Goal: Task Accomplishment & Management: Use online tool/utility

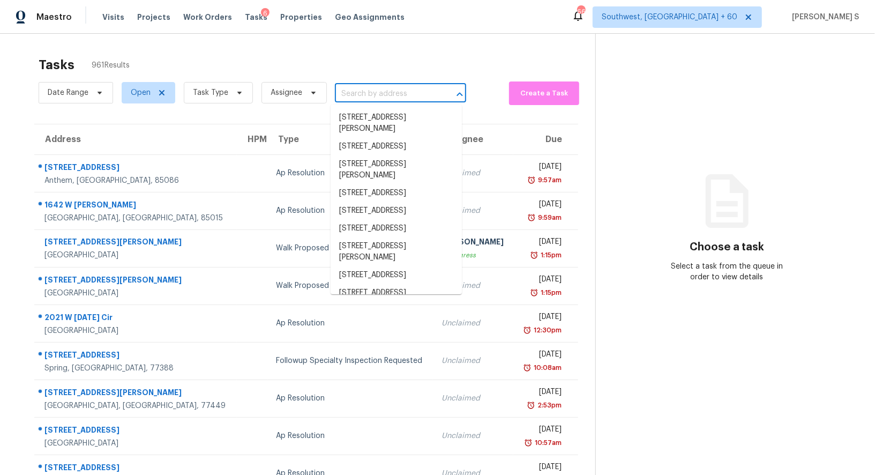
click at [358, 86] on input "text" at bounding box center [385, 94] width 101 height 17
paste input "5101 Hampden Ave, Rockvale, TN 37153"
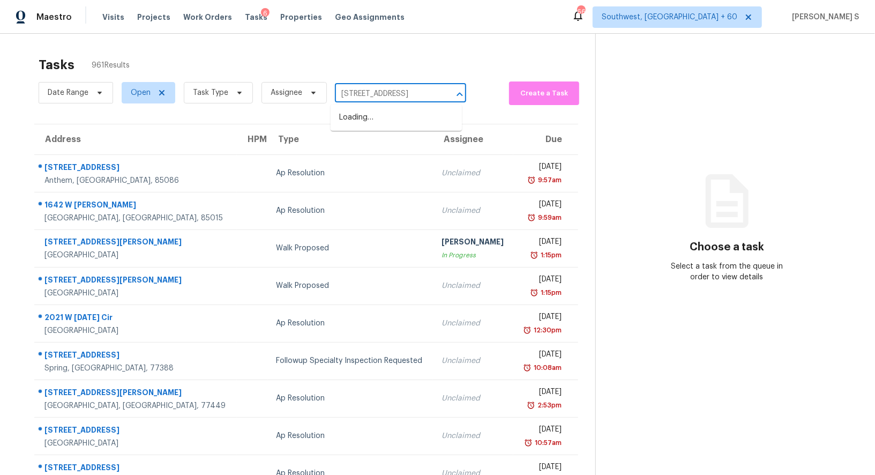
type input "5101 Hampden Ave, Rockvale, TN 37153"
click at [383, 119] on li "5101 Hampden Ave, Rockvale, TN 37153" at bounding box center [396, 118] width 131 height 18
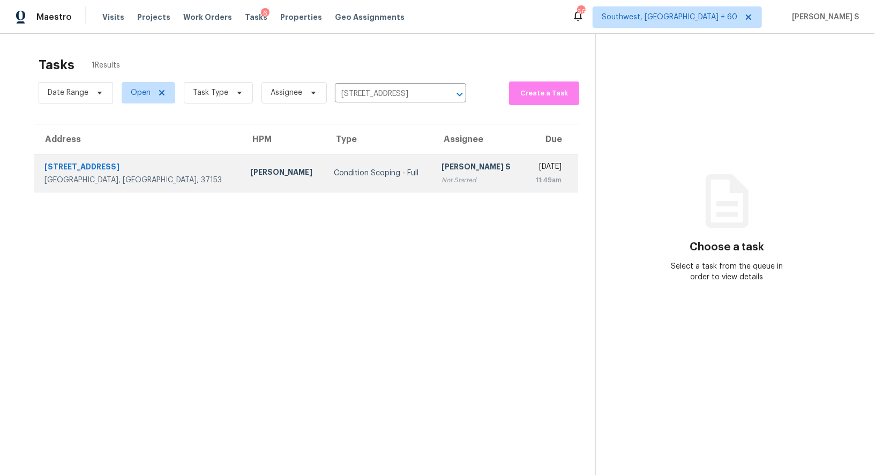
click at [441, 175] on div "Not Started" at bounding box center [478, 180] width 74 height 11
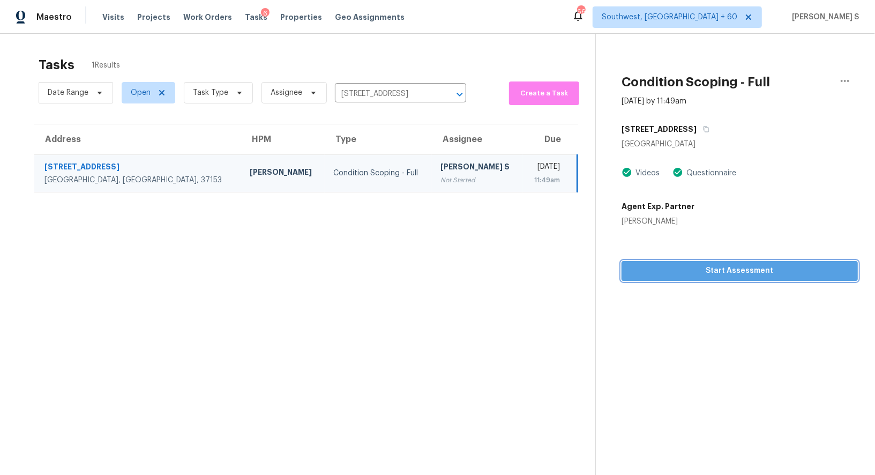
click at [702, 268] on span "Start Assessment" at bounding box center [739, 270] width 219 height 13
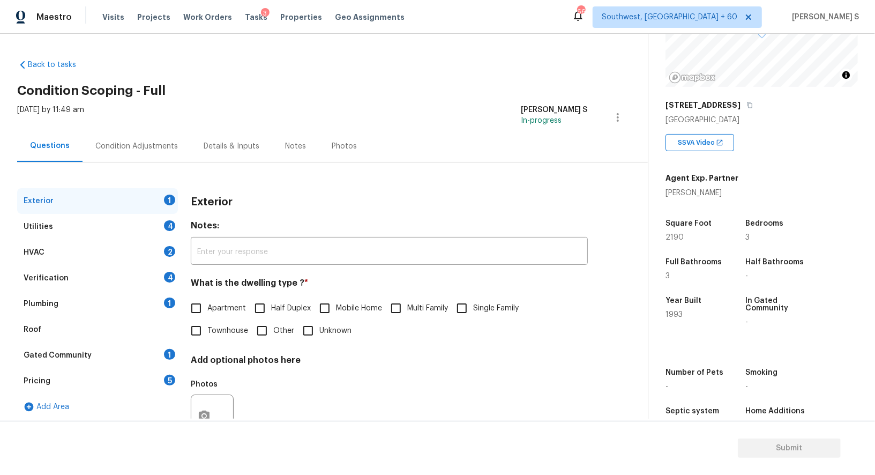
scroll to position [147, 0]
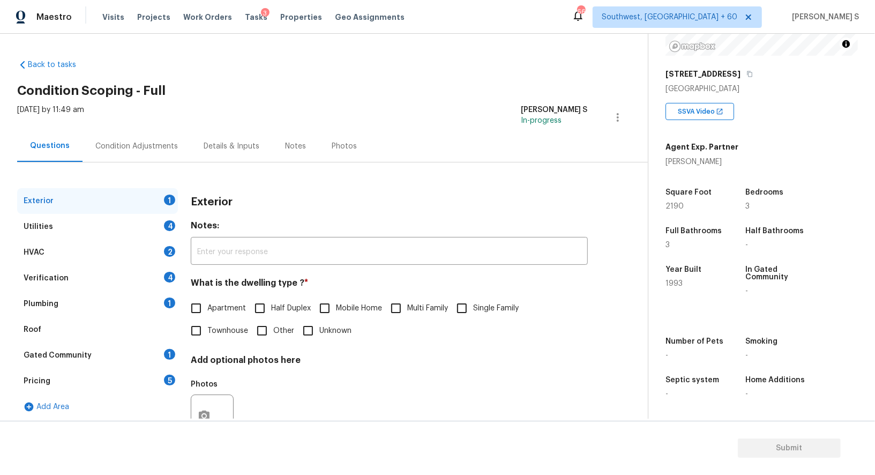
click at [481, 306] on span "Single Family" at bounding box center [496, 308] width 46 height 11
click at [473, 306] on input "Single Family" at bounding box center [462, 308] width 23 height 23
checkbox input "true"
click at [168, 226] on div "4" at bounding box center [169, 225] width 11 height 11
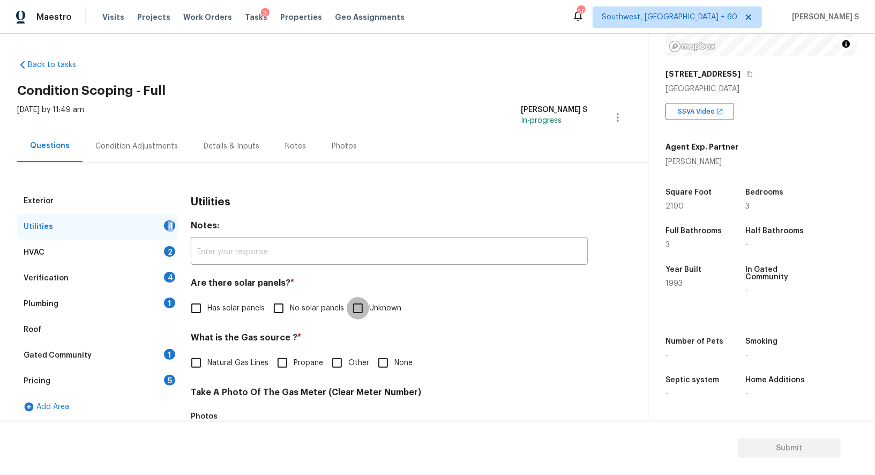
click at [366, 305] on input "Unknown" at bounding box center [358, 308] width 23 height 23
checkbox input "true"
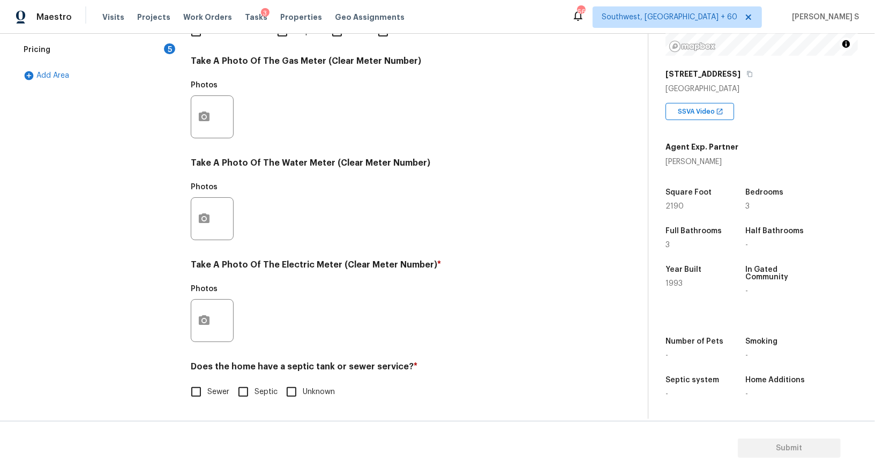
click at [201, 393] on input "Sewer" at bounding box center [196, 391] width 23 height 23
checkbox input "true"
click at [255, 388] on span "Septic" at bounding box center [265, 391] width 23 height 11
click at [254, 388] on input "Septic" at bounding box center [243, 391] width 23 height 23
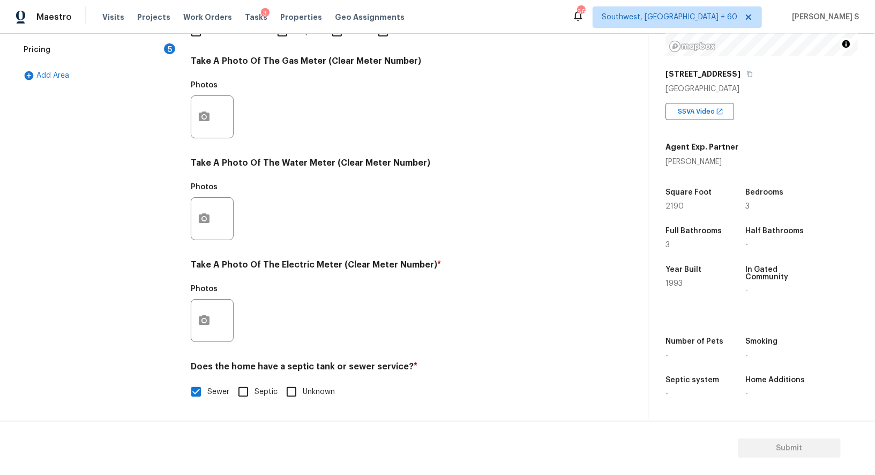
checkbox input "true"
checkbox input "false"
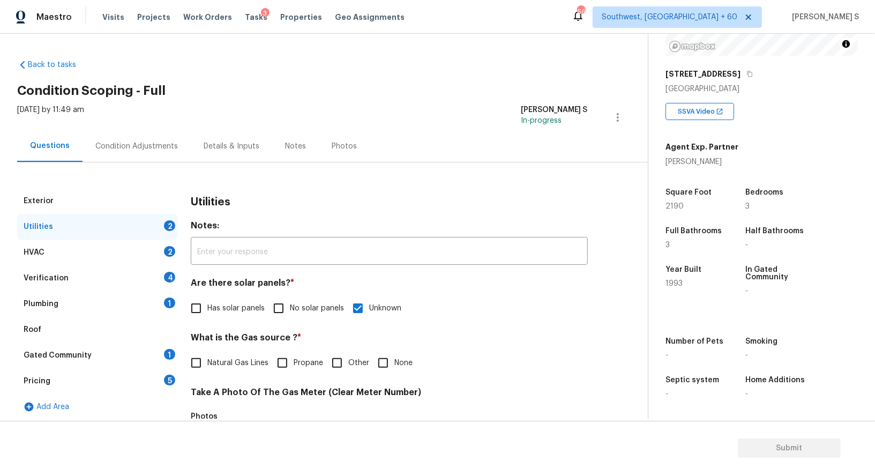
click at [166, 304] on div "1" at bounding box center [169, 302] width 11 height 11
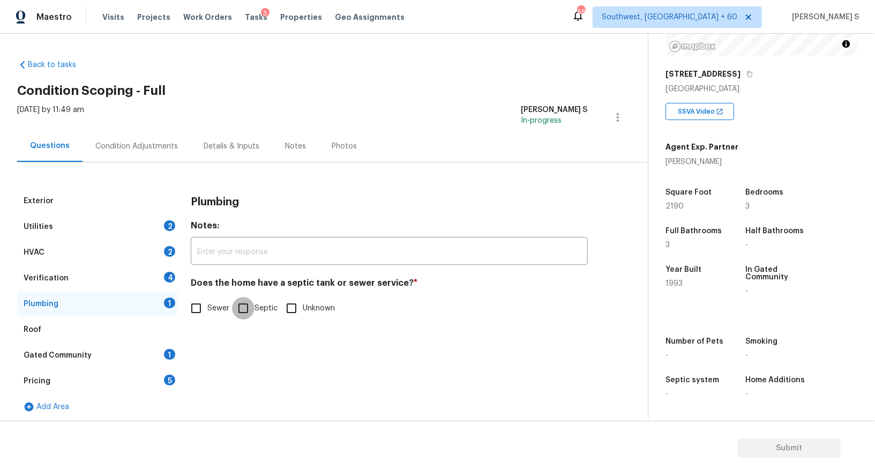
click at [234, 309] on input "Septic" at bounding box center [243, 308] width 23 height 23
checkbox input "true"
click at [182, 355] on div "Exterior Utilities 2 HVAC 2 Verification 4 Plumbing Roof Gated Community 1 Pric…" at bounding box center [319, 303] width 605 height 231
click at [163, 353] on div "Gated Community 1" at bounding box center [97, 355] width 161 height 26
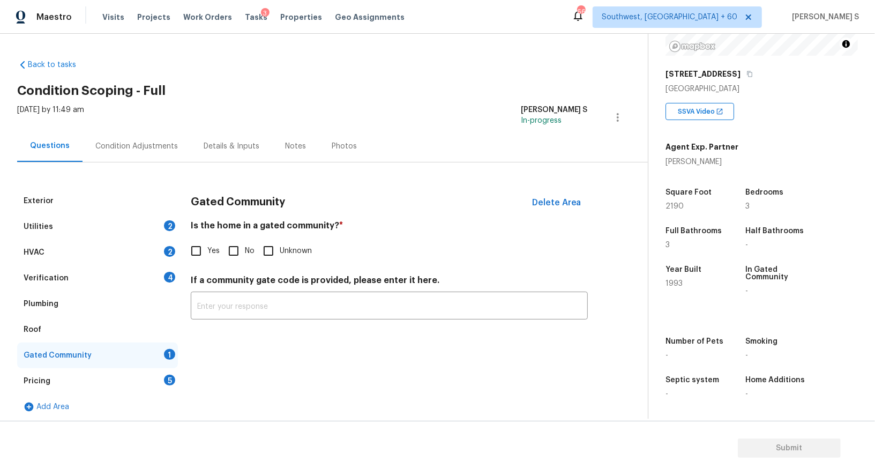
click at [243, 260] on input "No" at bounding box center [233, 250] width 23 height 23
checkbox input "true"
click at [156, 268] on div "Verification 4" at bounding box center [97, 278] width 161 height 26
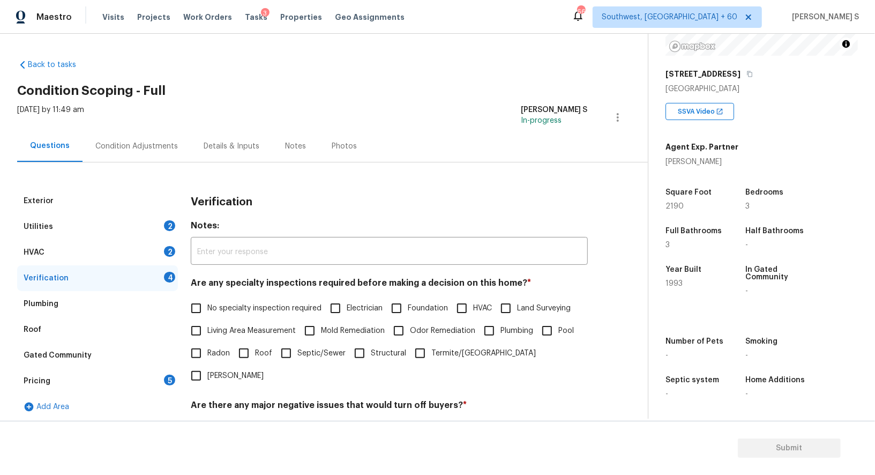
click at [203, 314] on input "No specialty inspection required" at bounding box center [196, 308] width 23 height 23
checkbox input "true"
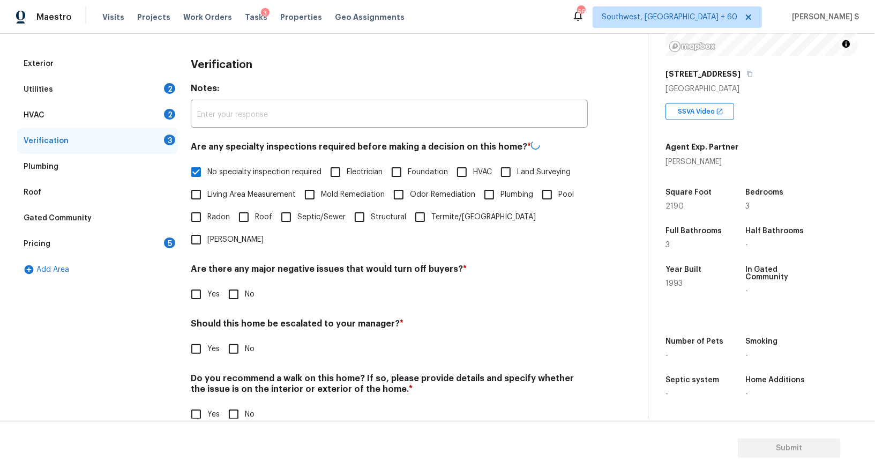
scroll to position [137, 0]
drag, startPoint x: 233, startPoint y: 282, endPoint x: 234, endPoint y: 294, distance: 11.8
click at [233, 282] on div "Verification Notes: ​ Are any specialty inspections required before making a de…" at bounding box center [389, 244] width 397 height 386
click at [235, 282] on input "No" at bounding box center [233, 293] width 23 height 23
checkbox input "true"
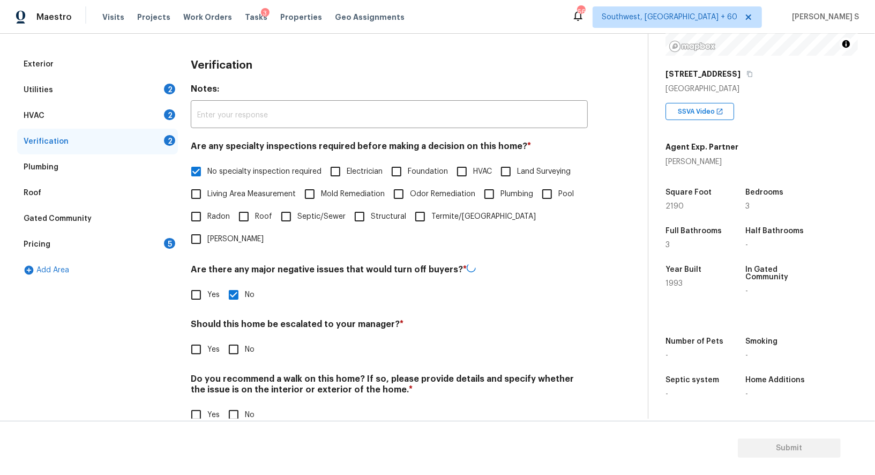
click at [230, 375] on h4 "Do you recommend a walk on this home? If so, please provide details and specify…" at bounding box center [389, 386] width 397 height 26
click at [231, 402] on input "No" at bounding box center [233, 413] width 23 height 23
checkbox input "true"
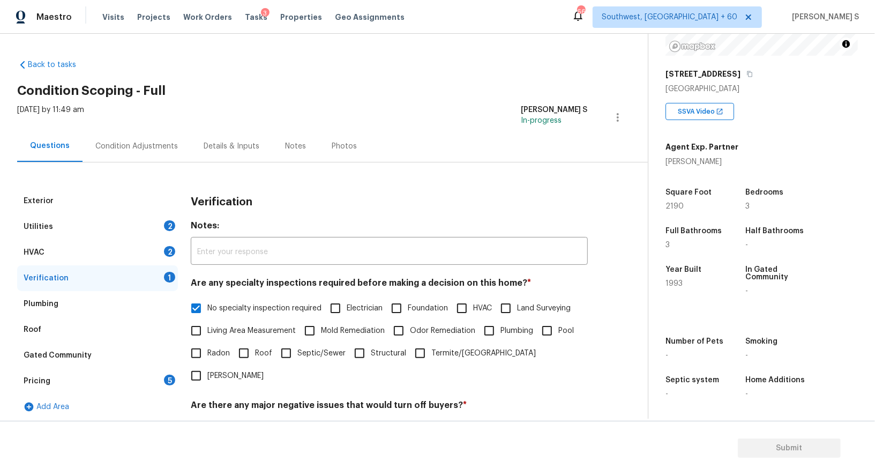
click at [156, 253] on div "HVAC 2" at bounding box center [97, 252] width 161 height 26
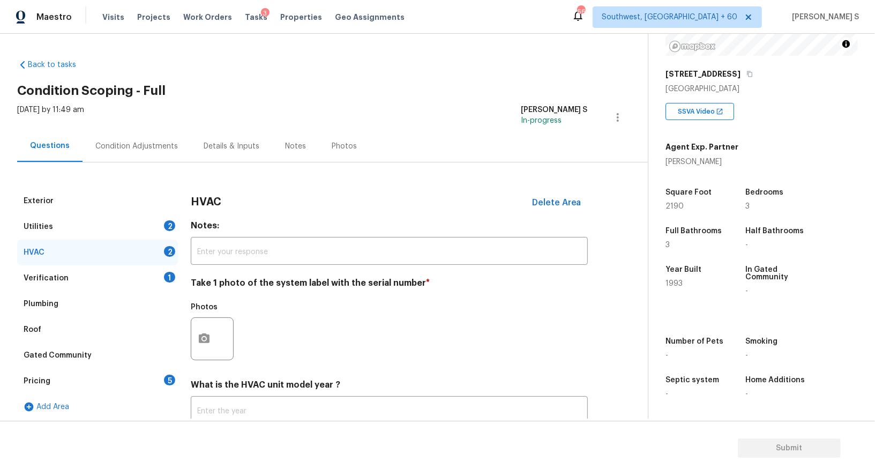
click at [202, 362] on div "Photos" at bounding box center [213, 332] width 45 height 70
click at [199, 341] on icon "button" at bounding box center [204, 338] width 11 height 10
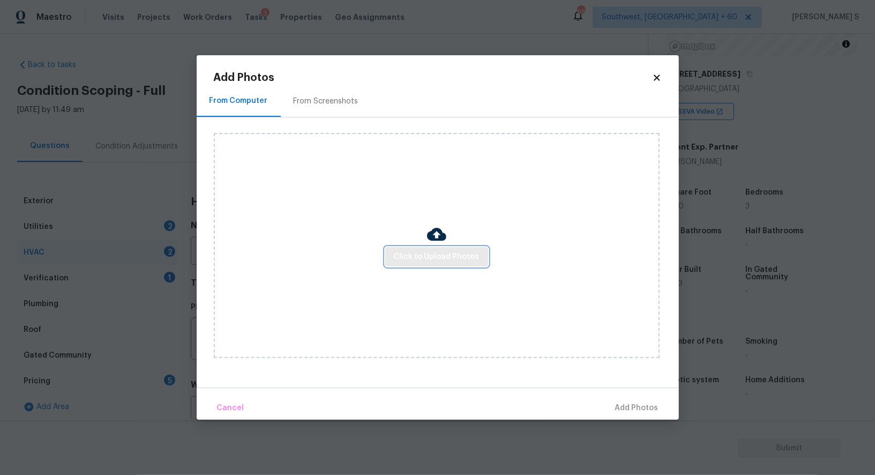
click at [429, 258] on span "Click to Upload Photos" at bounding box center [437, 256] width 86 height 13
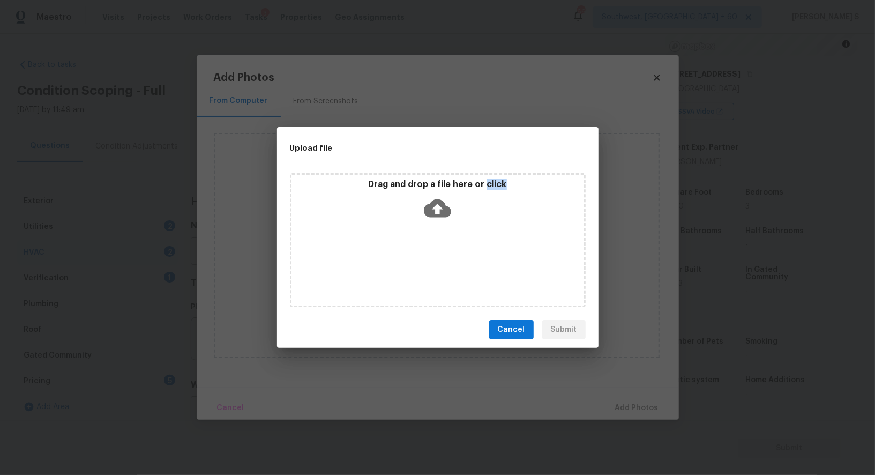
click at [429, 258] on div "Drag and drop a file here or click" at bounding box center [438, 240] width 296 height 134
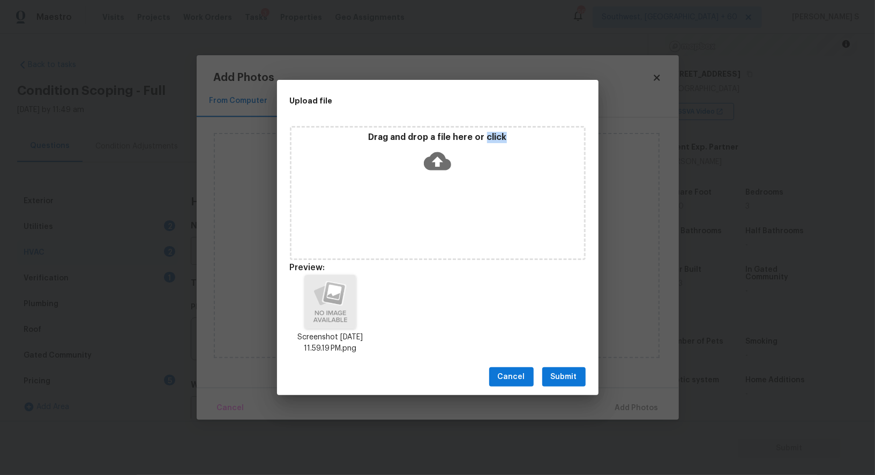
click at [563, 376] on span "Submit" at bounding box center [564, 376] width 26 height 13
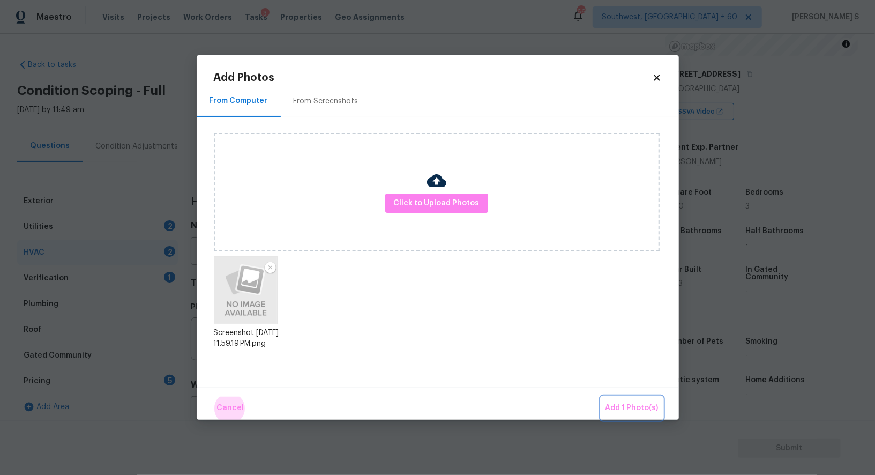
click at [601, 396] on button "Add 1 Photo(s)" at bounding box center [632, 407] width 62 height 23
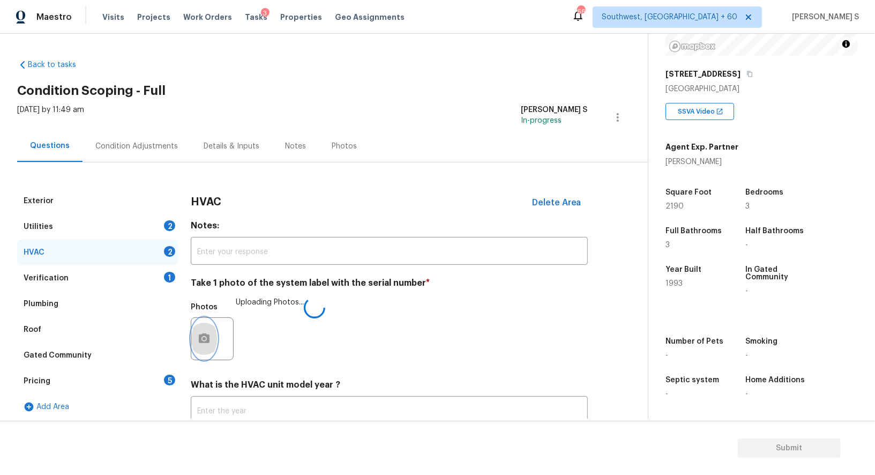
scroll to position [76, 0]
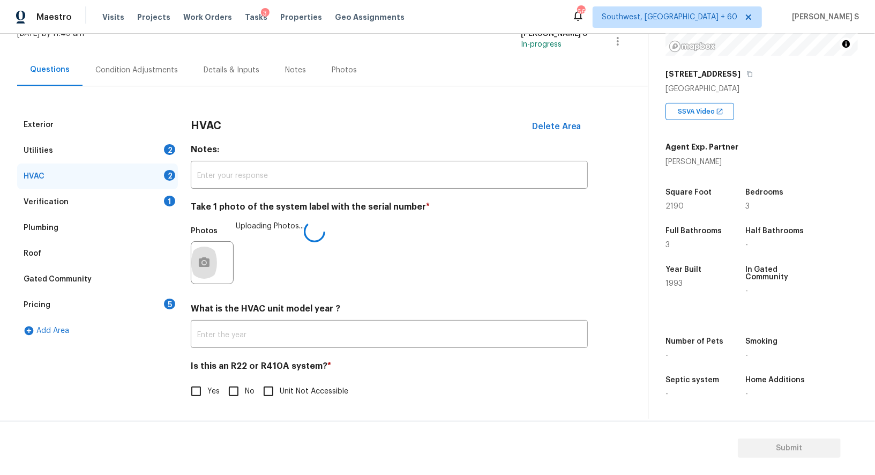
click at [246, 388] on span "No" at bounding box center [250, 391] width 10 height 11
click at [245, 388] on input "No" at bounding box center [233, 391] width 23 height 23
checkbox input "true"
click at [160, 306] on div "Pricing 5" at bounding box center [97, 305] width 161 height 26
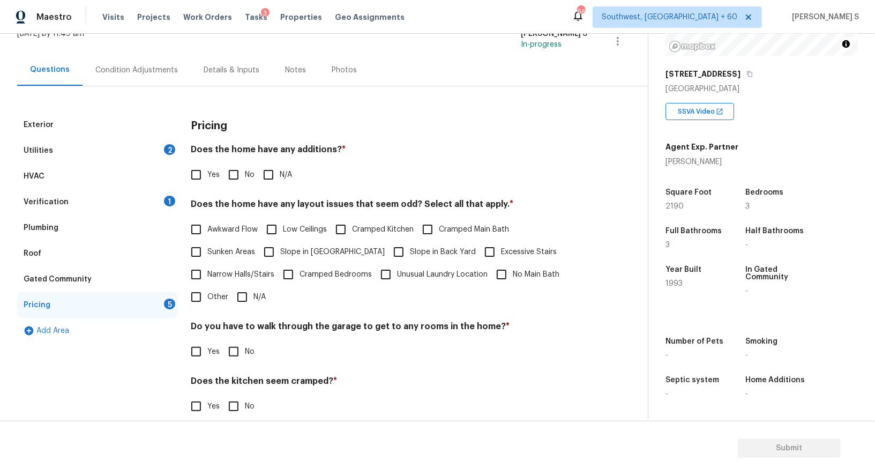
click at [233, 171] on input "No" at bounding box center [233, 174] width 23 height 23
checkbox input "true"
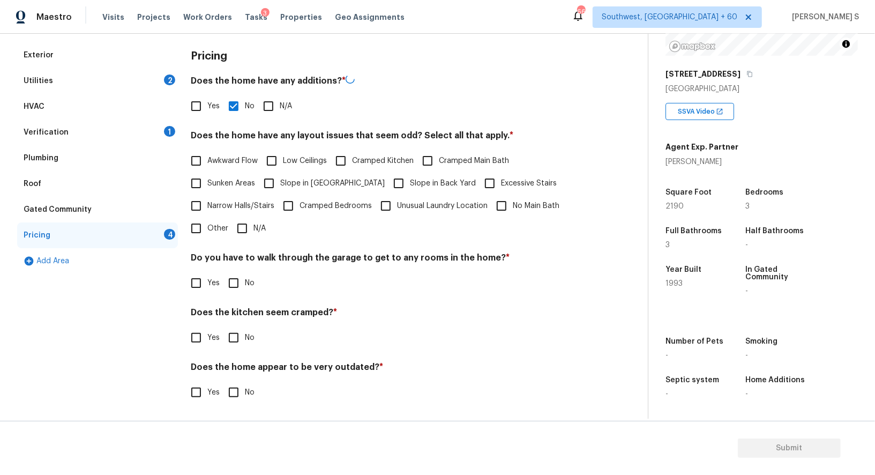
scroll to position [145, 0]
click at [233, 284] on input "No" at bounding box center [233, 283] width 23 height 23
checkbox input "true"
click at [222, 327] on input "No" at bounding box center [233, 338] width 23 height 23
checkbox input "true"
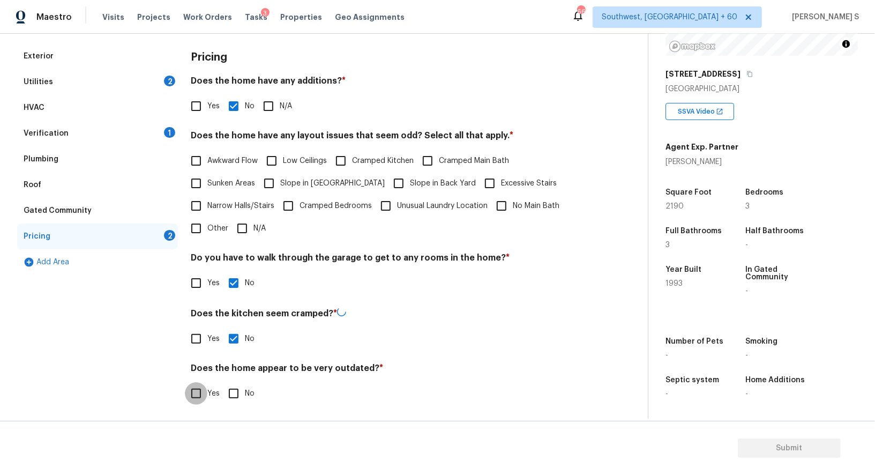
click at [222, 382] on input "No" at bounding box center [233, 393] width 23 height 23
checkbox input "true"
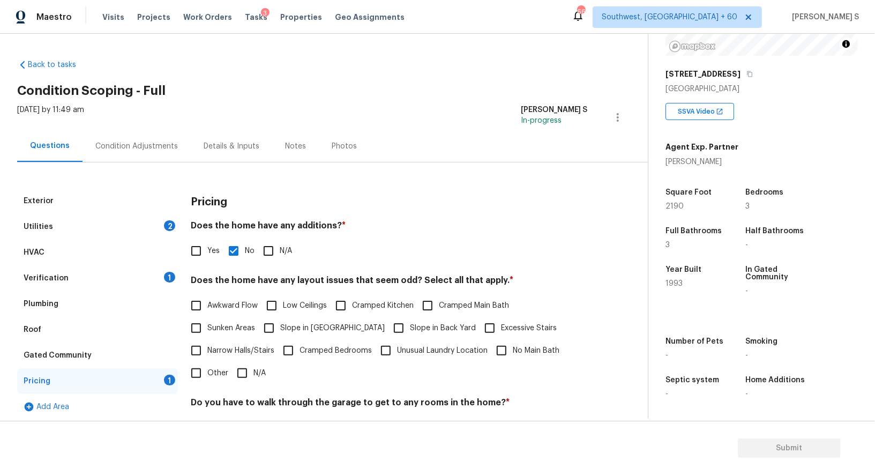
click at [155, 225] on div "Utilities 2" at bounding box center [97, 227] width 161 height 26
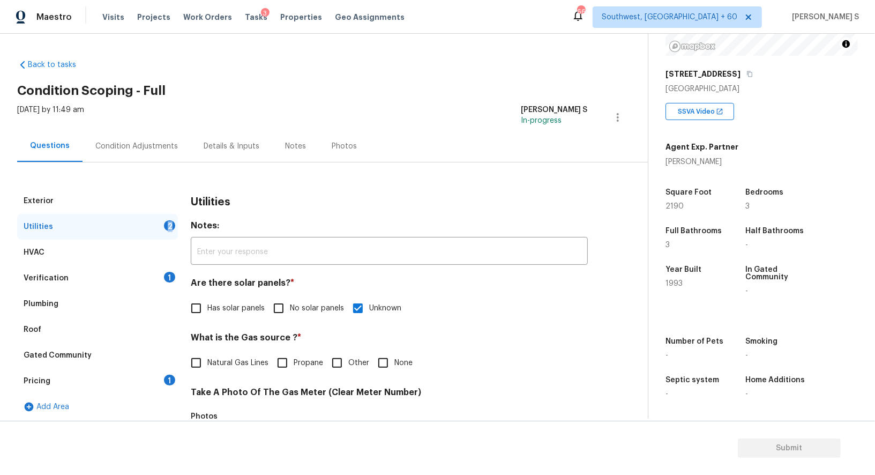
click at [155, 225] on div "Utilities 2" at bounding box center [97, 227] width 161 height 26
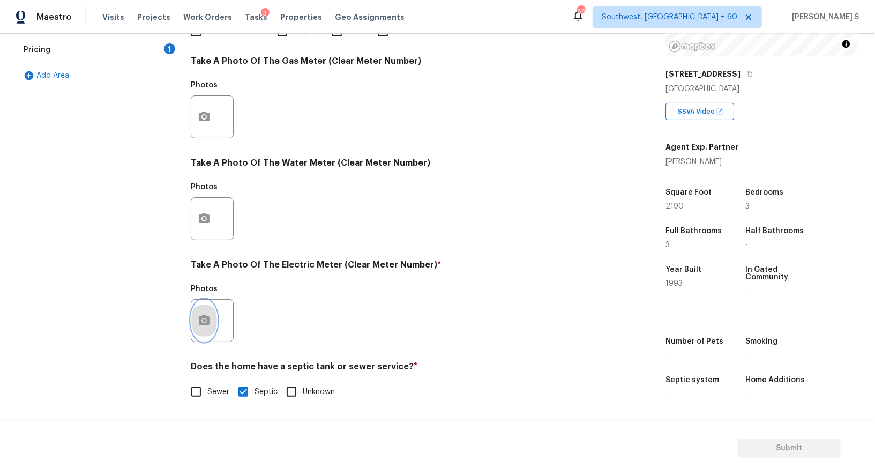
click at [199, 320] on icon "button" at bounding box center [204, 320] width 11 height 10
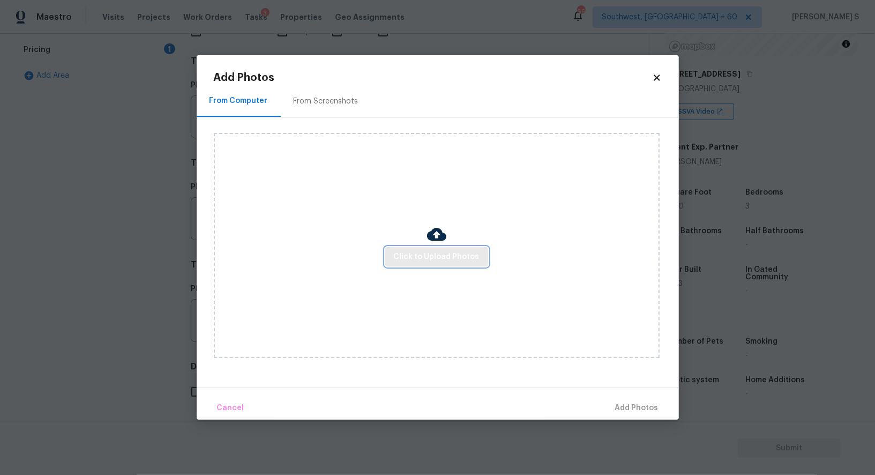
click at [456, 257] on span "Click to Upload Photos" at bounding box center [437, 256] width 86 height 13
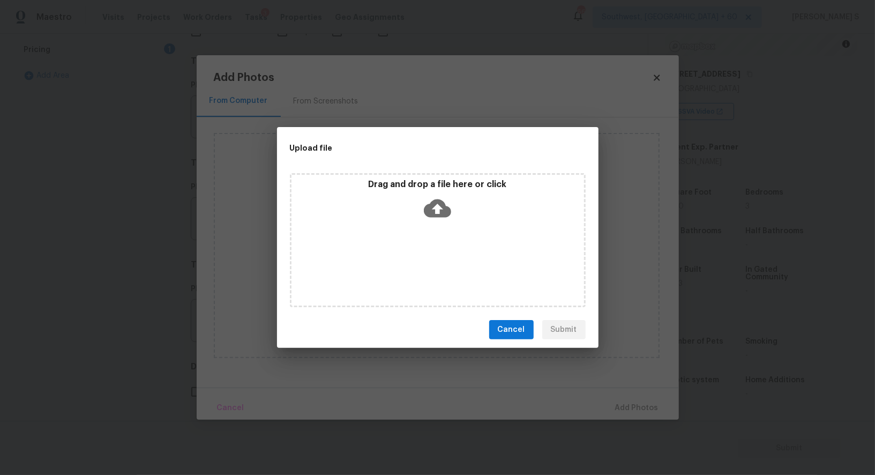
click at [456, 257] on div "Drag and drop a file here or click" at bounding box center [438, 240] width 296 height 134
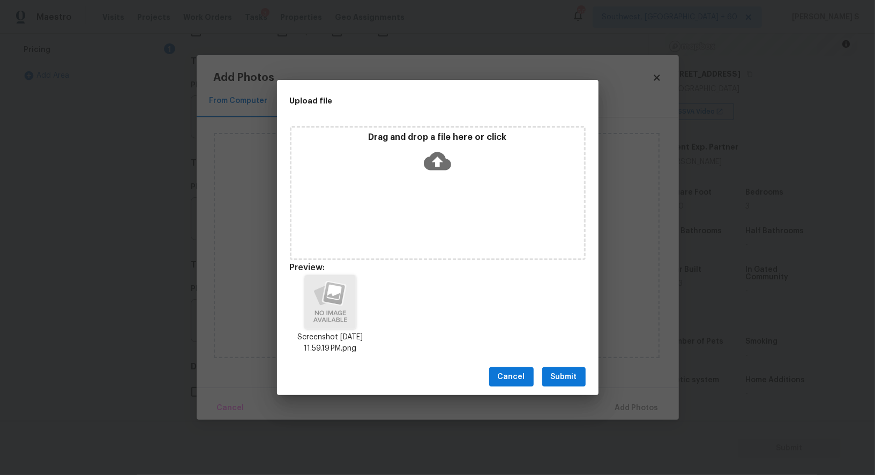
click at [582, 376] on button "Submit" at bounding box center [563, 377] width 43 height 20
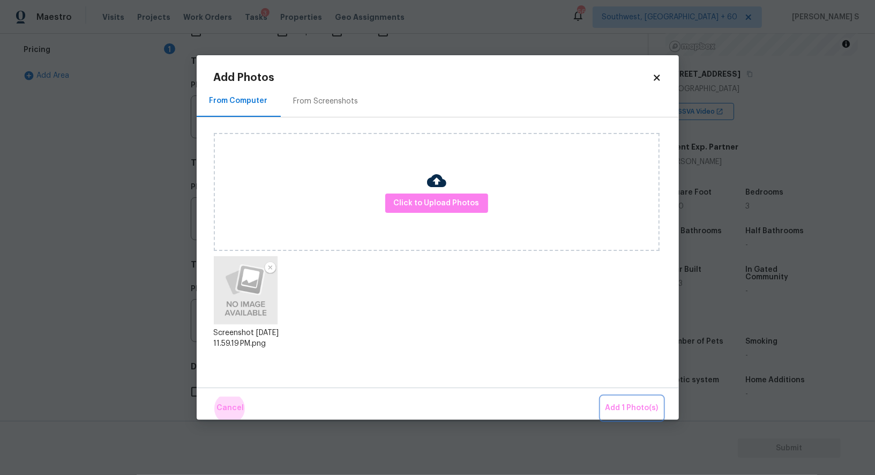
click at [601, 396] on button "Add 1 Photo(s)" at bounding box center [632, 407] width 62 height 23
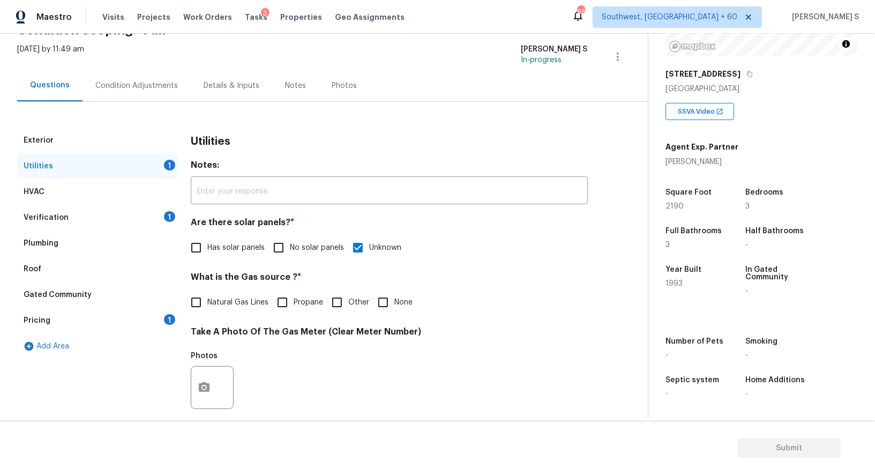
scroll to position [0, 0]
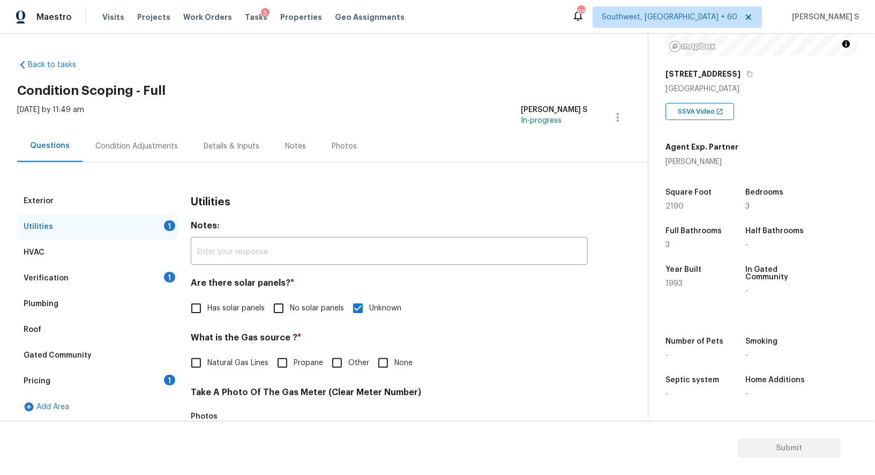
click at [152, 155] on div "Condition Adjustments" at bounding box center [137, 146] width 108 height 32
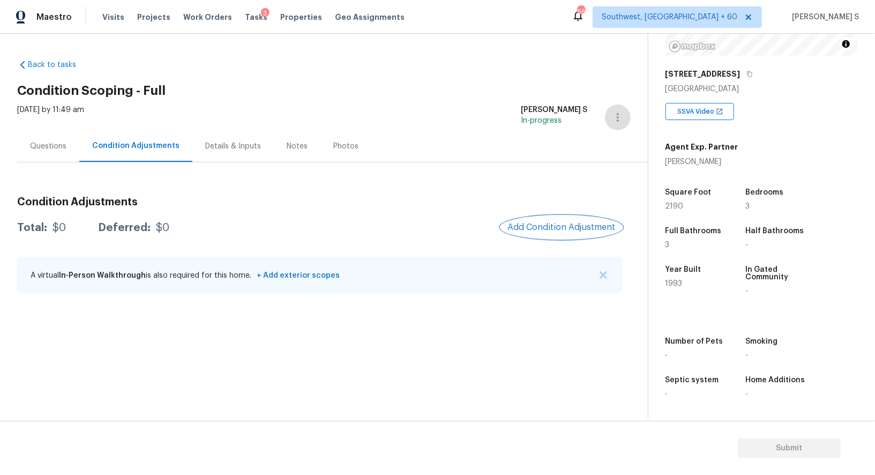
click at [554, 224] on span "Add Condition Adjustment" at bounding box center [561, 227] width 108 height 10
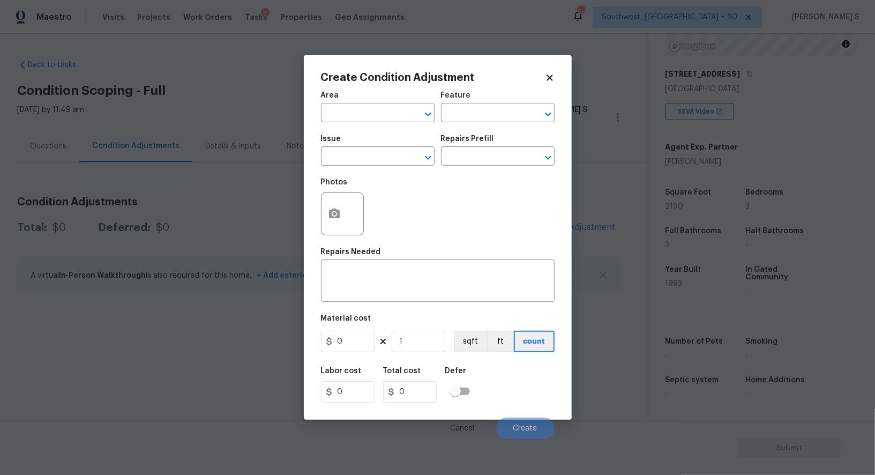
click at [366, 170] on span "Issue ​" at bounding box center [378, 150] width 114 height 43
click at [366, 166] on input "text" at bounding box center [363, 157] width 84 height 17
type input "Light Pet Odor"
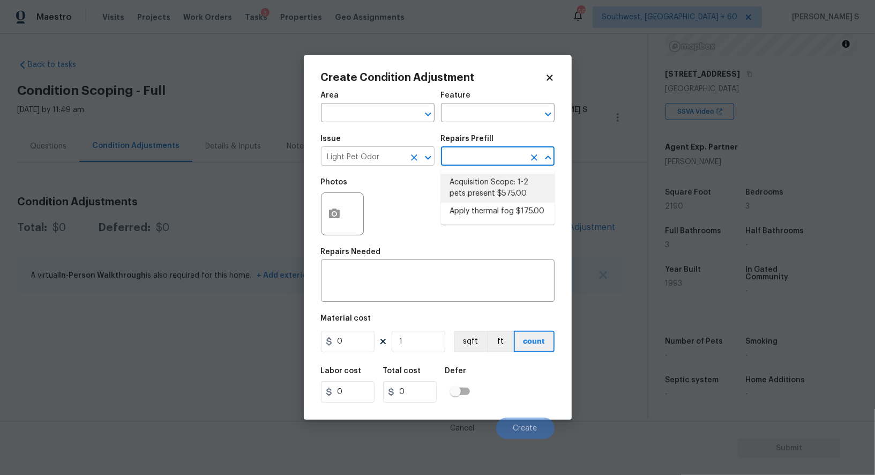
type textarea "Acquisition Scope: 1-2 pets present"
type input "575"
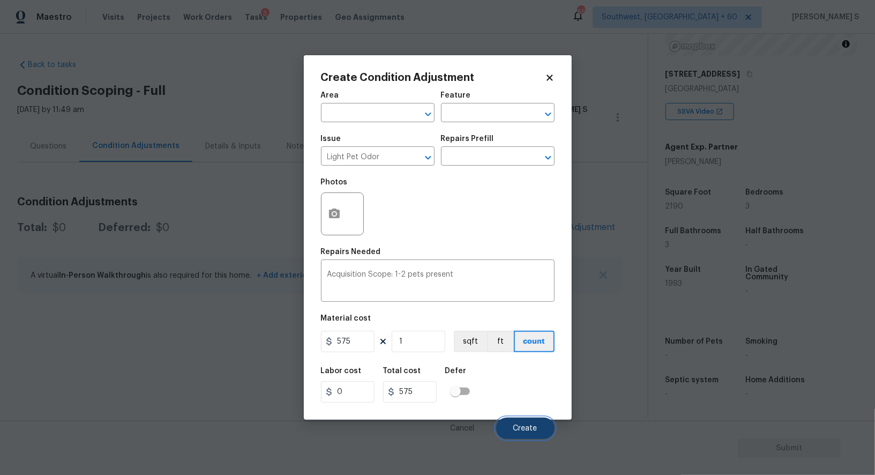
click at [518, 431] on span "Create" at bounding box center [525, 428] width 24 height 8
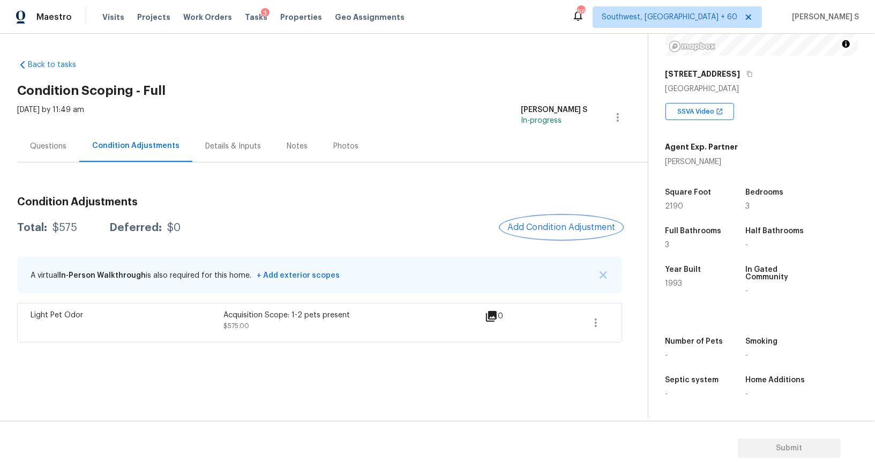
click at [541, 224] on span "Add Condition Adjustment" at bounding box center [561, 227] width 108 height 10
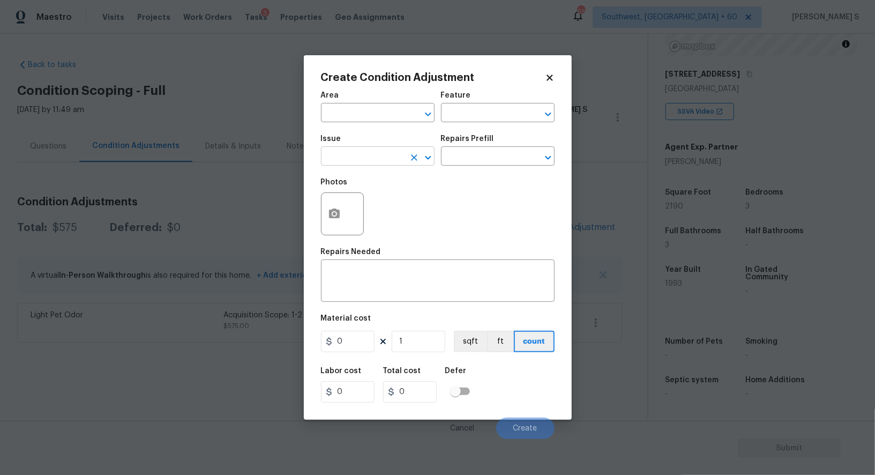
click at [385, 161] on input "text" at bounding box center [363, 157] width 84 height 17
type input "Pressure Washing"
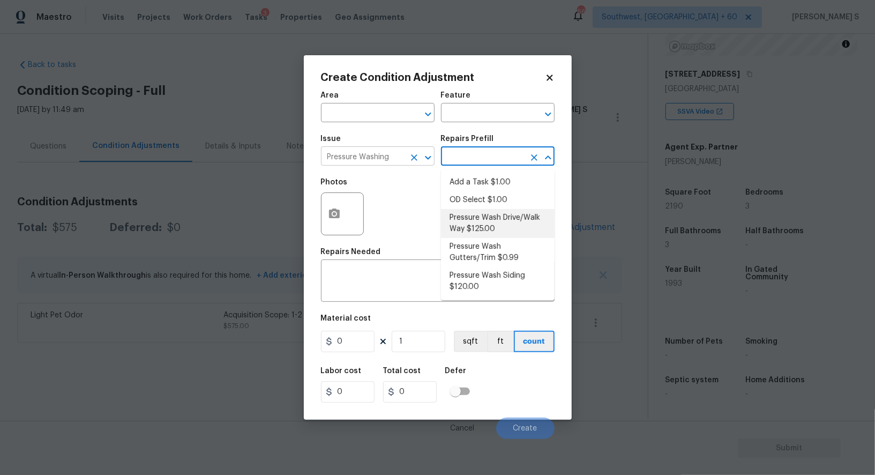
type input "Siding"
type textarea "Pressure wash the driveways/walkways as directed by the PM. Ensure that all deb…"
type input "125"
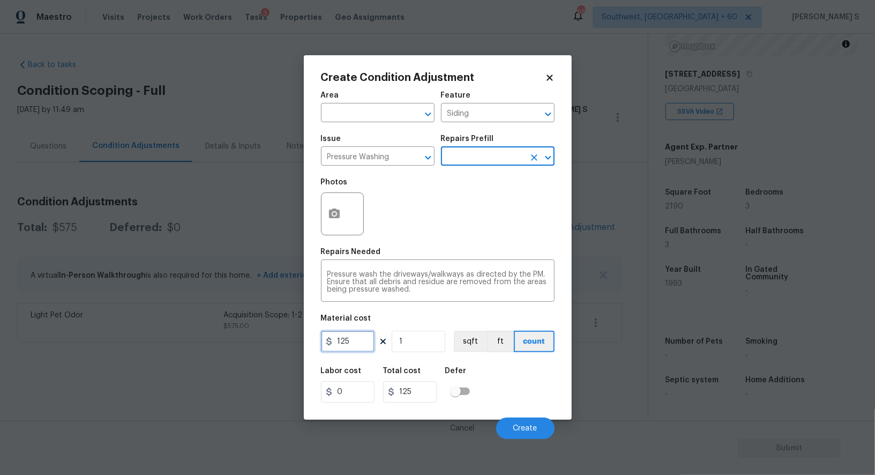
click at [365, 342] on input "125" at bounding box center [348, 341] width 54 height 21
type input "200"
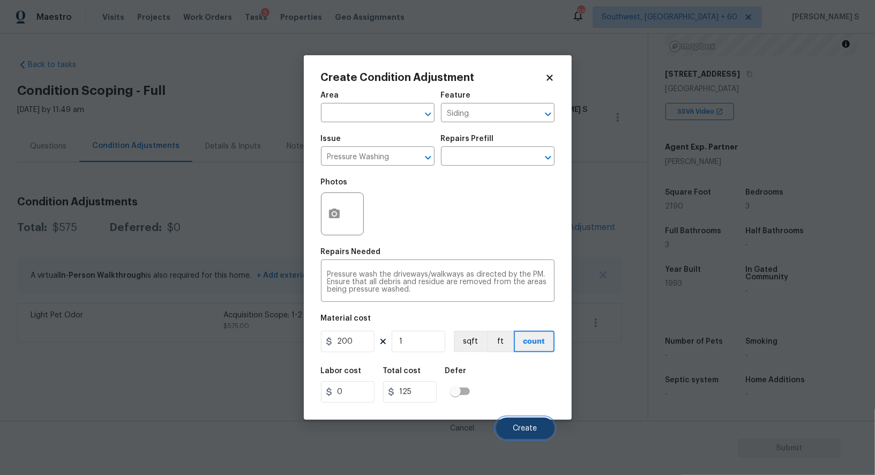
type input "200"
click at [523, 437] on button "Create" at bounding box center [525, 427] width 58 height 21
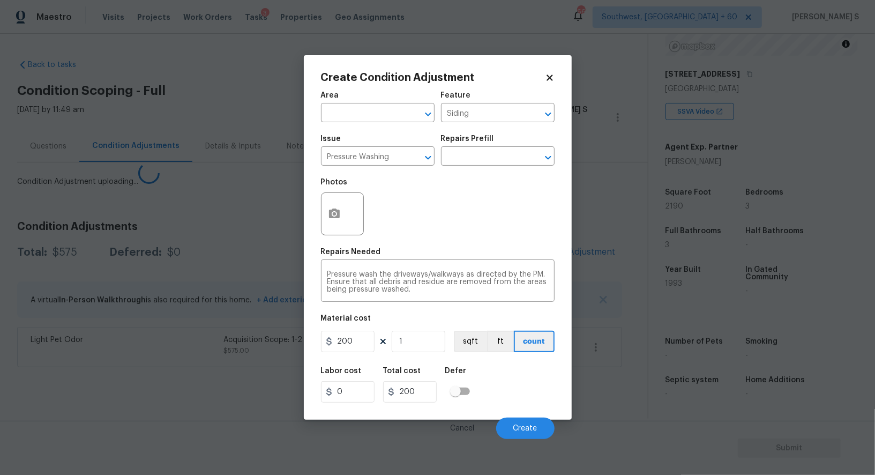
click at [224, 305] on body "Maestro Visits Projects Work Orders Tasks 3 Properties Geo Assignments 660 Sout…" at bounding box center [437, 237] width 875 height 475
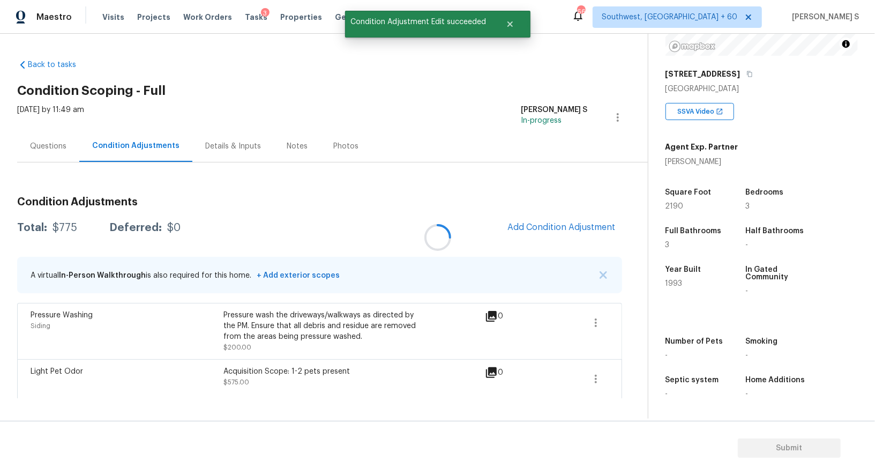
click at [556, 227] on div at bounding box center [437, 237] width 875 height 475
click at [557, 227] on span "Add Condition Adjustment" at bounding box center [561, 227] width 108 height 10
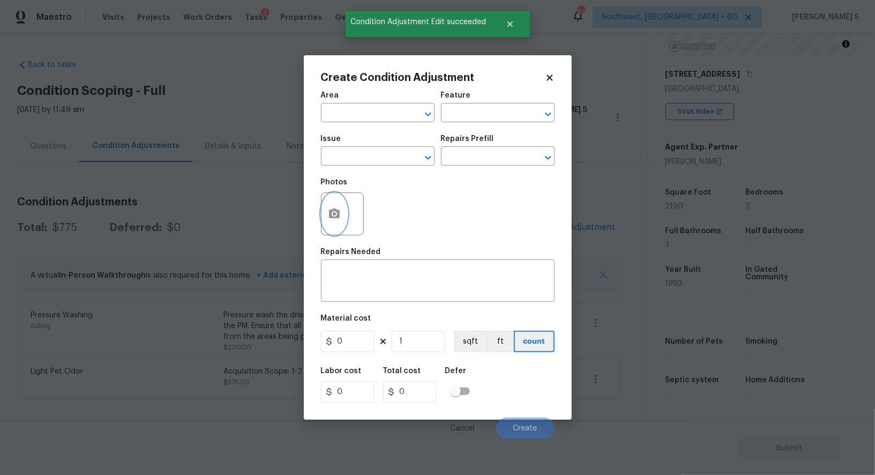
click at [329, 212] on icon "button" at bounding box center [334, 213] width 11 height 10
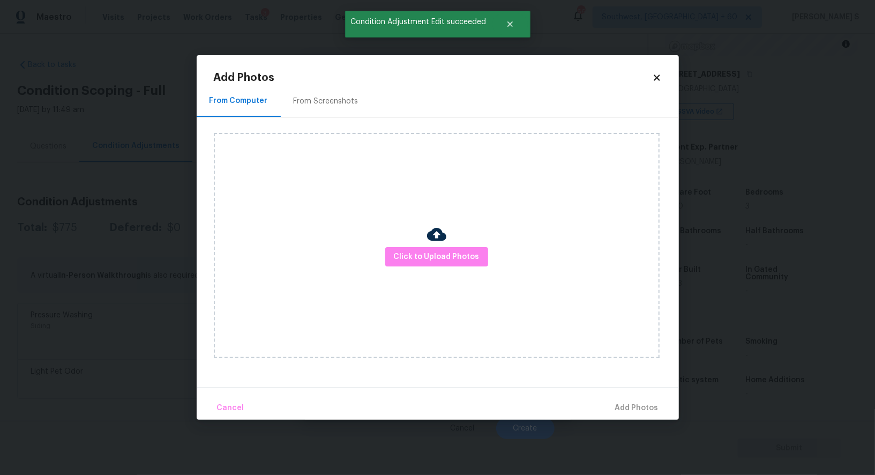
click at [326, 103] on div "From Screenshots" at bounding box center [326, 101] width 65 height 11
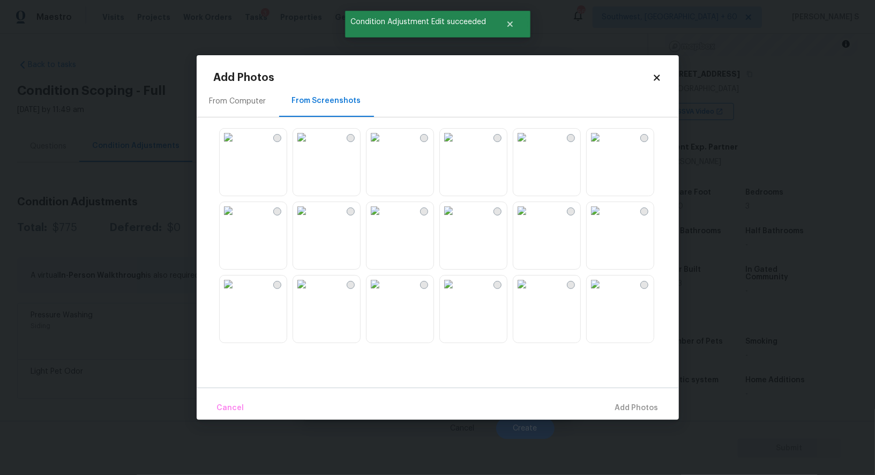
drag, startPoint x: 564, startPoint y: 174, endPoint x: 593, endPoint y: 174, distance: 28.9
click at [530, 146] on img at bounding box center [521, 137] width 17 height 17
click at [599, 146] on img at bounding box center [595, 137] width 17 height 17
click at [604, 293] on img at bounding box center [595, 283] width 17 height 17
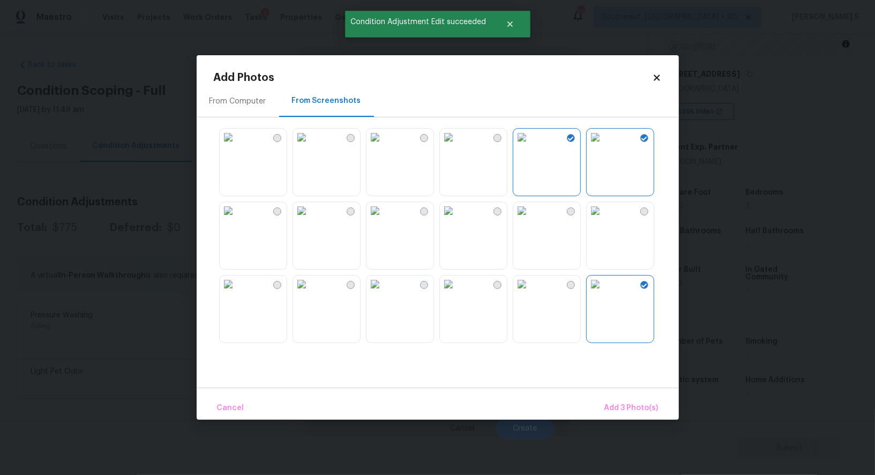
click at [520, 219] on img at bounding box center [521, 210] width 17 height 17
click at [528, 293] on img at bounding box center [521, 283] width 17 height 17
click at [457, 293] on img at bounding box center [448, 283] width 17 height 17
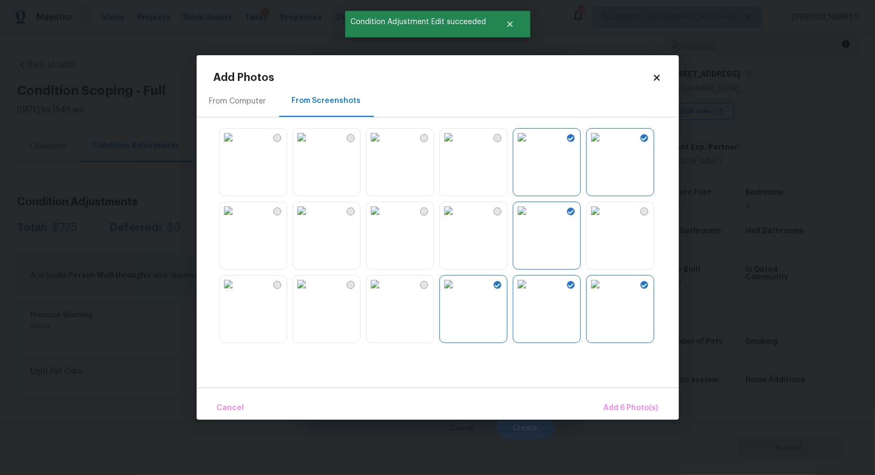
click at [384, 293] on img at bounding box center [374, 283] width 17 height 17
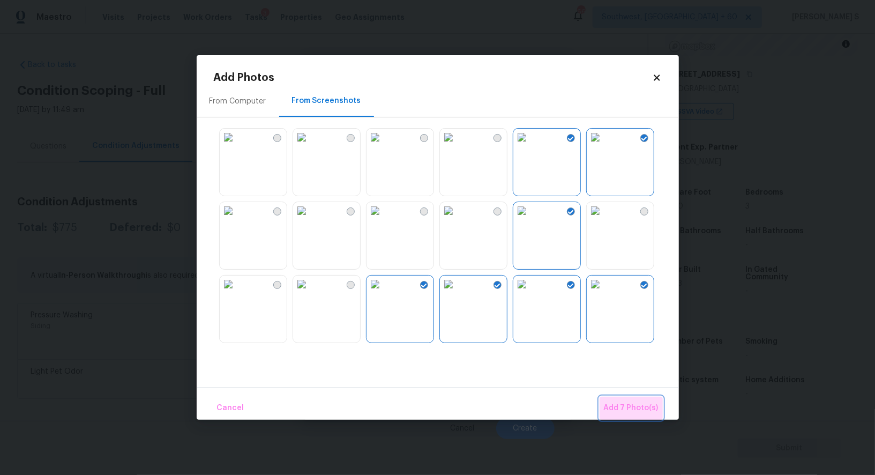
click at [651, 405] on span "Add 7 Photo(s)" at bounding box center [631, 407] width 55 height 13
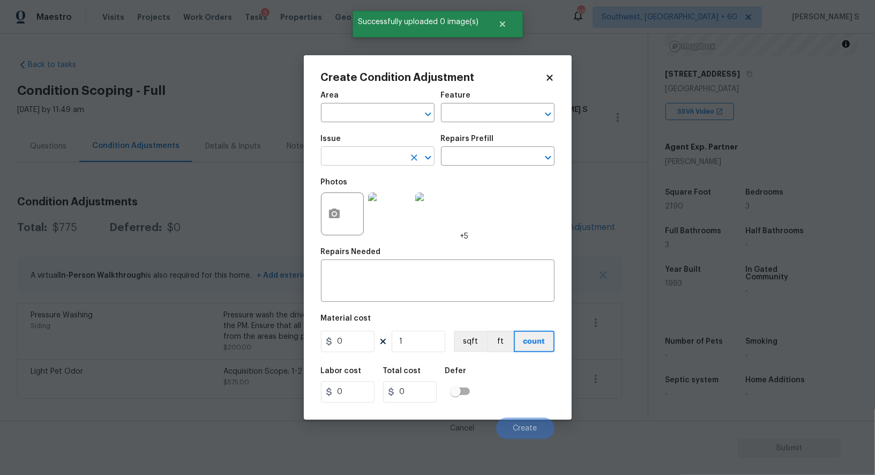
click at [395, 160] on input "text" at bounding box center [363, 157] width 84 height 17
type input "landd"
type input "Landscape Package"
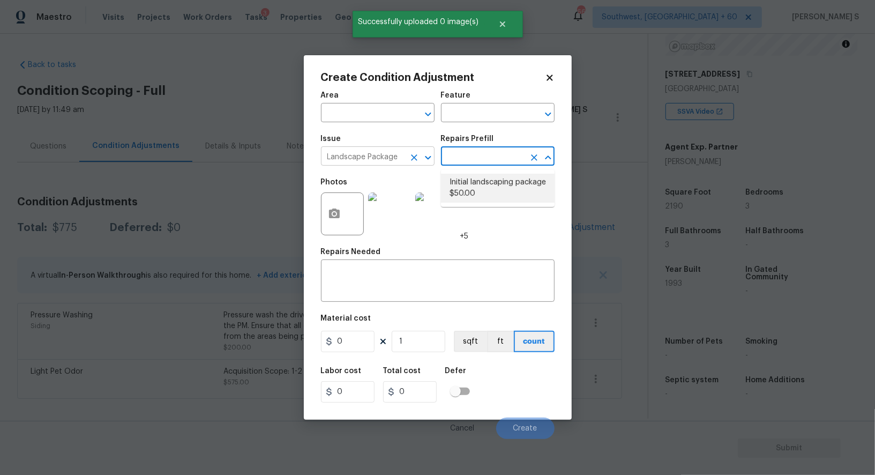
type input "Home Readiness Packages"
type textarea "Mowing of grass up to 6" in height. Mow, edge along driveways & sidewalks, trim…"
type input "50"
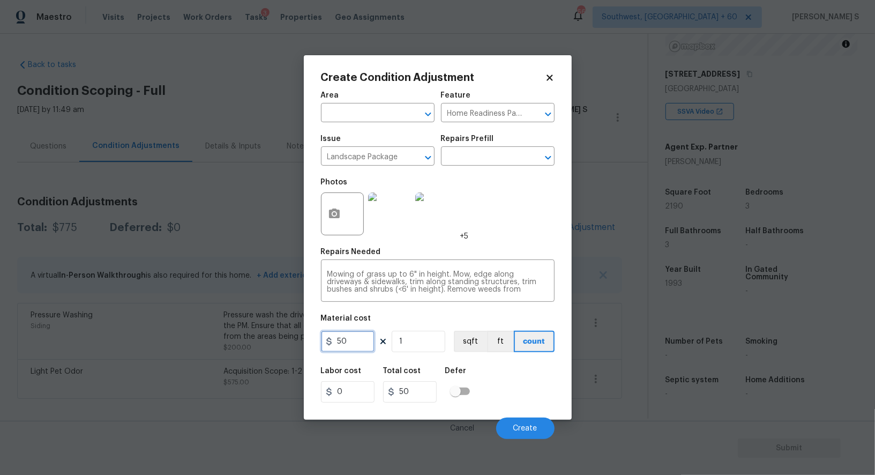
click at [364, 341] on input "50" at bounding box center [348, 341] width 54 height 21
type input "1200"
click at [526, 432] on span "Create" at bounding box center [525, 428] width 24 height 8
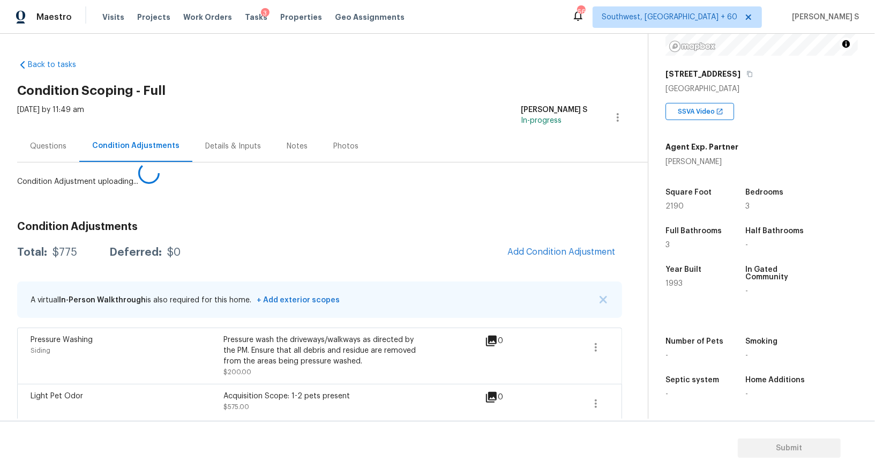
click at [170, 357] on body "Maestro Visits Projects Work Orders Tasks 3 Properties Geo Assignments 660 Sout…" at bounding box center [437, 237] width 875 height 475
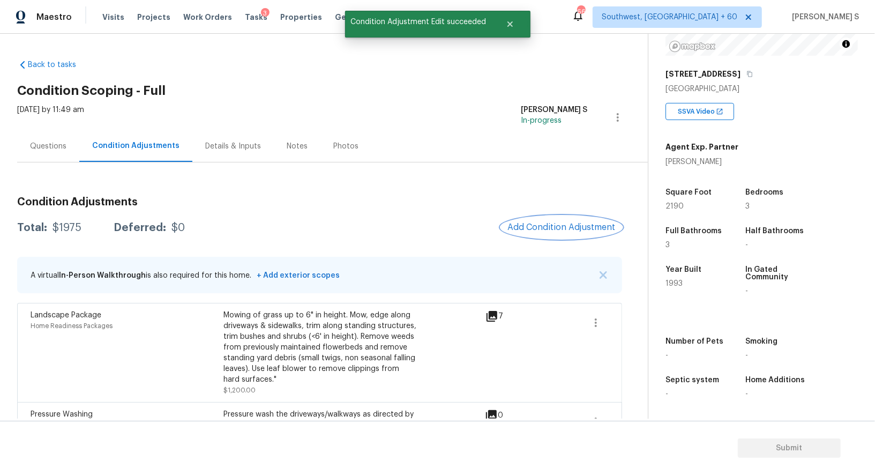
click at [531, 223] on span "Add Condition Adjustment" at bounding box center [561, 227] width 108 height 10
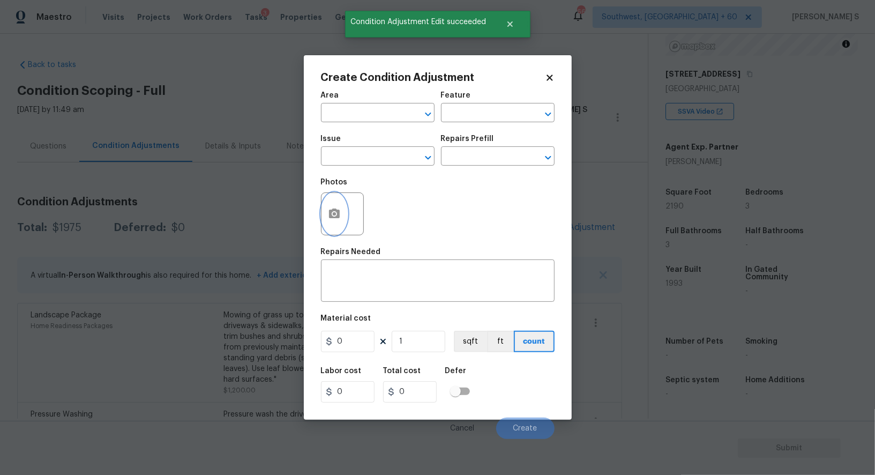
click at [334, 224] on button "button" at bounding box center [334, 214] width 26 height 42
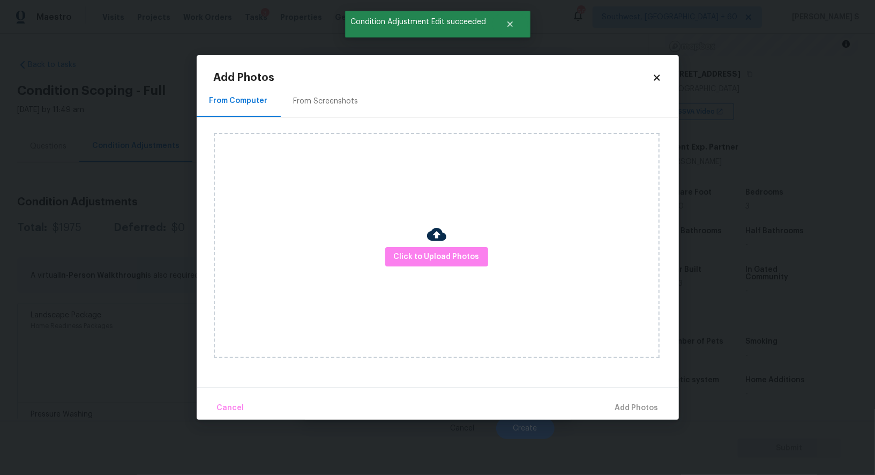
click at [333, 100] on div "From Screenshots" at bounding box center [326, 101] width 65 height 11
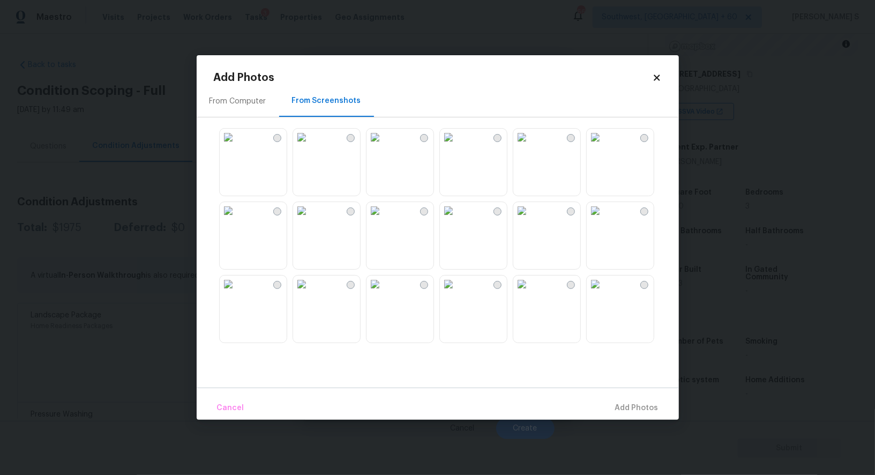
click at [310, 219] on img at bounding box center [301, 210] width 17 height 17
click at [237, 219] on img at bounding box center [228, 210] width 17 height 17
drag, startPoint x: 558, startPoint y: 231, endPoint x: 598, endPoint y: 230, distance: 40.7
click at [530, 219] on img at bounding box center [521, 210] width 17 height 17
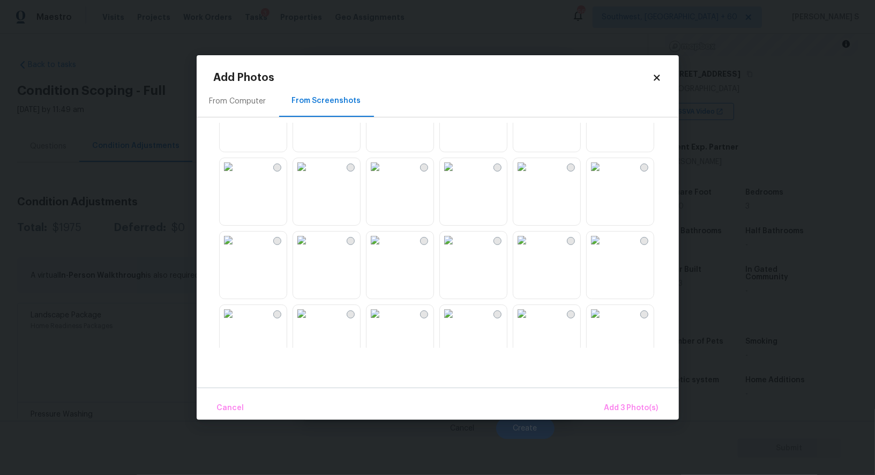
scroll to position [553, 0]
click at [237, 253] on img at bounding box center [228, 244] width 17 height 17
click at [616, 408] on span "Add 4 Photo(s)" at bounding box center [630, 407] width 55 height 13
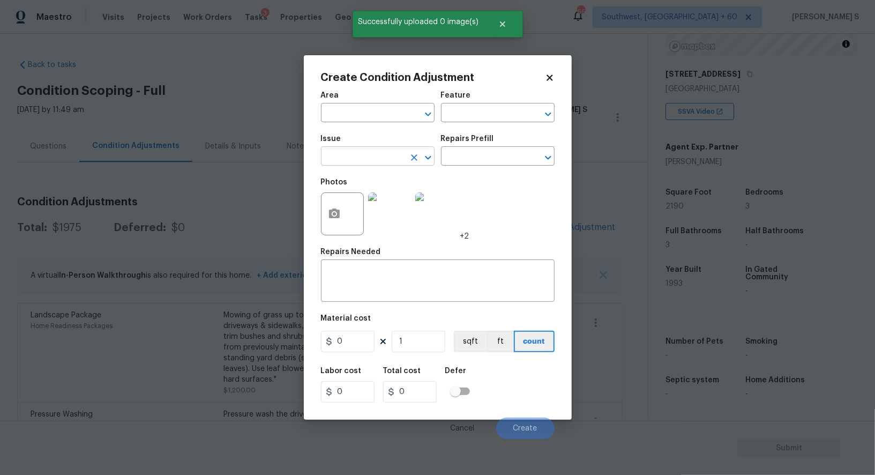
click at [389, 163] on input "text" at bounding box center [363, 157] width 84 height 17
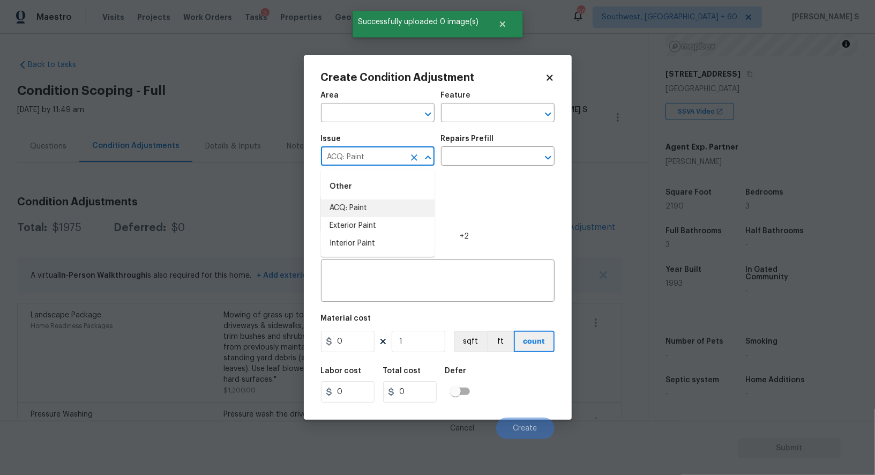
type input "ACQ: Paint"
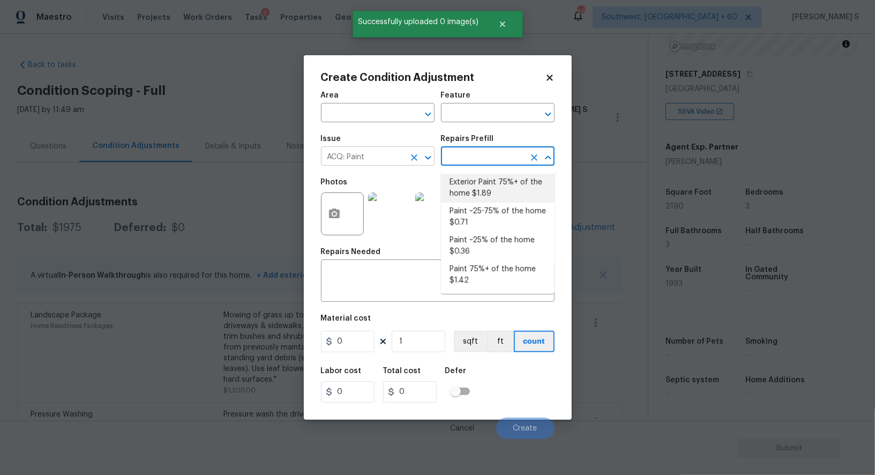
type input "Acquisition"
type textarea "Acquisition Scope: 75%+ of the home exterior will likely require paint"
type input "1.89"
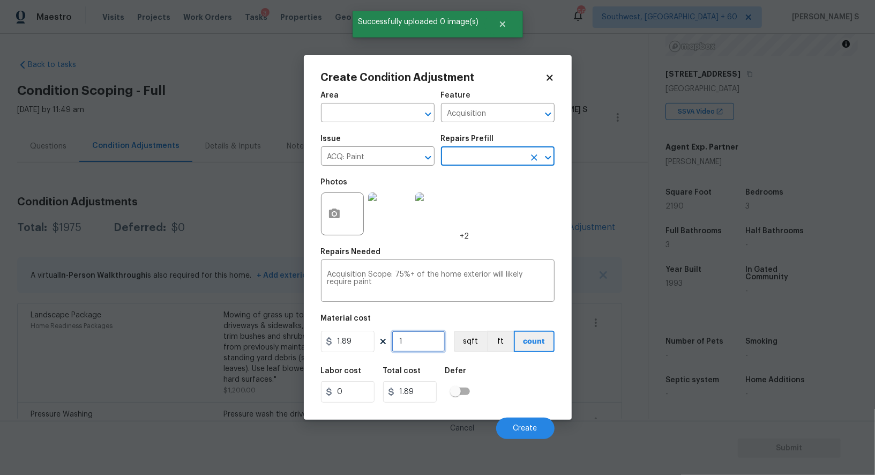
click at [430, 344] on input "1" at bounding box center [419, 341] width 54 height 21
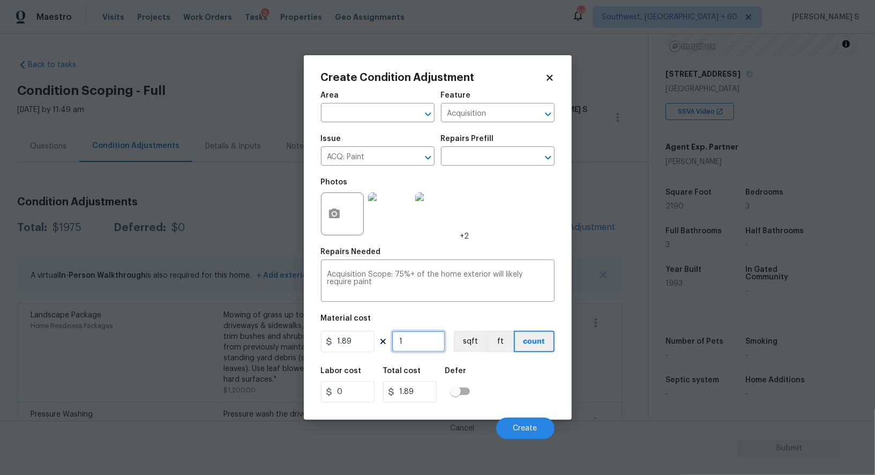
type input "2"
type input "3.78"
type input "21"
type input "39.69"
type input "219"
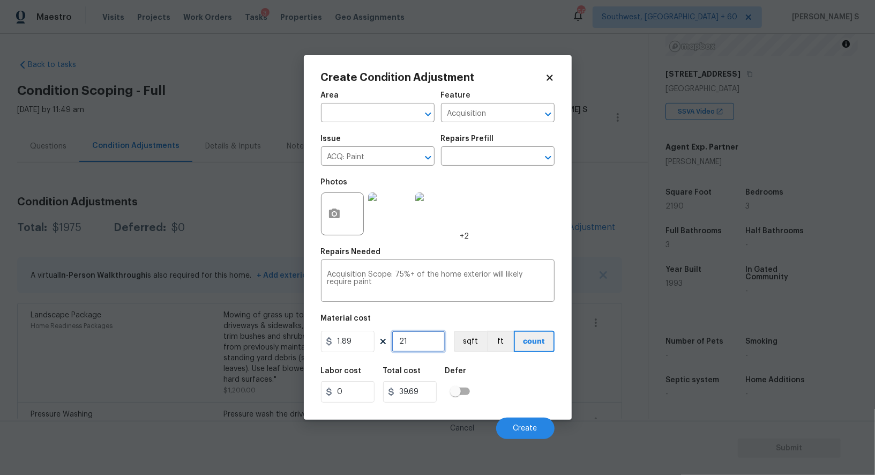
type input "413.91"
type input "2190"
type input "4139.1"
type input "2190"
click at [455, 341] on button "sqft" at bounding box center [470, 341] width 33 height 21
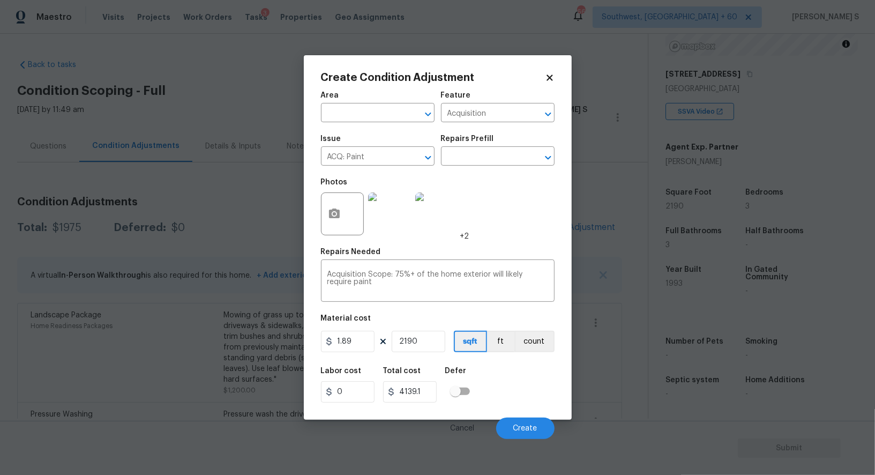
drag, startPoint x: 488, startPoint y: 377, endPoint x: 545, endPoint y: 403, distance: 63.3
click at [489, 377] on div "Labor cost 0 Total cost 4139.1 Defer" at bounding box center [438, 385] width 234 height 48
click at [533, 418] on div "Cancel Create" at bounding box center [438, 424] width 234 height 30
click at [533, 427] on span "Create" at bounding box center [525, 428] width 24 height 8
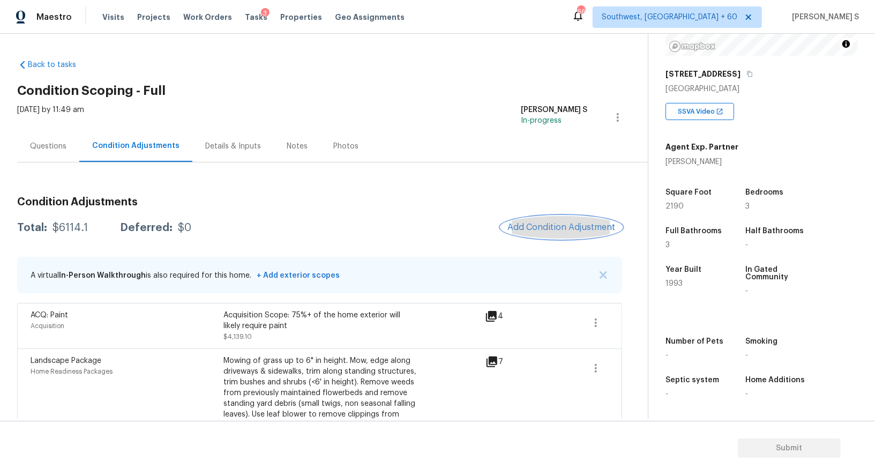
click at [580, 220] on button "Add Condition Adjustment" at bounding box center [561, 227] width 121 height 23
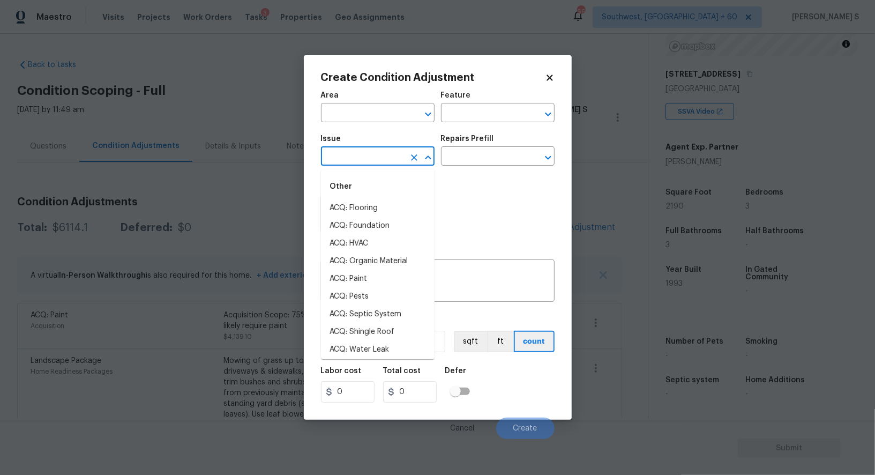
click at [380, 152] on input "text" at bounding box center [363, 157] width 84 height 17
type input "ACQ: Shingle Roof"
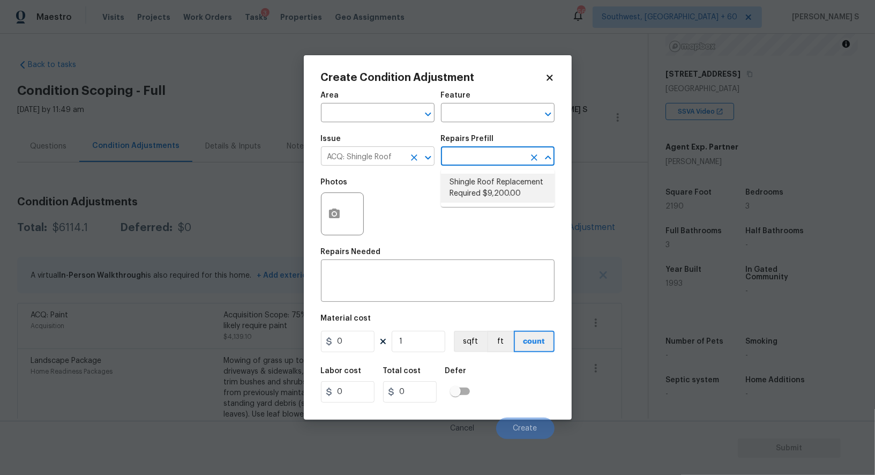
type input "Acquisition"
type textarea "Acquisition Scope: Shingle Roof Replacement required."
type input "9200"
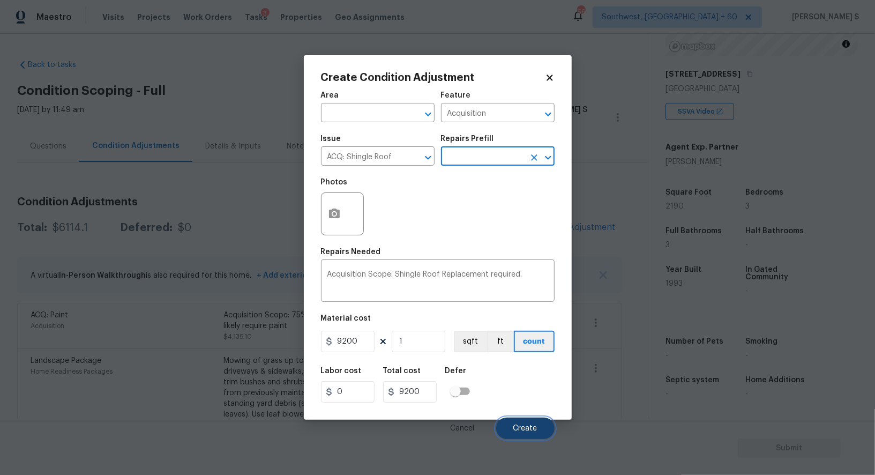
click at [525, 430] on span "Create" at bounding box center [525, 428] width 24 height 8
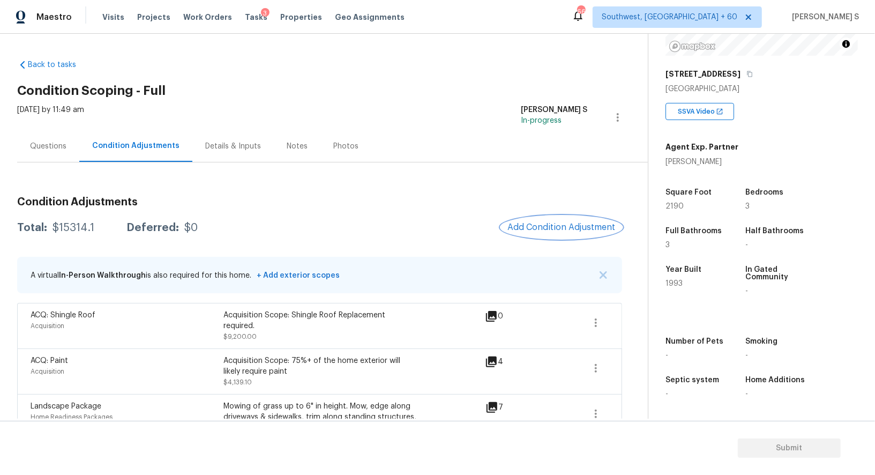
click at [559, 223] on span "Add Condition Adjustment" at bounding box center [561, 227] width 108 height 10
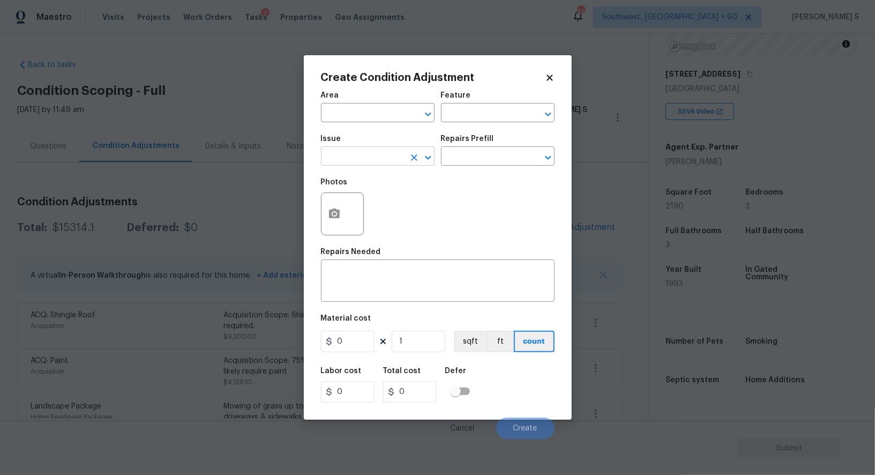
click at [391, 163] on input "text" at bounding box center [363, 157] width 84 height 17
type input "Appliances"
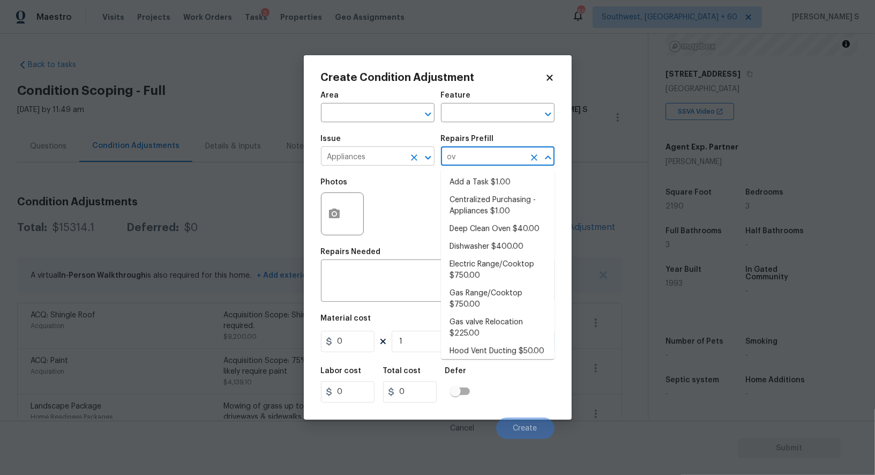
type input "ove"
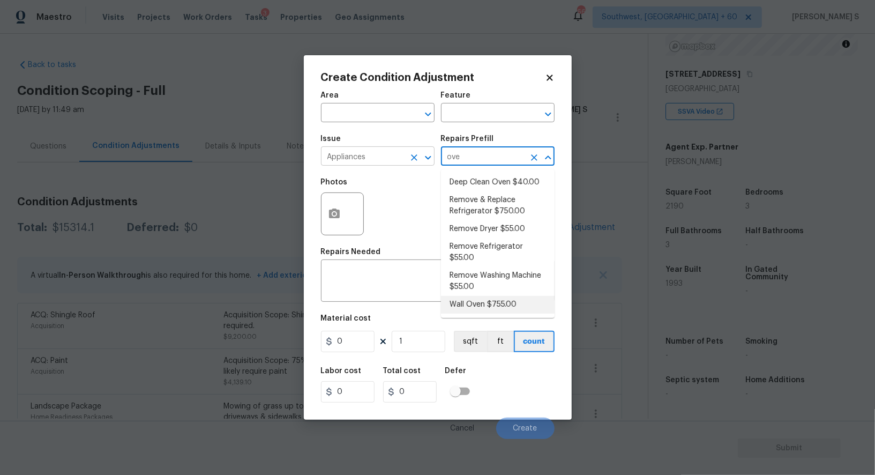
type input "Appliances"
type textarea "Remove the existing wall oven and prep the area for a new unit. Install a new 3…"
type input "755"
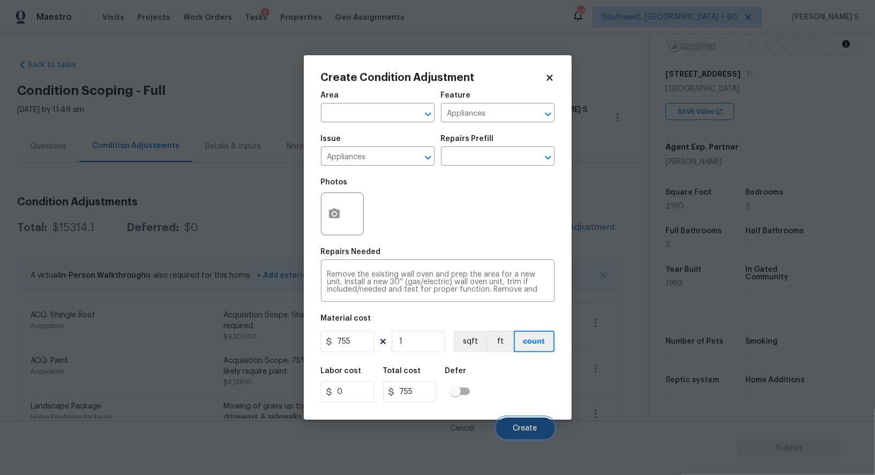
click at [528, 424] on button "Create" at bounding box center [525, 427] width 58 height 21
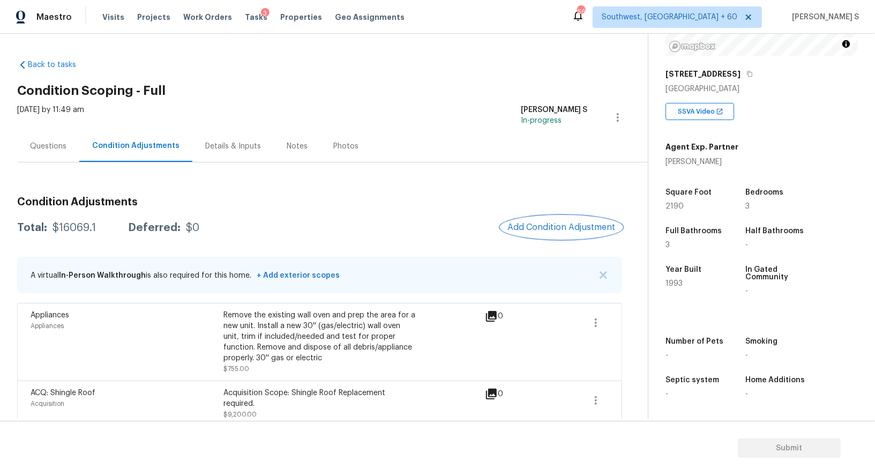
click at [525, 224] on span "Add Condition Adjustment" at bounding box center [561, 227] width 108 height 10
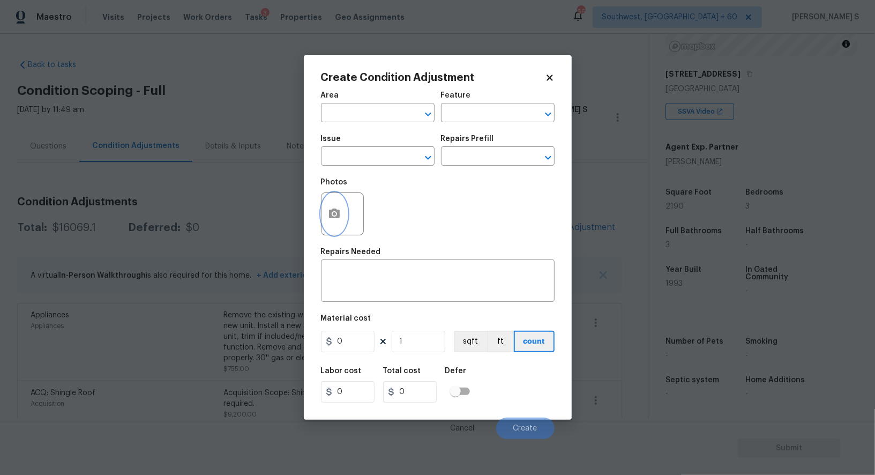
click at [330, 215] on icon "button" at bounding box center [334, 213] width 11 height 10
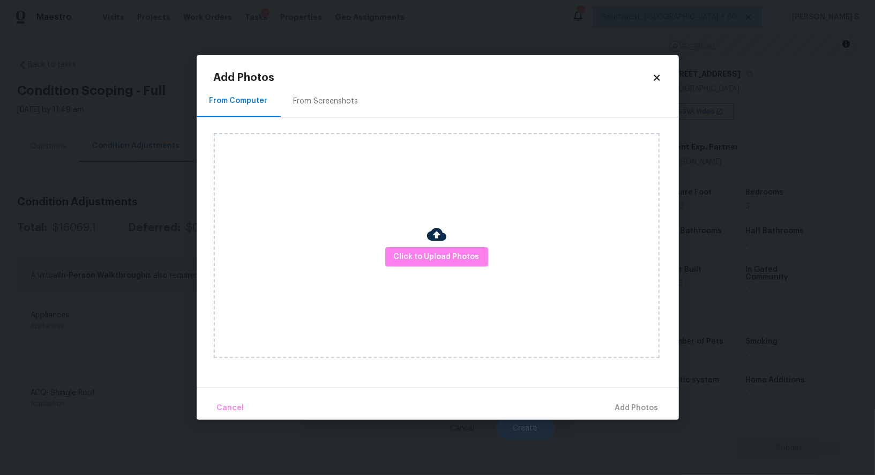
click at [331, 110] on div "From Screenshots" at bounding box center [326, 101] width 91 height 32
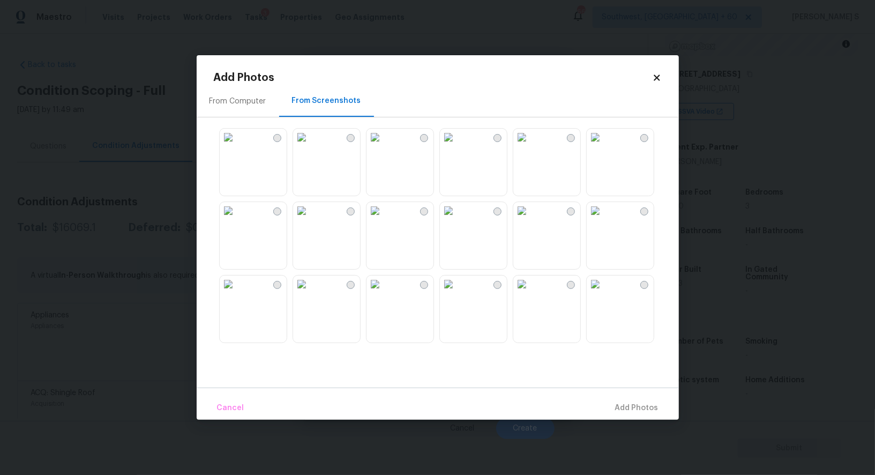
click at [457, 146] on img at bounding box center [448, 137] width 17 height 17
click at [384, 146] on img at bounding box center [374, 137] width 17 height 17
click at [384, 293] on img at bounding box center [374, 283] width 17 height 17
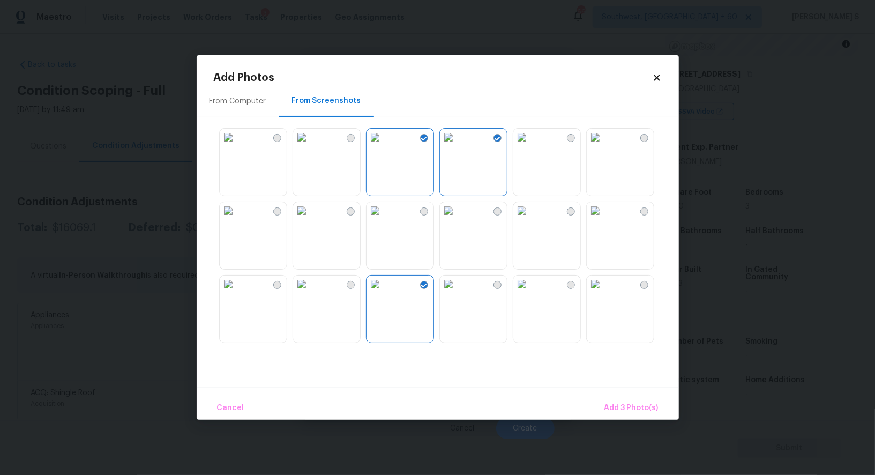
click at [380, 293] on img at bounding box center [374, 283] width 17 height 17
click at [384, 219] on img at bounding box center [374, 210] width 17 height 17
click at [457, 219] on img at bounding box center [448, 210] width 17 height 17
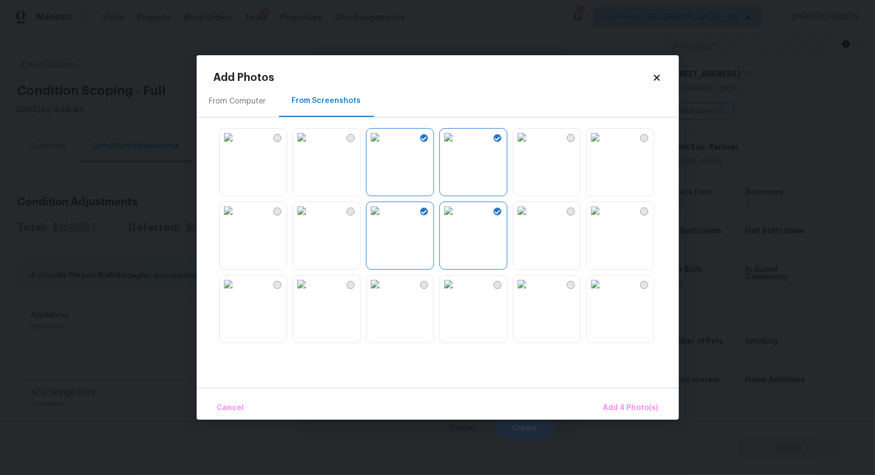
scroll to position [301, 0]
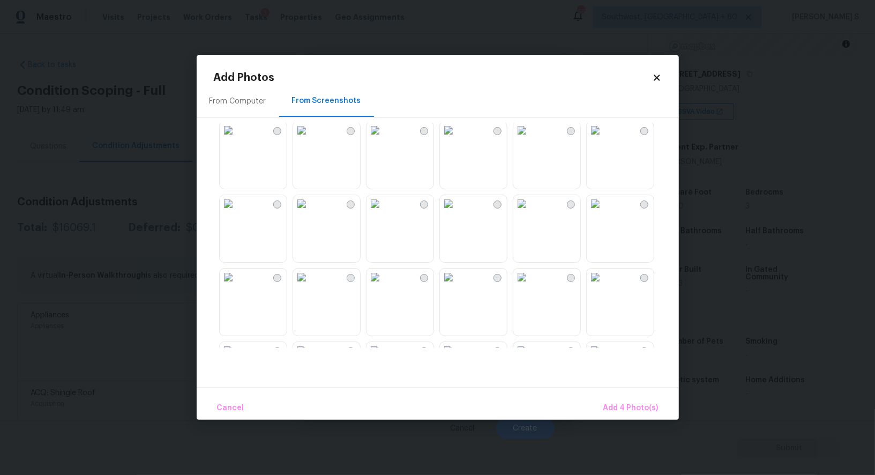
click at [530, 212] on img at bounding box center [521, 203] width 17 height 17
click at [457, 212] on img at bounding box center [448, 203] width 17 height 17
click at [384, 212] on img at bounding box center [374, 203] width 17 height 17
click at [310, 212] on img at bounding box center [301, 203] width 17 height 17
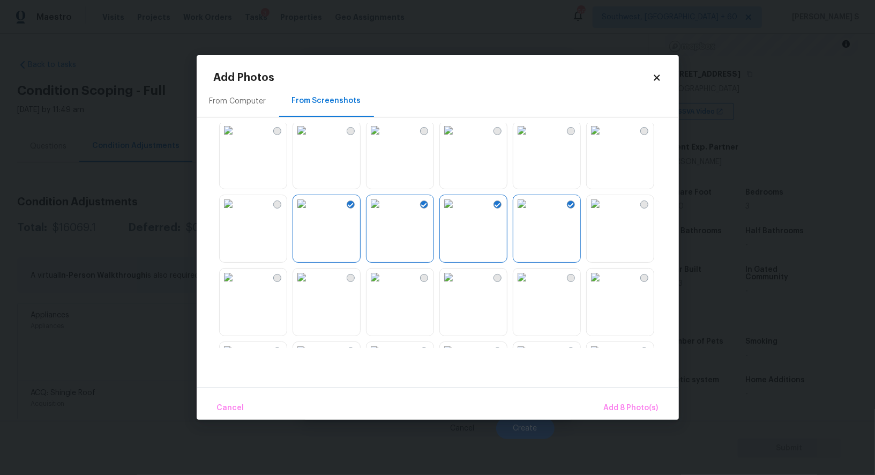
click at [310, 212] on img at bounding box center [301, 203] width 17 height 17
click at [530, 286] on img at bounding box center [521, 276] width 17 height 17
click at [604, 286] on img at bounding box center [595, 276] width 17 height 17
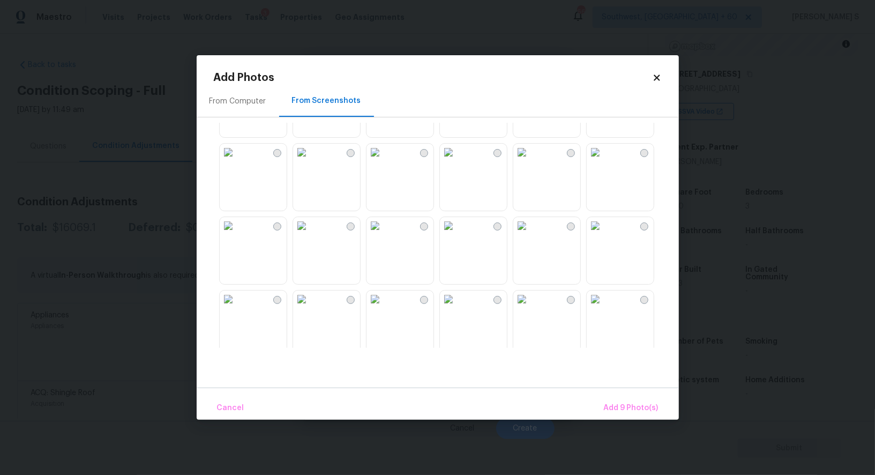
click at [457, 161] on img at bounding box center [448, 152] width 17 height 17
click at [457, 234] on img at bounding box center [448, 225] width 17 height 17
click at [384, 161] on img at bounding box center [374, 152] width 17 height 17
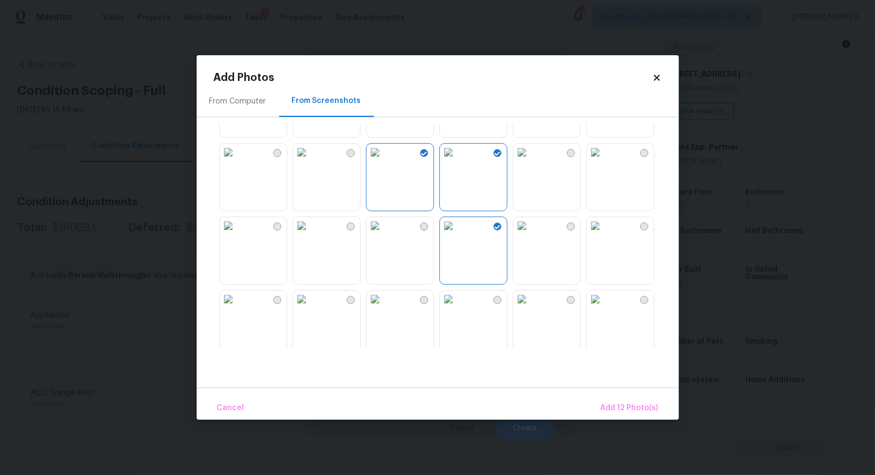
click at [384, 234] on img at bounding box center [374, 225] width 17 height 17
click at [644, 408] on span "Add 13 Photo(s)" at bounding box center [629, 407] width 57 height 13
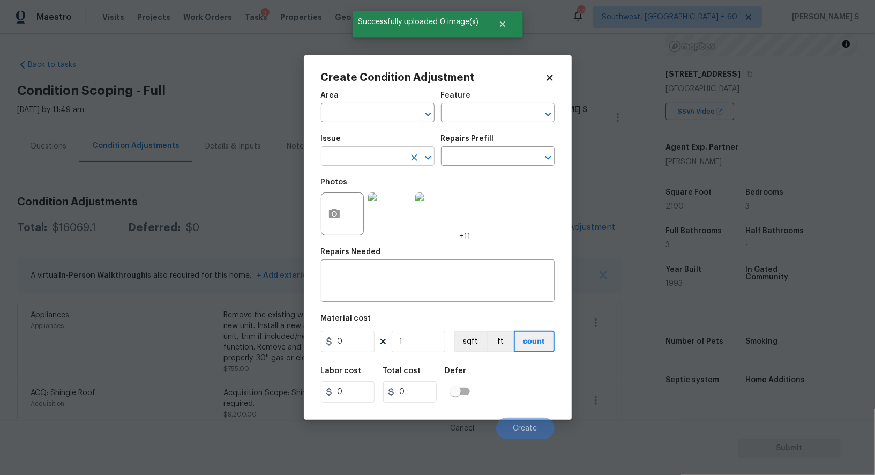
click at [366, 163] on input "text" at bounding box center [363, 157] width 84 height 17
type input "ACQ: Paint"
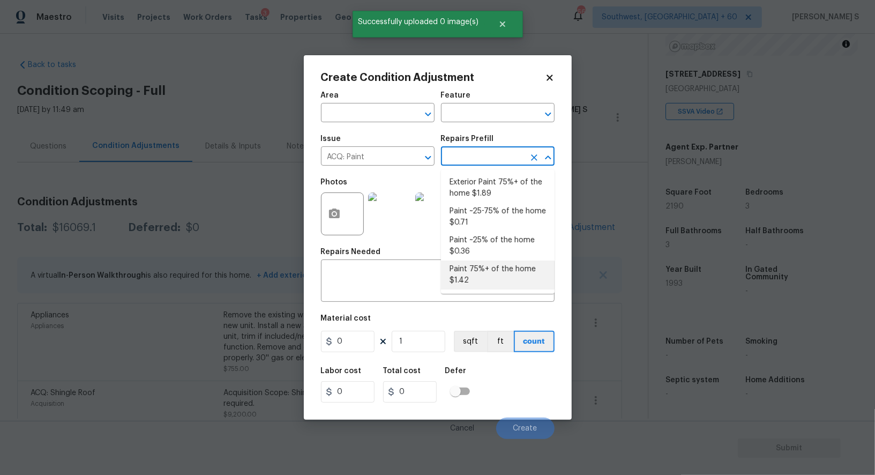
type input "Acquisition"
type textarea "Acquisition Scope: 75%+ of the home will likely require interior paint"
type input "1.42"
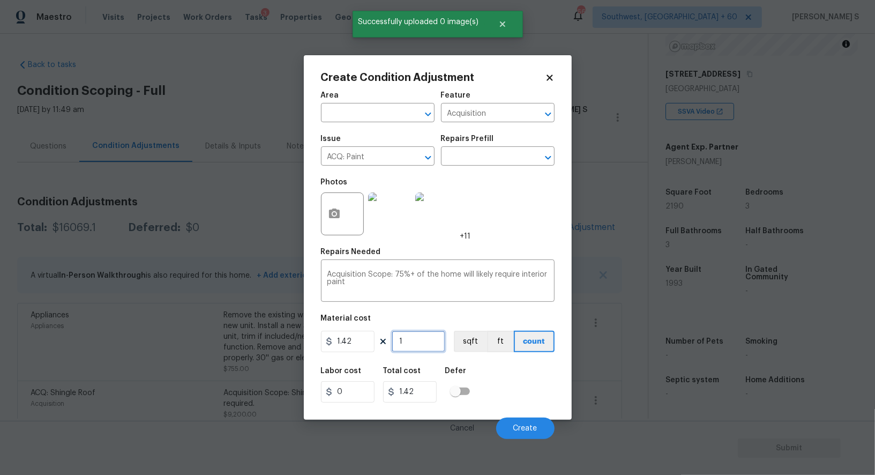
click at [423, 344] on input "1" at bounding box center [419, 341] width 54 height 21
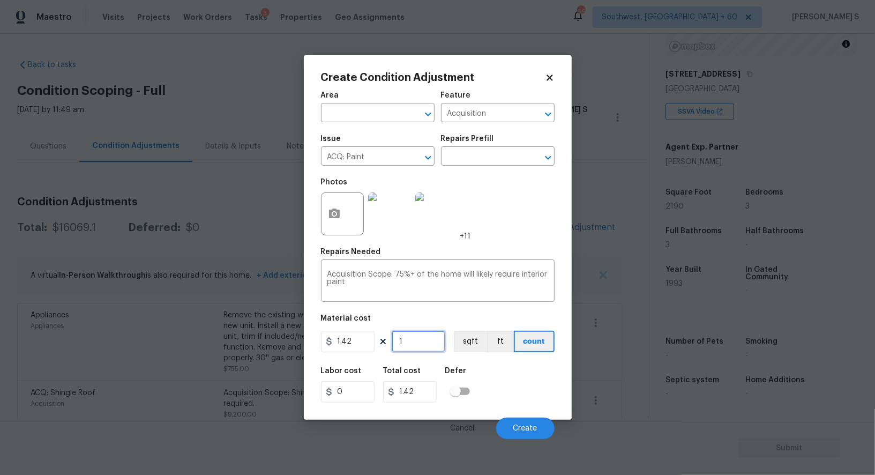
paste input "2190"
type input "2190"
type input "3109.8"
type input "2190"
click at [451, 338] on div "1.42 2190 sqft ft count" at bounding box center [438, 341] width 234 height 21
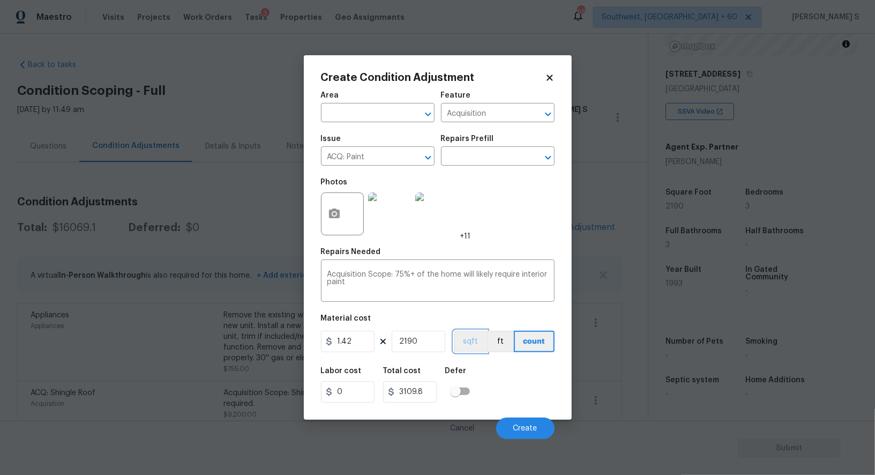
click at [461, 339] on button "sqft" at bounding box center [470, 341] width 33 height 21
click at [474, 342] on button "sqft" at bounding box center [470, 341] width 33 height 21
click at [519, 425] on span "Create" at bounding box center [525, 428] width 24 height 8
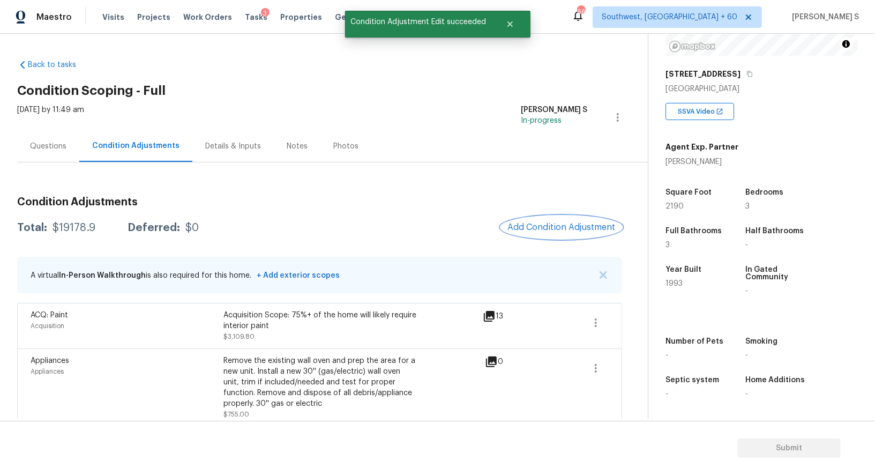
click at [587, 226] on span "Add Condition Adjustment" at bounding box center [561, 227] width 108 height 10
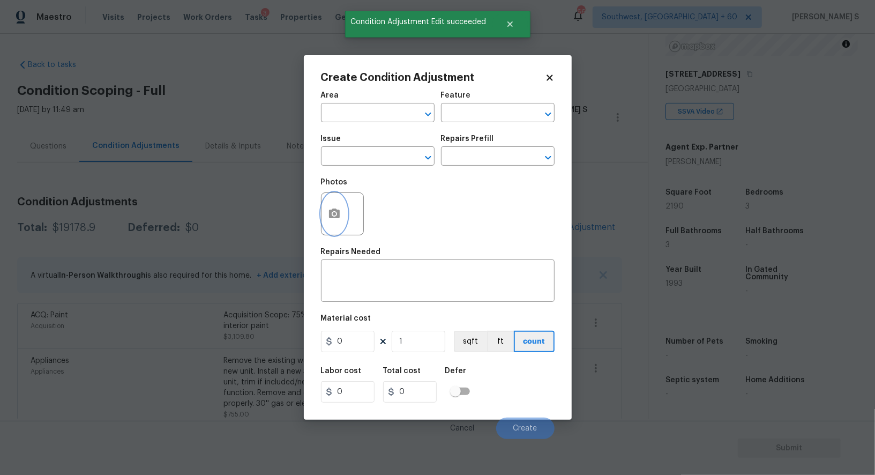
click at [336, 220] on icon "button" at bounding box center [334, 213] width 13 height 13
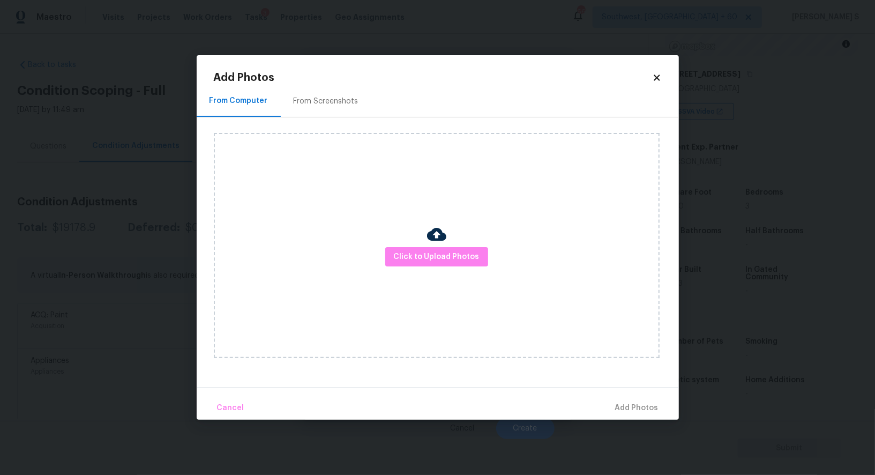
click at [345, 96] on div "From Screenshots" at bounding box center [326, 101] width 65 height 11
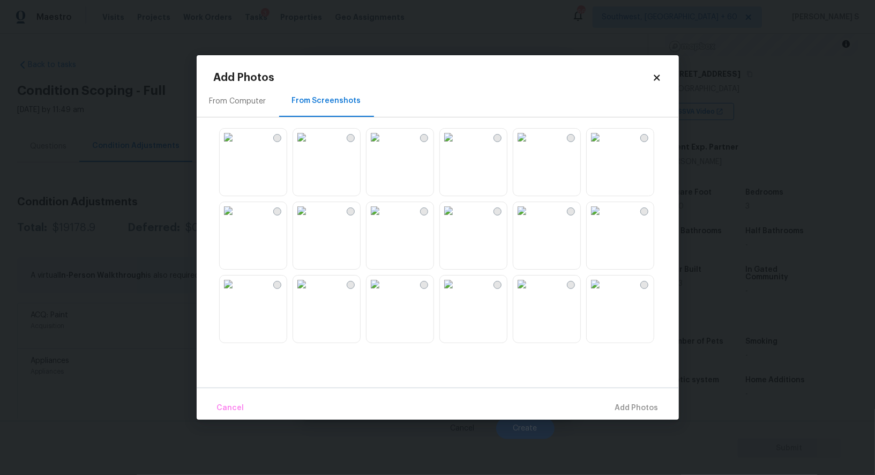
click at [530, 293] on img at bounding box center [521, 283] width 17 height 17
click at [457, 293] on img at bounding box center [448, 283] width 17 height 17
click at [457, 219] on img at bounding box center [448, 210] width 17 height 17
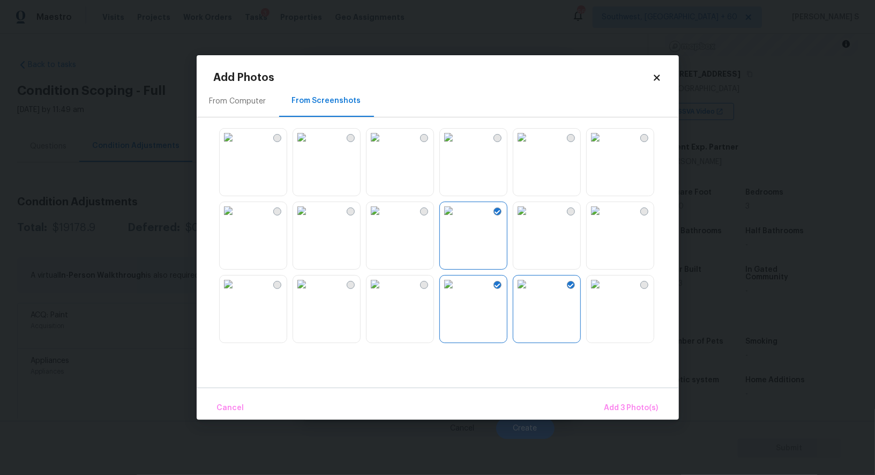
click at [520, 293] on img at bounding box center [521, 283] width 17 height 17
click at [457, 293] on img at bounding box center [448, 283] width 17 height 17
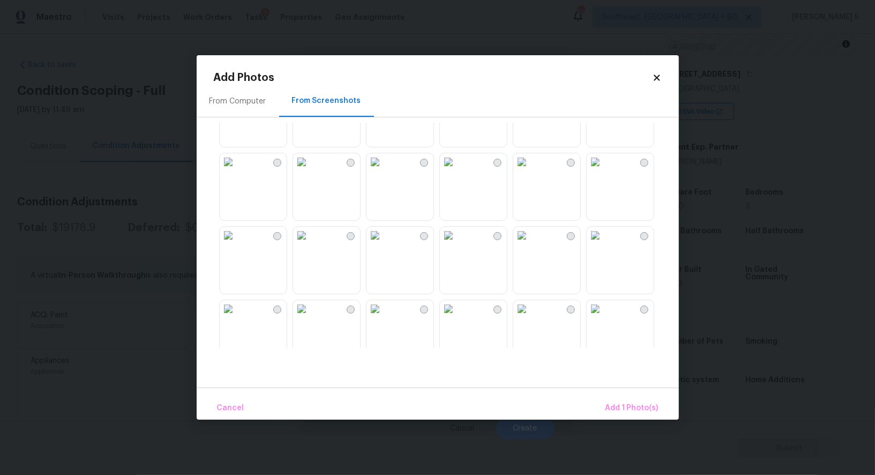
scroll to position [523, 0]
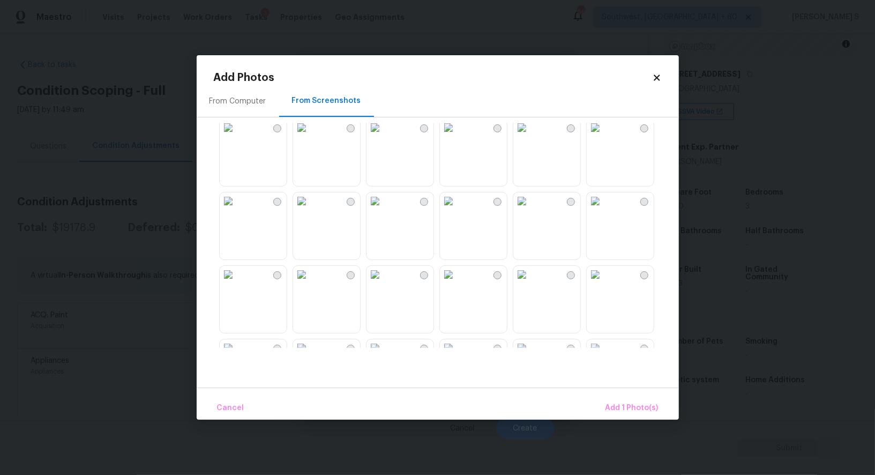
click at [457, 209] on img at bounding box center [448, 200] width 17 height 17
click at [384, 209] on img at bounding box center [374, 200] width 17 height 17
click at [384, 283] on img at bounding box center [374, 274] width 17 height 17
click at [530, 283] on img at bounding box center [521, 274] width 17 height 17
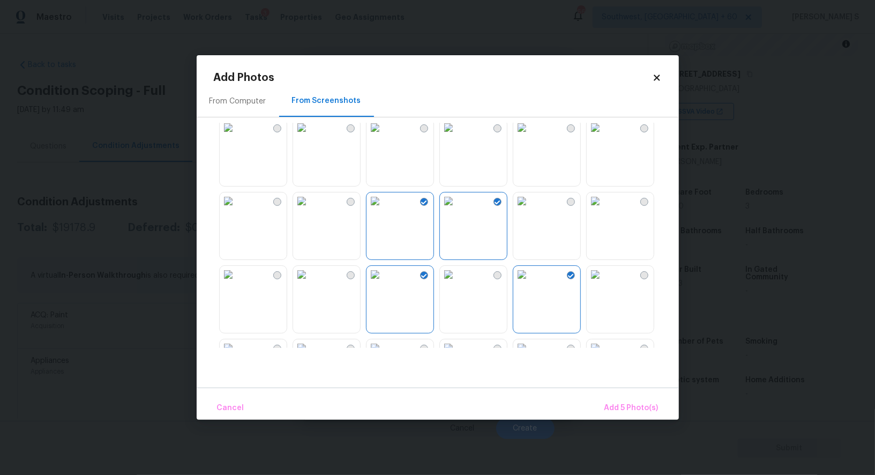
click at [604, 275] on img at bounding box center [595, 274] width 17 height 17
click at [604, 209] on img at bounding box center [595, 200] width 17 height 17
click at [583, 215] on div at bounding box center [446, 235] width 465 height 225
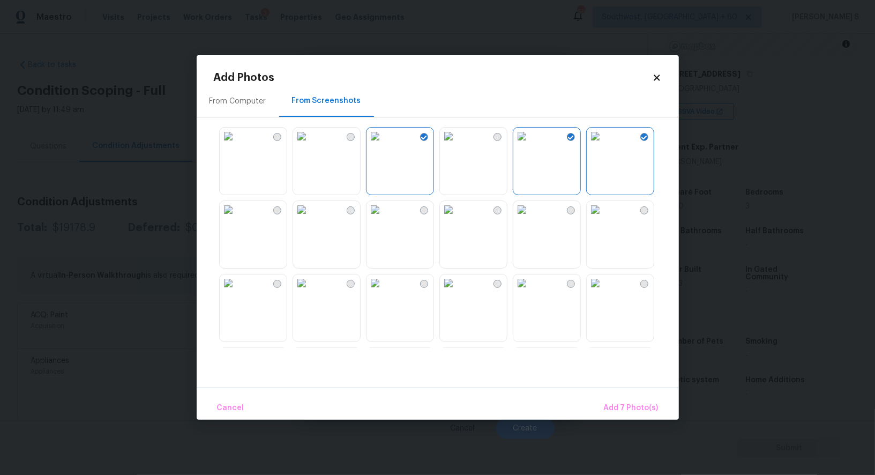
scroll to position [673, 0]
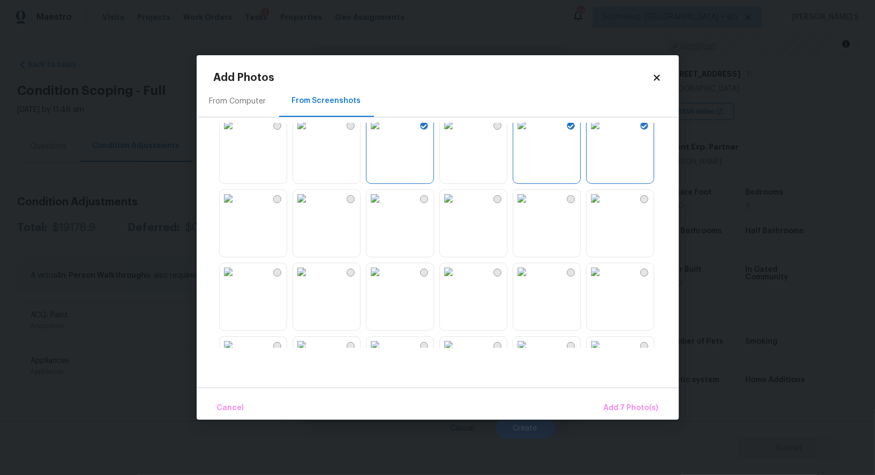
click at [604, 280] on img at bounding box center [595, 271] width 17 height 17
click at [530, 280] on img at bounding box center [521, 271] width 17 height 17
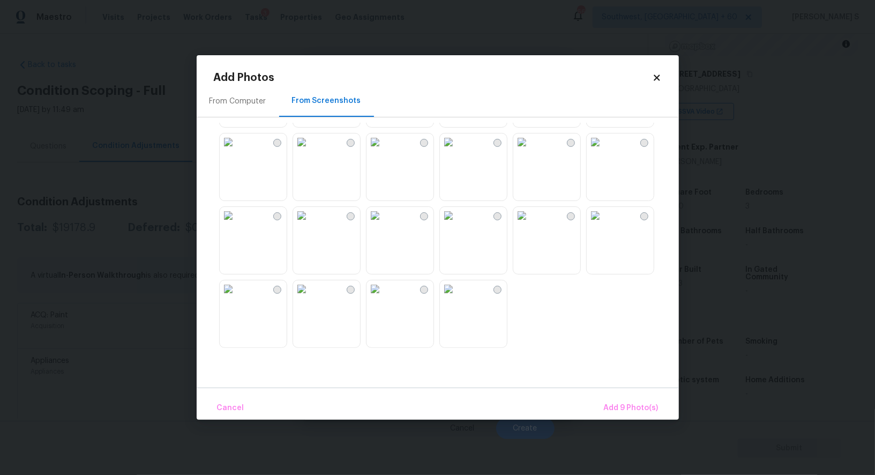
click at [293, 224] on img at bounding box center [301, 215] width 17 height 17
click at [310, 297] on img at bounding box center [301, 288] width 17 height 17
click at [627, 410] on span "Add 11 Photo(s)" at bounding box center [630, 407] width 56 height 13
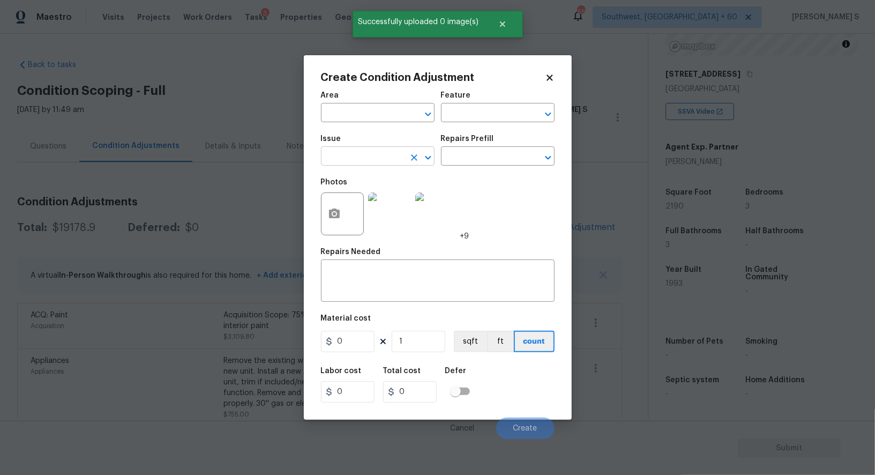
click at [363, 164] on input "text" at bounding box center [363, 157] width 84 height 17
type input "ACQ: Flooring"
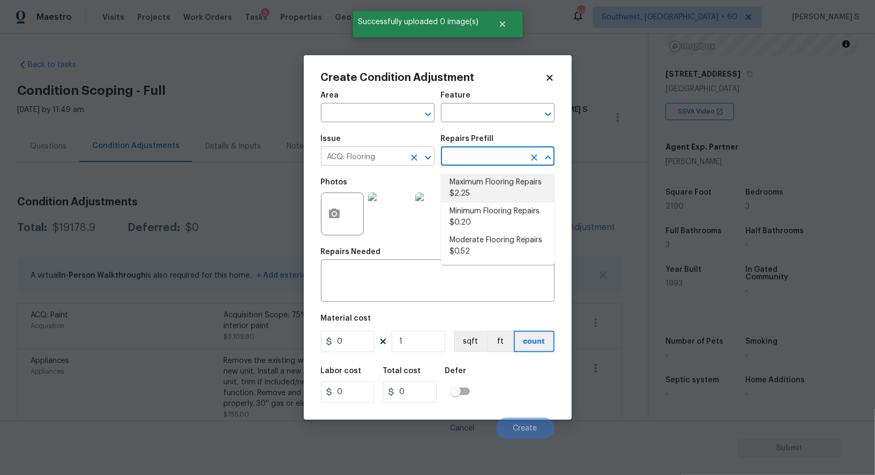
type input "Acquisition"
type textarea "Acquisition Scope: Maximum flooring repairs"
type input "2.25"
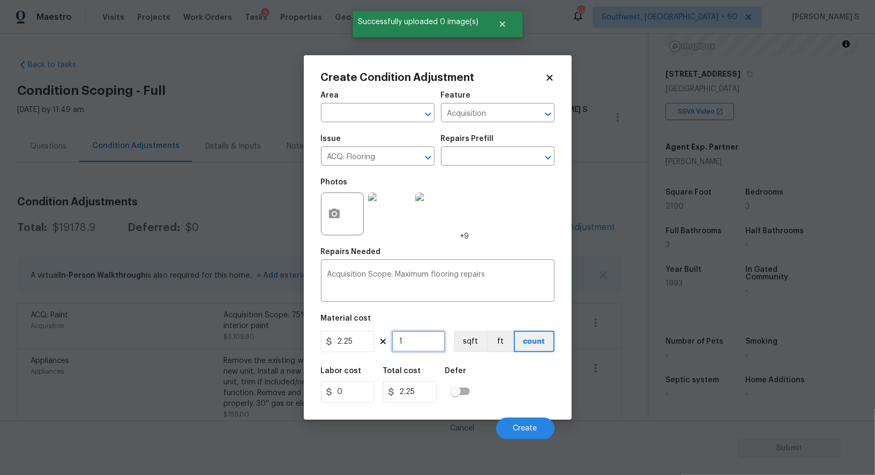
click at [431, 336] on input "1" at bounding box center [419, 341] width 54 height 21
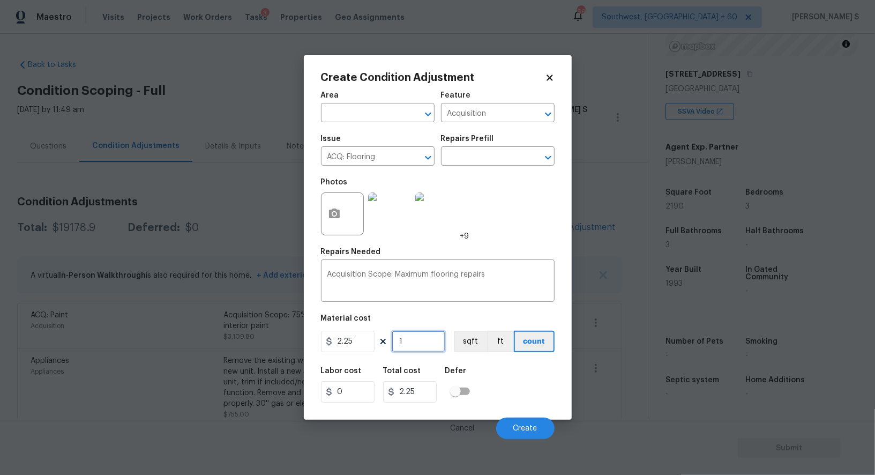
paste input "2190"
type input "2190"
type input "4927.5"
type input "2190"
click at [466, 339] on button "sqft" at bounding box center [470, 341] width 33 height 21
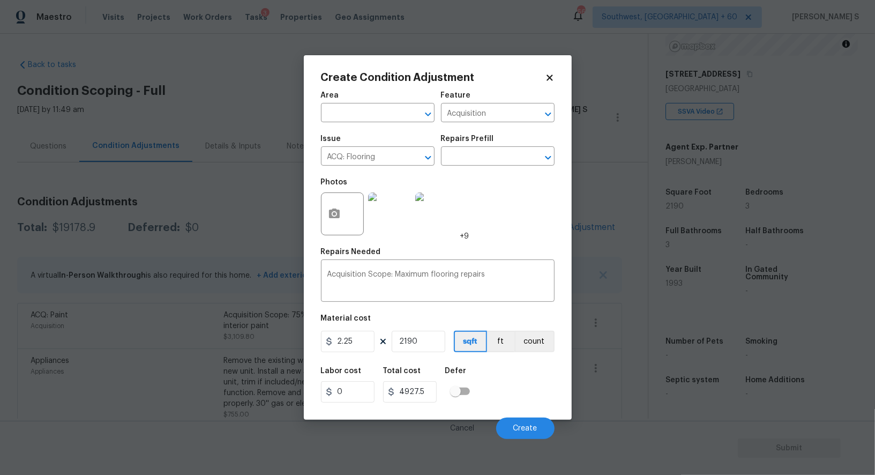
click at [483, 373] on div "Labor cost 0 Total cost 4927.5 Defer" at bounding box center [438, 385] width 234 height 48
click at [527, 434] on button "Create" at bounding box center [525, 427] width 58 height 21
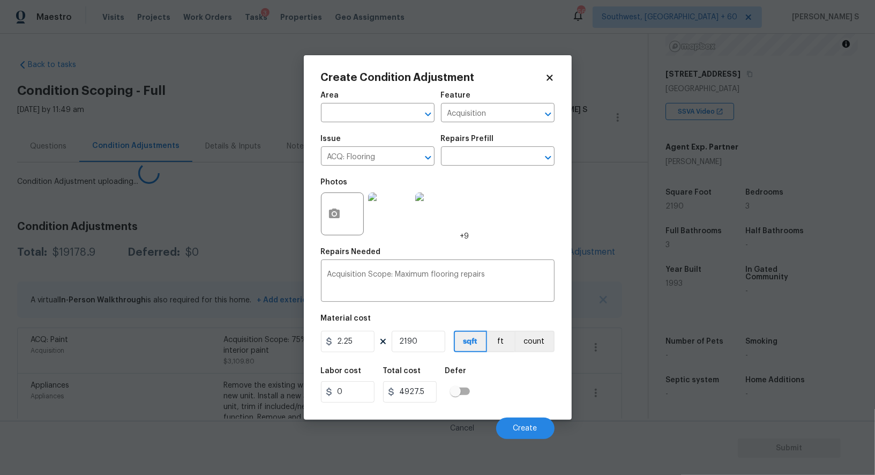
click at [169, 371] on body "Maestro Visits Projects Work Orders Tasks 3 Properties Geo Assignments 660 Sout…" at bounding box center [437, 237] width 875 height 475
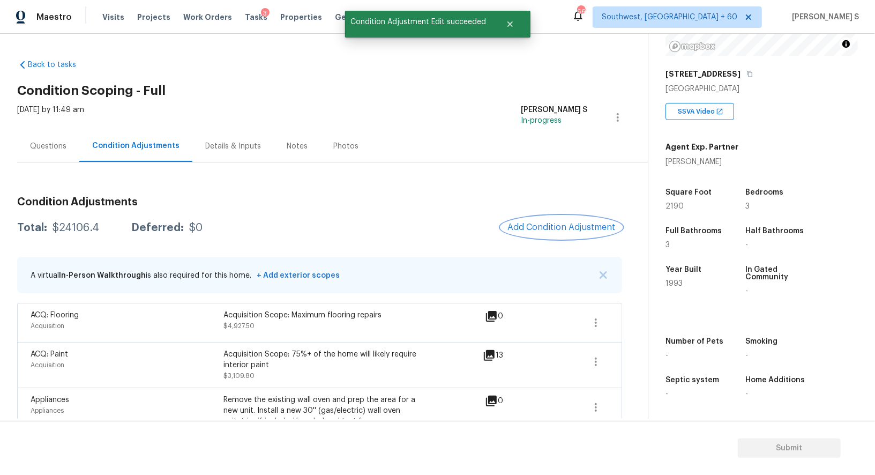
click at [534, 220] on button "Add Condition Adjustment" at bounding box center [561, 227] width 121 height 23
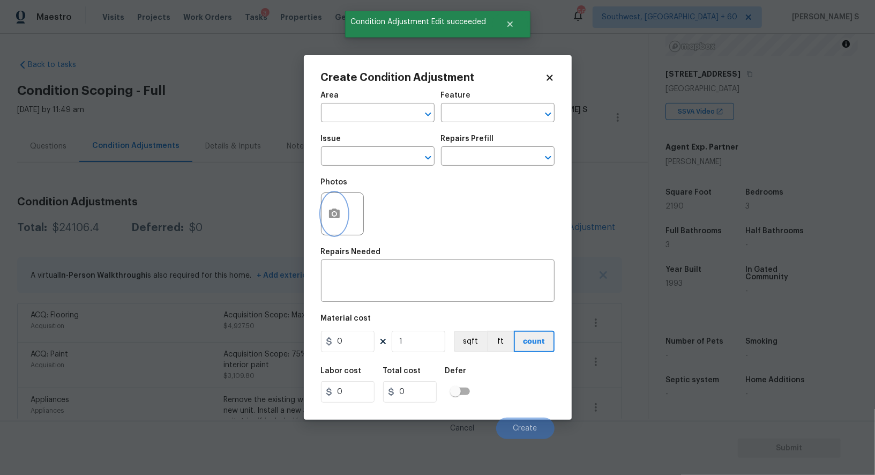
drag, startPoint x: 326, startPoint y: 225, endPoint x: 336, endPoint y: 225, distance: 9.6
click at [336, 225] on button "button" at bounding box center [334, 214] width 26 height 42
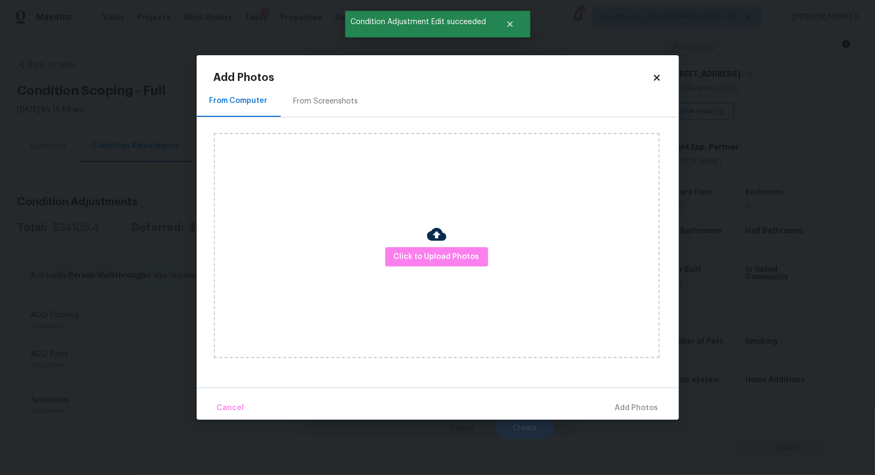
click at [386, 261] on div "Click to Upload Photos" at bounding box center [437, 245] width 446 height 225
click at [419, 263] on span "Click to Upload Photos" at bounding box center [437, 256] width 86 height 13
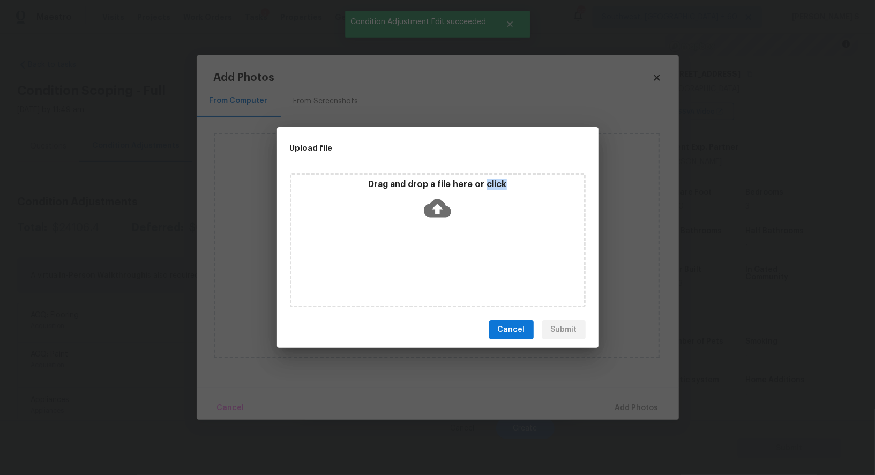
click at [419, 263] on div "Drag and drop a file here or click" at bounding box center [438, 240] width 296 height 134
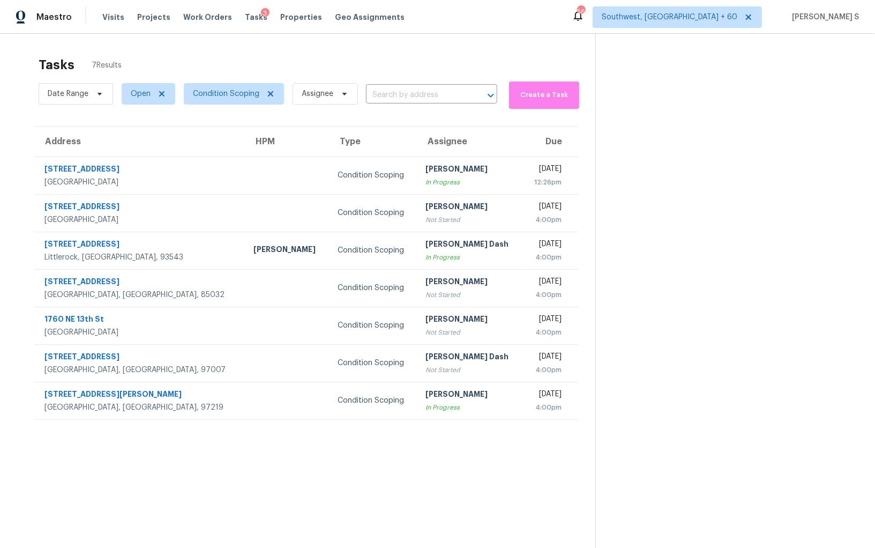
scroll to position [33, 0]
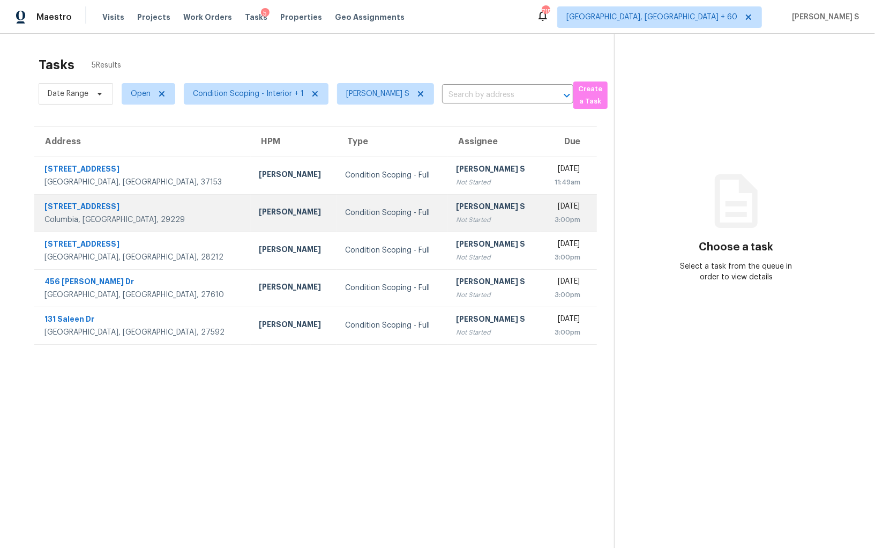
click at [251, 199] on td "[PERSON_NAME]" at bounding box center [294, 213] width 86 height 38
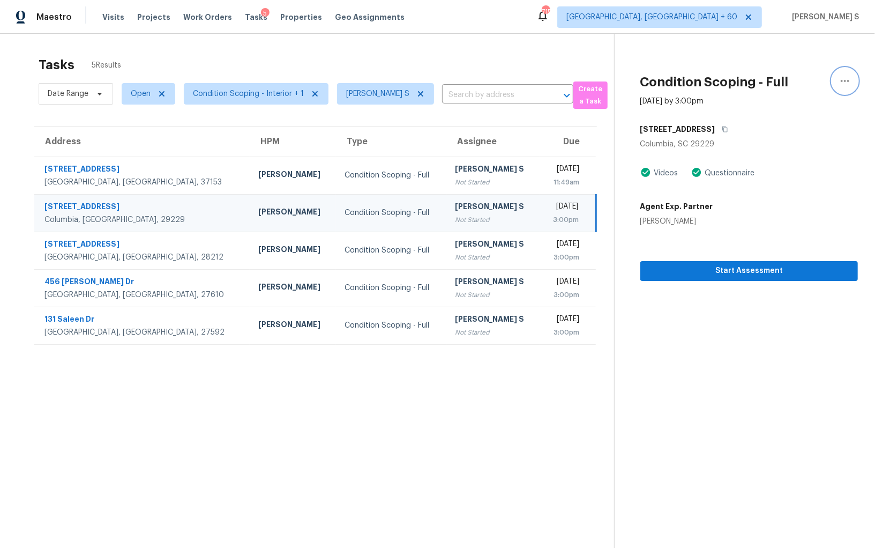
click icon "button"
click div "Unclaim this task"
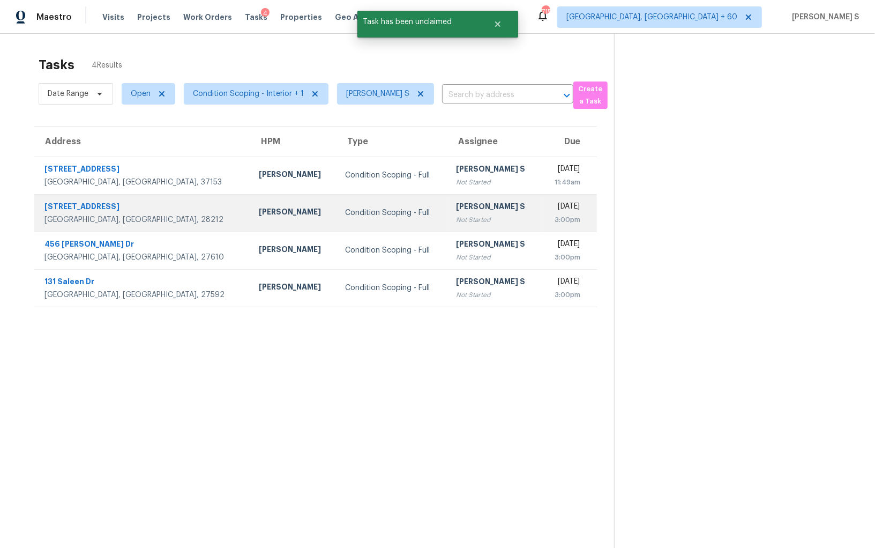
click td "[PERSON_NAME] S Not Started"
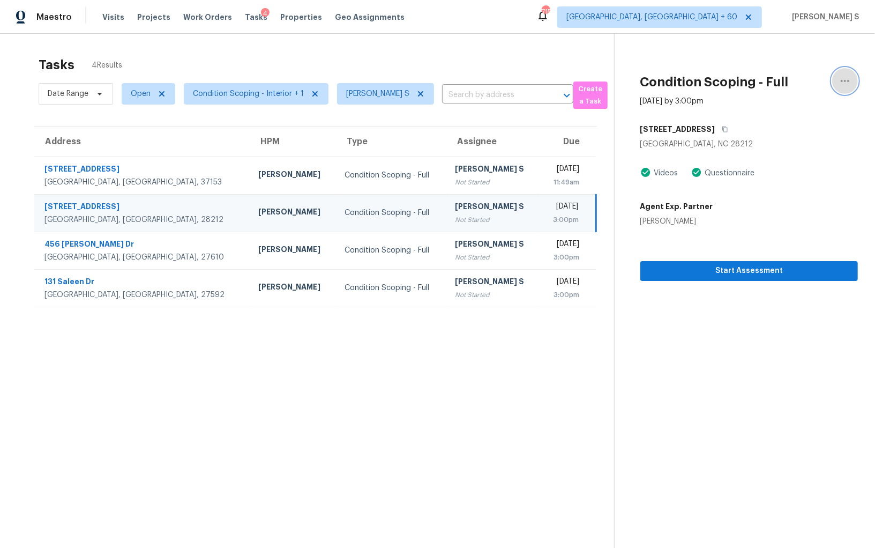
click icon "button"
click div "Unclaim this task"
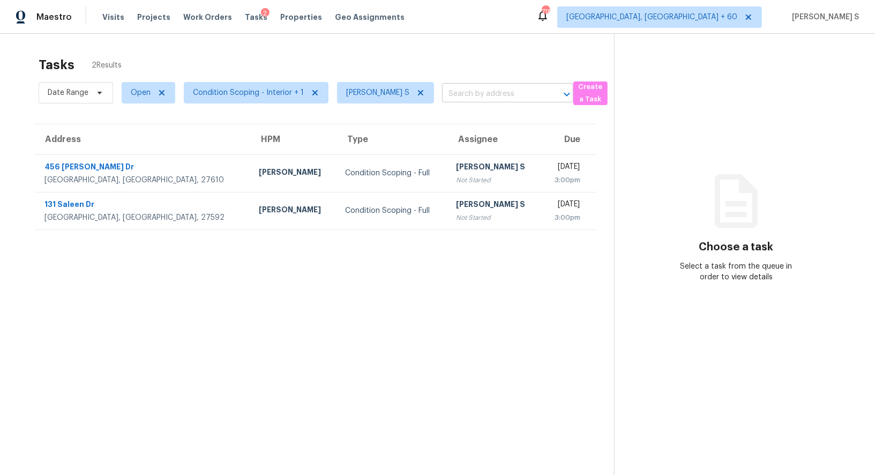
click at [526, 96] on input "text" at bounding box center [492, 94] width 101 height 17
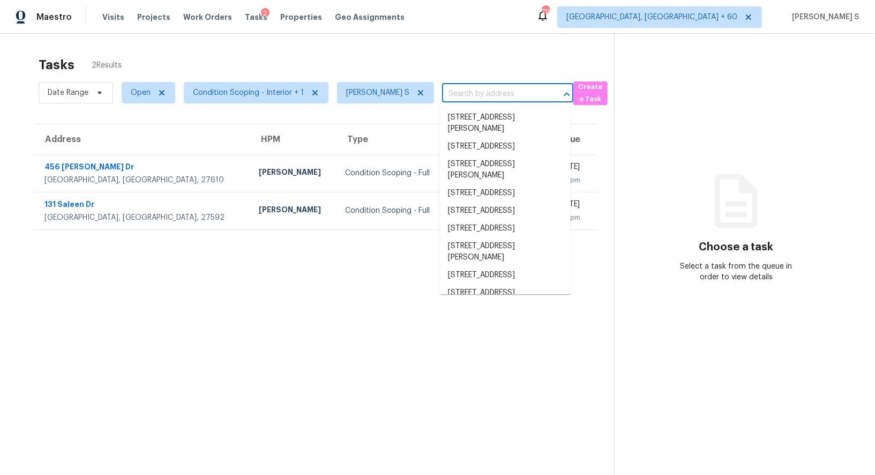
paste input "[STREET_ADDRESS]"
type input "[STREET_ADDRESS]"
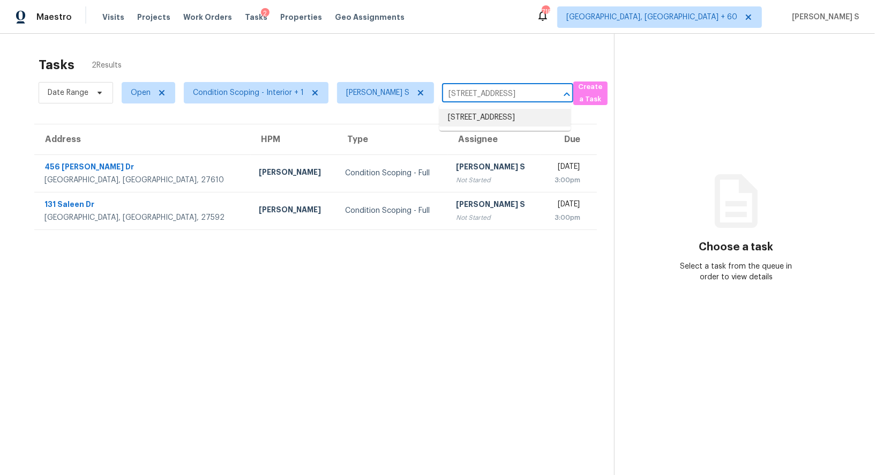
click at [479, 116] on li "[STREET_ADDRESS]" at bounding box center [504, 118] width 131 height 18
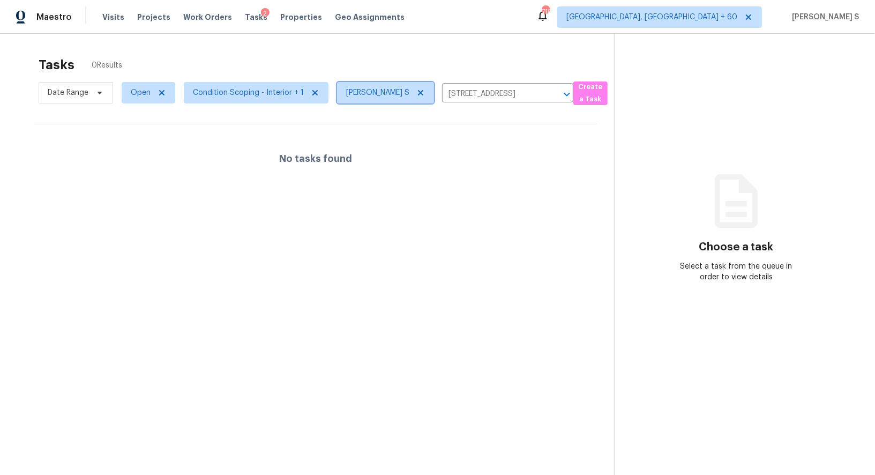
click at [418, 90] on icon at bounding box center [420, 92] width 5 height 5
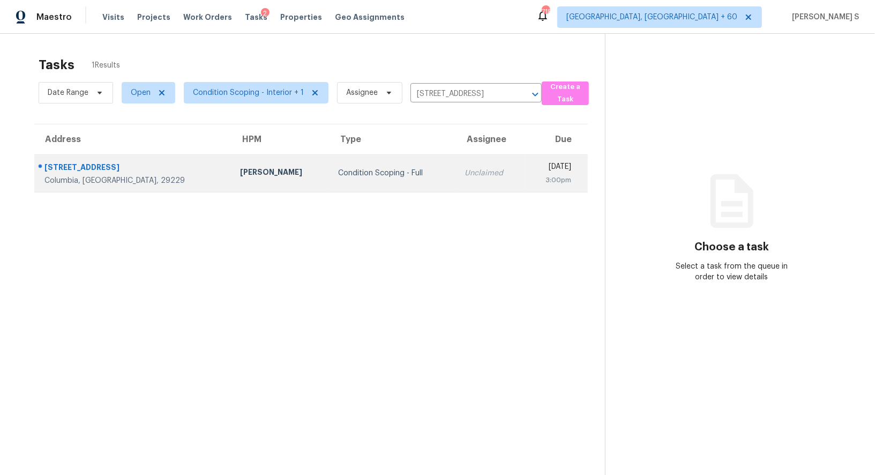
click at [456, 163] on td "Unclaimed" at bounding box center [490, 173] width 69 height 38
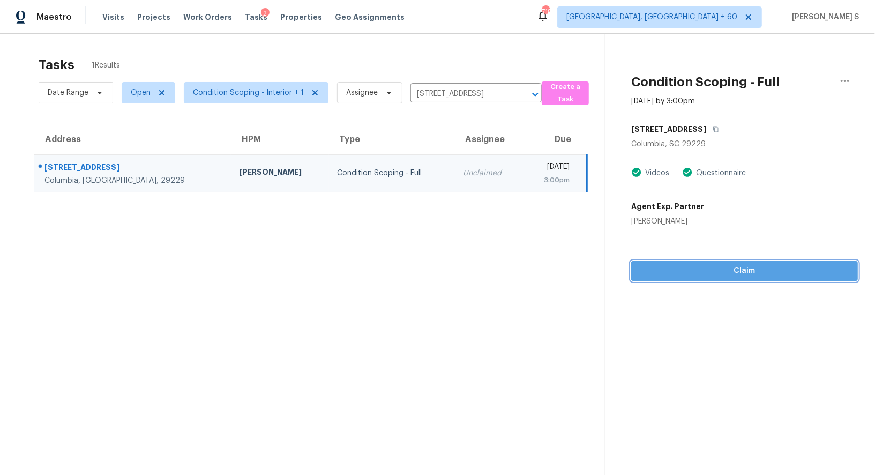
click at [721, 278] on button "Claim" at bounding box center [744, 271] width 227 height 20
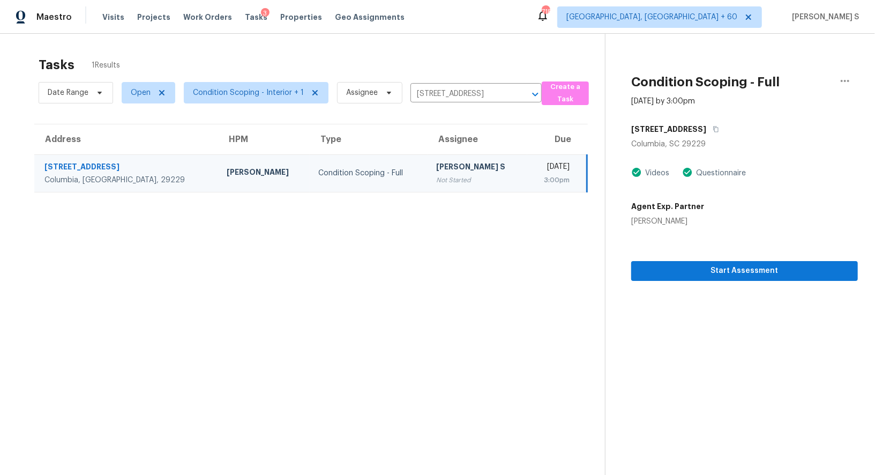
click at [428, 188] on td "[PERSON_NAME] S Not Started" at bounding box center [478, 173] width 100 height 38
click at [440, 163] on div "[PERSON_NAME] S" at bounding box center [477, 167] width 83 height 13
click at [688, 269] on span "Start Assessment" at bounding box center [744, 270] width 209 height 13
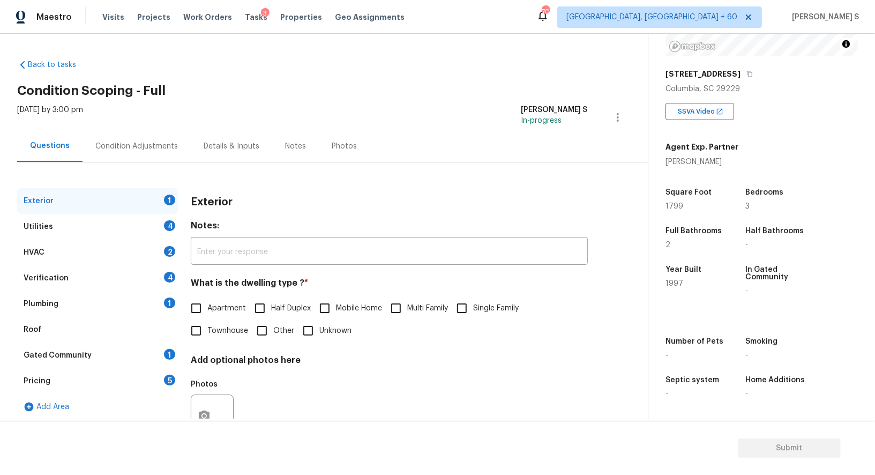
scroll to position [41, 0]
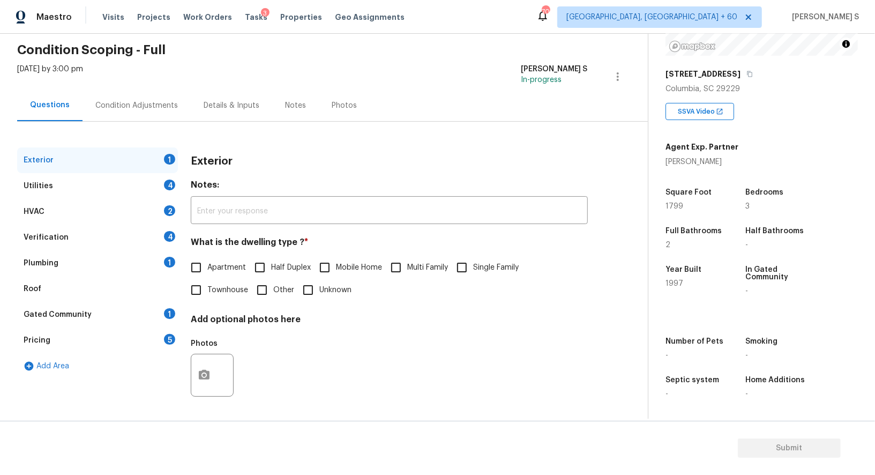
click at [480, 260] on label "Single Family" at bounding box center [485, 267] width 68 height 23
click at [473, 260] on input "Single Family" at bounding box center [462, 267] width 23 height 23
checkbox input "true"
click at [174, 182] on div "4" at bounding box center [169, 184] width 11 height 11
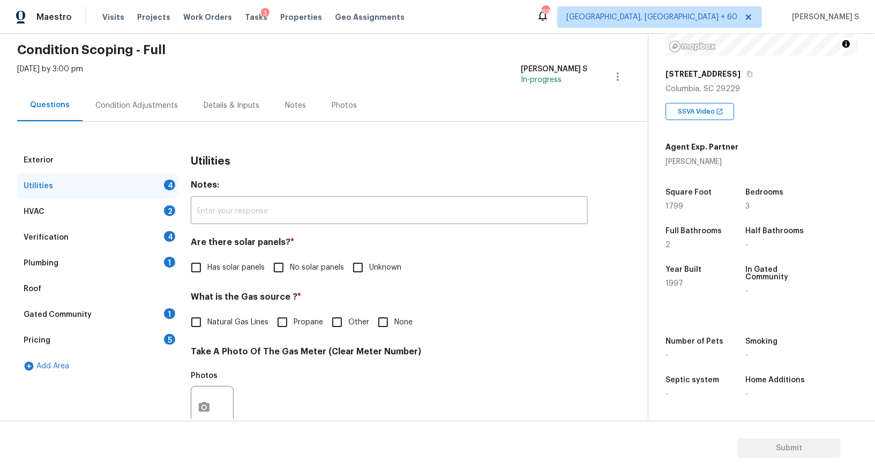
click at [174, 182] on div "4" at bounding box center [169, 184] width 11 height 11
click at [285, 265] on input "No solar panels" at bounding box center [278, 267] width 23 height 23
checkbox input "true"
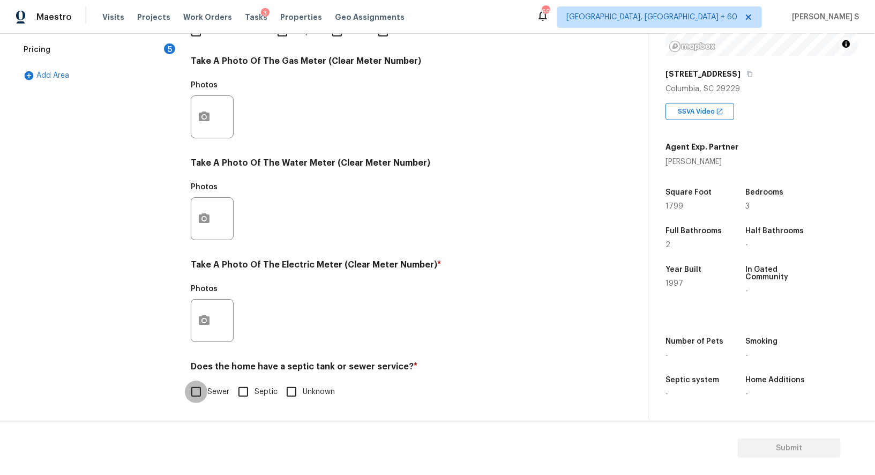
click at [198, 393] on input "Sewer" at bounding box center [196, 391] width 23 height 23
checkbox input "true"
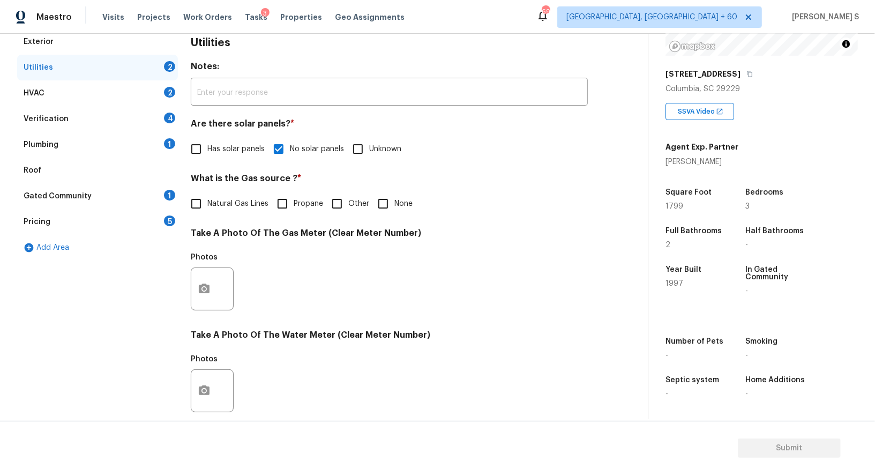
scroll to position [0, 0]
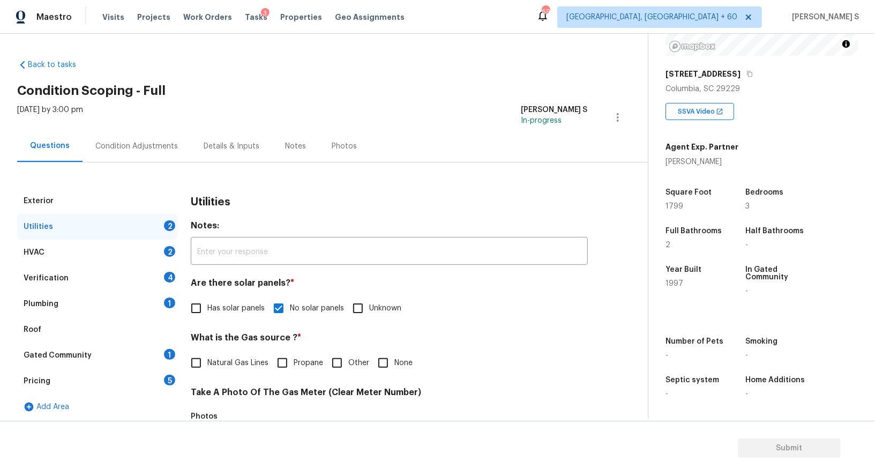
click at [149, 302] on div "Plumbing 1" at bounding box center [97, 304] width 161 height 26
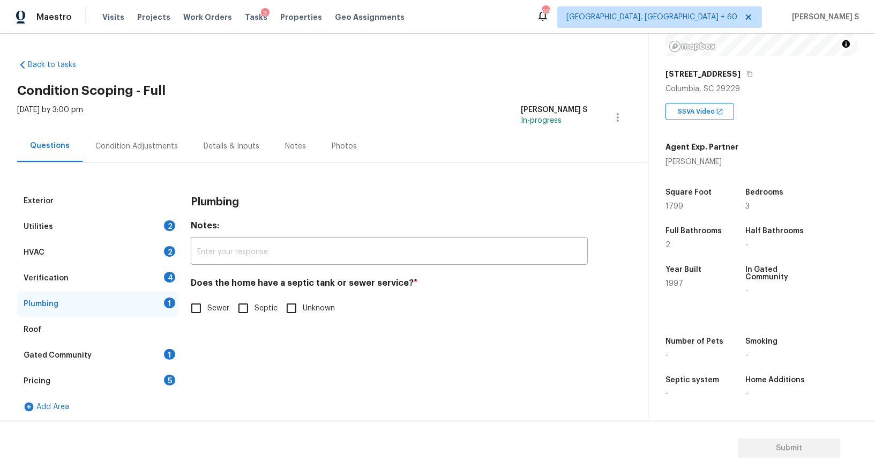
click at [189, 306] on input "Sewer" at bounding box center [196, 308] width 23 height 23
checkbox input "true"
click at [159, 350] on div "Gated Community 1" at bounding box center [97, 355] width 161 height 26
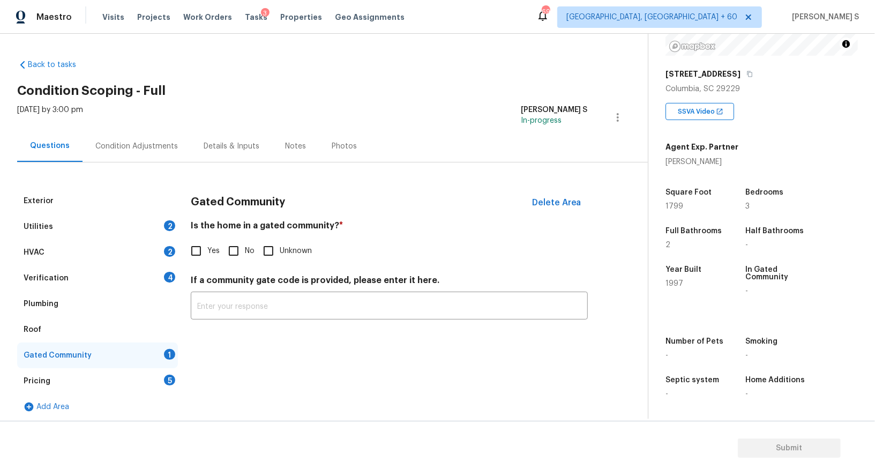
click at [233, 251] on input "No" at bounding box center [233, 250] width 23 height 23
checkbox input "true"
click at [154, 273] on div "Verification 4" at bounding box center [97, 278] width 161 height 26
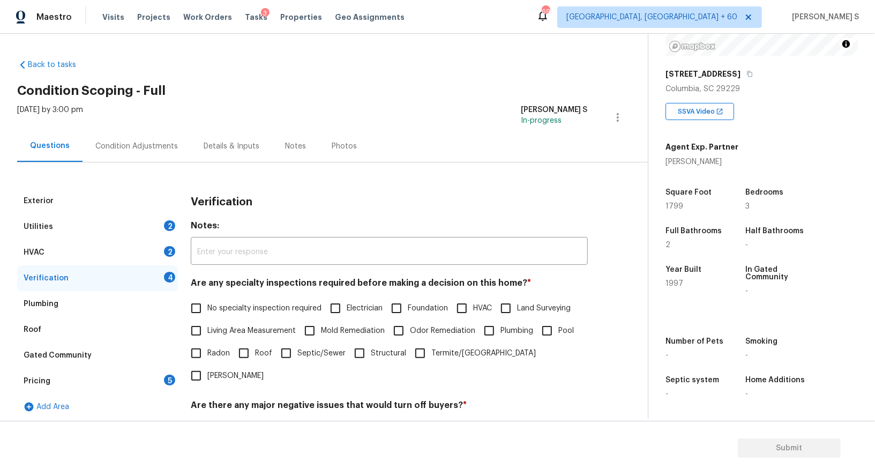
click at [203, 305] on input "No specialty inspection required" at bounding box center [196, 308] width 23 height 23
checkbox input "true"
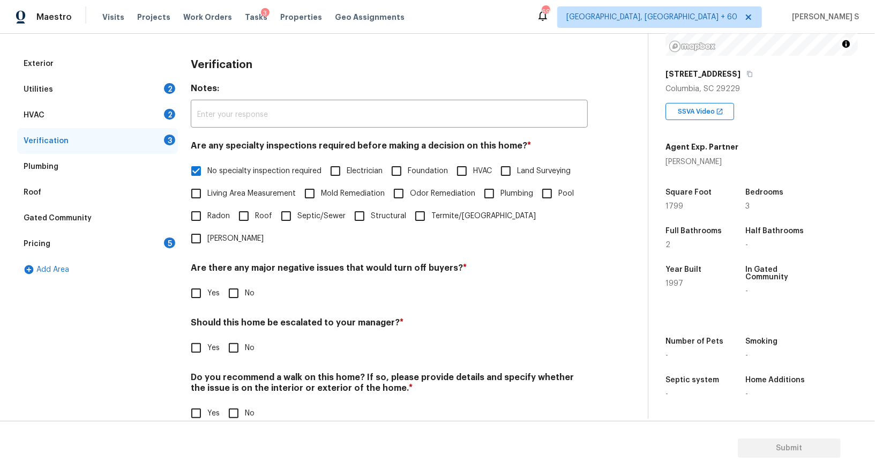
scroll to position [137, 0]
click at [221, 284] on div "Verification Notes: ​ Are any specialty inspections required before making a de…" at bounding box center [389, 244] width 397 height 386
click at [228, 282] on input "No" at bounding box center [233, 293] width 23 height 23
checkbox input "true"
click at [238, 403] on input "No" at bounding box center [233, 414] width 23 height 23
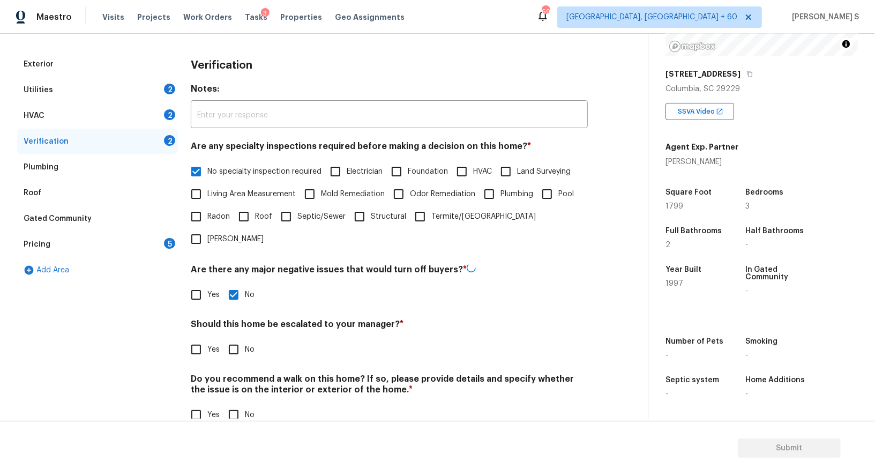
checkbox input "true"
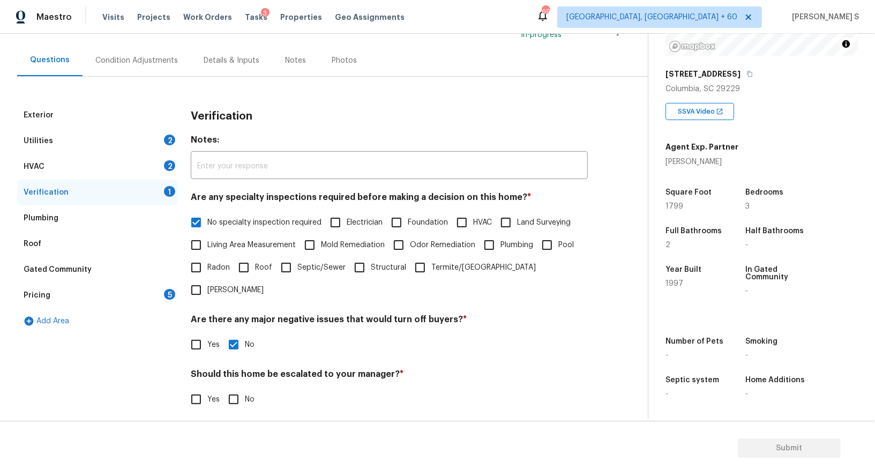
scroll to position [17, 0]
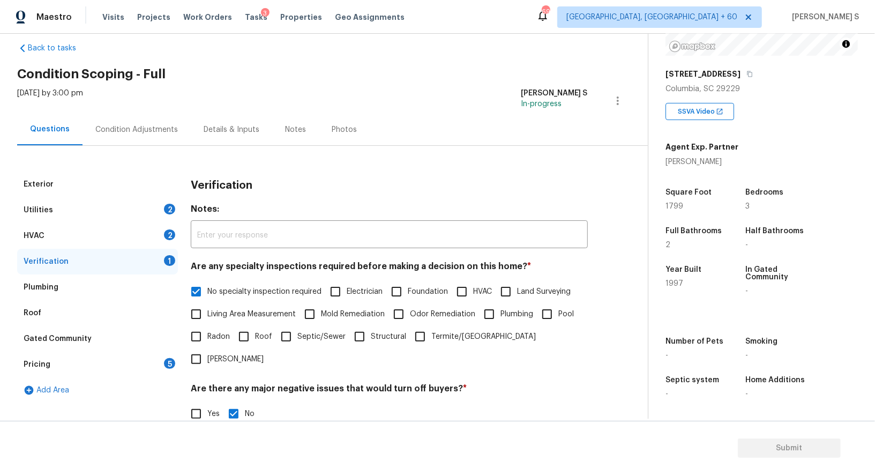
click at [163, 235] on div "HVAC 2" at bounding box center [97, 236] width 161 height 26
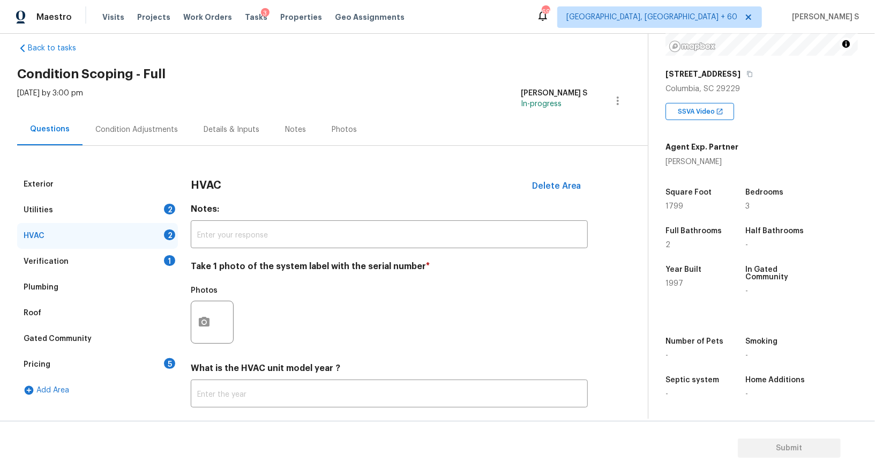
scroll to position [76, 0]
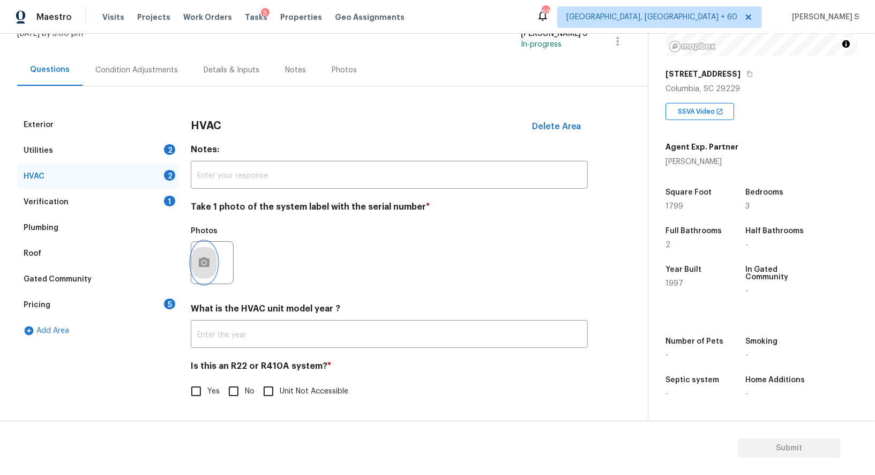
click at [204, 261] on circle "button" at bounding box center [204, 262] width 3 height 3
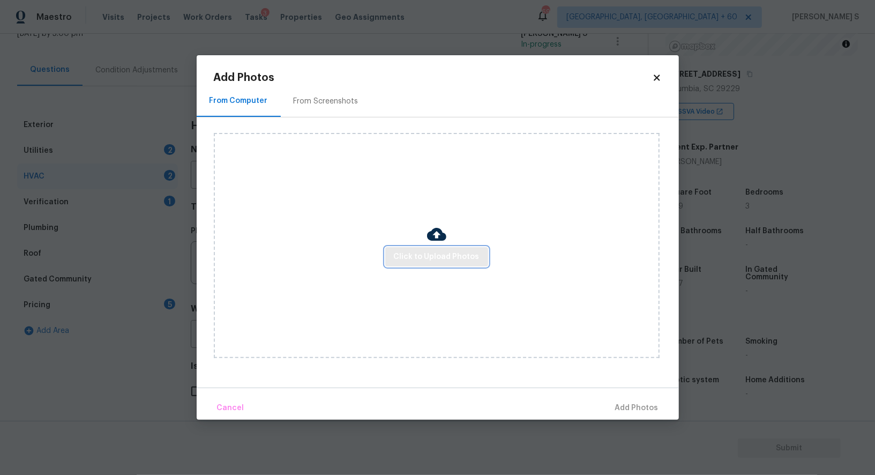
click at [412, 252] on span "Click to Upload Photos" at bounding box center [437, 256] width 86 height 13
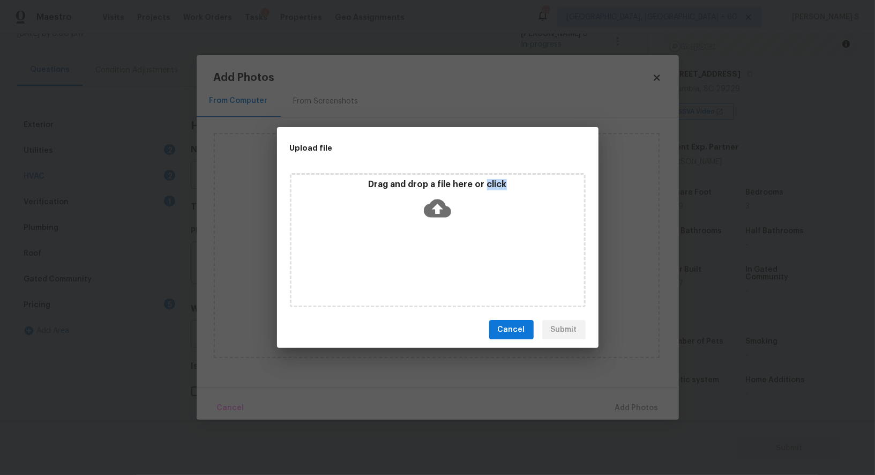
click at [412, 252] on div "Drag and drop a file here or click" at bounding box center [438, 240] width 296 height 134
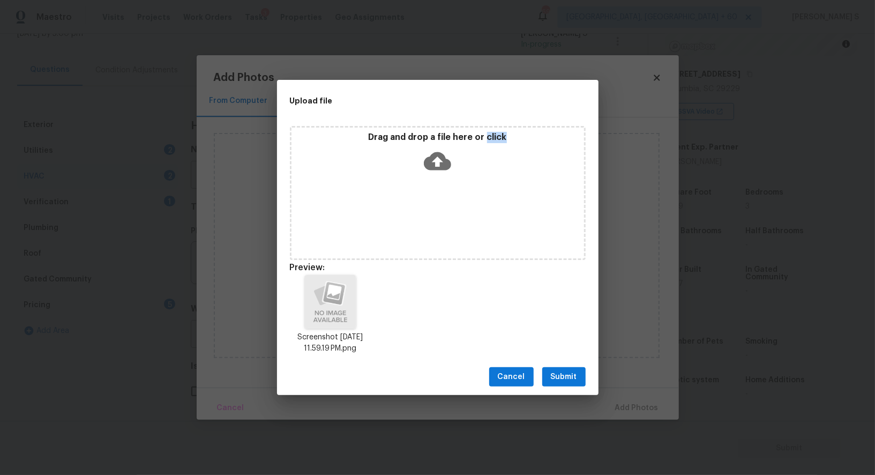
click at [557, 374] on span "Submit" at bounding box center [564, 376] width 26 height 13
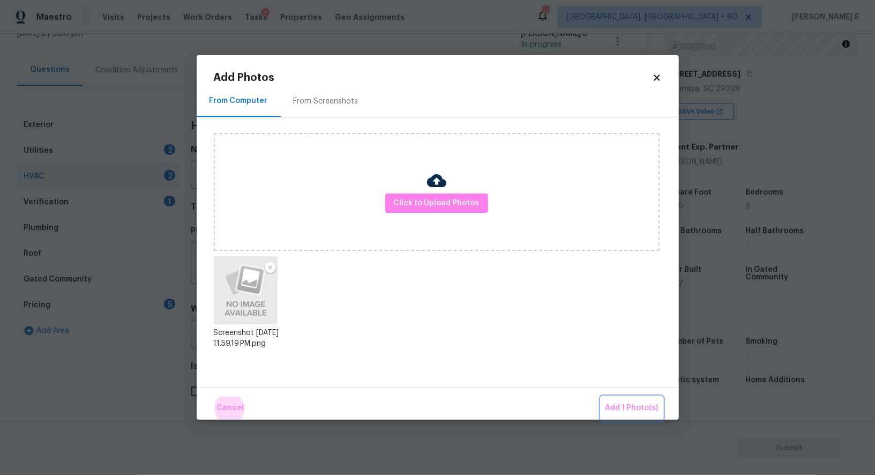
click at [601, 396] on button "Add 1 Photo(s)" at bounding box center [632, 407] width 62 height 23
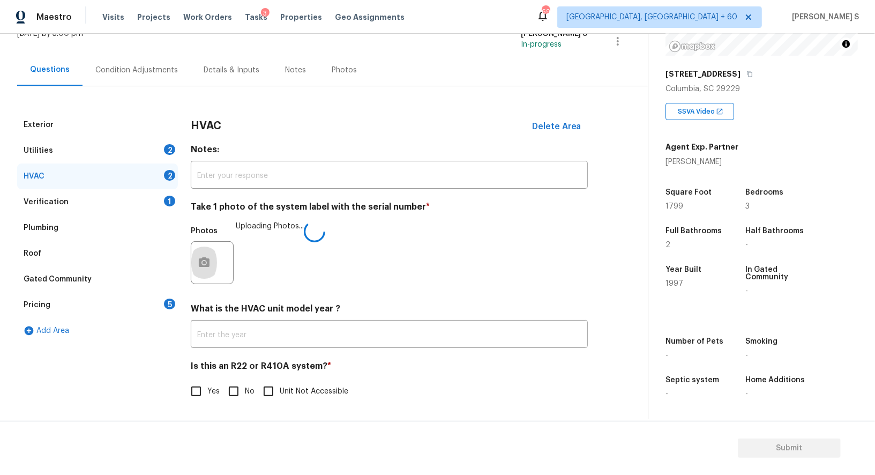
click at [235, 391] on input "No" at bounding box center [233, 391] width 23 height 23
checkbox input "true"
click at [156, 143] on div "Utilities 2" at bounding box center [97, 151] width 161 height 26
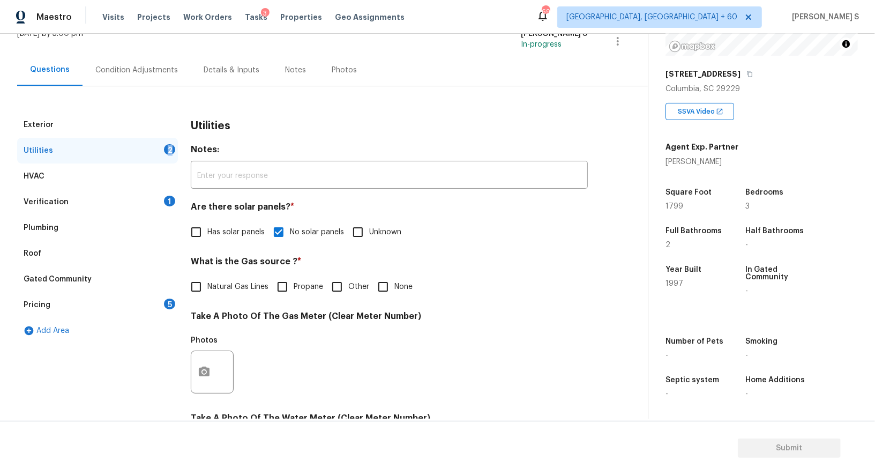
click at [156, 143] on div "Utilities 2" at bounding box center [97, 151] width 161 height 26
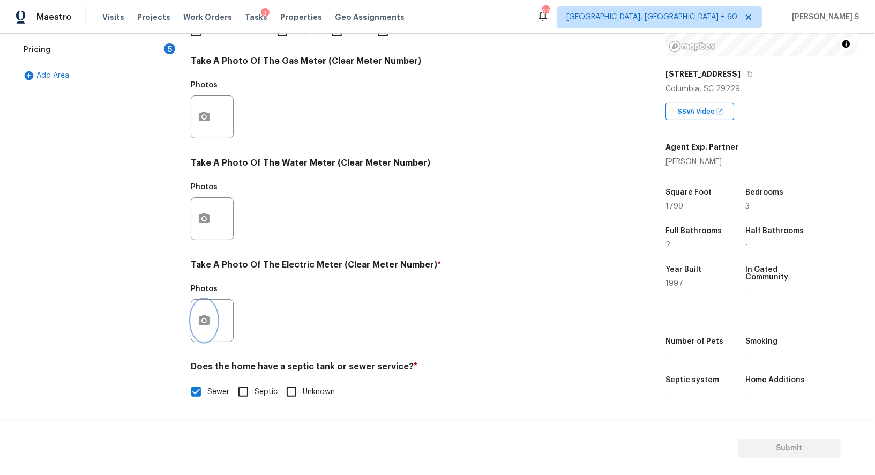
click at [204, 321] on circle "button" at bounding box center [204, 320] width 3 height 3
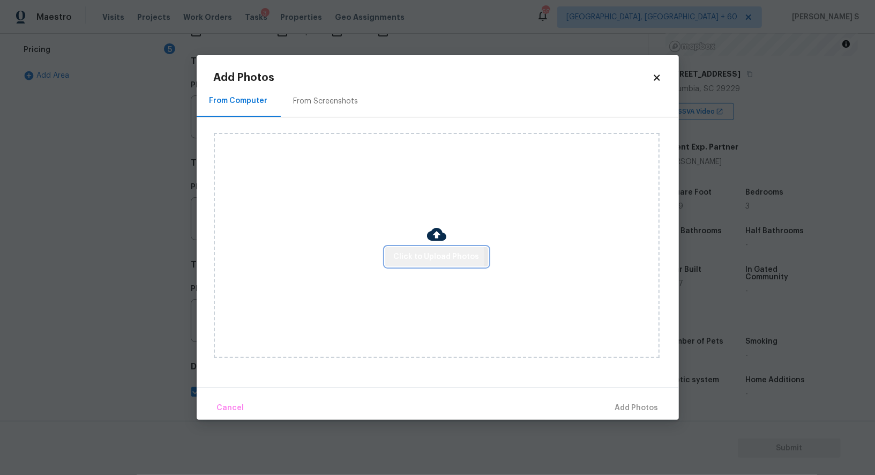
click at [394, 258] on button "Click to Upload Photos" at bounding box center [436, 257] width 103 height 20
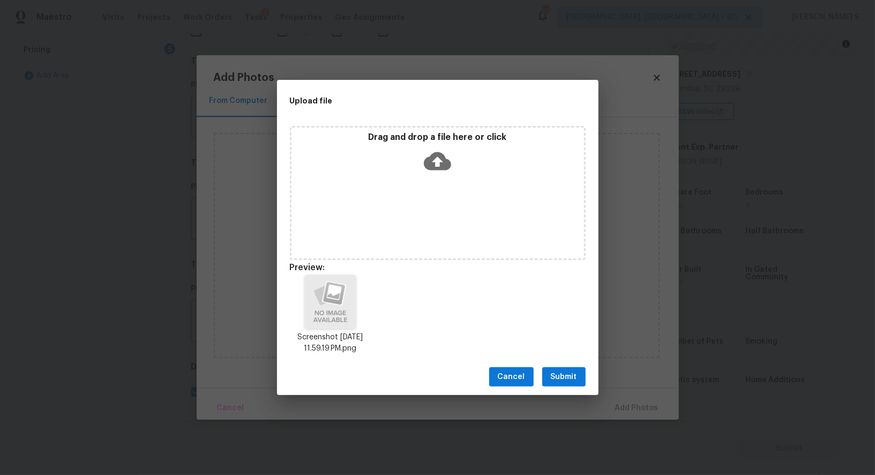
click at [572, 372] on span "Submit" at bounding box center [564, 376] width 26 height 13
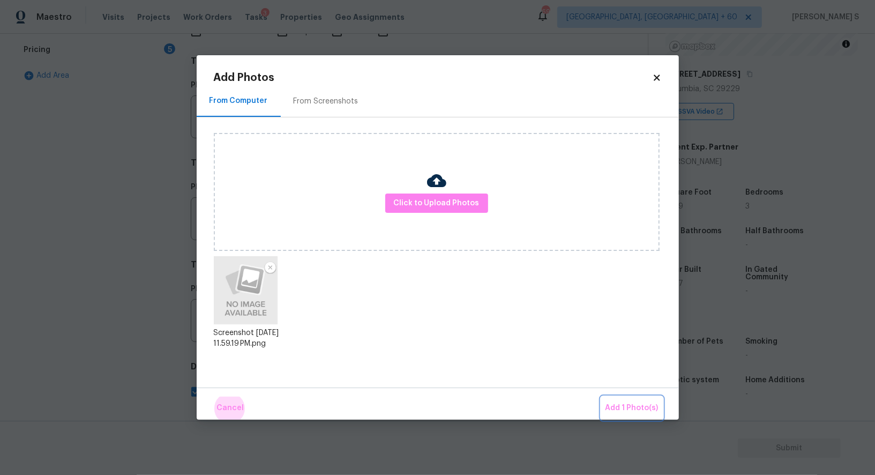
click at [601, 396] on button "Add 1 Photo(s)" at bounding box center [632, 407] width 62 height 23
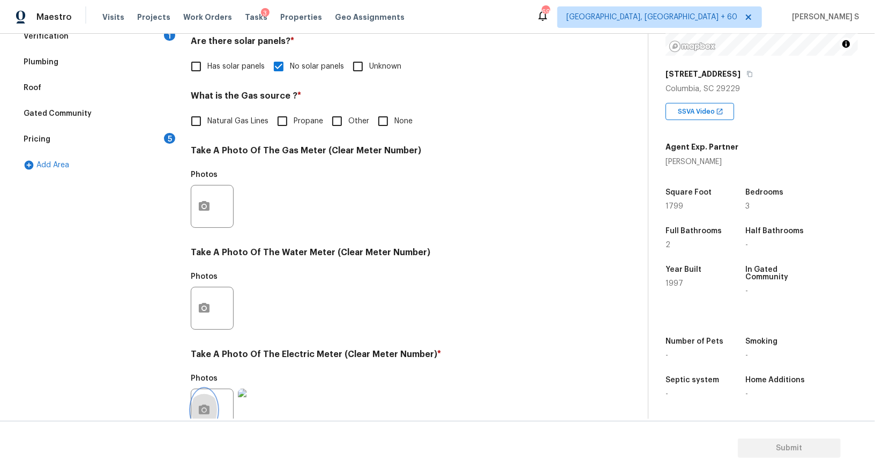
scroll to position [0, 0]
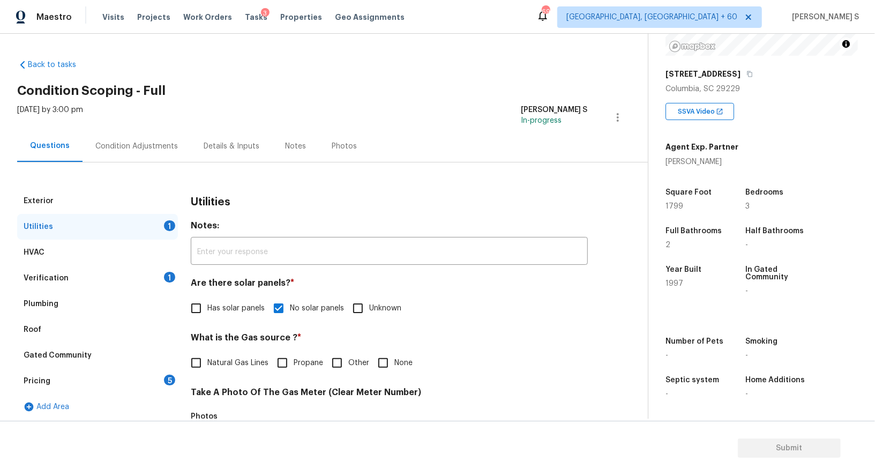
click at [165, 372] on div "Pricing 5" at bounding box center [97, 381] width 161 height 26
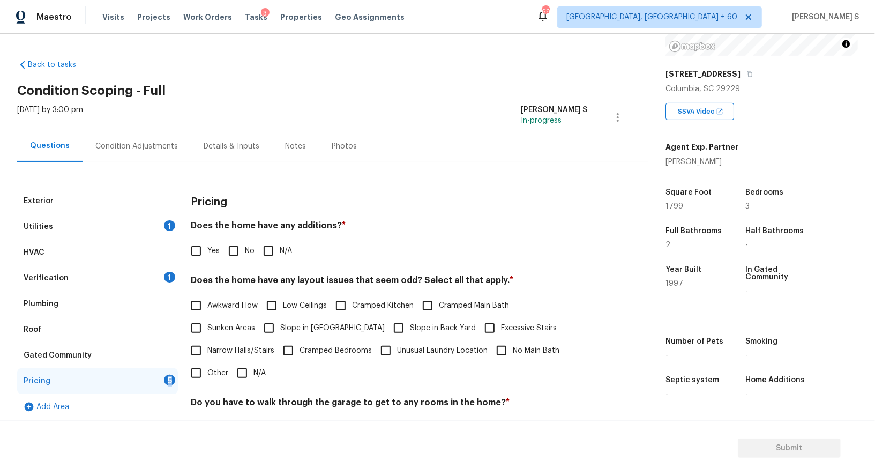
click at [234, 260] on input "No" at bounding box center [233, 250] width 23 height 23
checkbox input "true"
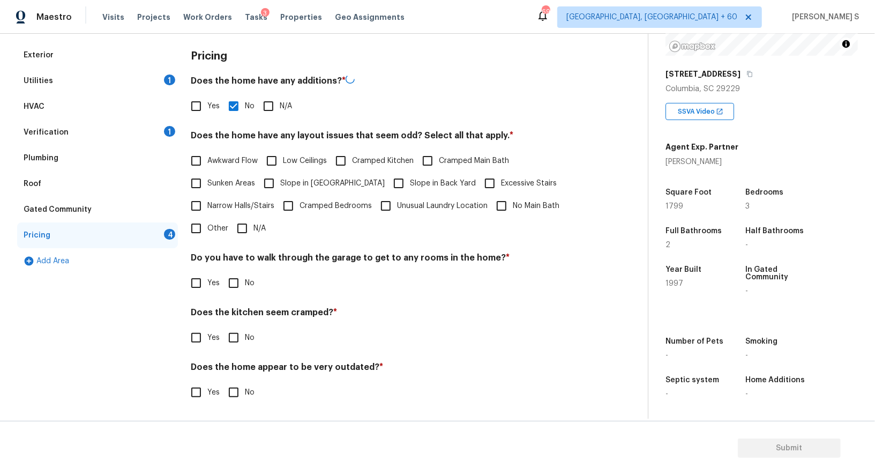
scroll to position [145, 0]
click at [237, 290] on input "No" at bounding box center [233, 283] width 23 height 23
checkbox input "true"
click at [222, 327] on input "No" at bounding box center [233, 338] width 23 height 23
checkbox input "true"
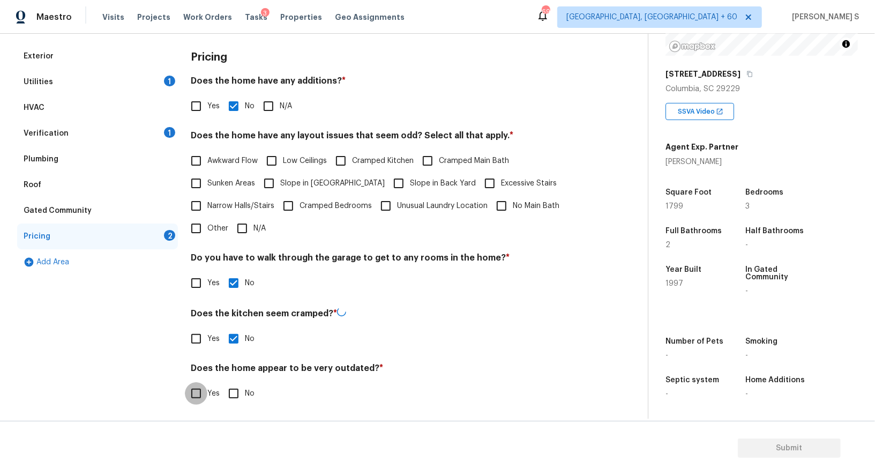
click at [222, 382] on input "No" at bounding box center [233, 393] width 23 height 23
checkbox input "true"
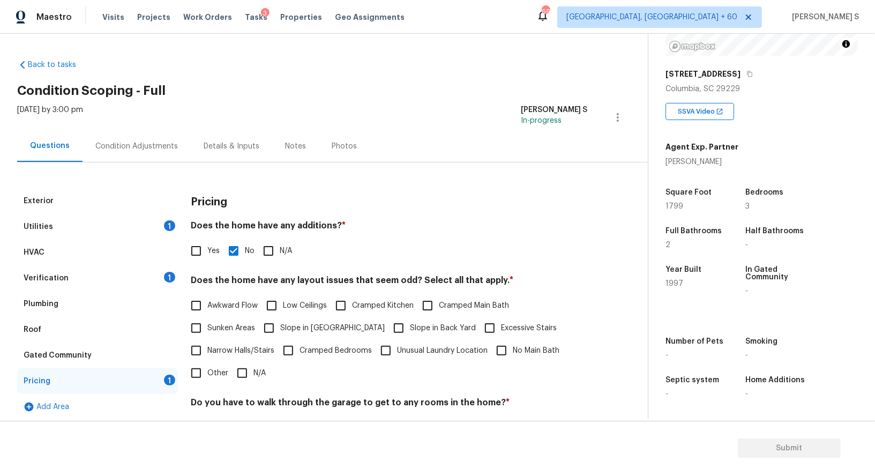
click at [170, 137] on div "Condition Adjustments" at bounding box center [137, 146] width 108 height 32
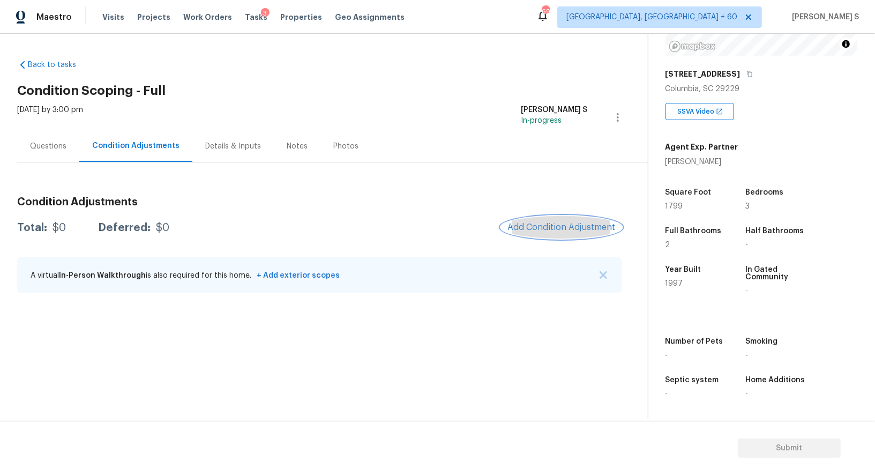
click at [554, 233] on button "Add Condition Adjustment" at bounding box center [561, 227] width 121 height 23
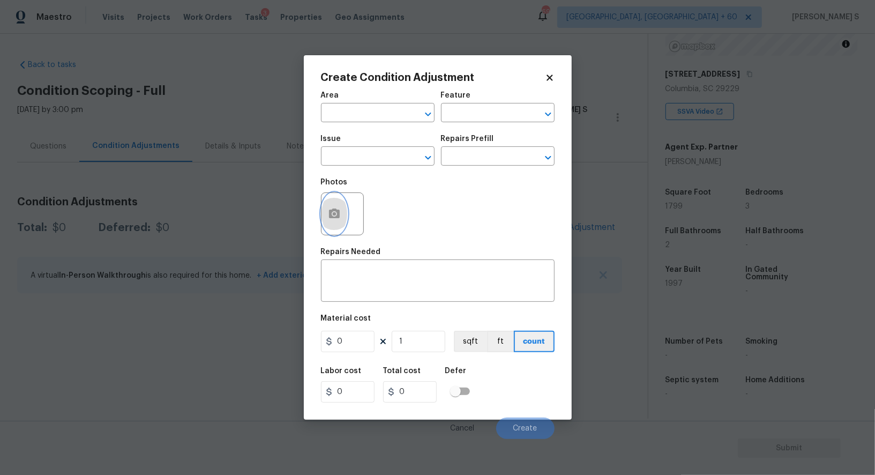
click at [346, 212] on button "button" at bounding box center [334, 214] width 26 height 42
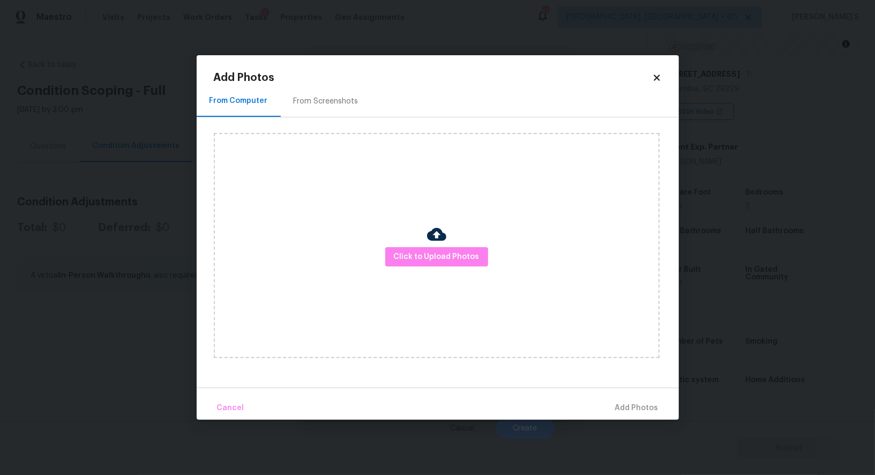
click at [311, 102] on div "From Screenshots" at bounding box center [326, 101] width 65 height 11
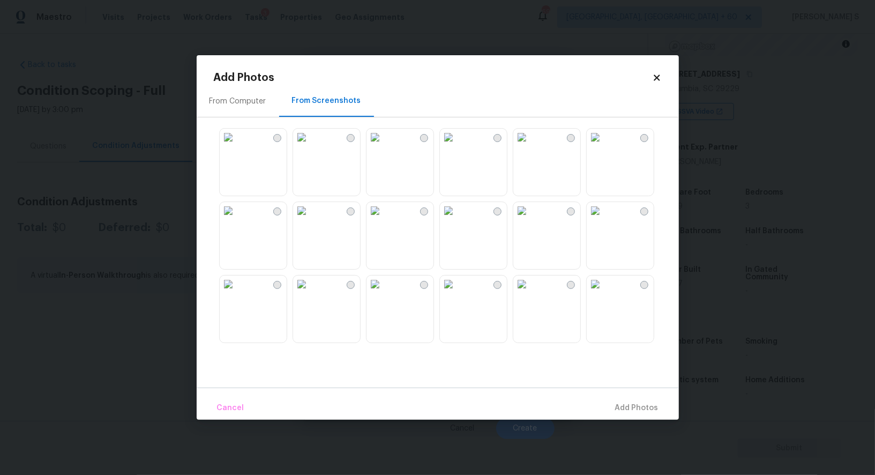
click at [457, 219] on img at bounding box center [448, 210] width 17 height 17
click at [457, 146] on img at bounding box center [448, 137] width 17 height 17
click at [530, 293] on img at bounding box center [521, 283] width 17 height 17
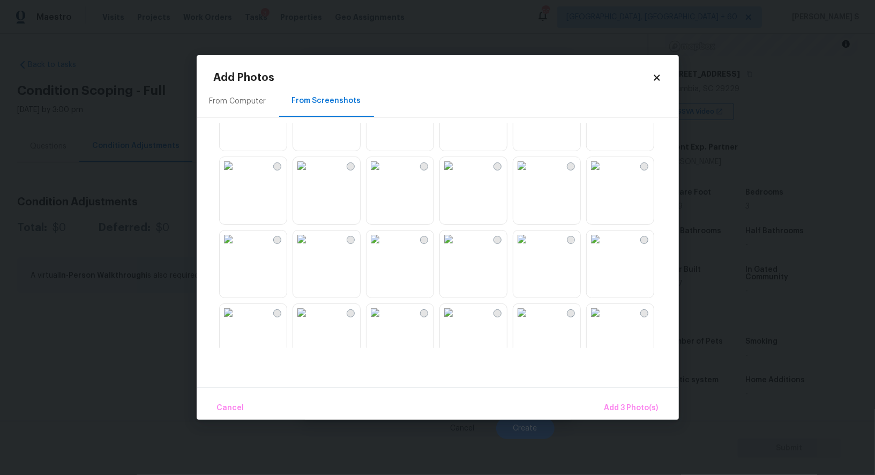
click at [604, 248] on img at bounding box center [595, 238] width 17 height 17
click at [310, 248] on img at bounding box center [301, 238] width 17 height 17
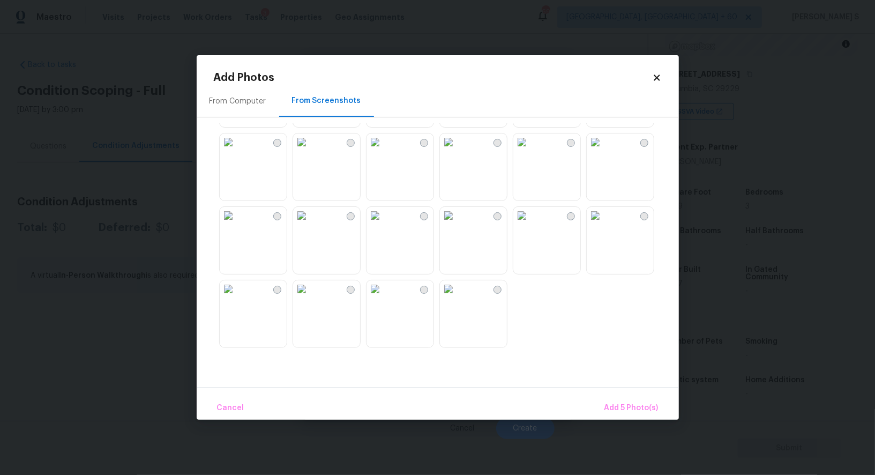
click at [310, 297] on img at bounding box center [301, 288] width 17 height 17
click at [237, 297] on img at bounding box center [228, 288] width 17 height 17
click at [617, 404] on span "Add 7 Photo(s)" at bounding box center [631, 407] width 55 height 13
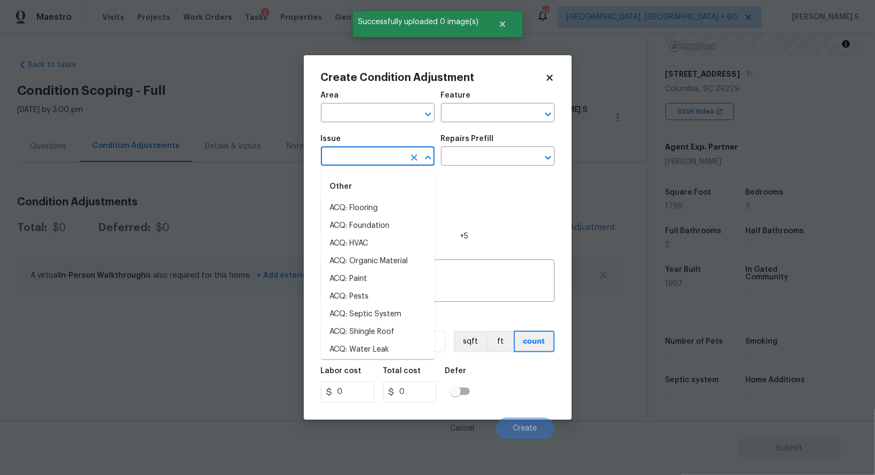
click at [372, 162] on input "text" at bounding box center [363, 157] width 84 height 17
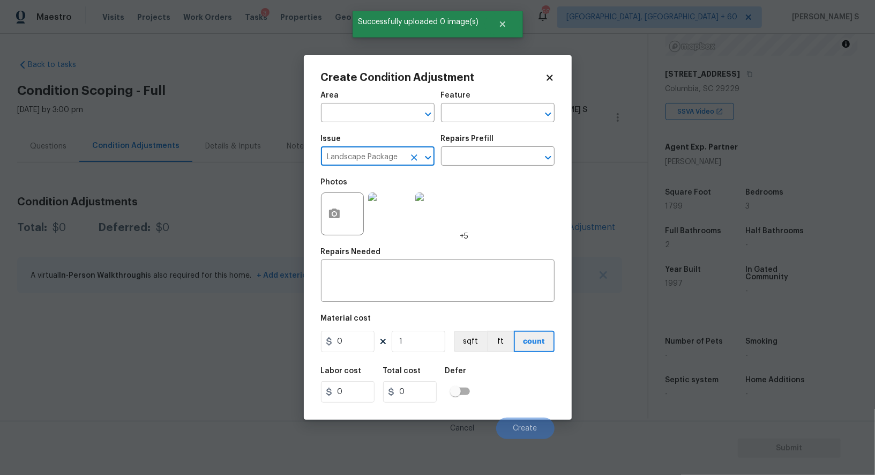
type input "Landscape Package"
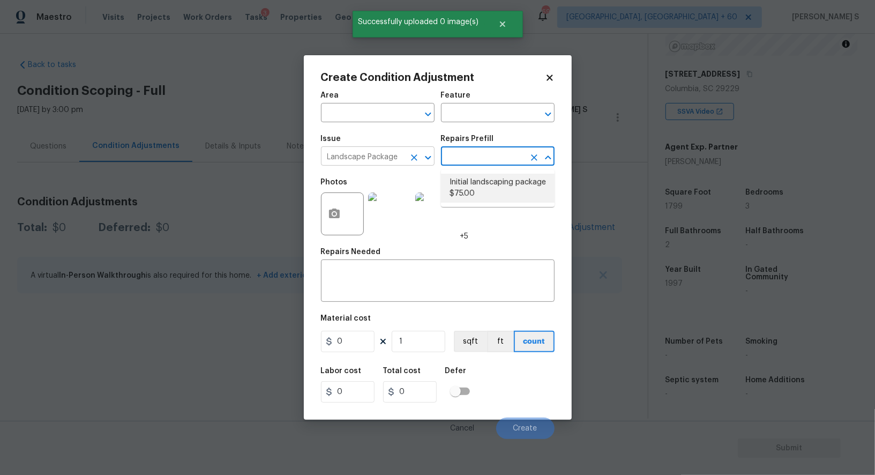
type input "Home Readiness Packages"
type textarea "Mowing of grass up to 6" in height. Mow, edge along driveways & sidewalks, trim…"
type input "75"
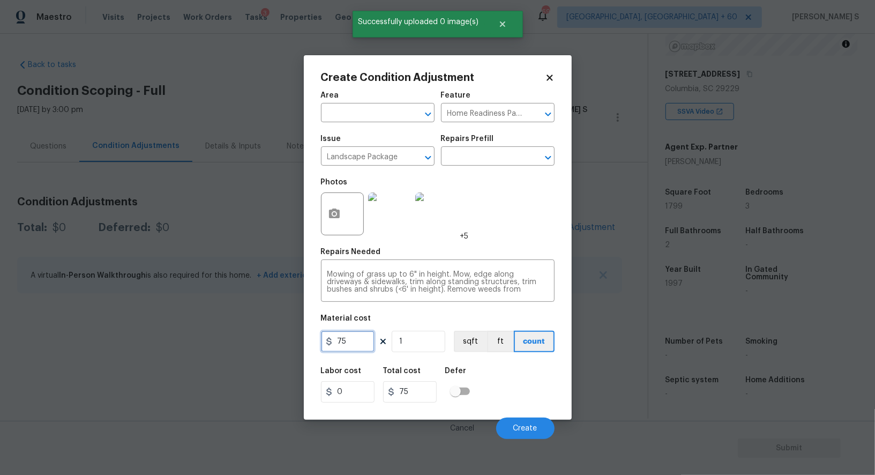
click at [353, 335] on input "75" at bounding box center [348, 341] width 54 height 21
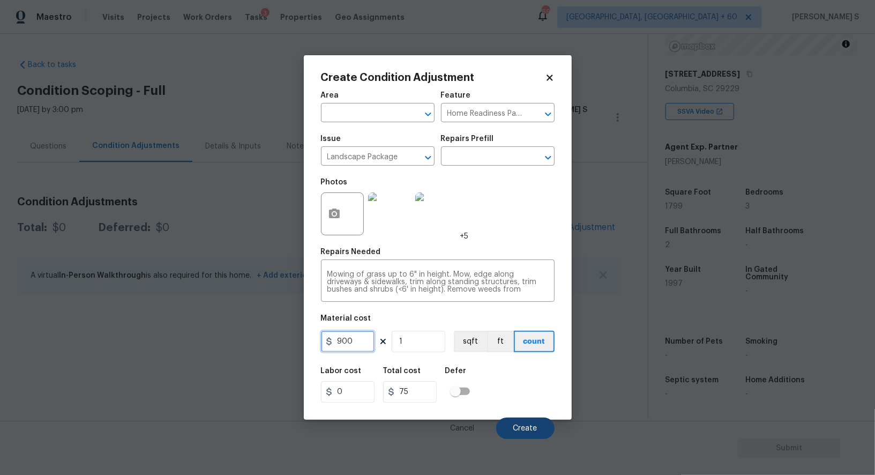
type input "900"
click at [530, 426] on span "Create" at bounding box center [525, 428] width 24 height 8
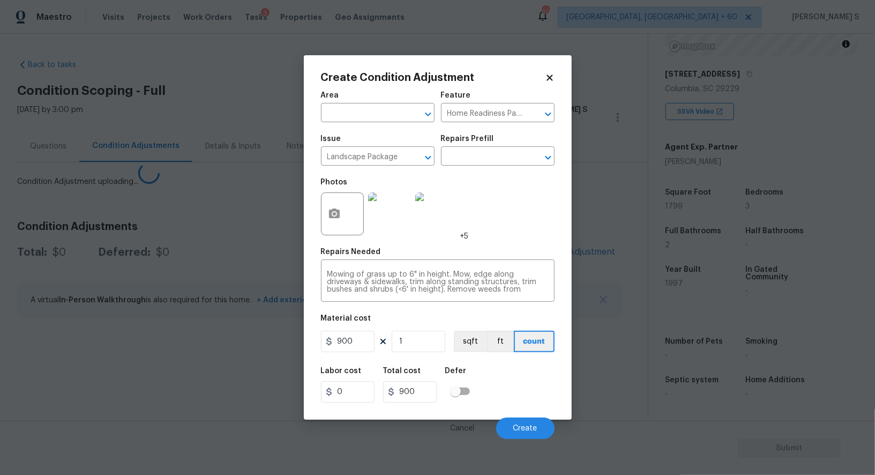
click at [163, 400] on body "Maestro Visits Projects Work Orders Tasks 3 Properties Geo Assignments 699 Albu…" at bounding box center [437, 237] width 875 height 475
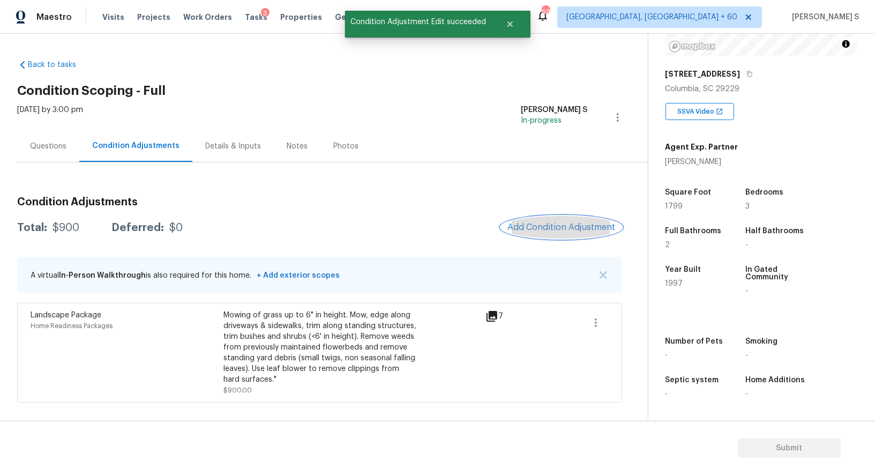
click at [585, 235] on button "Add Condition Adjustment" at bounding box center [561, 227] width 121 height 23
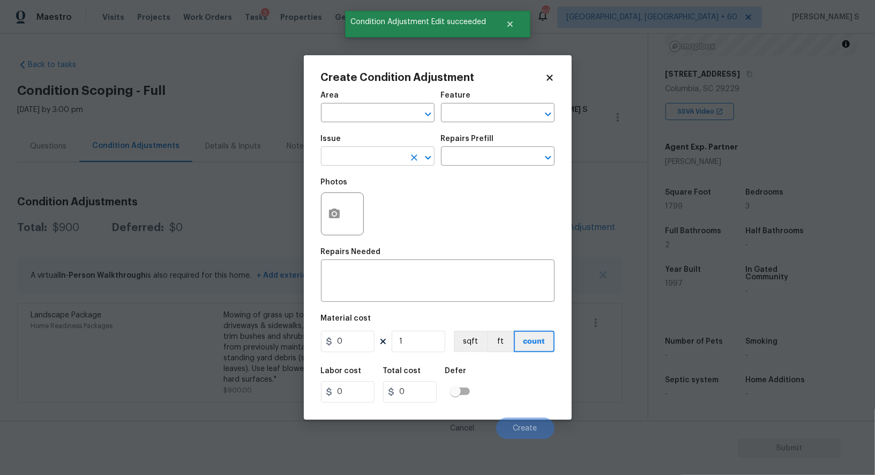
click at [398, 156] on input "text" at bounding box center [363, 157] width 84 height 17
type input "Pressure Washing"
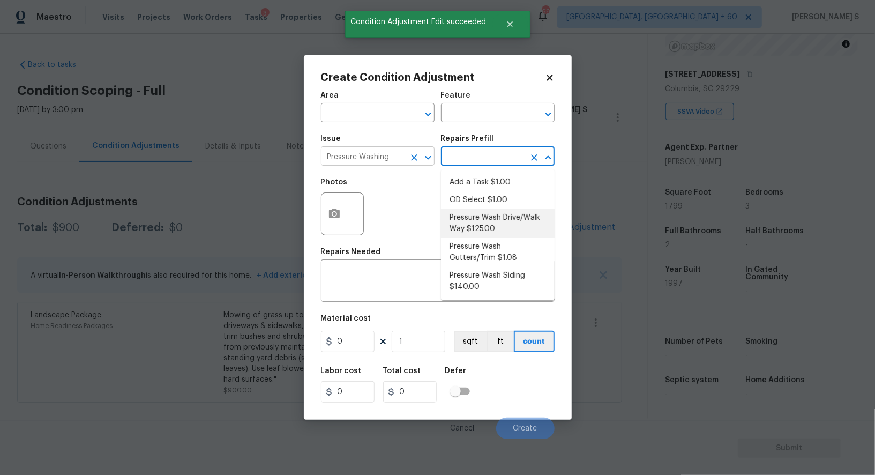
type input "Siding"
type textarea "Pressure wash the driveways/walkways as directed by the PM. Ensure that all deb…"
type input "125"
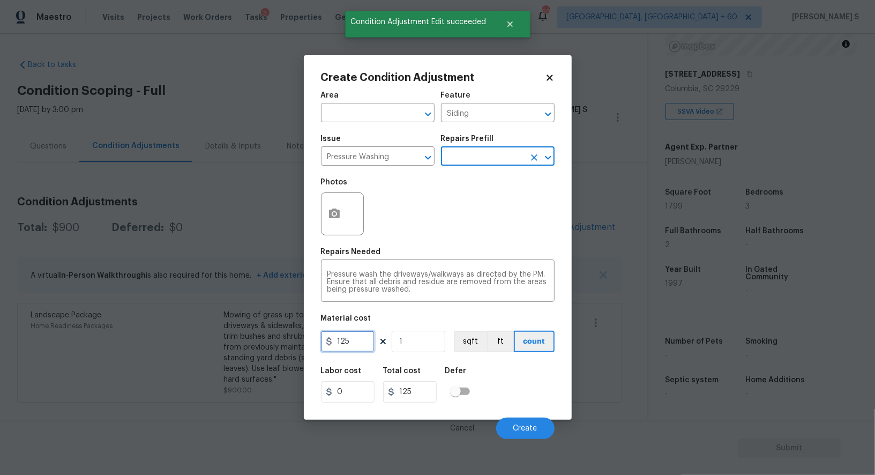
click at [358, 336] on input "125" at bounding box center [348, 341] width 54 height 21
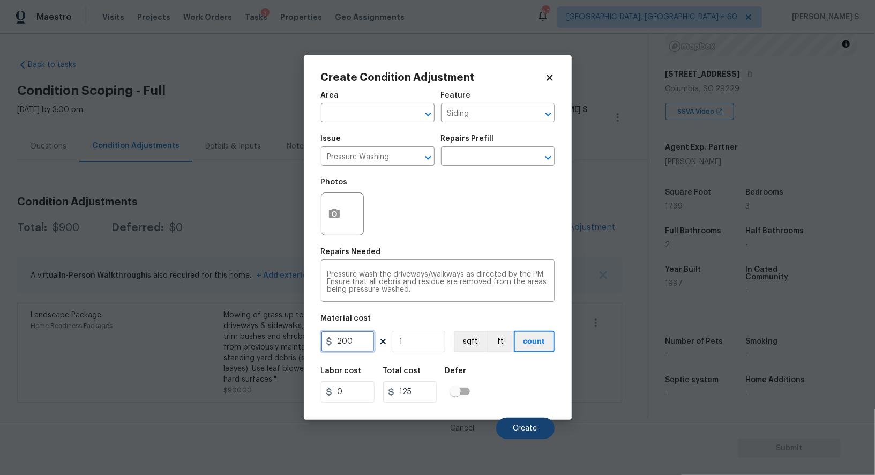
type input "200"
click at [530, 425] on span "Create" at bounding box center [525, 428] width 24 height 8
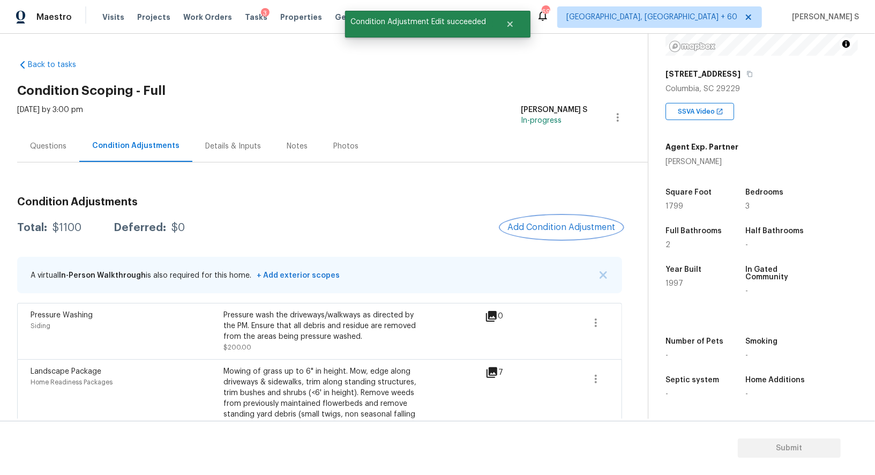
click at [548, 228] on span "Add Condition Adjustment" at bounding box center [561, 227] width 108 height 10
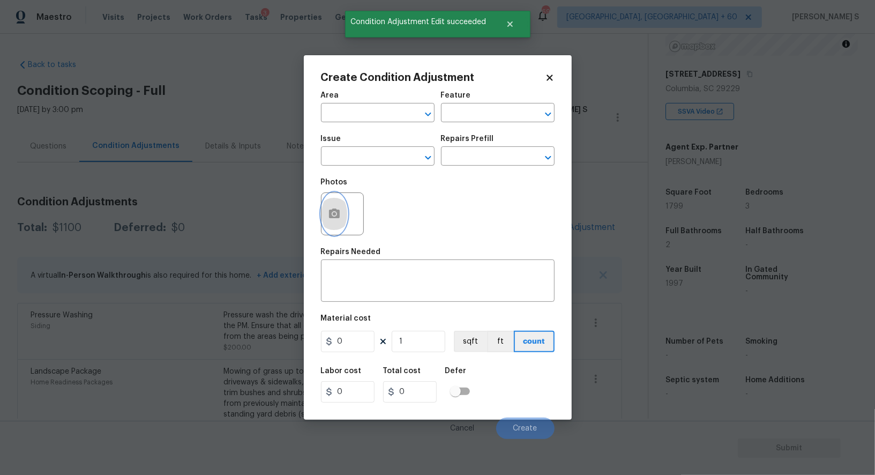
click at [331, 212] on icon "button" at bounding box center [334, 213] width 11 height 10
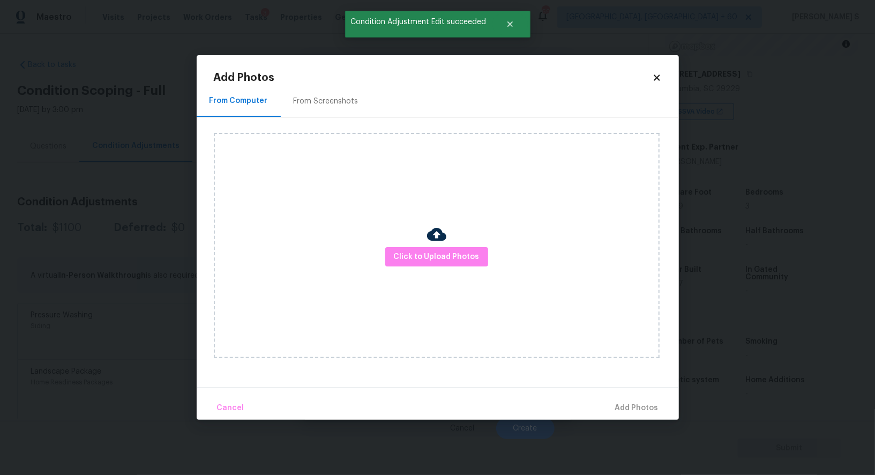
click at [341, 112] on div "From Screenshots" at bounding box center [326, 101] width 91 height 32
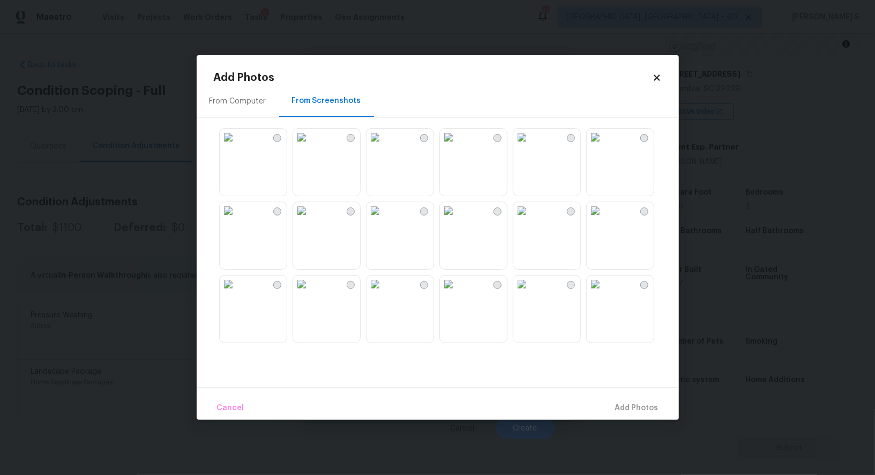
click at [457, 146] on img at bounding box center [448, 137] width 17 height 17
click at [530, 293] on img at bounding box center [521, 283] width 17 height 17
click at [627, 405] on span "Add 2 Photo(s)" at bounding box center [631, 407] width 55 height 13
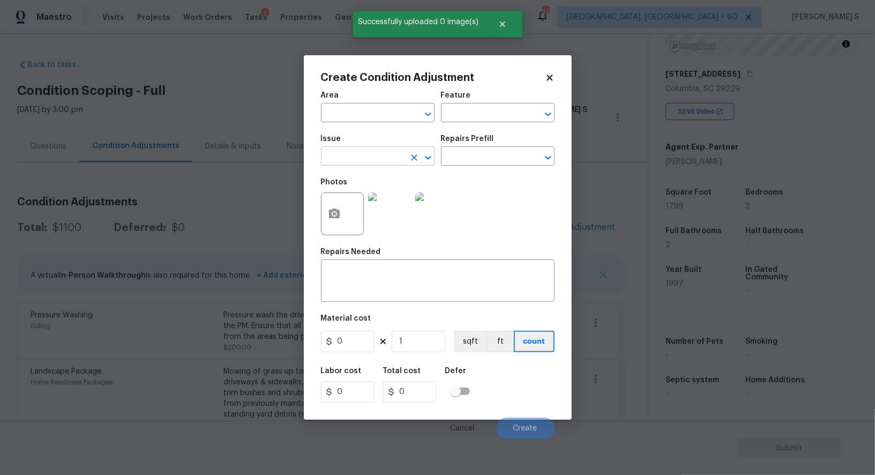
click at [365, 161] on input "text" at bounding box center [363, 157] width 84 height 17
type input "ACQ: Paint"
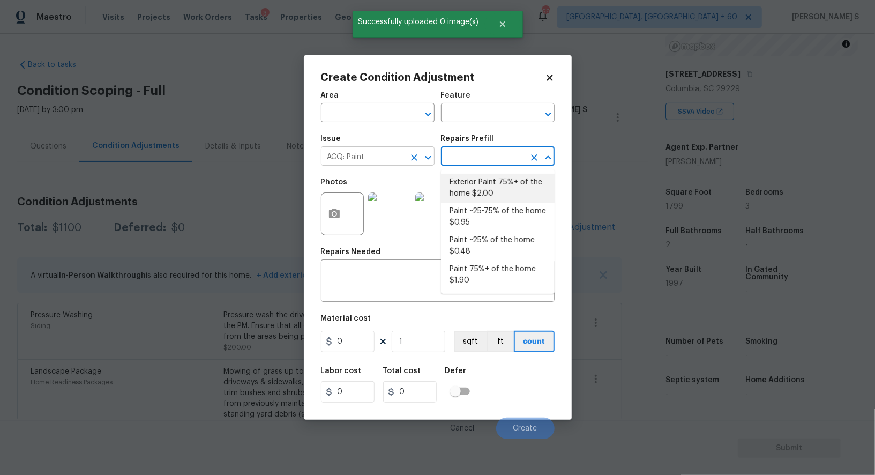
type input "Acquisition"
type textarea "Acquisition Scope: 75%+ of the home exterior will likely require paint"
type input "2"
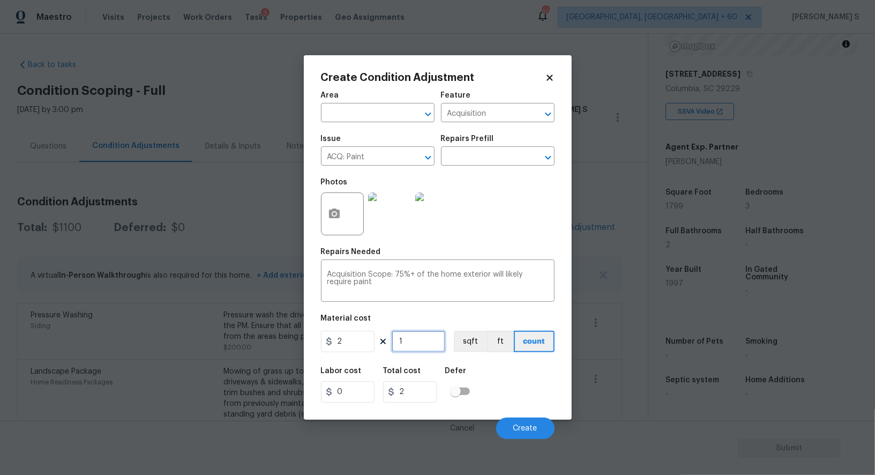
click at [413, 340] on input "1" at bounding box center [419, 341] width 54 height 21
type input "17"
type input "34"
type input "179"
type input "358"
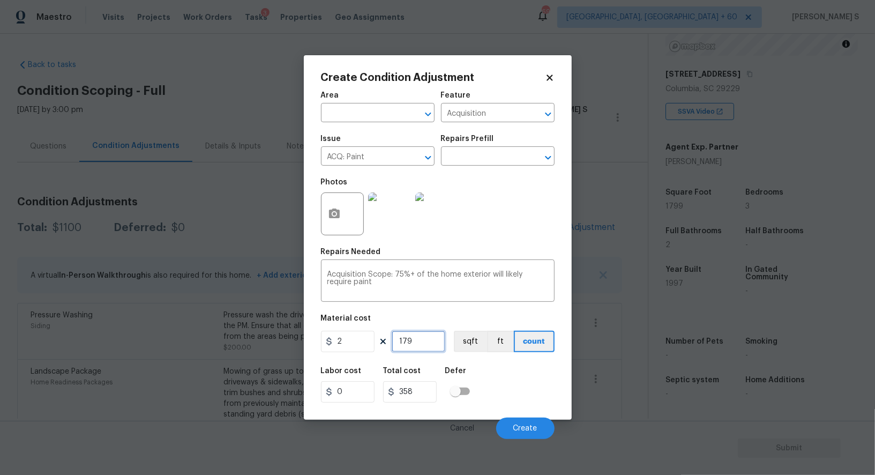
type input "1799"
type input "3598"
type input "1799"
click at [471, 352] on button "sqft" at bounding box center [470, 341] width 33 height 21
click at [482, 373] on div "Labor cost 0 Total cost 3598 Defer" at bounding box center [438, 385] width 234 height 48
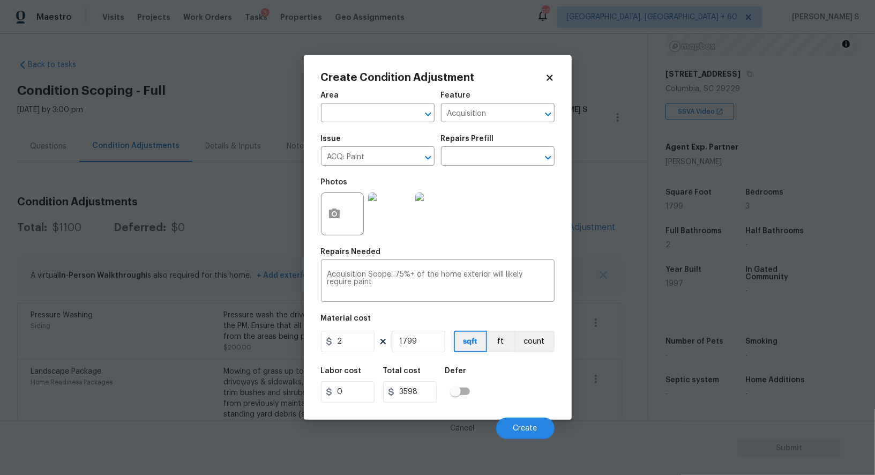
click at [533, 415] on div "Cancel Create" at bounding box center [438, 424] width 234 height 30
click at [533, 437] on button "Create" at bounding box center [525, 427] width 58 height 21
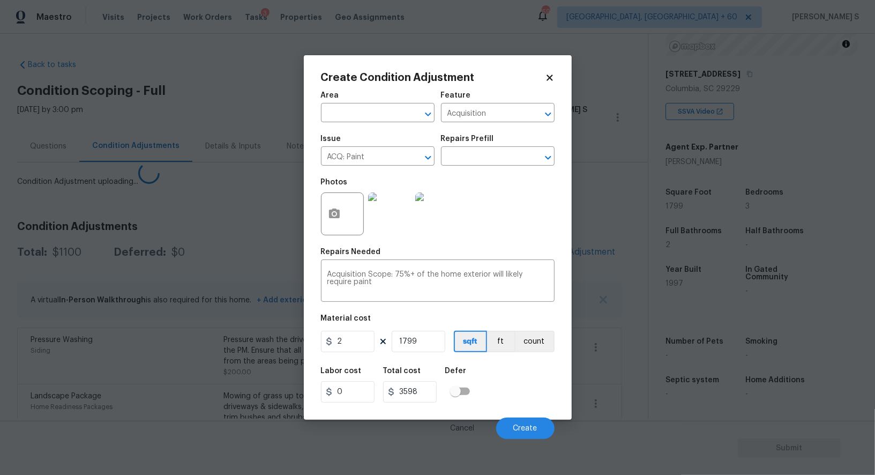
click at [148, 370] on body "Maestro Visits Projects Work Orders Tasks 3 Properties Geo Assignments 699 Albu…" at bounding box center [437, 237] width 875 height 475
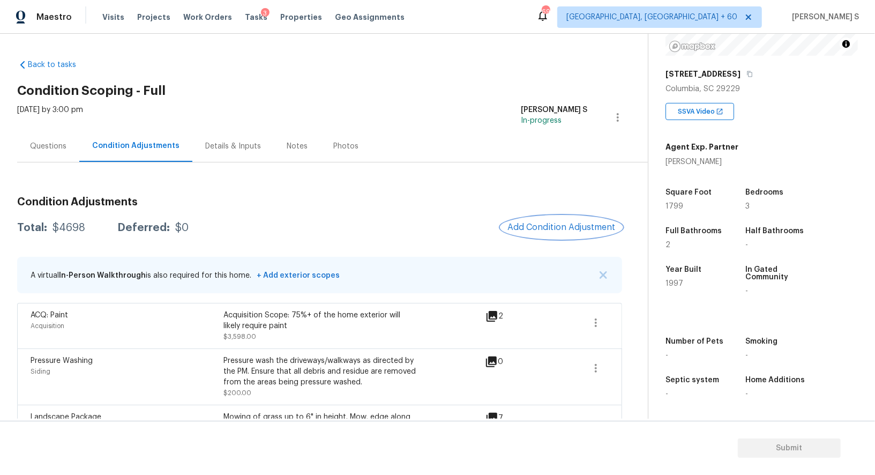
scroll to position [88, 0]
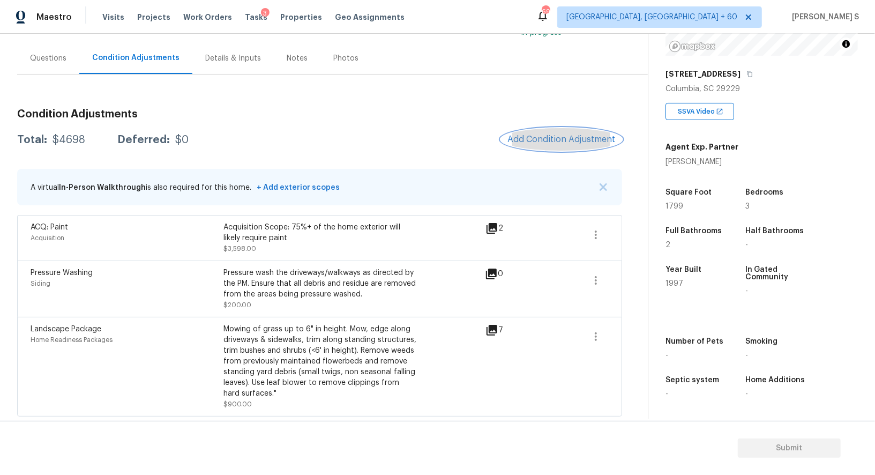
click at [530, 146] on button "Add Condition Adjustment" at bounding box center [561, 139] width 121 height 23
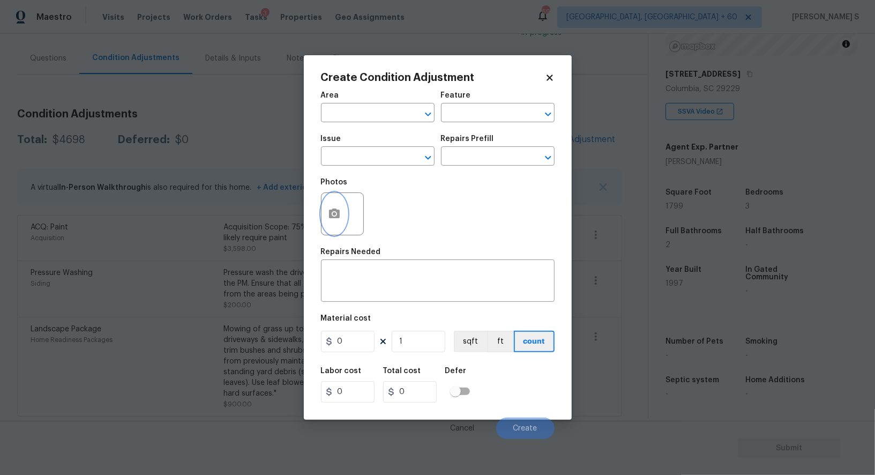
click at [333, 207] on button "button" at bounding box center [334, 214] width 26 height 42
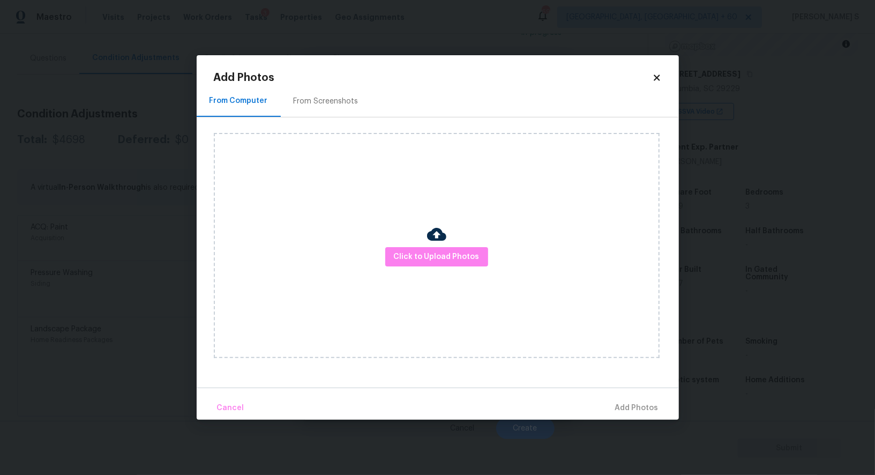
click at [331, 109] on div "From Screenshots" at bounding box center [326, 101] width 91 height 32
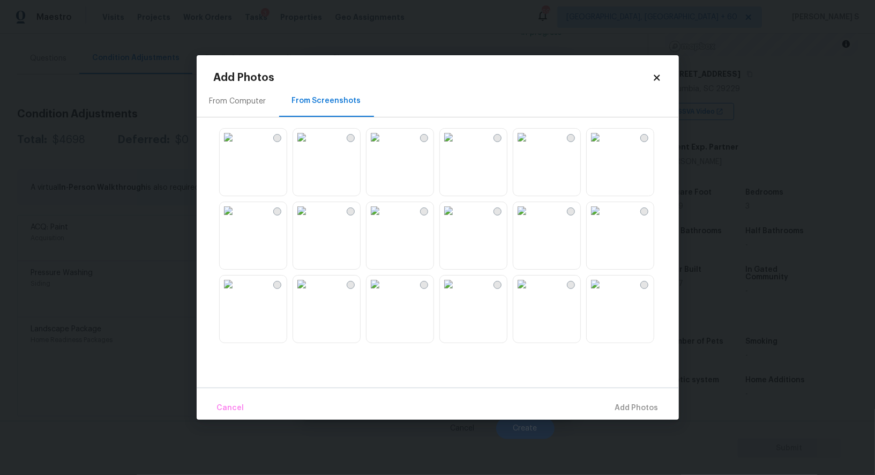
click at [374, 146] on img at bounding box center [374, 137] width 17 height 17
click at [310, 146] on img at bounding box center [301, 137] width 17 height 17
click at [237, 146] on img at bounding box center [228, 137] width 17 height 17
click at [289, 226] on div at bounding box center [446, 235] width 465 height 225
click at [310, 219] on img at bounding box center [301, 210] width 17 height 17
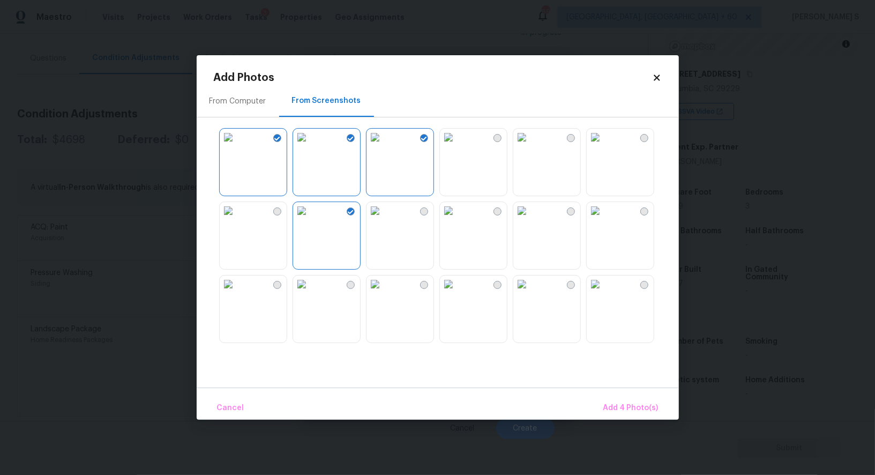
click at [384, 219] on img at bounding box center [374, 210] width 17 height 17
drag, startPoint x: 405, startPoint y: 294, endPoint x: 301, endPoint y: 294, distance: 104.5
click at [384, 293] on img at bounding box center [374, 283] width 17 height 17
click at [290, 294] on div at bounding box center [446, 235] width 465 height 225
click at [234, 293] on img at bounding box center [228, 283] width 17 height 17
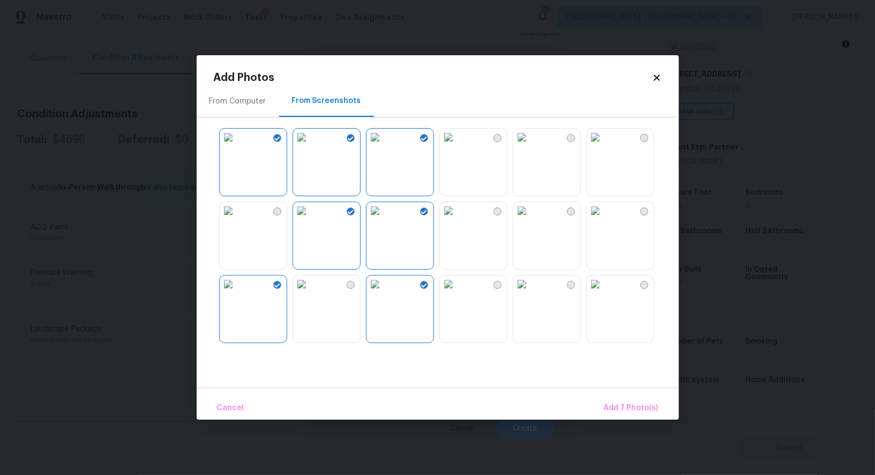
click at [234, 219] on img at bounding box center [228, 210] width 17 height 17
click at [585, 233] on div at bounding box center [446, 235] width 465 height 225
click at [604, 293] on img at bounding box center [595, 283] width 17 height 17
drag, startPoint x: 621, startPoint y: 222, endPoint x: 621, endPoint y: 99, distance: 123.2
click at [604, 219] on img at bounding box center [595, 210] width 17 height 17
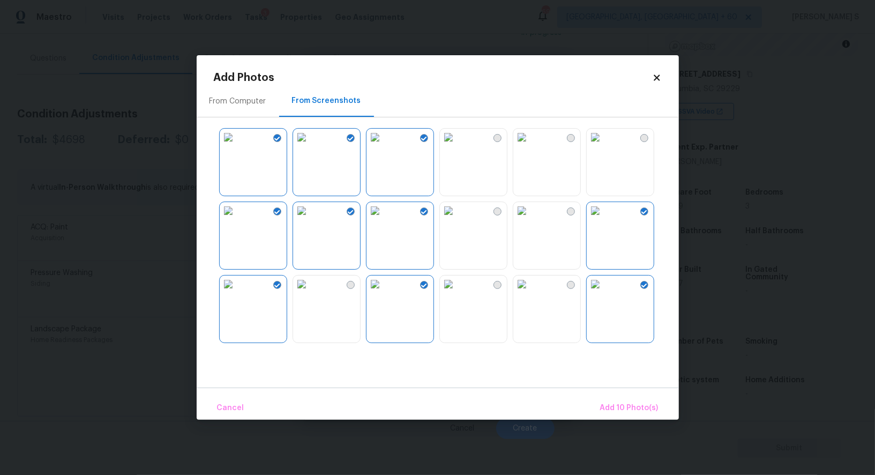
click at [621, 99] on div "From Computer From Screenshots" at bounding box center [438, 101] width 482 height 32
click at [623, 198] on div at bounding box center [446, 235] width 465 height 225
click at [584, 168] on div at bounding box center [446, 235] width 465 height 225
click at [604, 146] on img at bounding box center [595, 137] width 17 height 17
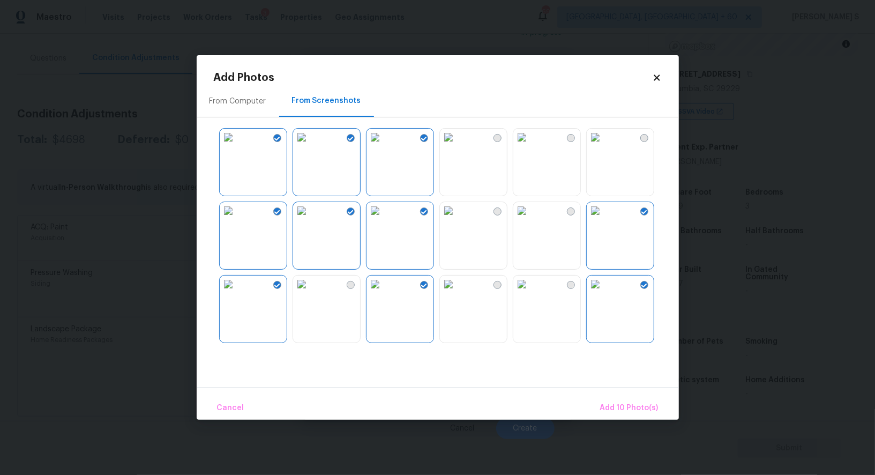
drag, startPoint x: 567, startPoint y: 168, endPoint x: 611, endPoint y: 168, distance: 43.9
click at [530, 146] on img at bounding box center [521, 137] width 17 height 17
click at [604, 146] on img at bounding box center [595, 137] width 17 height 17
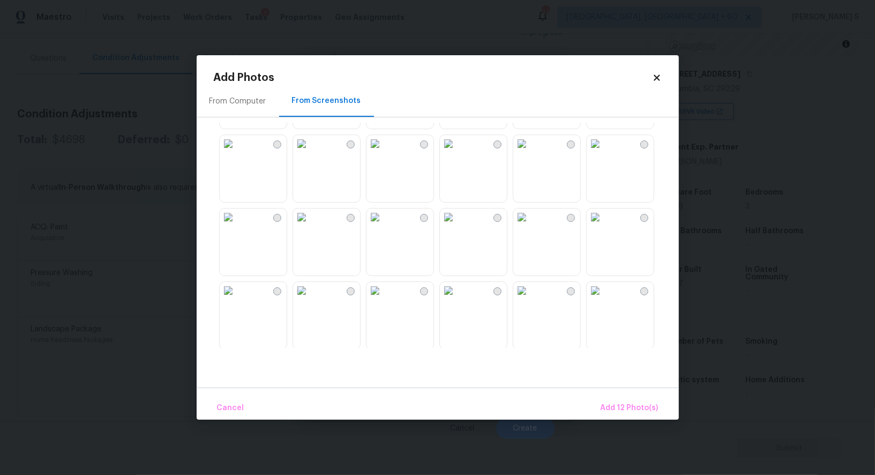
click at [457, 226] on img at bounding box center [448, 216] width 17 height 17
click at [474, 360] on div "From Computer From Screenshots" at bounding box center [438, 236] width 482 height 302
click at [457, 299] on img at bounding box center [448, 290] width 17 height 17
click at [384, 299] on img at bounding box center [374, 290] width 17 height 17
click at [310, 299] on img at bounding box center [301, 290] width 17 height 17
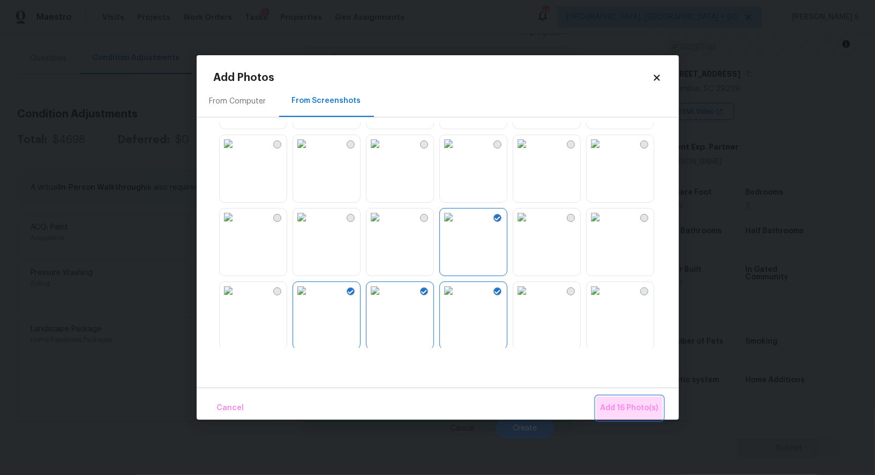
click at [656, 406] on span "Add 16 Photo(s)" at bounding box center [630, 407] width 58 height 13
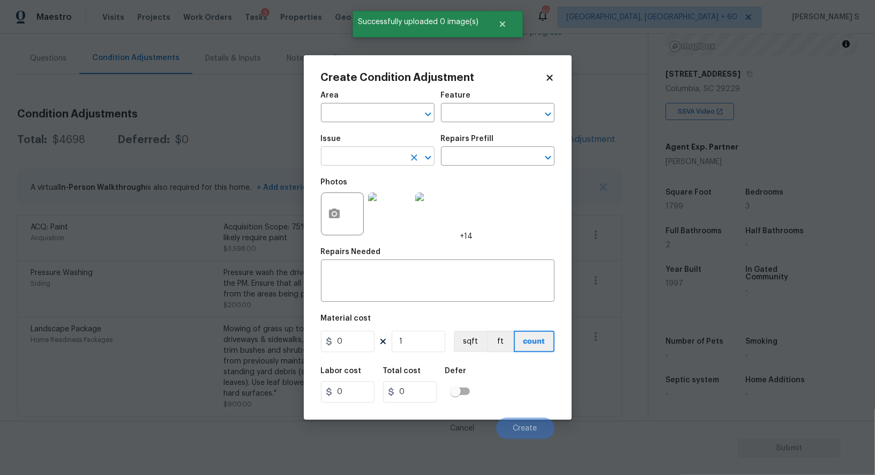
click at [341, 160] on input "text" at bounding box center [363, 157] width 84 height 17
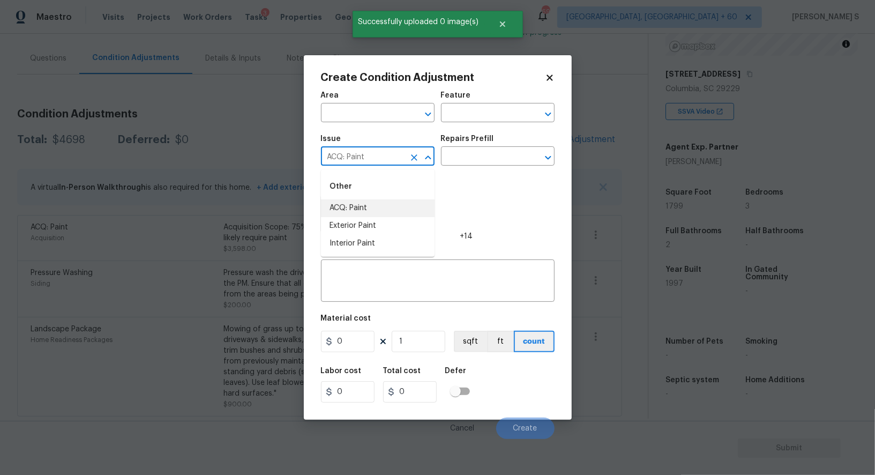
type input "ACQ: Paint"
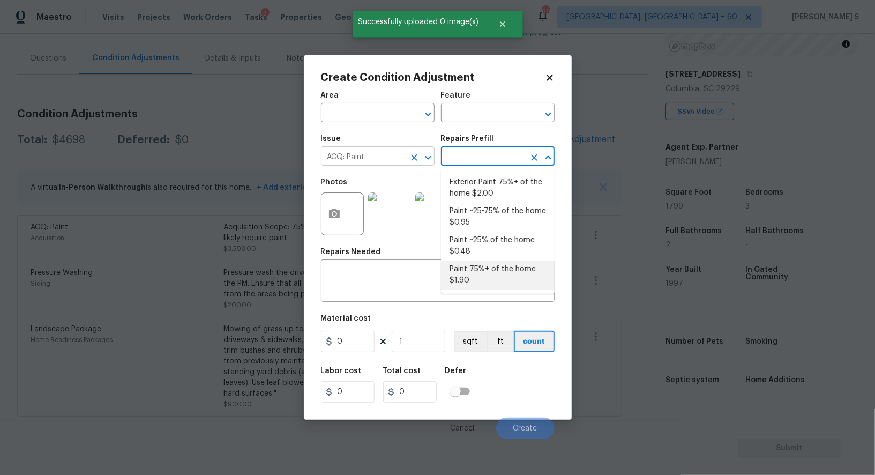
type input "Acquisition"
type textarea "Acquisition Scope: 75%+ of the home will likely require interior paint"
type input "1.9"
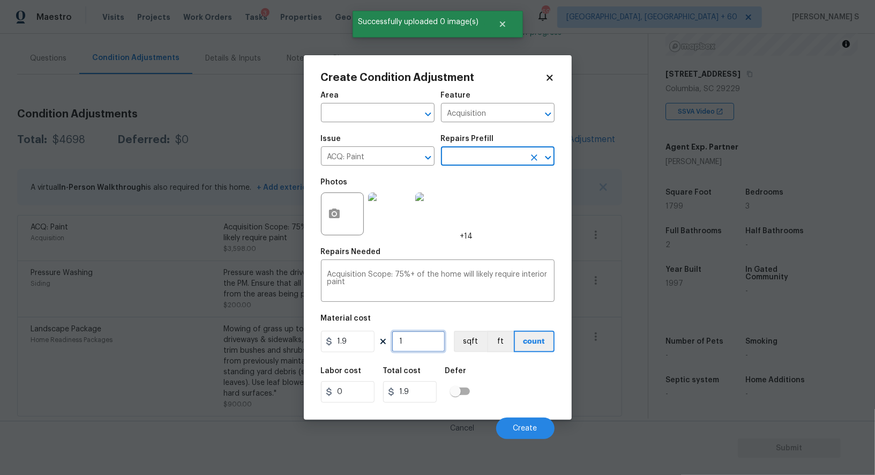
click at [419, 337] on input "1" at bounding box center [419, 341] width 54 height 21
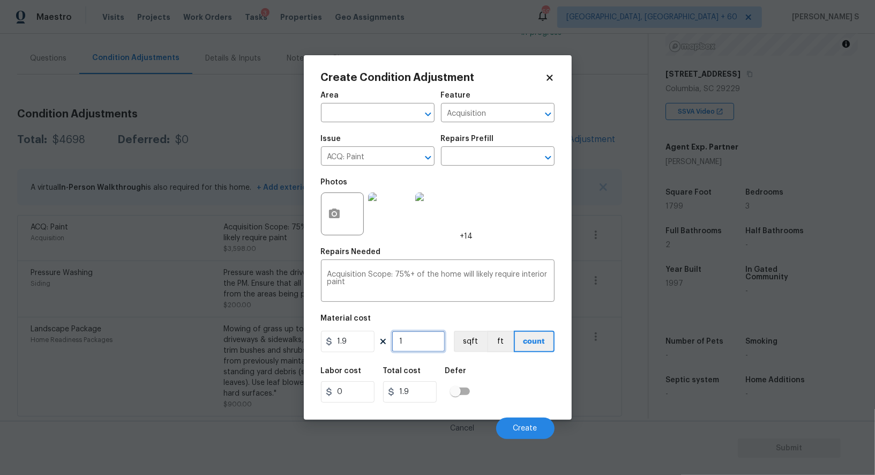
type input "17"
type input "32.3"
type input "179"
type input "340.1"
type input "1799"
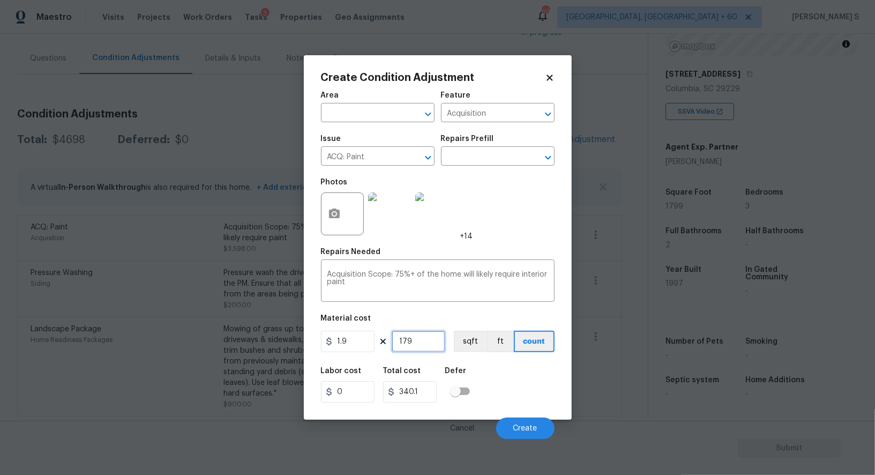
type input "3418.1"
type input "1799"
click at [474, 347] on button "sqft" at bounding box center [470, 341] width 33 height 21
click at [481, 358] on div "Area ​ Feature Acquisition ​ Issue ACQ: Paint ​ Repairs Prefill ​ Photos +14 Re…" at bounding box center [438, 262] width 234 height 354
click at [533, 427] on span "Create" at bounding box center [525, 428] width 24 height 8
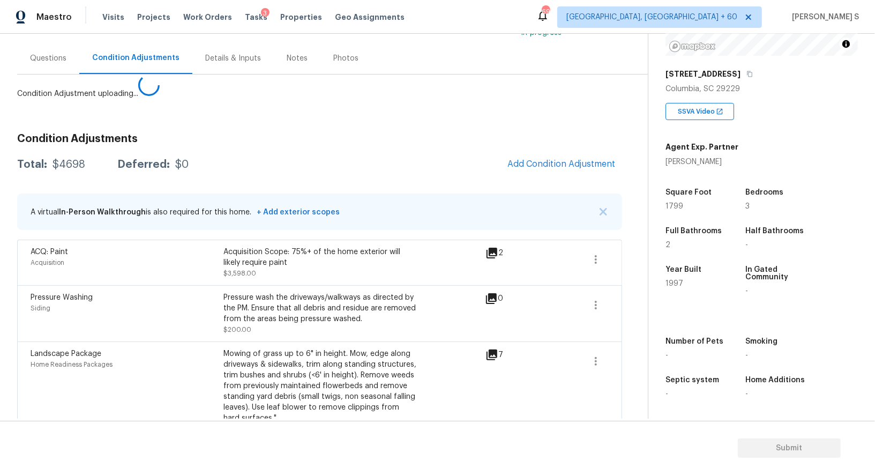
click at [160, 358] on body "Maestro Visits Projects Work Orders Tasks 3 Properties Geo Assignments 696 Albu…" at bounding box center [437, 237] width 875 height 475
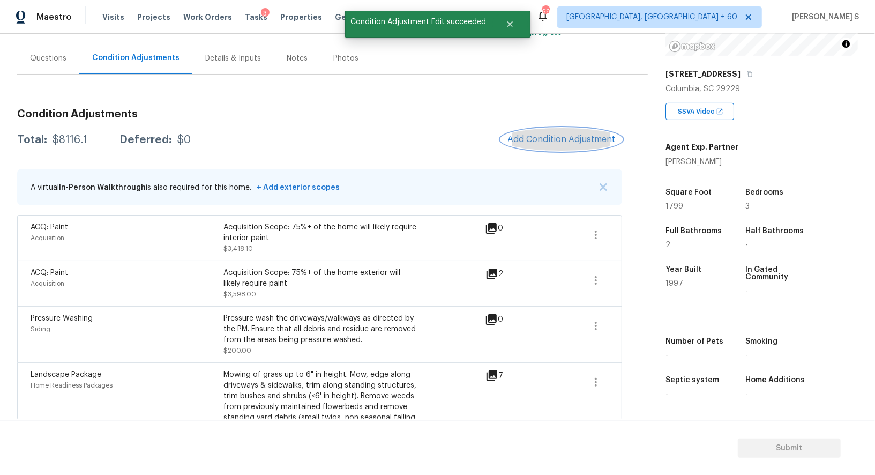
click at [560, 139] on span "Add Condition Adjustment" at bounding box center [561, 139] width 108 height 10
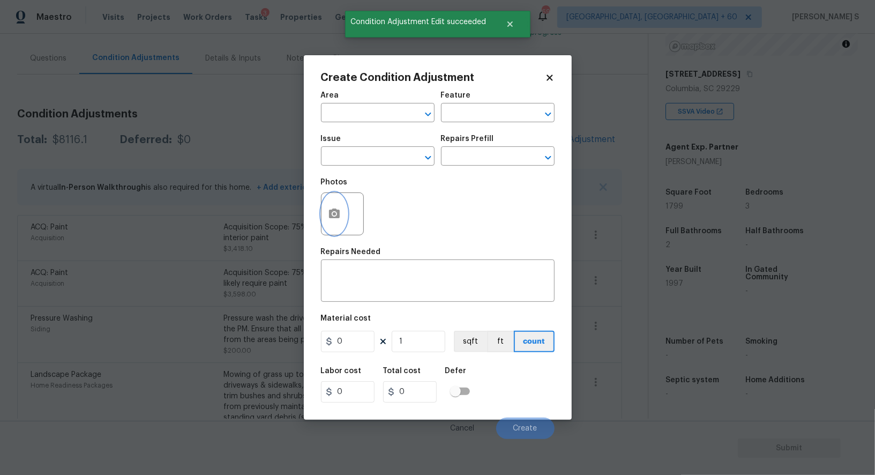
click at [330, 210] on icon "button" at bounding box center [334, 213] width 13 height 13
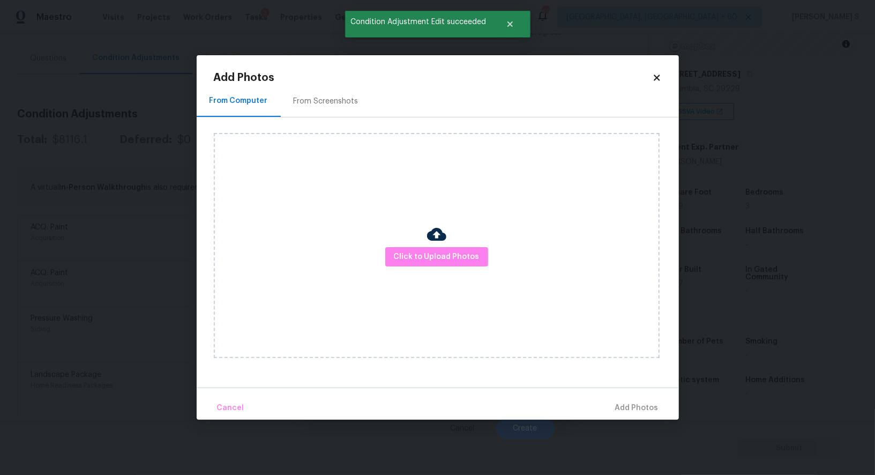
click at [323, 79] on h2 "Add Photos" at bounding box center [433, 77] width 438 height 11
click at [323, 87] on div "From Screenshots" at bounding box center [326, 101] width 91 height 32
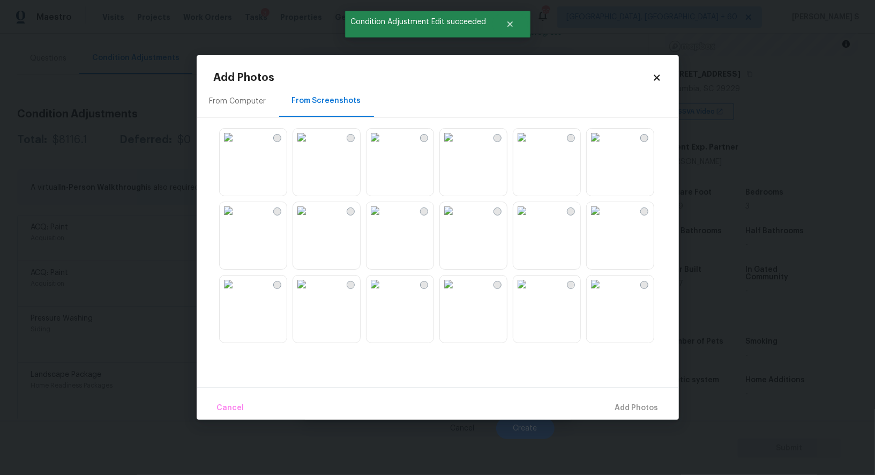
click at [373, 146] on img at bounding box center [374, 137] width 17 height 17
click at [378, 219] on img at bounding box center [374, 210] width 17 height 17
click at [307, 219] on img at bounding box center [301, 210] width 17 height 17
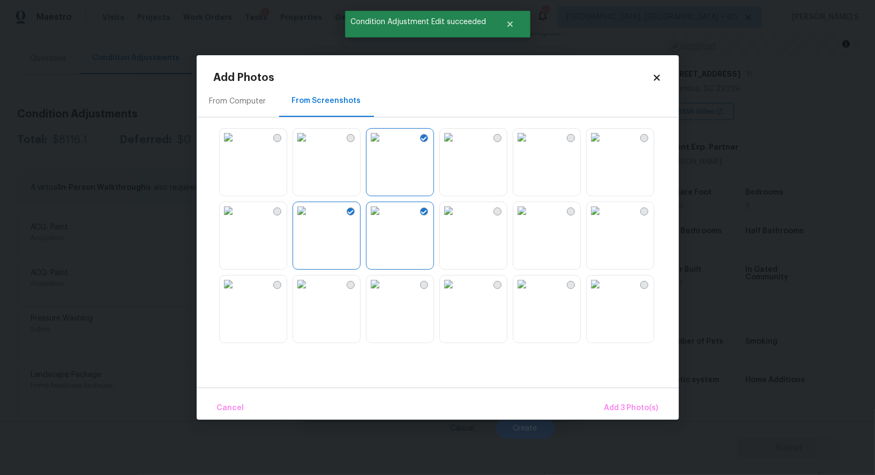
click at [303, 146] on img at bounding box center [301, 137] width 17 height 17
click at [237, 146] on img at bounding box center [228, 137] width 17 height 17
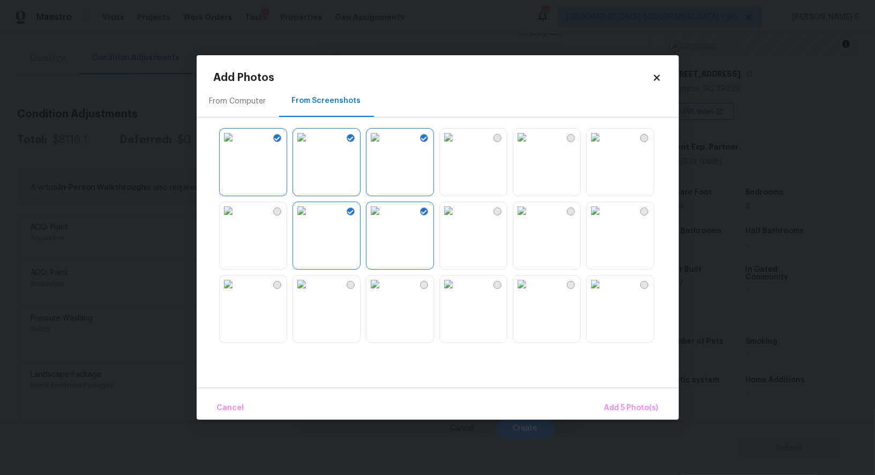
click at [237, 219] on img at bounding box center [228, 210] width 17 height 17
click at [237, 293] on img at bounding box center [228, 283] width 17 height 17
click at [310, 293] on img at bounding box center [301, 283] width 17 height 17
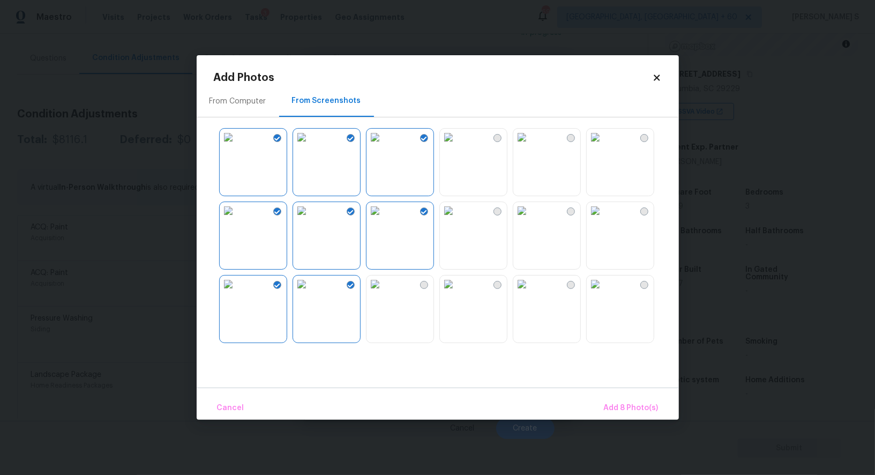
click at [384, 293] on img at bounding box center [374, 283] width 17 height 17
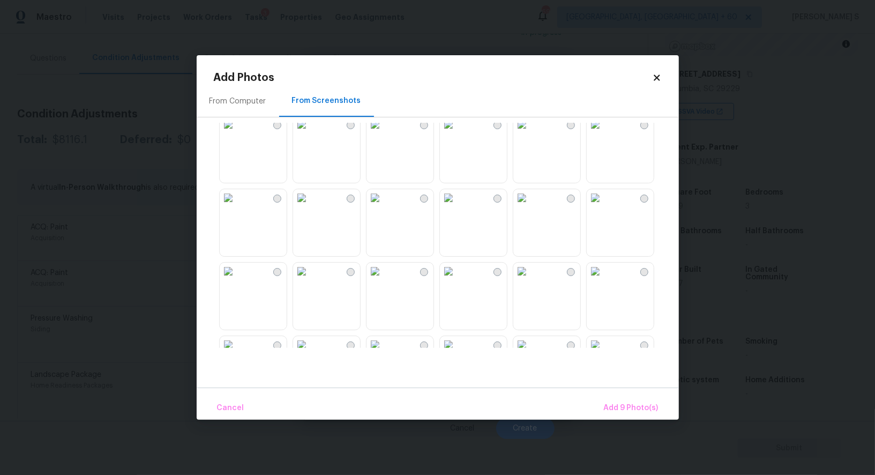
click at [310, 206] on img at bounding box center [301, 197] width 17 height 17
click at [310, 280] on img at bounding box center [301, 271] width 17 height 17
click at [237, 280] on img at bounding box center [228, 271] width 17 height 17
click at [237, 206] on img at bounding box center [228, 197] width 17 height 17
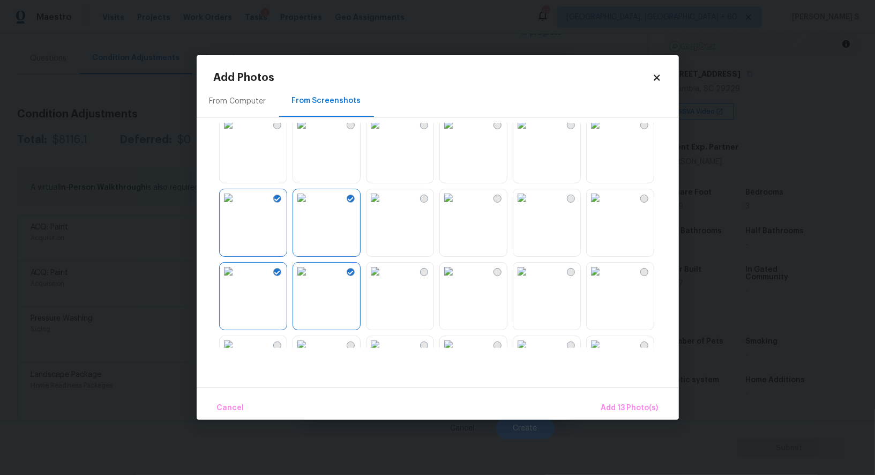
click at [384, 280] on img at bounding box center [374, 271] width 17 height 17
click at [457, 280] on img at bounding box center [448, 271] width 17 height 17
click at [624, 400] on button "Add 15 Photo(s)" at bounding box center [630, 407] width 66 height 23
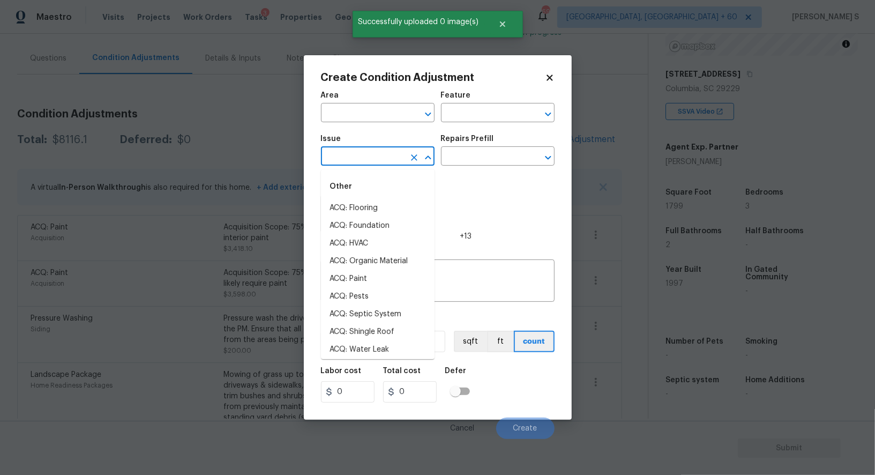
click at [356, 154] on input "text" at bounding box center [363, 157] width 84 height 17
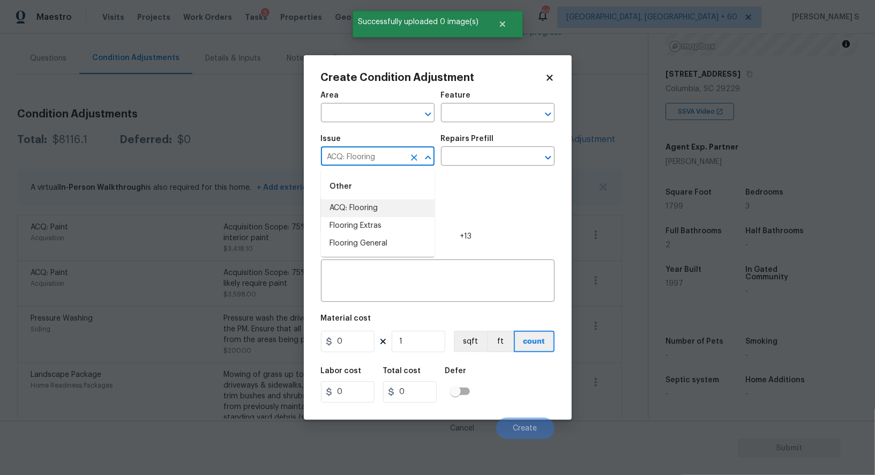
type input "ACQ: Flooring"
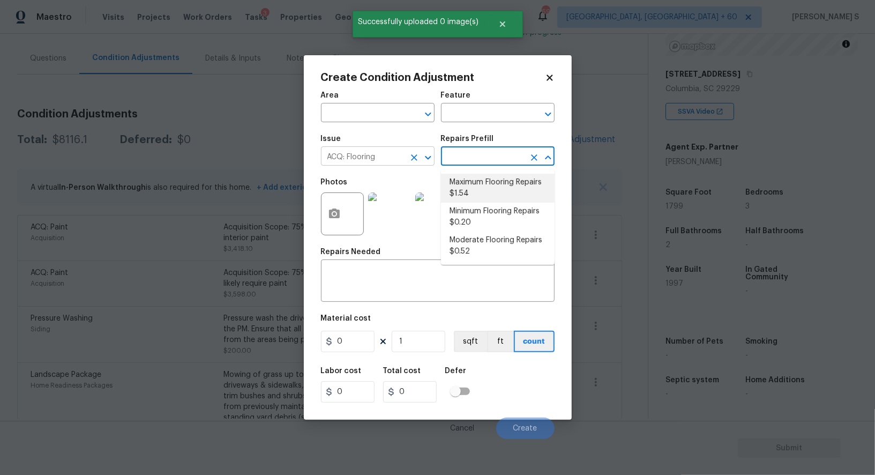
type input "Acquisition"
type textarea "Acquisition Scope: Maximum flooring repairs"
type input "1.54"
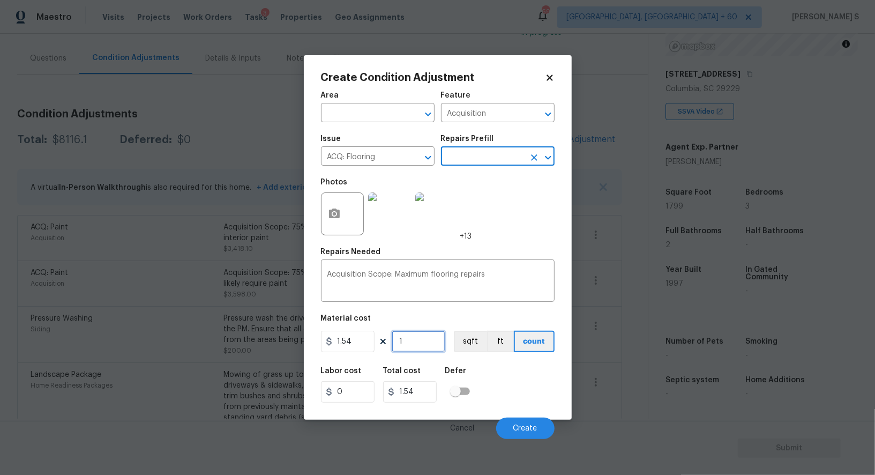
click at [433, 347] on input "1" at bounding box center [419, 341] width 54 height 21
paste input "799"
type input "1799"
type input "2770.46"
type input "1799"
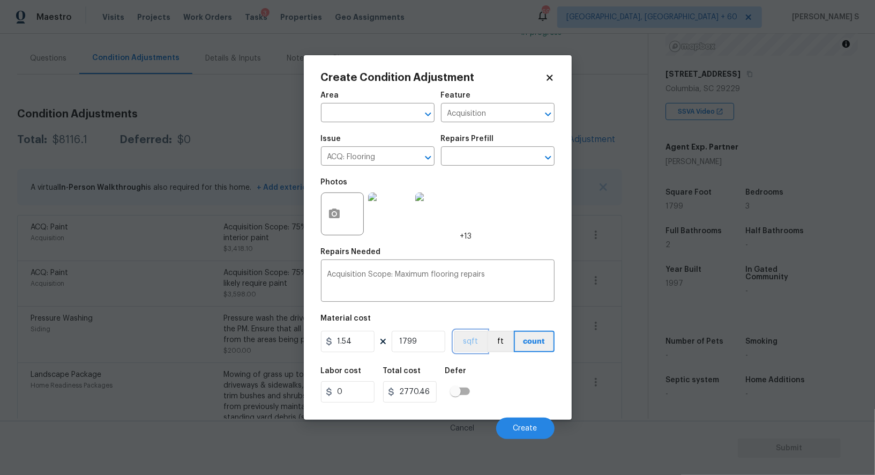
click at [461, 349] on button "sqft" at bounding box center [470, 341] width 33 height 21
click at [505, 364] on div "Labor cost 0 Total cost 2770.46 Defer" at bounding box center [438, 385] width 234 height 48
click at [535, 425] on button "Create" at bounding box center [525, 427] width 58 height 21
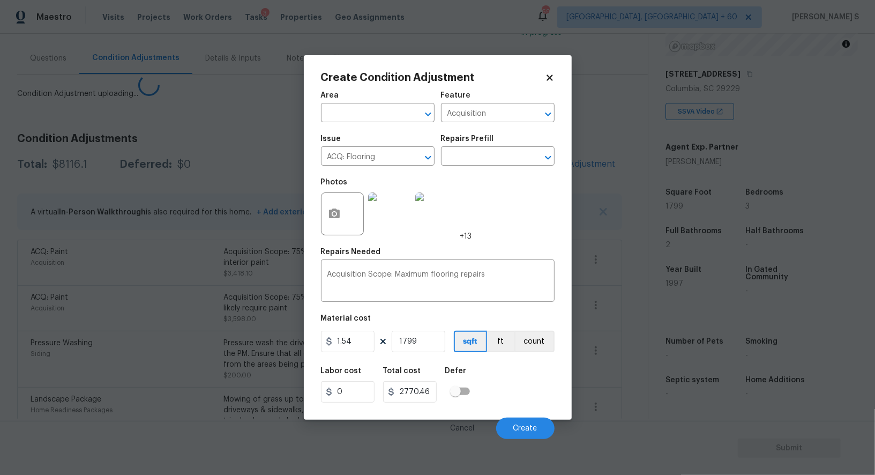
click at [140, 387] on body "Maestro Visits Projects Work Orders Tasks 3 Properties Geo Assignments 696 Albu…" at bounding box center [437, 237] width 875 height 475
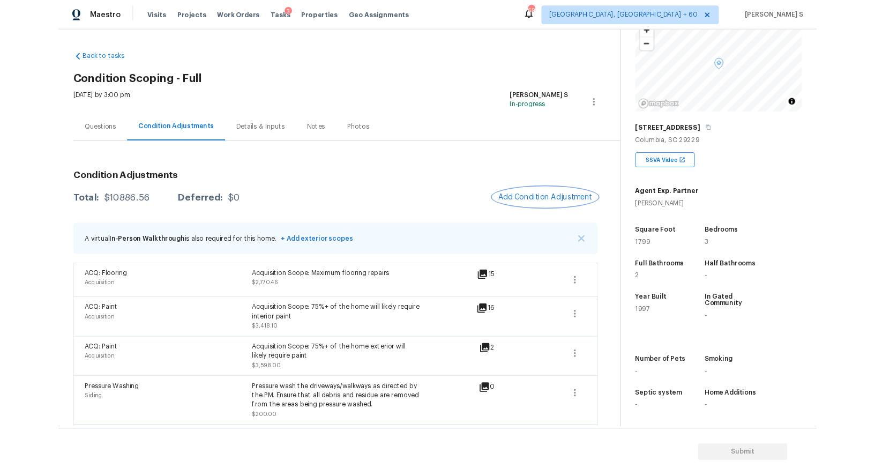
scroll to position [147, 0]
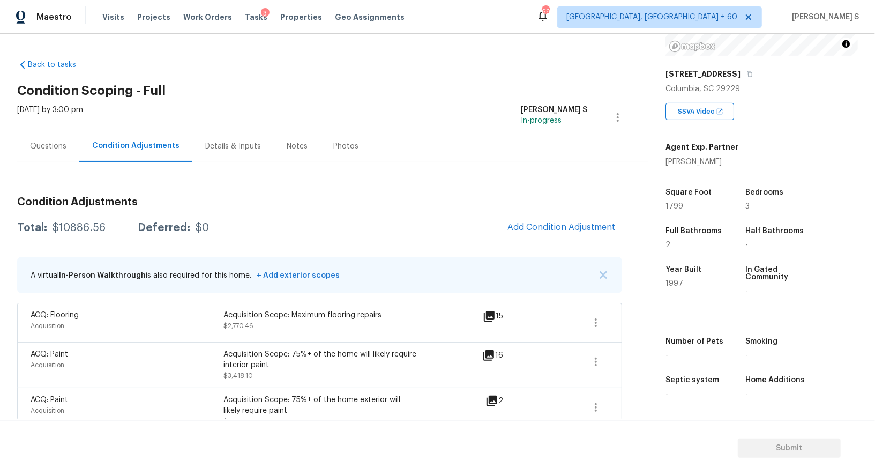
click at [53, 143] on div "Questions" at bounding box center [48, 146] width 36 height 11
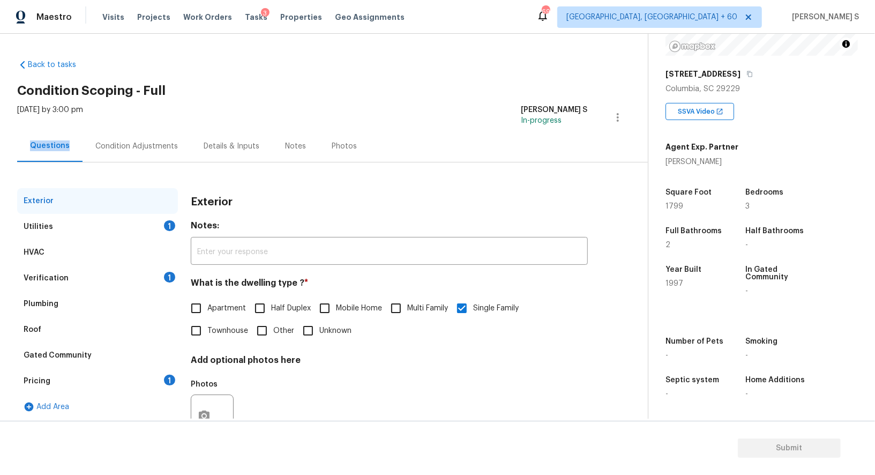
scroll to position [41, 0]
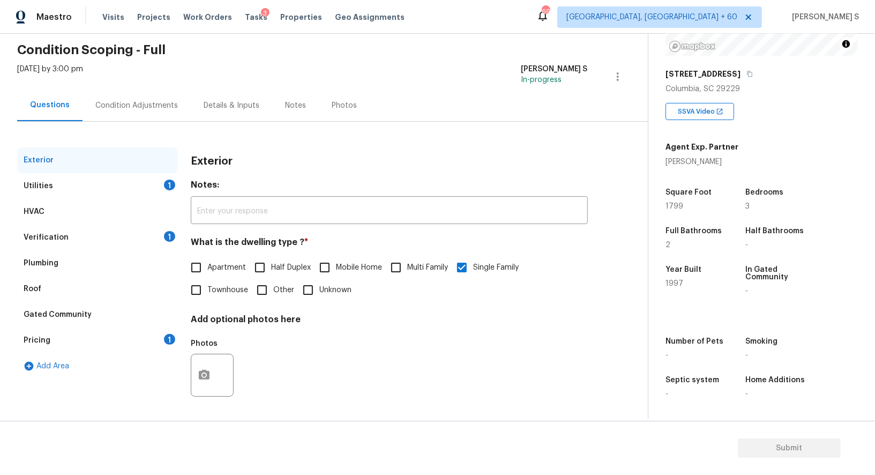
click at [170, 338] on div "1" at bounding box center [169, 339] width 11 height 11
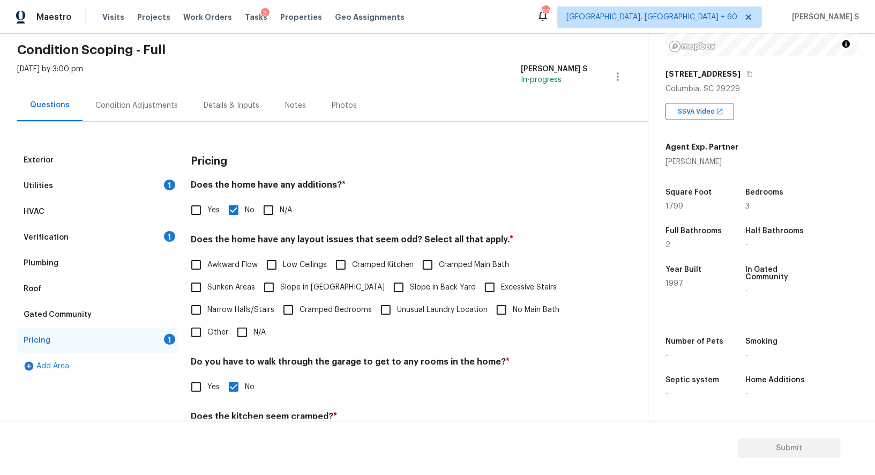
click at [284, 291] on span "Slope in Front Yard" at bounding box center [332, 287] width 104 height 11
click at [280, 291] on input "Slope in Front Yard" at bounding box center [269, 287] width 23 height 23
checkbox input "true"
click at [387, 294] on label "Slope in Back Yard" at bounding box center [431, 288] width 88 height 23
click at [387, 294] on input "Slope in Back Yard" at bounding box center [398, 288] width 23 height 23
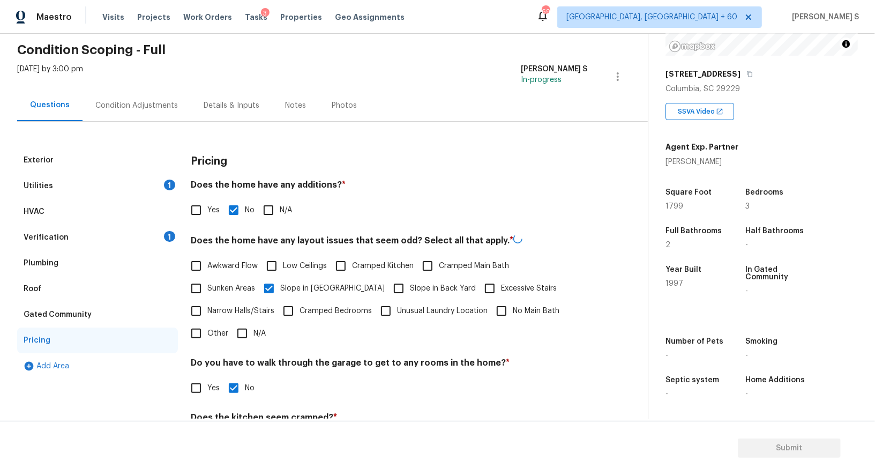
checkbox input "true"
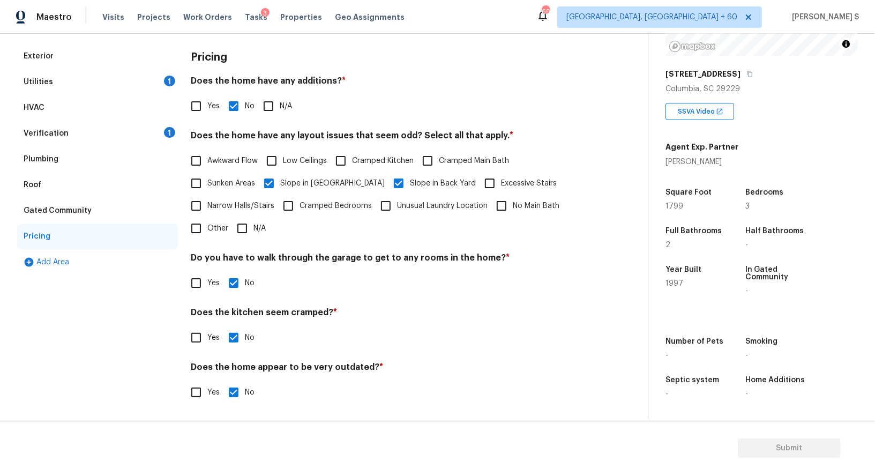
scroll to position [2, 0]
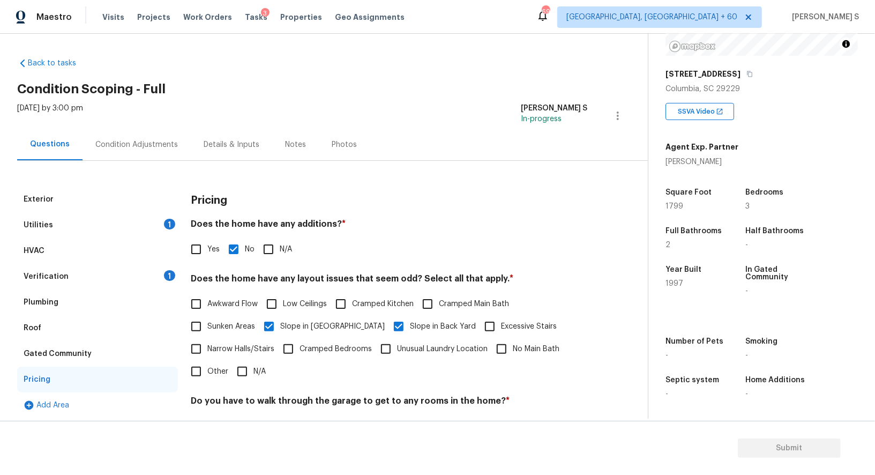
click at [159, 280] on div "Verification 1" at bounding box center [97, 277] width 161 height 26
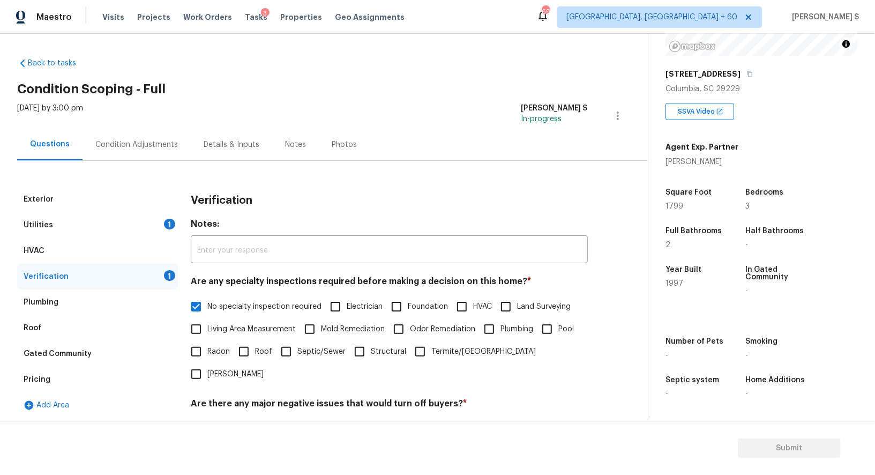
scroll to position [137, 0]
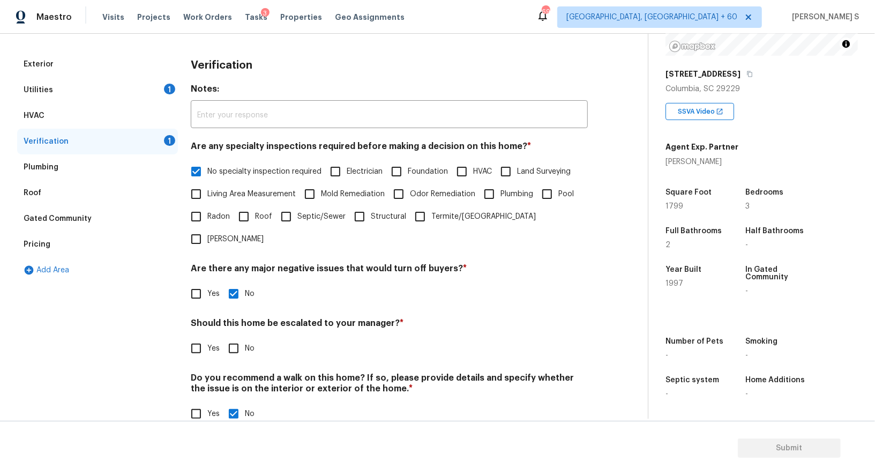
click at [236, 337] on input "No" at bounding box center [233, 348] width 23 height 23
checkbox input "true"
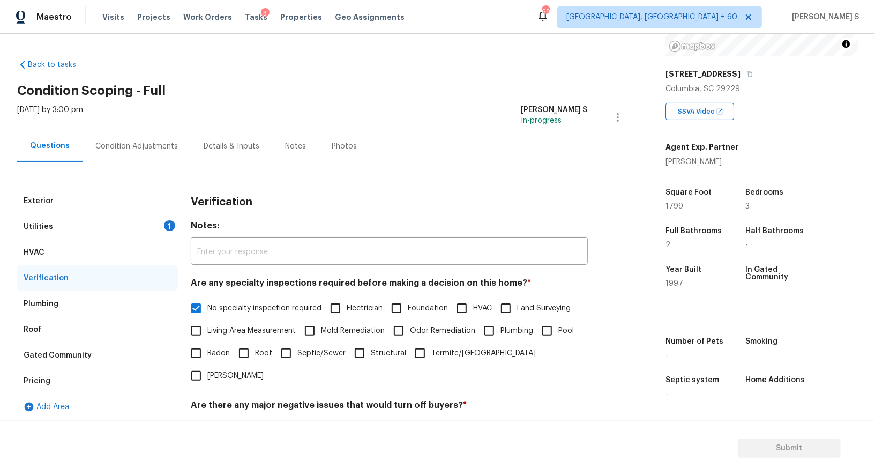
click at [169, 222] on div "1" at bounding box center [169, 225] width 11 height 11
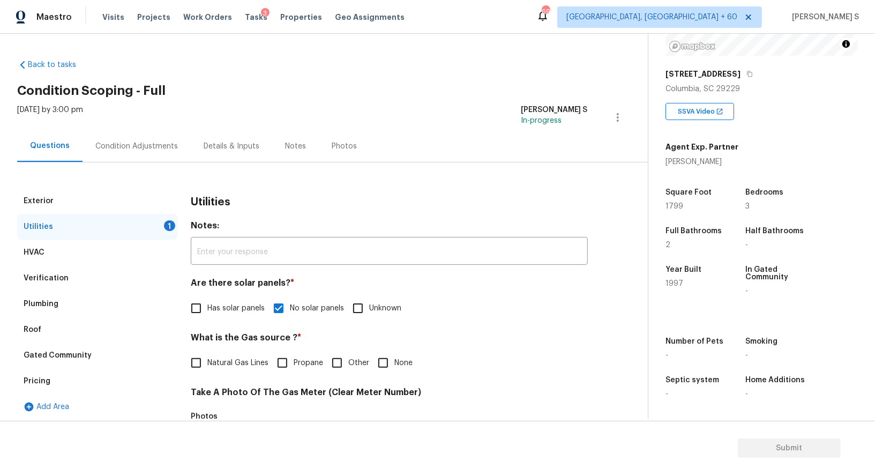
click at [378, 361] on input "None" at bounding box center [383, 362] width 23 height 23
checkbox input "true"
click at [194, 368] on input "Natural Gas Lines" at bounding box center [196, 362] width 23 height 23
checkbox input "true"
checkbox input "false"
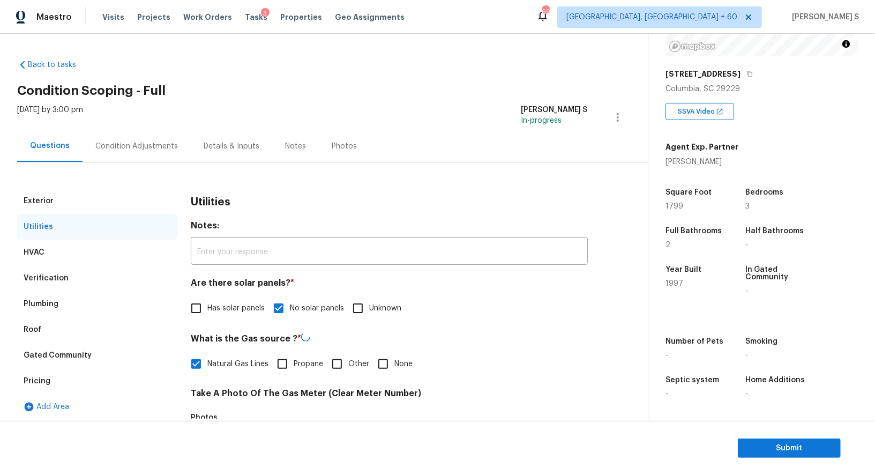
click at [136, 165] on div "Exterior Utilities HVAC Verification Plumbing Roof Gated Community Pricing Add …" at bounding box center [319, 455] width 605 height 586
click at [136, 149] on div "Condition Adjustments" at bounding box center [136, 146] width 83 height 11
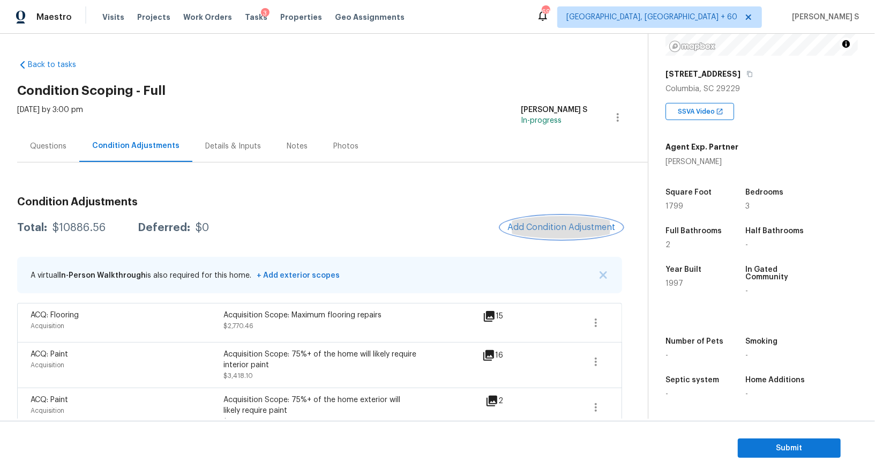
click at [530, 222] on span "Add Condition Adjustment" at bounding box center [561, 227] width 108 height 10
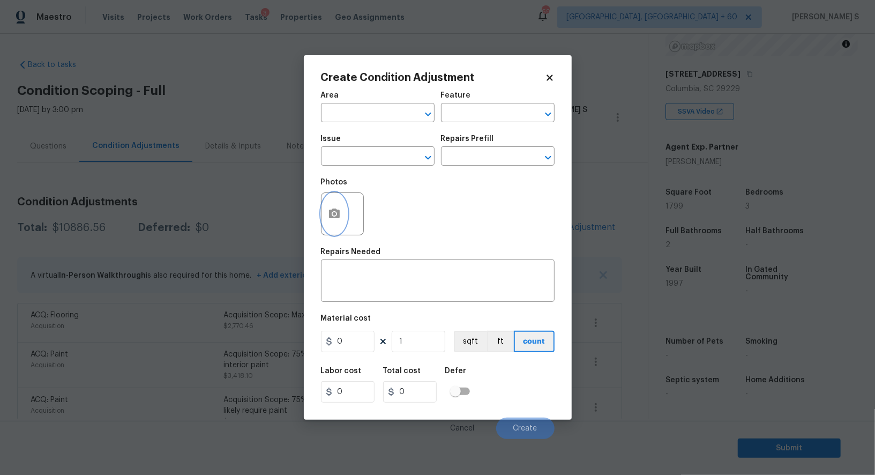
click at [330, 218] on icon "button" at bounding box center [334, 213] width 11 height 10
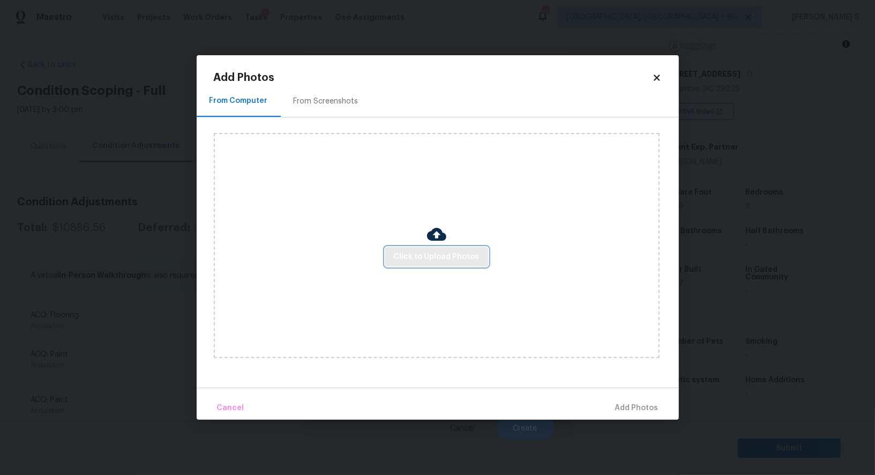
click at [438, 247] on button "Click to Upload Photos" at bounding box center [436, 257] width 103 height 20
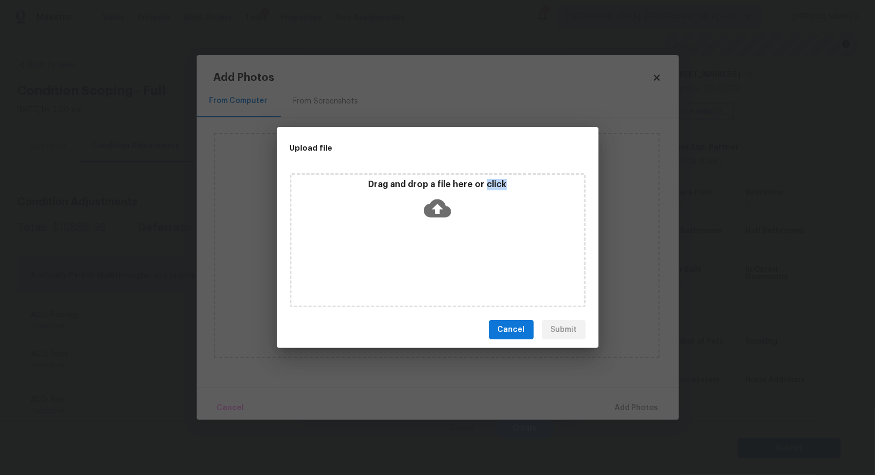
click at [438, 247] on div "Drag and drop a file here or click" at bounding box center [438, 240] width 296 height 134
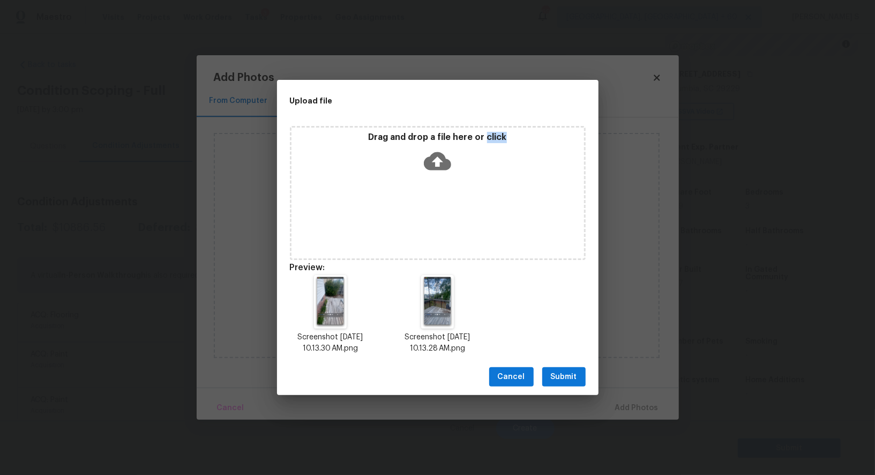
click at [557, 382] on span "Submit" at bounding box center [564, 376] width 26 height 13
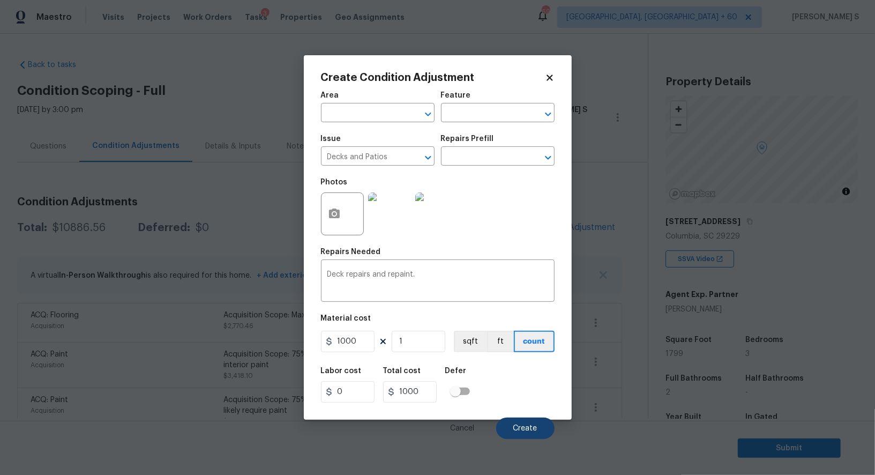
scroll to position [147, 0]
click at [534, 428] on span "Create" at bounding box center [525, 428] width 24 height 8
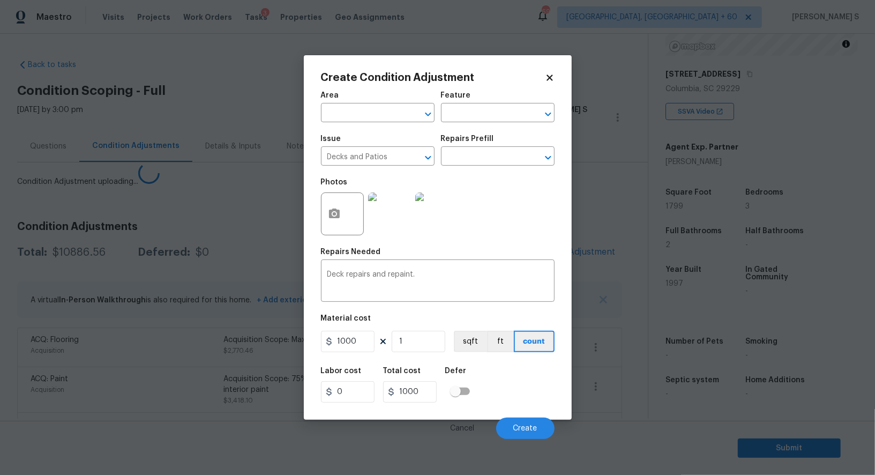
click at [210, 363] on body "Maestro Visits Projects Work Orders Tasks 3 Properties Geo Assignments 690 [GEO…" at bounding box center [437, 237] width 875 height 475
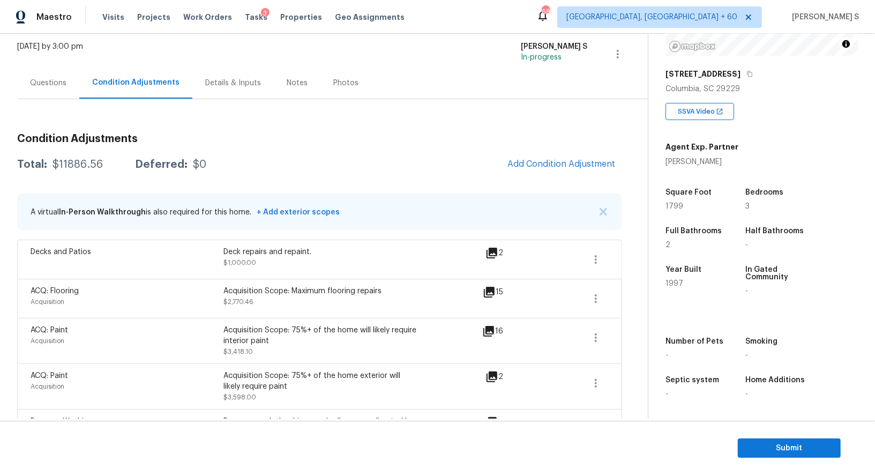
scroll to position [56, 0]
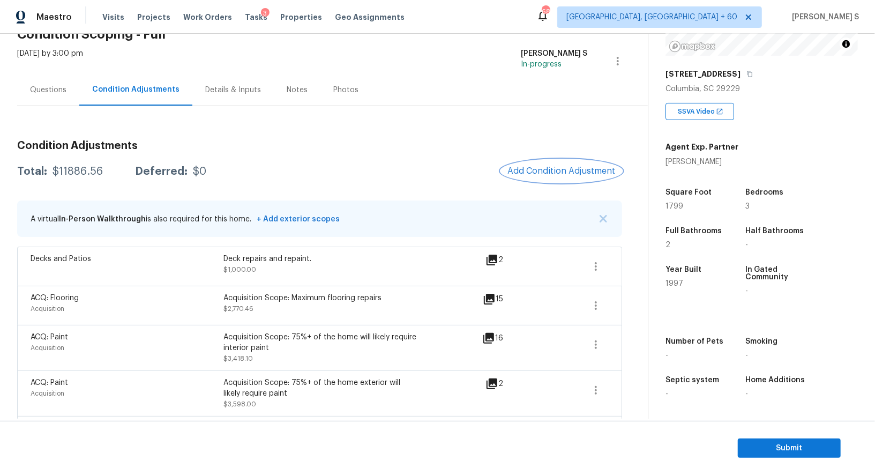
click at [559, 177] on button "Add Condition Adjustment" at bounding box center [561, 171] width 121 height 23
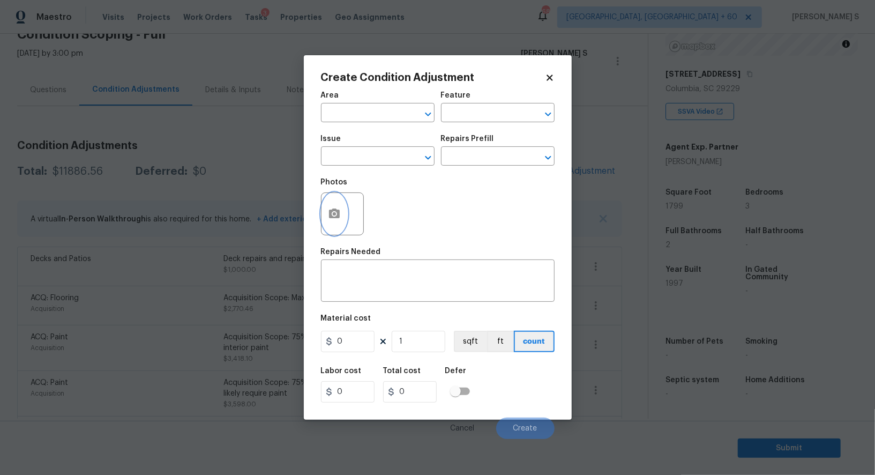
click at [329, 217] on icon "button" at bounding box center [334, 213] width 11 height 10
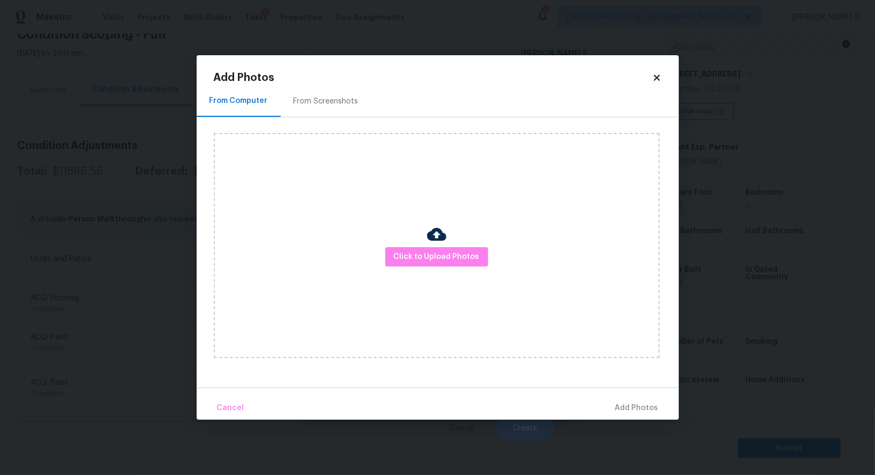
click at [425, 239] on div "Click to Upload Photos" at bounding box center [437, 245] width 446 height 225
click at [428, 250] on button "Click to Upload Photos" at bounding box center [436, 257] width 103 height 20
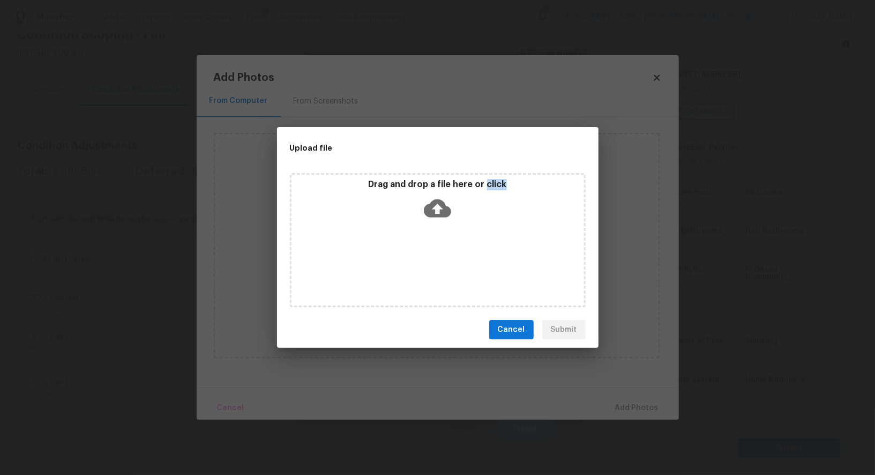
click at [428, 250] on div "Drag and drop a file here or click" at bounding box center [438, 240] width 296 height 134
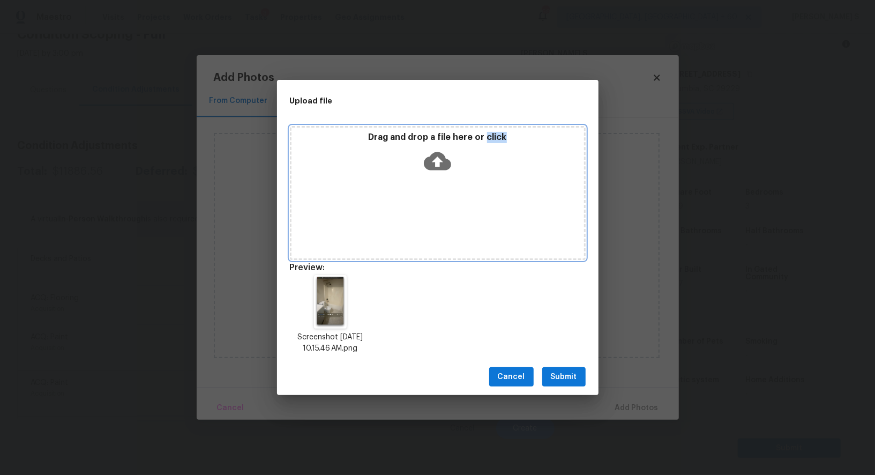
click at [565, 377] on span "Submit" at bounding box center [564, 376] width 26 height 13
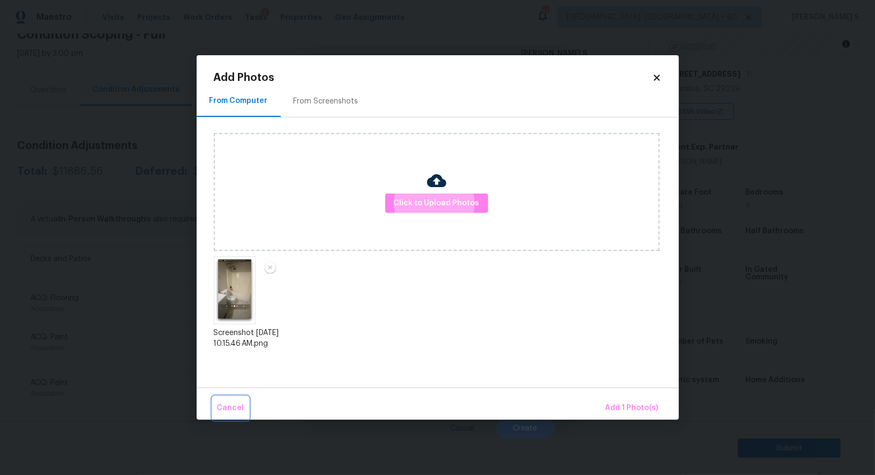
click at [213, 396] on button "Cancel" at bounding box center [231, 407] width 36 height 23
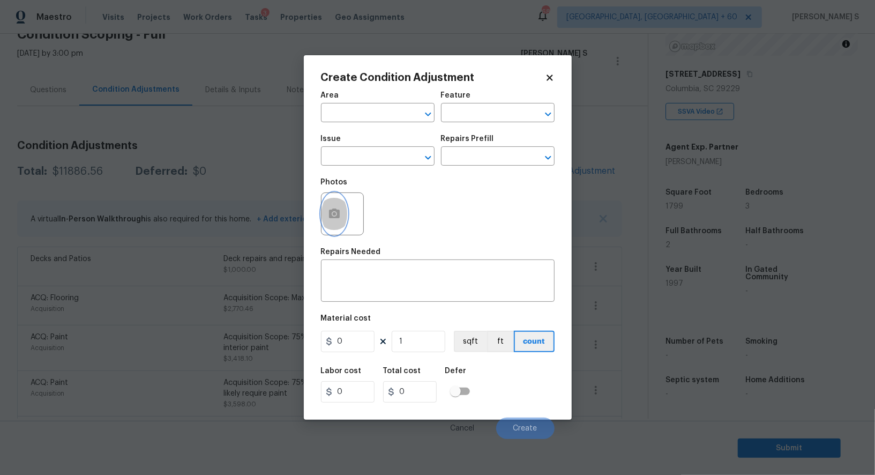
click at [327, 226] on button "button" at bounding box center [334, 214] width 26 height 42
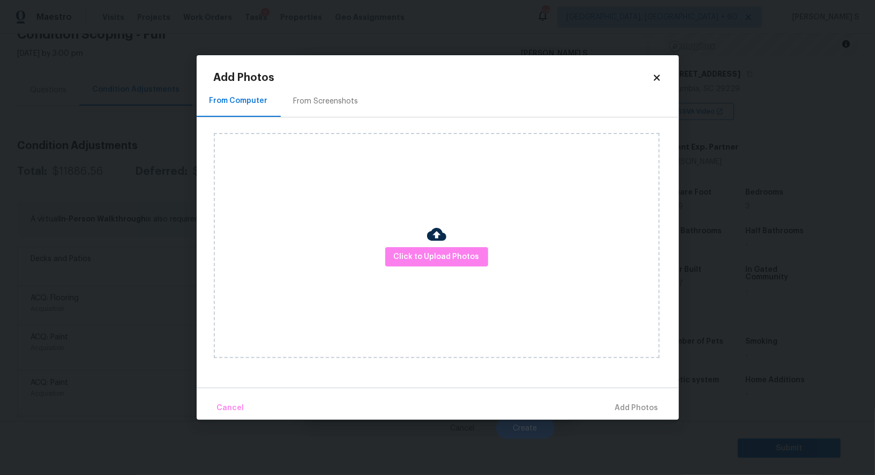
click at [463, 268] on div "Click to Upload Photos" at bounding box center [437, 245] width 446 height 225
click at [463, 256] on span "Click to Upload Photos" at bounding box center [437, 256] width 86 height 13
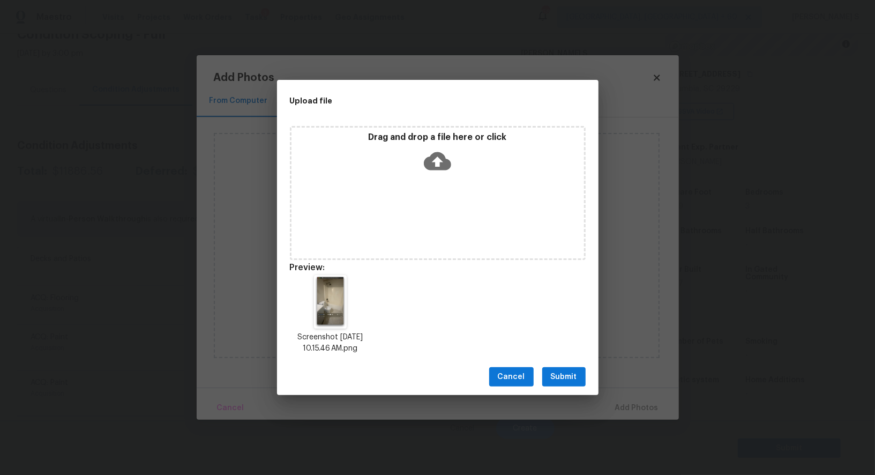
click at [567, 380] on span "Submit" at bounding box center [564, 376] width 26 height 13
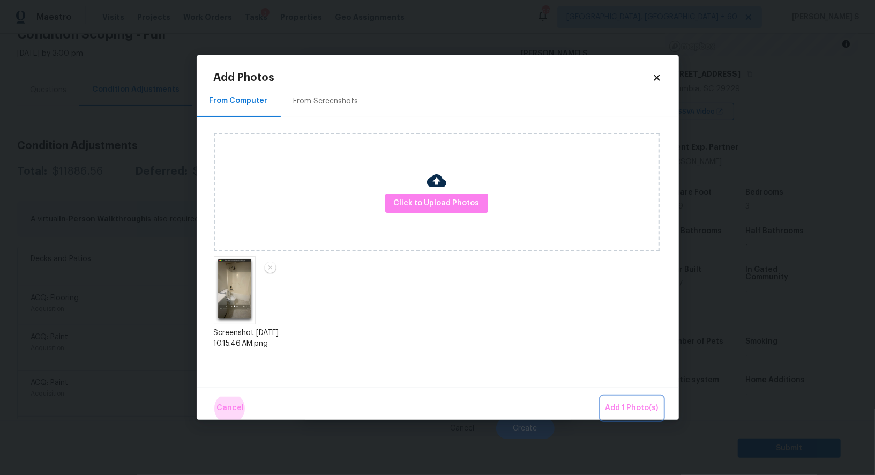
click at [601, 396] on button "Add 1 Photo(s)" at bounding box center [632, 407] width 62 height 23
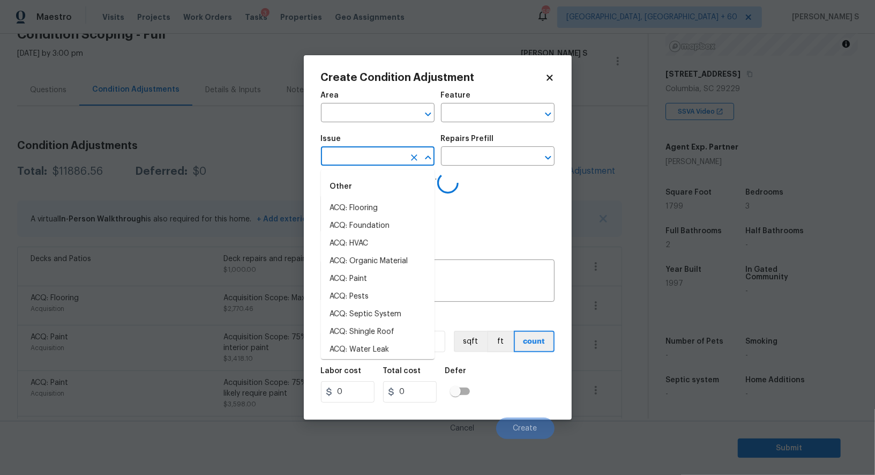
click at [395, 159] on input "text" at bounding box center [363, 157] width 84 height 17
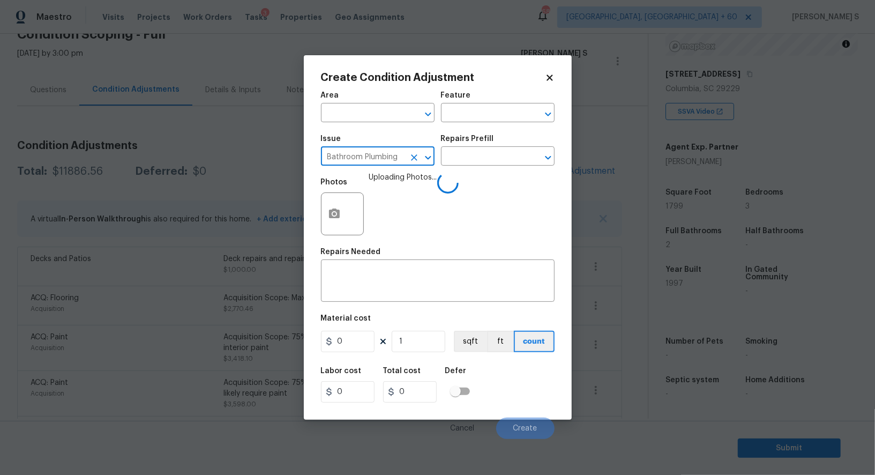
type input "Bathroom Plumbing"
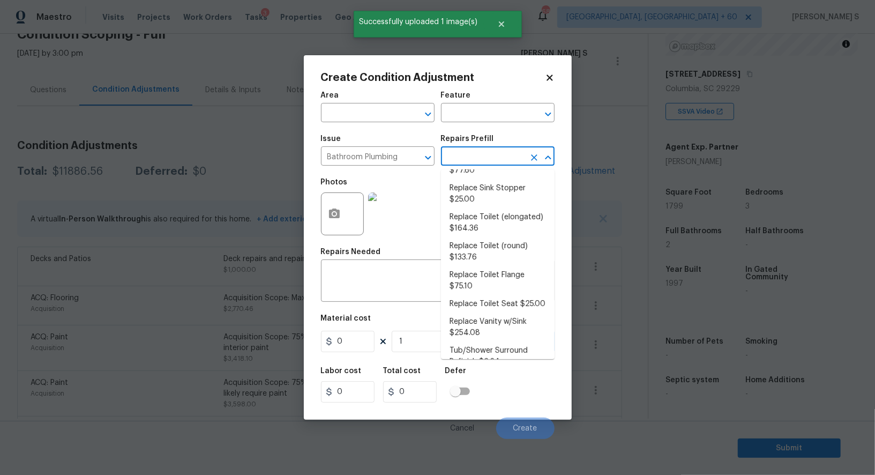
scroll to position [4, 0]
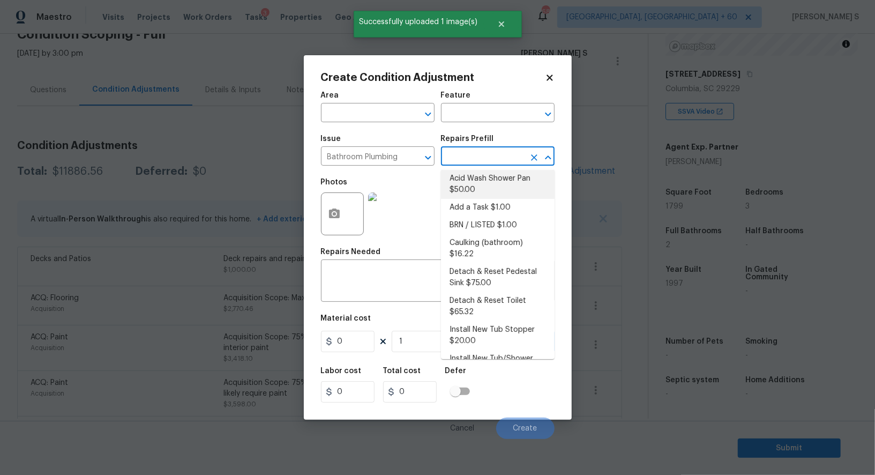
type input "Plumbing"
type textarea "Prep and acid wash/deep clean the shower pan."
type input "50"
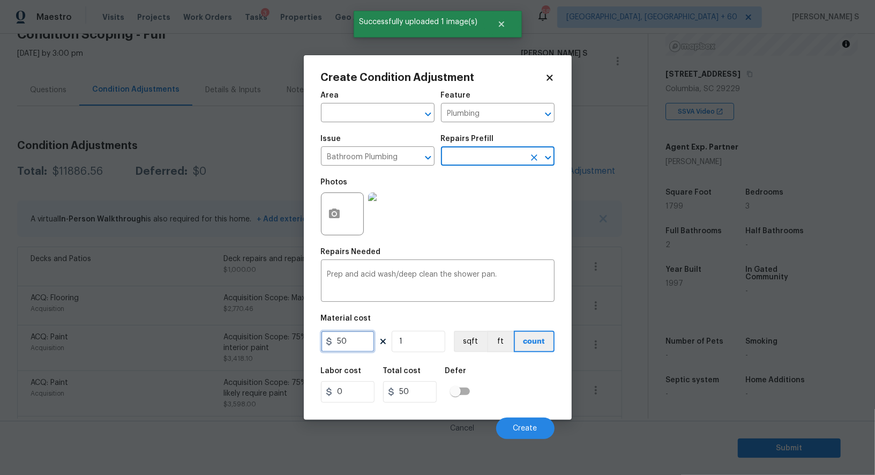
click at [365, 347] on input "50" at bounding box center [348, 341] width 54 height 21
type input "100"
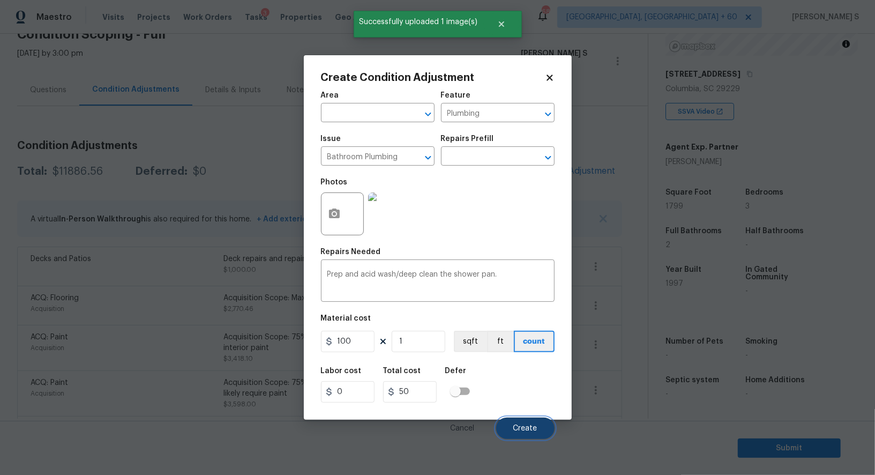
type input "100"
click at [507, 425] on button "Create" at bounding box center [525, 427] width 58 height 21
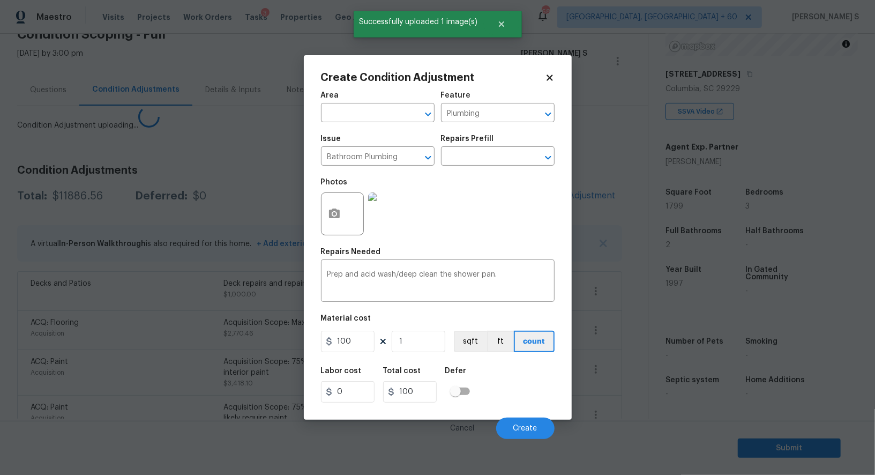
click at [214, 340] on body "Maestro Visits Projects Work Orders Tasks 3 Properties Geo Assignments 689 Albu…" at bounding box center [437, 237] width 875 height 475
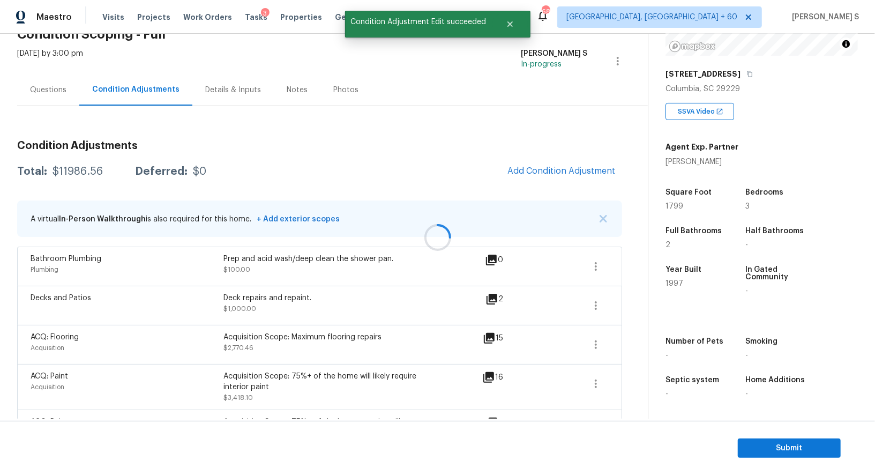
click at [575, 156] on div at bounding box center [437, 237] width 875 height 475
click at [575, 178] on button "Add Condition Adjustment" at bounding box center [561, 171] width 121 height 23
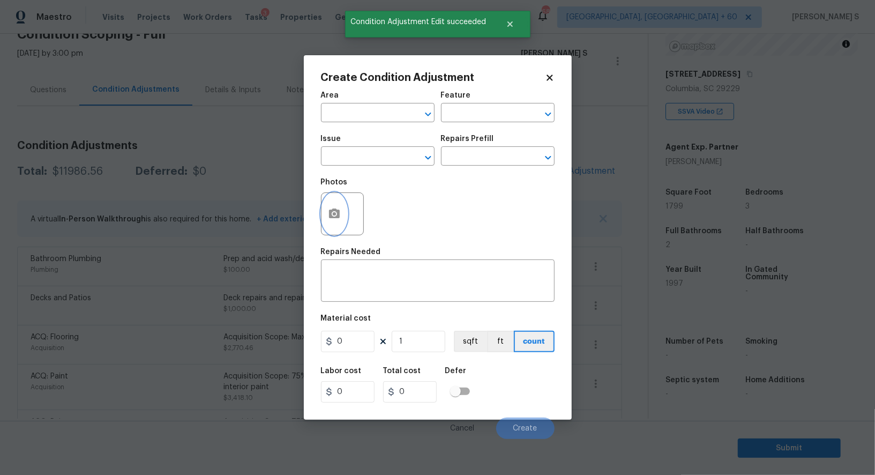
click at [327, 227] on button "button" at bounding box center [334, 214] width 26 height 42
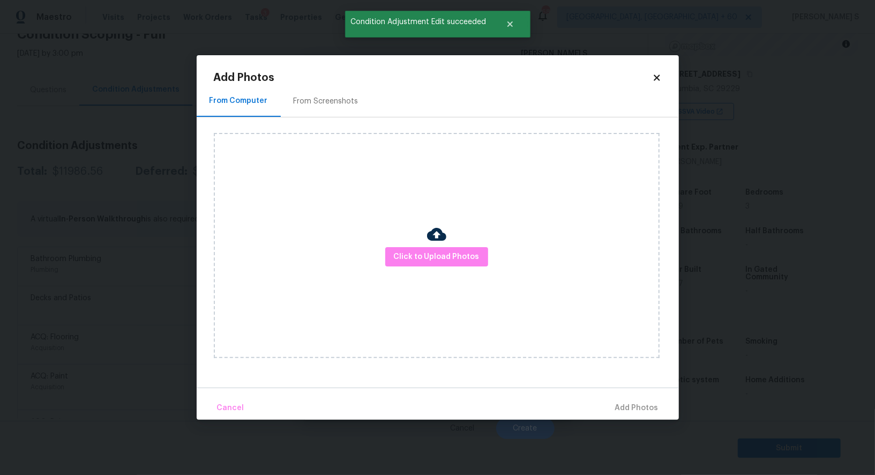
click at [439, 268] on div "Click to Upload Photos" at bounding box center [437, 245] width 446 height 225
click at [439, 265] on button "Click to Upload Photos" at bounding box center [436, 257] width 103 height 20
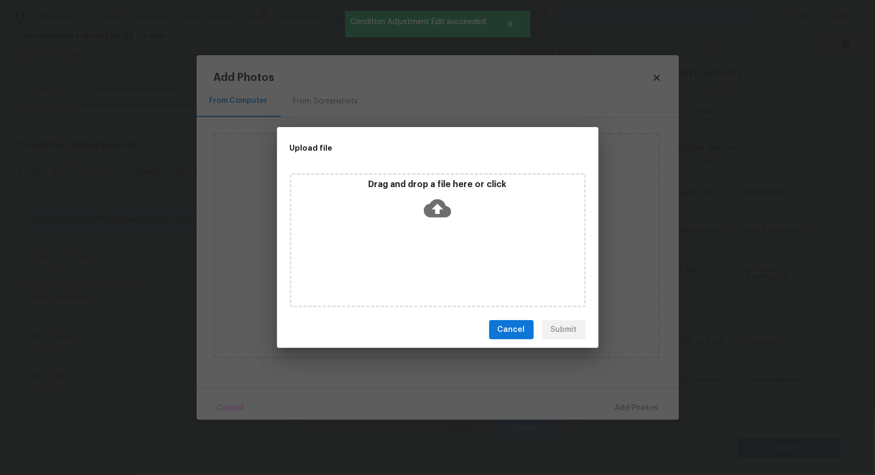
click at [439, 265] on div "Drag and drop a file here or click" at bounding box center [438, 240] width 296 height 134
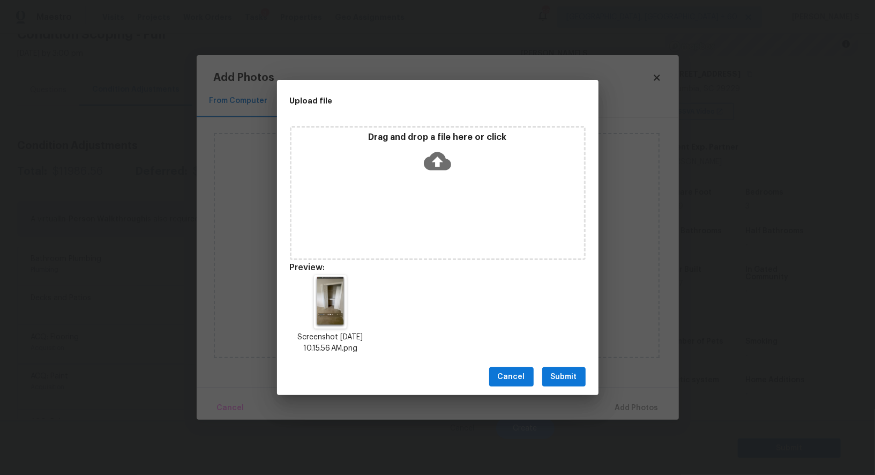
click at [558, 377] on span "Submit" at bounding box center [564, 376] width 26 height 13
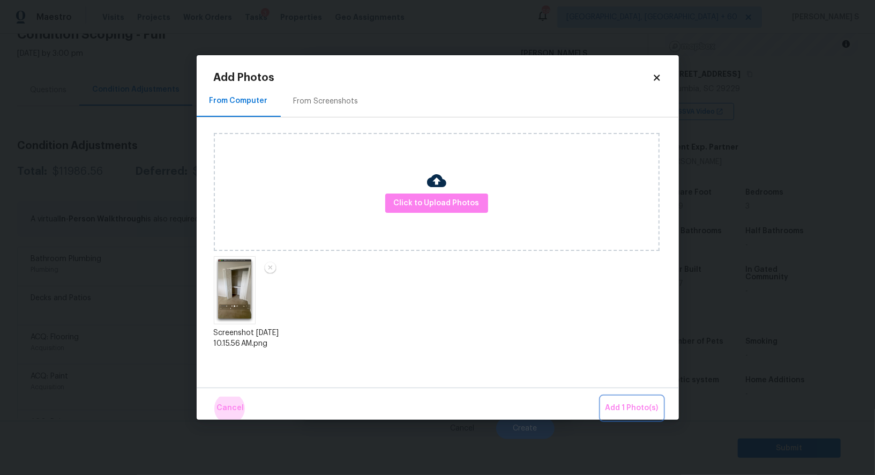
click at [601, 396] on button "Add 1 Photo(s)" at bounding box center [632, 407] width 62 height 23
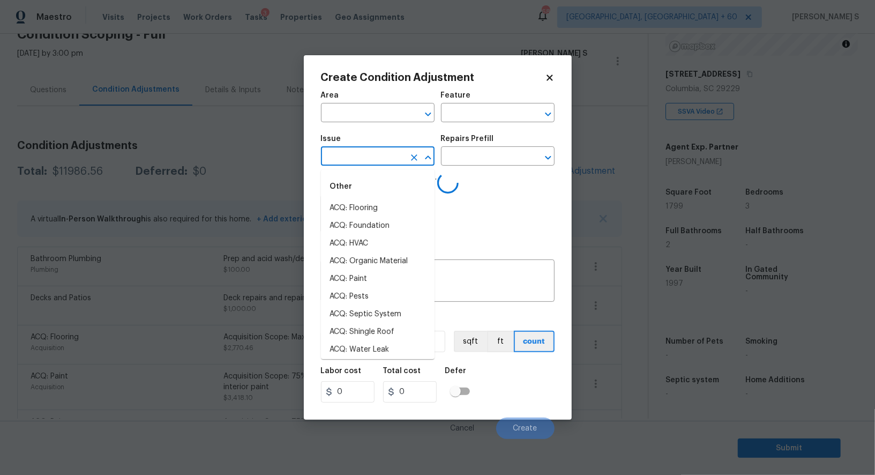
click at [380, 153] on input "text" at bounding box center [363, 157] width 84 height 17
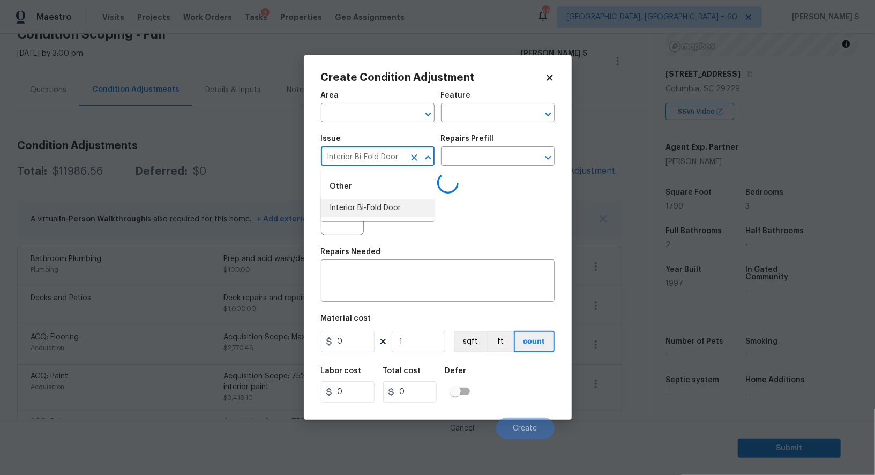
type input "Interior Bi-Fold Door"
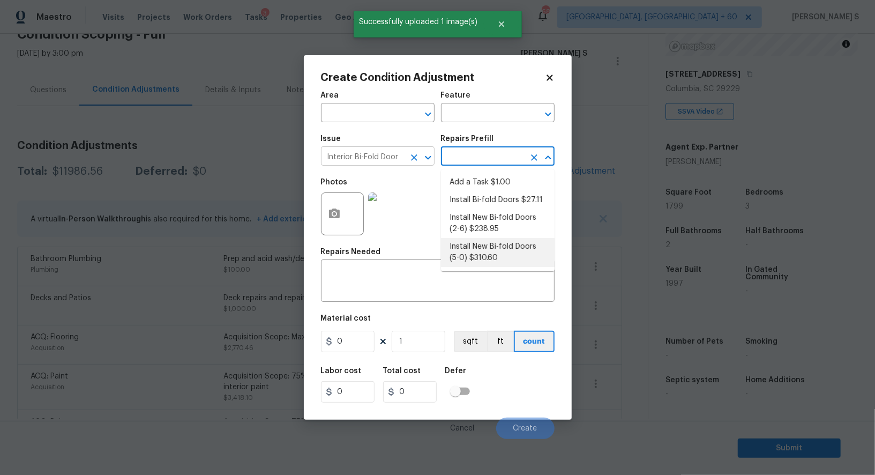
type input "Interior Door"
type textarea "Remove the existing door (if present). Install a new 5-0 bi-fold flush panel in…"
type input "310.6"
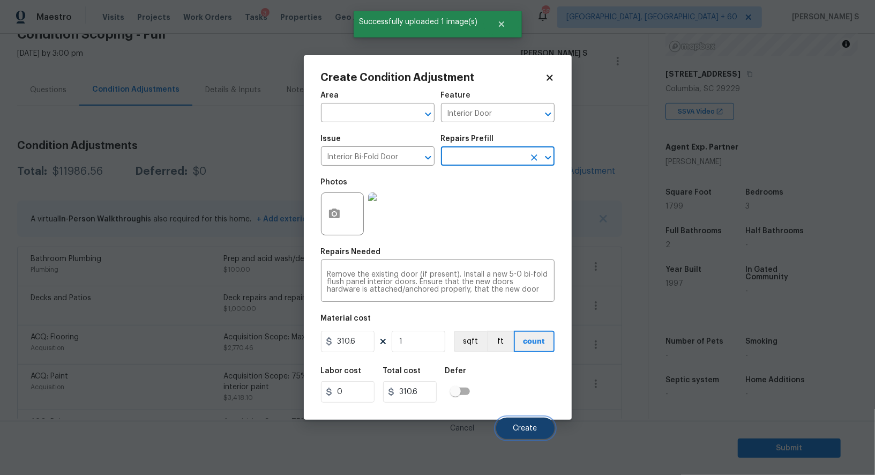
click at [527, 430] on span "Create" at bounding box center [525, 428] width 24 height 8
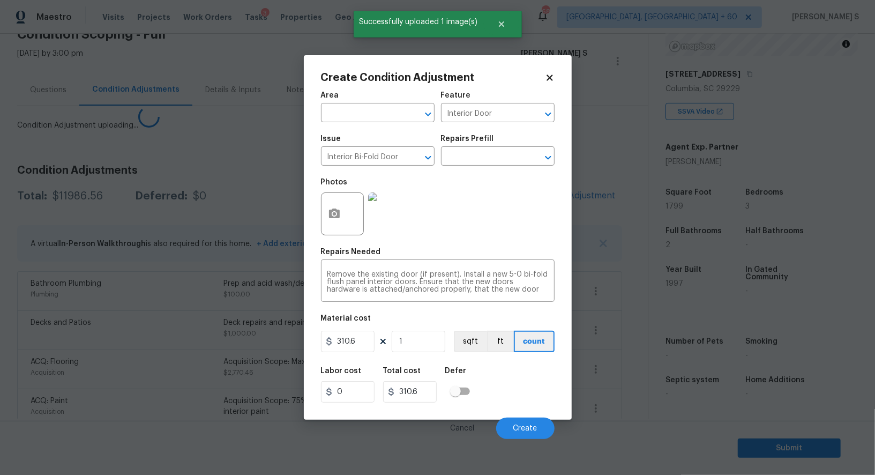
click at [249, 377] on body "Maestro Visits Projects Work Orders Tasks 3 Properties Geo Assignments 689 Albu…" at bounding box center [437, 237] width 875 height 475
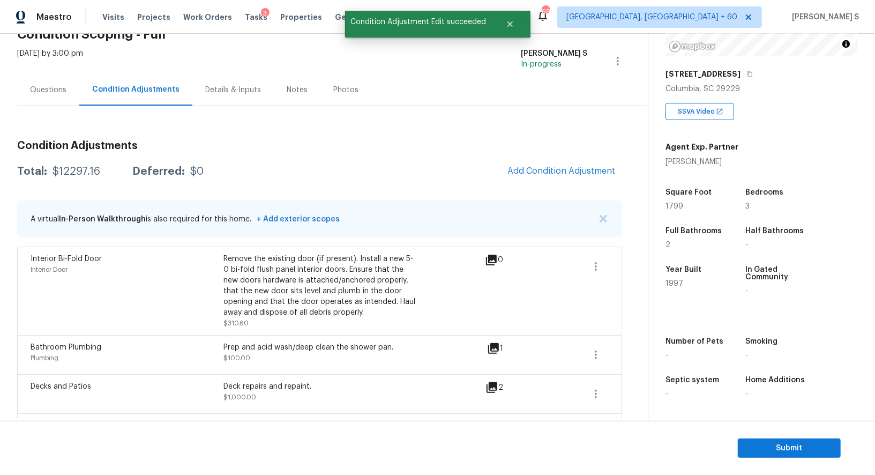
click at [79, 168] on div "$12297.16" at bounding box center [77, 171] width 48 height 11
copy div "12297.16"
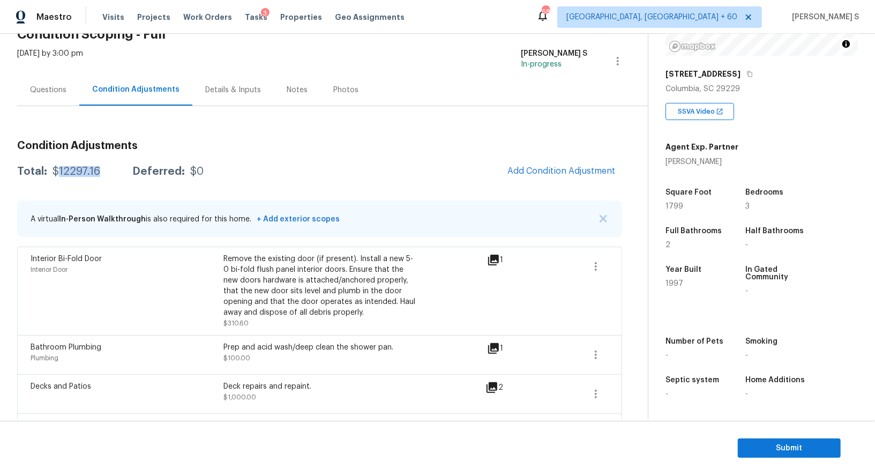
scroll to position [147, 0]
click at [746, 74] on icon "button" at bounding box center [749, 74] width 6 height 6
click at [53, 96] on div "Questions" at bounding box center [48, 90] width 62 height 32
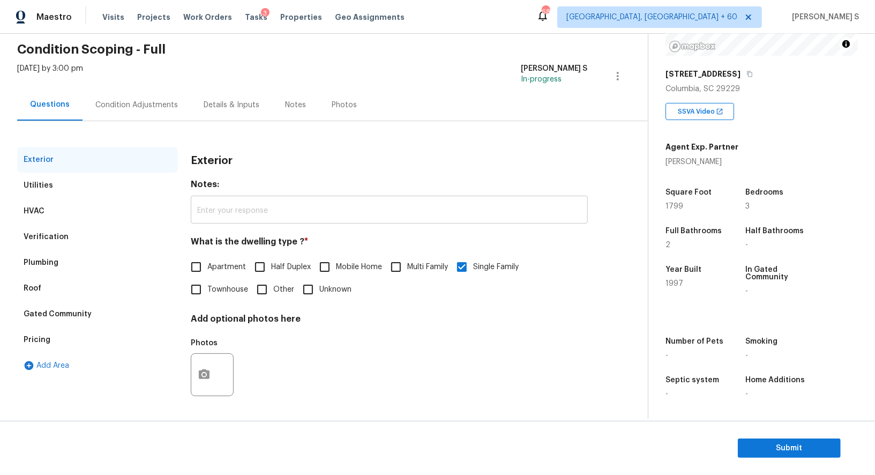
scroll to position [41, 0]
click at [44, 236] on div "Verification" at bounding box center [46, 237] width 45 height 11
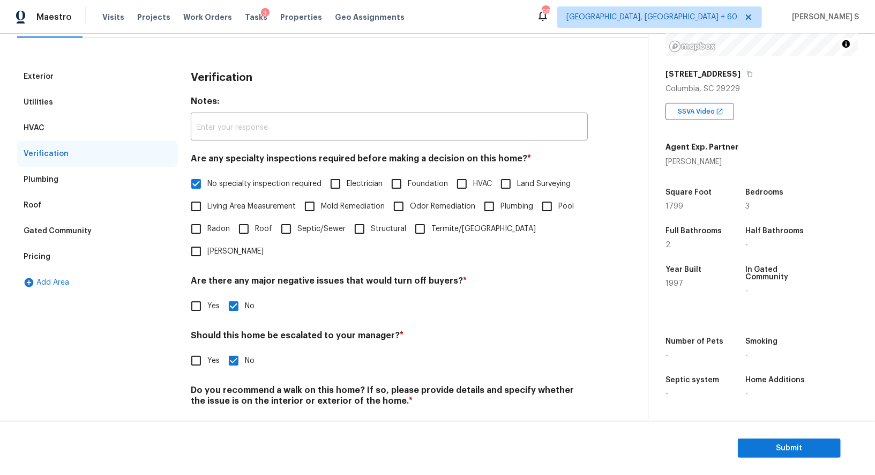
scroll to position [137, 0]
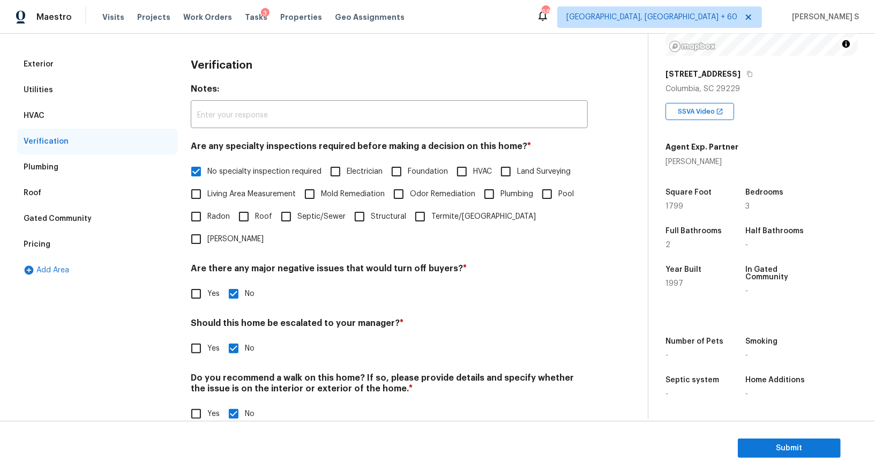
drag, startPoint x: 43, startPoint y: 245, endPoint x: 95, endPoint y: 208, distance: 63.8
click at [43, 245] on div "Pricing" at bounding box center [37, 244] width 27 height 11
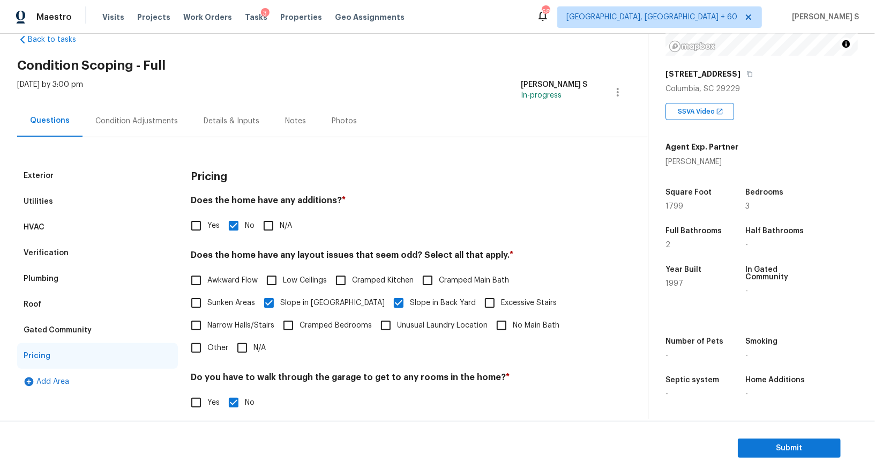
scroll to position [0, 0]
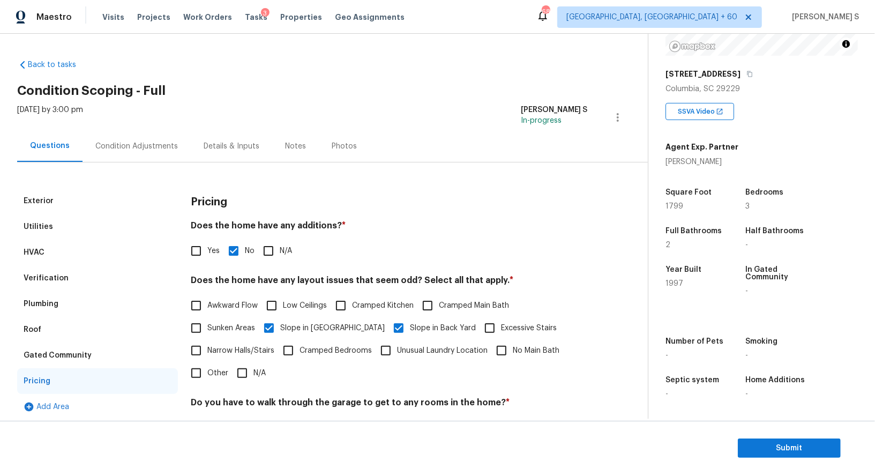
click at [136, 148] on div "Condition Adjustments" at bounding box center [136, 146] width 83 height 11
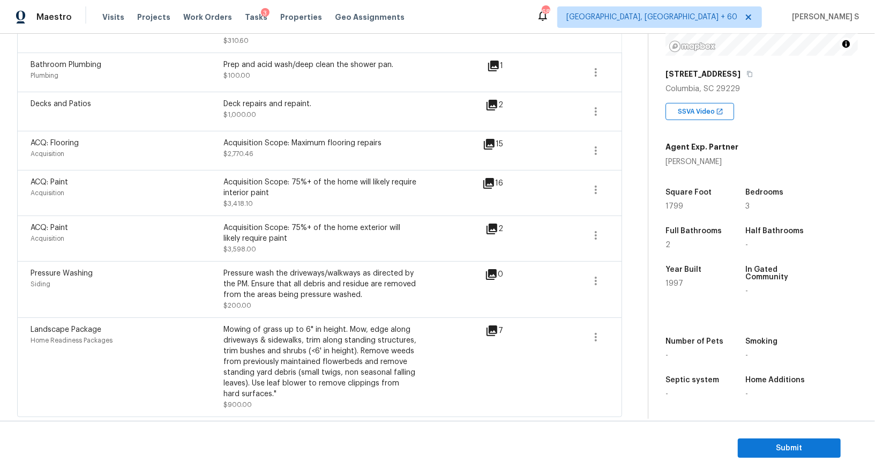
scroll to position [339, 0]
click at [787, 446] on span "Submit" at bounding box center [789, 447] width 86 height 13
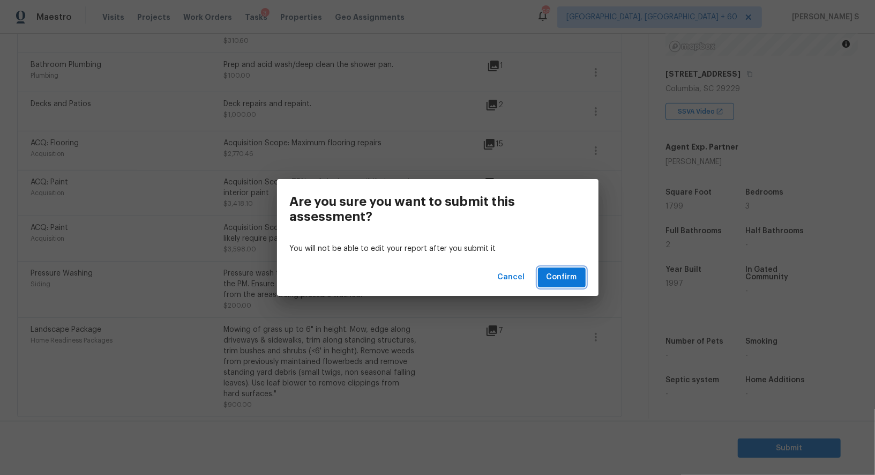
click at [560, 272] on span "Confirm" at bounding box center [561, 277] width 31 height 13
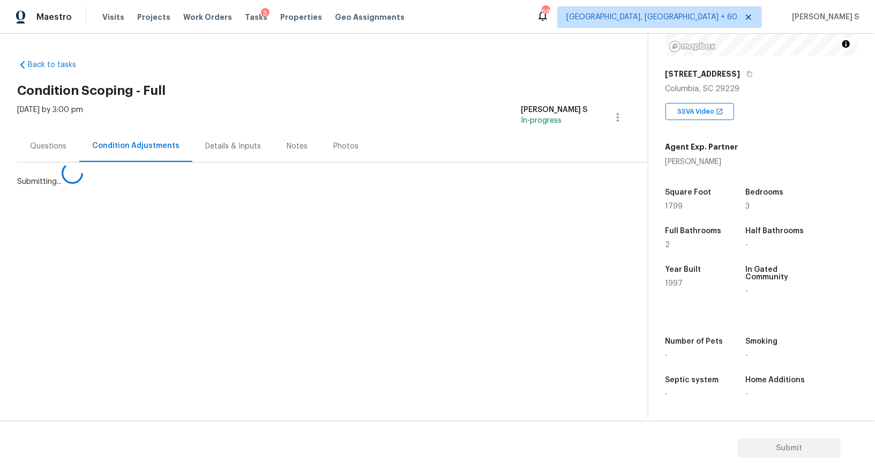
scroll to position [0, 0]
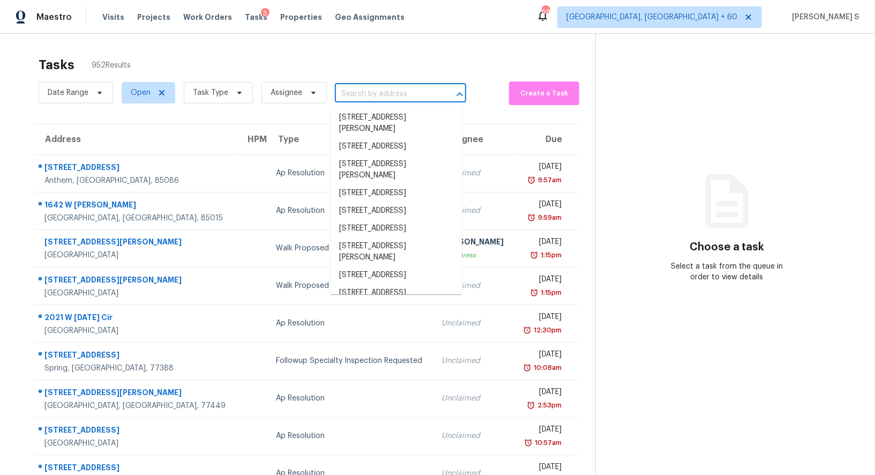
click at [358, 91] on input "text" at bounding box center [385, 94] width 101 height 17
paste input "456 Dickens Dr, Raleigh, NC, 27610"
type input "456 Dickens Dr, Raleigh, NC, 27610"
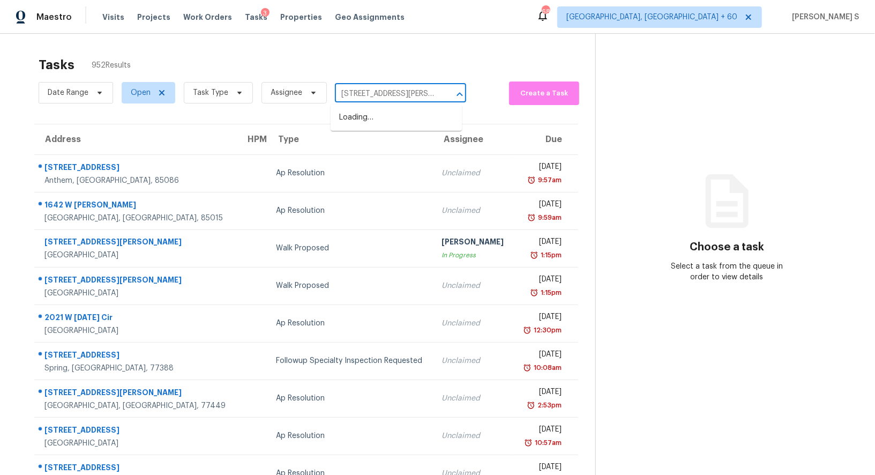
scroll to position [0, 27]
click at [366, 114] on li "456 Dickens Dr, Raleigh, NC 27610" at bounding box center [396, 123] width 131 height 29
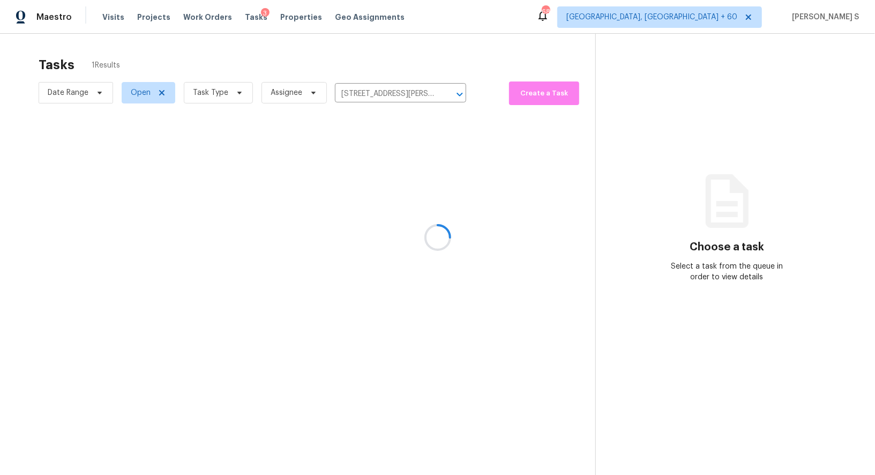
click at [343, 186] on div at bounding box center [437, 237] width 875 height 475
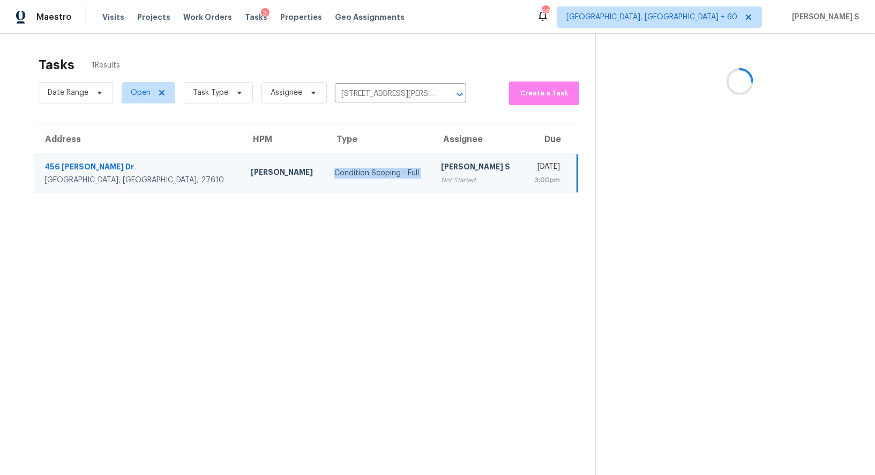
click at [343, 186] on td "Condition Scoping - Full" at bounding box center [379, 173] width 107 height 38
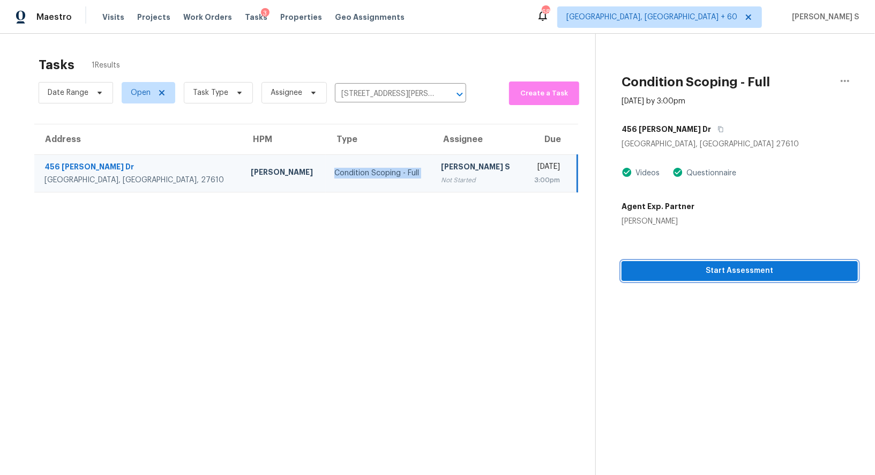
click at [694, 276] on span "Start Assessment" at bounding box center [739, 270] width 219 height 13
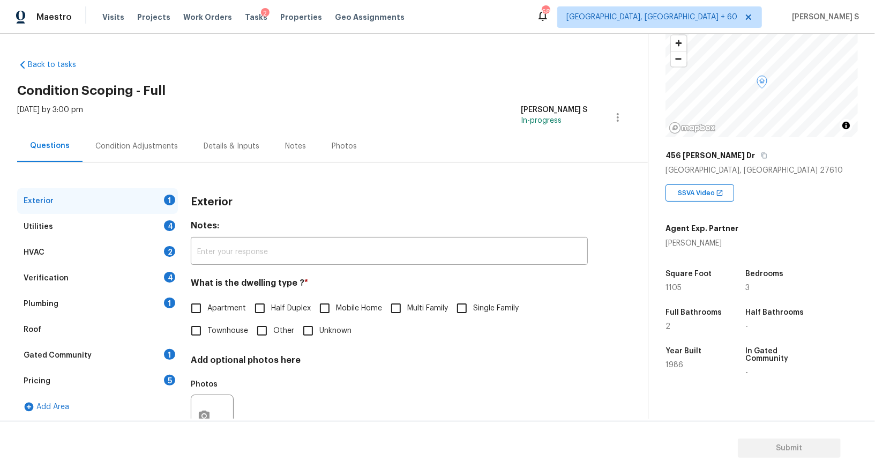
scroll to position [75, 0]
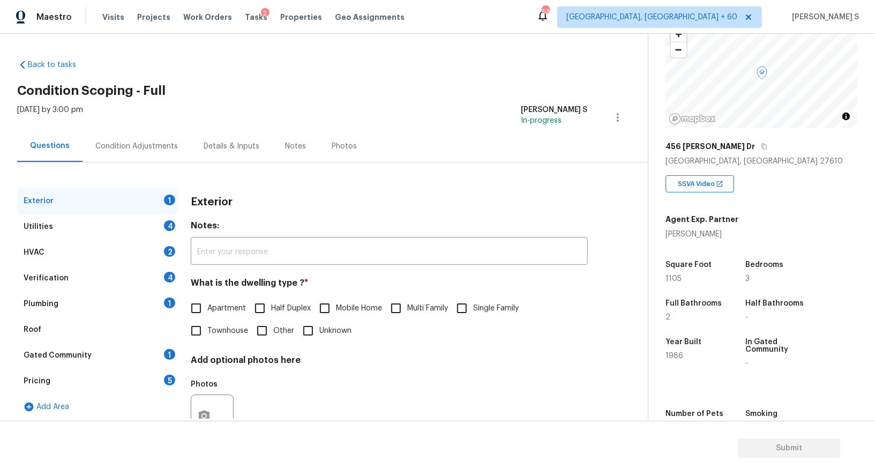
click at [497, 303] on span "Single Family" at bounding box center [496, 308] width 46 height 11
click at [473, 303] on input "Single Family" at bounding box center [462, 308] width 23 height 23
checkbox input "true"
click at [176, 222] on div "Utilities 4" at bounding box center [97, 227] width 161 height 26
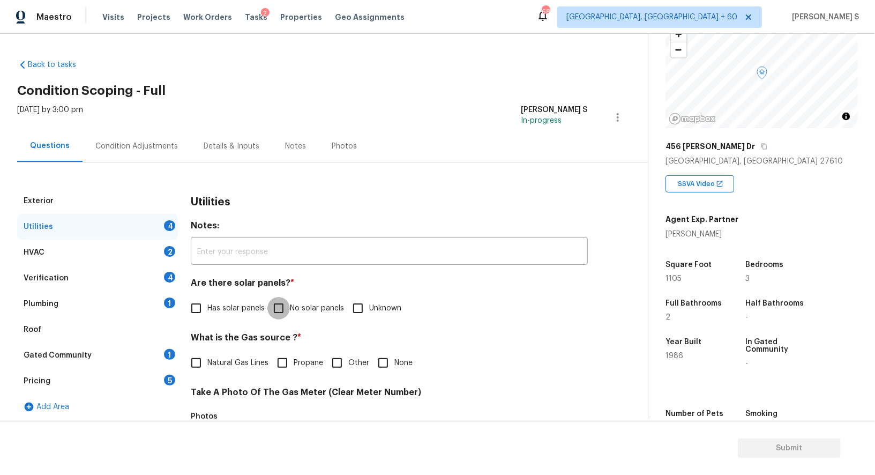
click at [286, 310] on input "No solar panels" at bounding box center [278, 308] width 23 height 23
checkbox input "true"
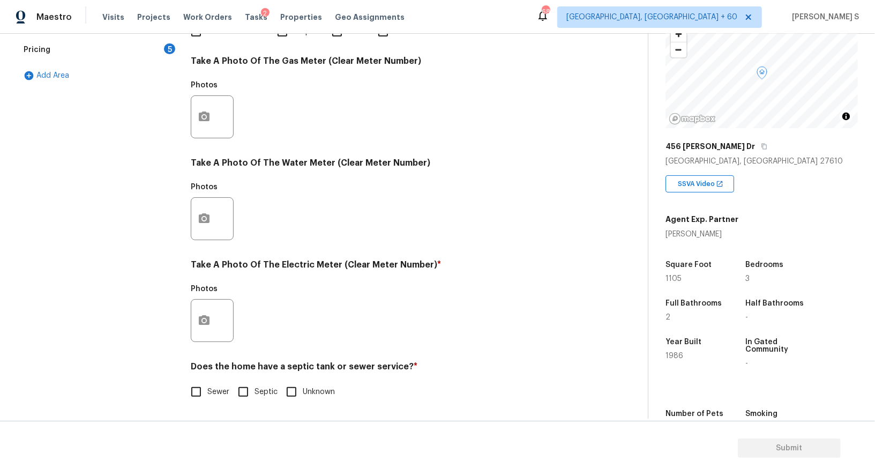
click at [205, 387] on input "Sewer" at bounding box center [196, 391] width 23 height 23
checkbox input "true"
click at [205, 301] on button "button" at bounding box center [204, 320] width 26 height 42
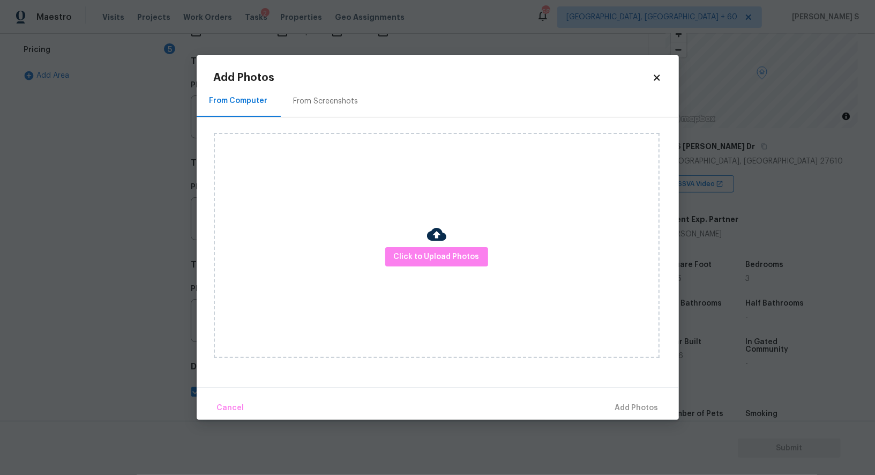
click at [460, 245] on div "Click to Upload Photos" at bounding box center [437, 245] width 446 height 225
click at [460, 251] on span "Click to Upload Photos" at bounding box center [437, 256] width 86 height 13
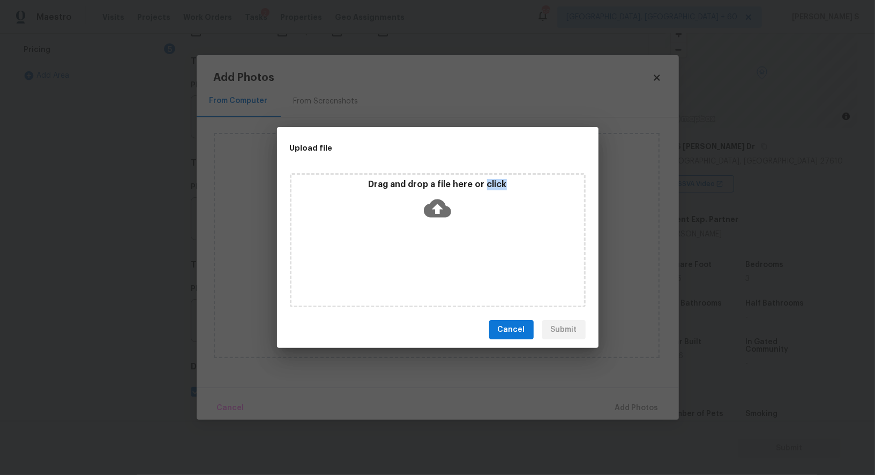
click at [460, 251] on div "Drag and drop a file here or click" at bounding box center [438, 240] width 296 height 134
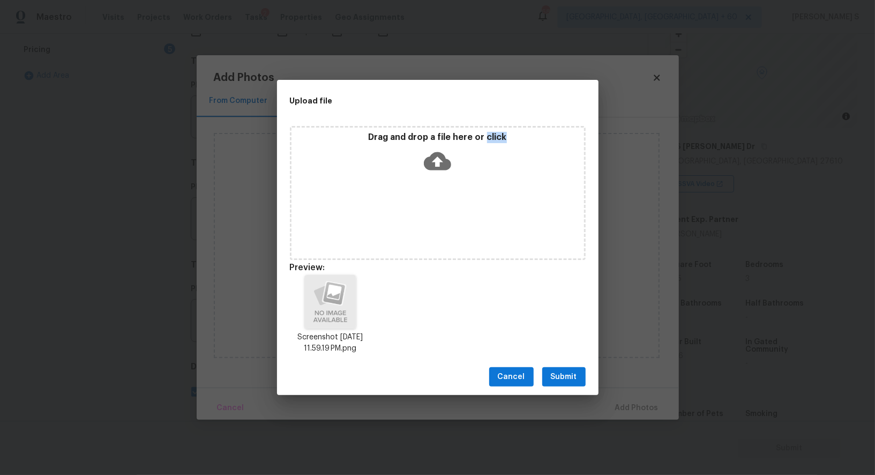
click at [560, 375] on span "Submit" at bounding box center [564, 376] width 26 height 13
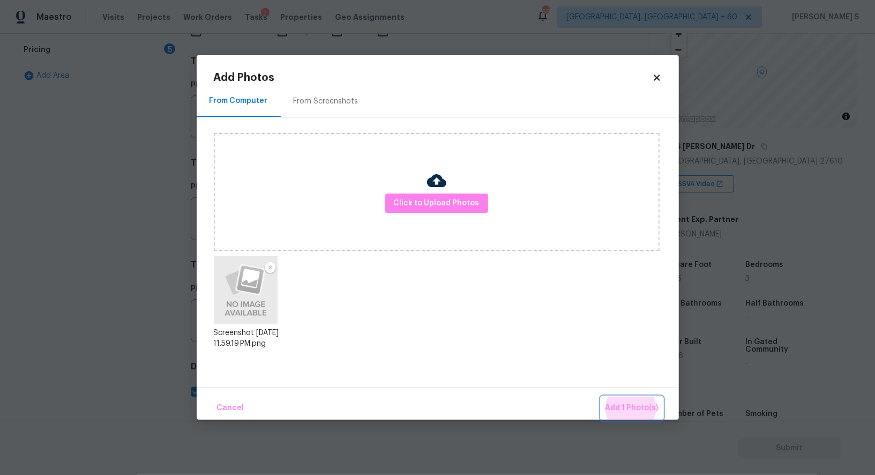
click at [601, 396] on button "Add 1 Photo(s)" at bounding box center [632, 407] width 62 height 23
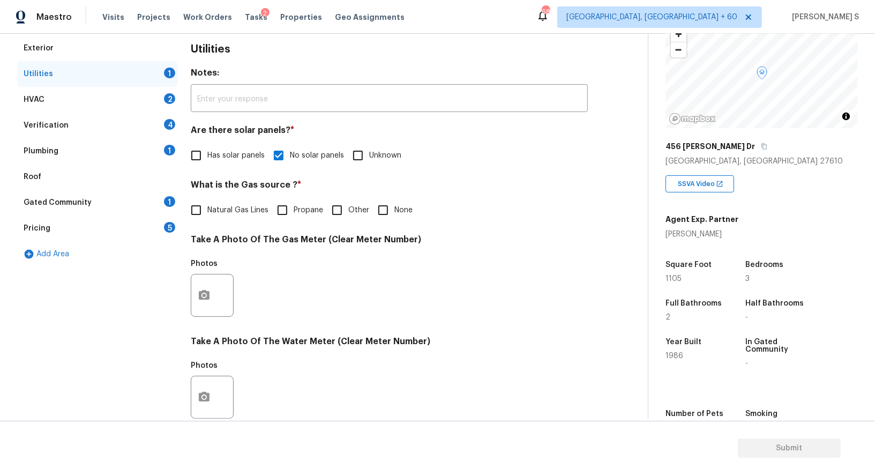
scroll to position [0, 0]
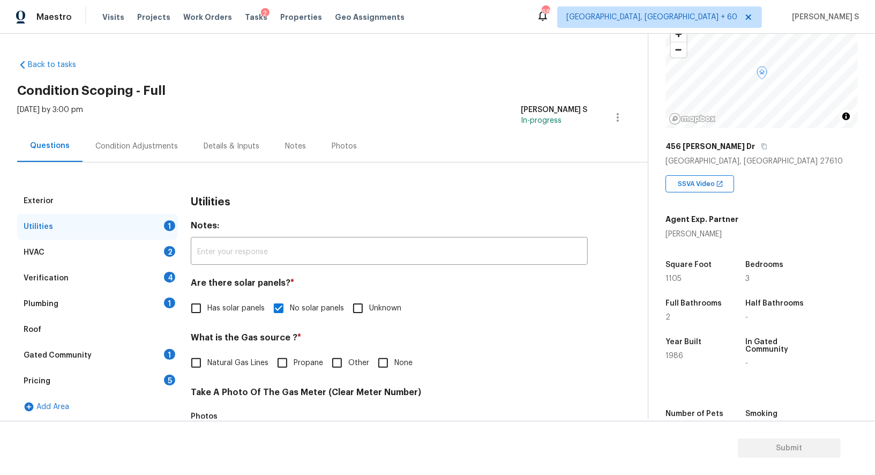
click at [164, 277] on div "4" at bounding box center [169, 277] width 11 height 11
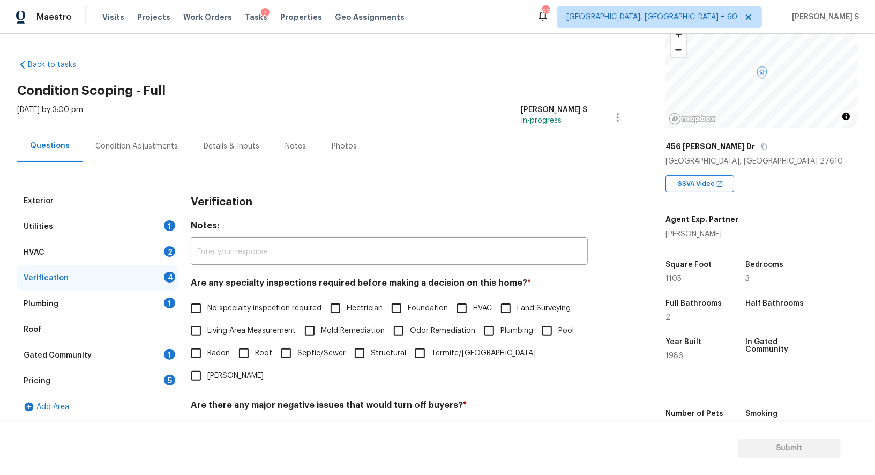
click at [216, 309] on span "No specialty inspection required" at bounding box center [264, 308] width 114 height 11
click at [207, 309] on input "No specialty inspection required" at bounding box center [196, 308] width 23 height 23
checkbox input "true"
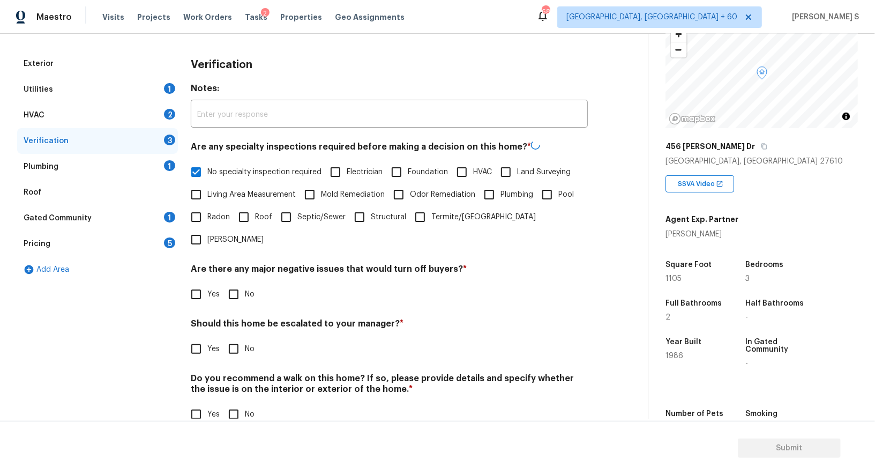
scroll to position [137, 0]
click at [234, 263] on div "Are there any major negative issues that would turn off buyers? * Yes No" at bounding box center [389, 284] width 397 height 42
click at [236, 282] on input "No" at bounding box center [233, 293] width 23 height 23
checkbox input "true"
click at [235, 403] on input "No" at bounding box center [233, 414] width 23 height 23
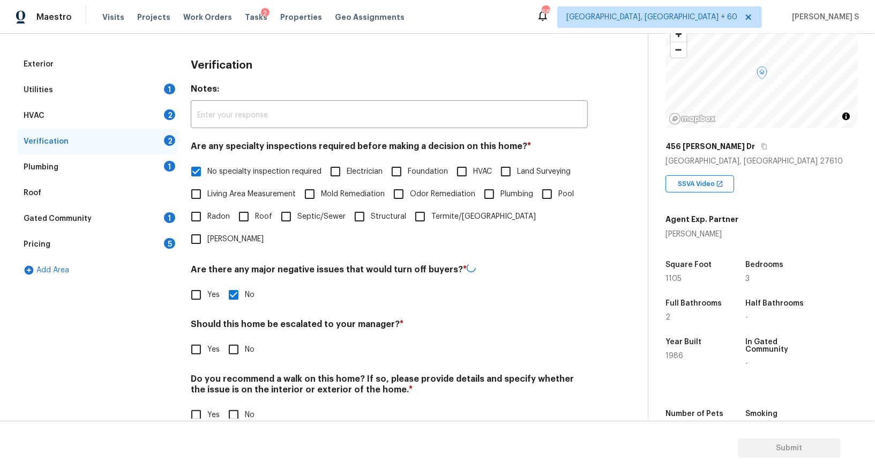
checkbox input "true"
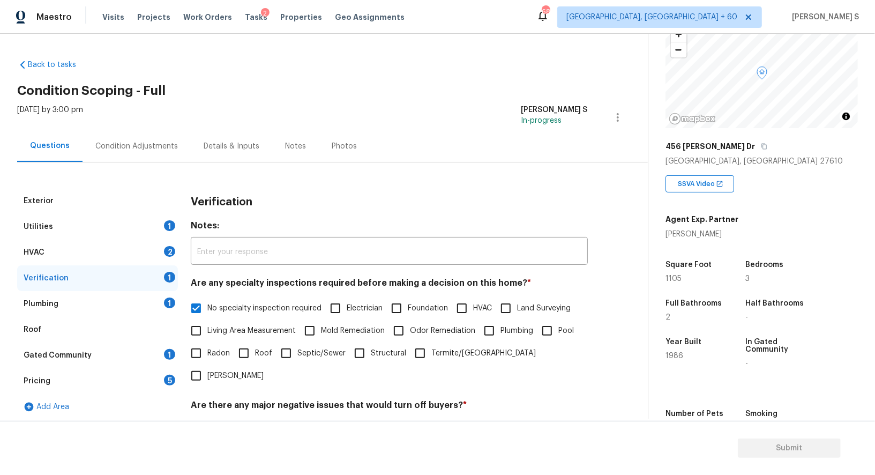
click at [167, 310] on div "Plumbing 1" at bounding box center [97, 304] width 161 height 26
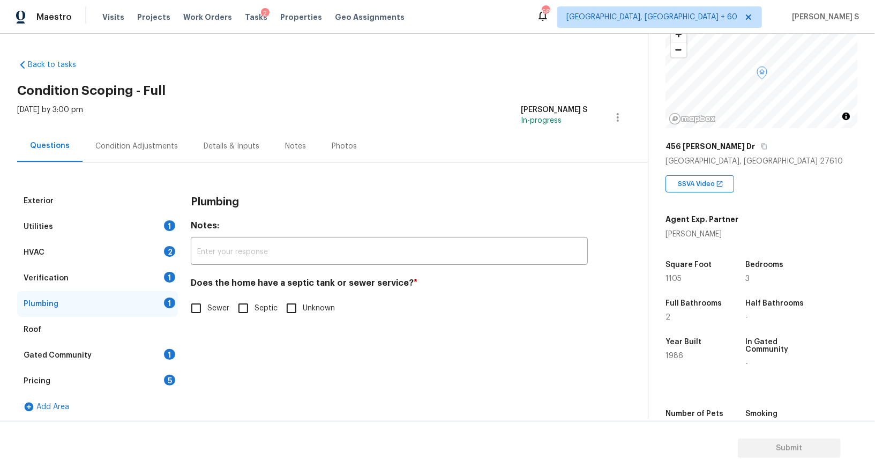
click at [197, 304] on input "Sewer" at bounding box center [196, 308] width 23 height 23
checkbox input "true"
click at [163, 353] on div "Gated Community 1" at bounding box center [97, 355] width 161 height 26
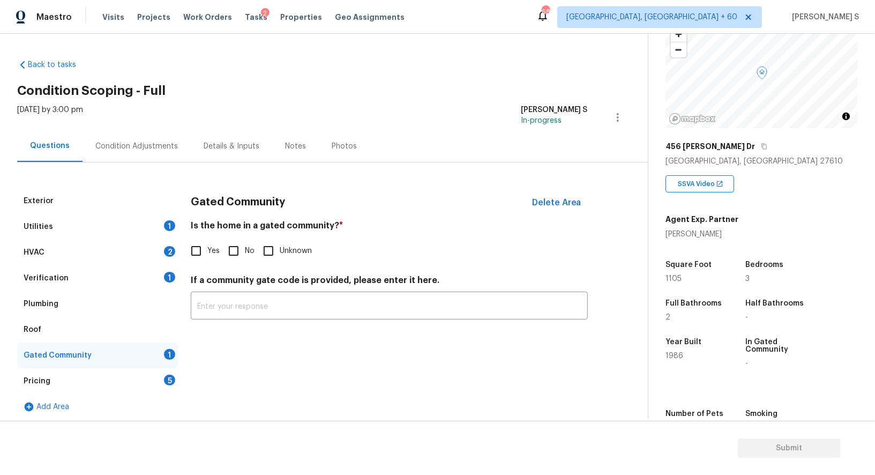
click at [234, 266] on div "Gated Community Delete Area Is the home in a gated community? * Yes No Unknown …" at bounding box center [389, 260] width 397 height 144
click at [234, 251] on input "No" at bounding box center [233, 250] width 23 height 23
checkbox input "true"
click at [171, 373] on div "Pricing 5" at bounding box center [97, 381] width 161 height 26
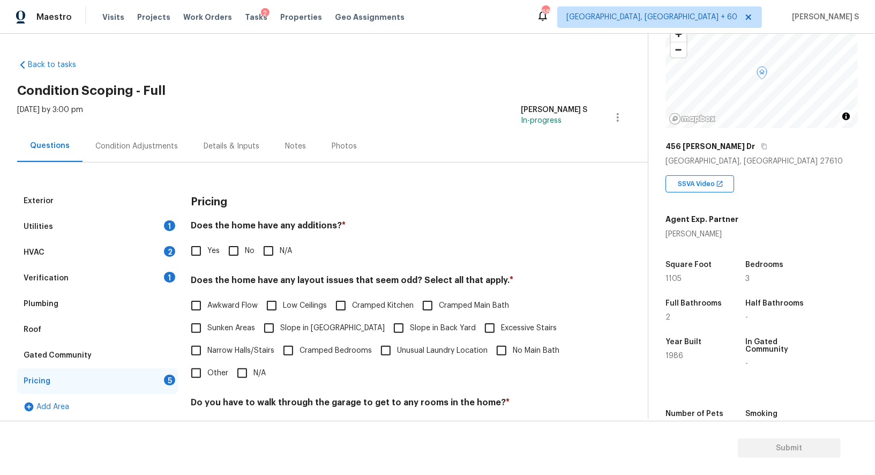
click at [236, 250] on input "No" at bounding box center [233, 250] width 23 height 23
checkbox input "true"
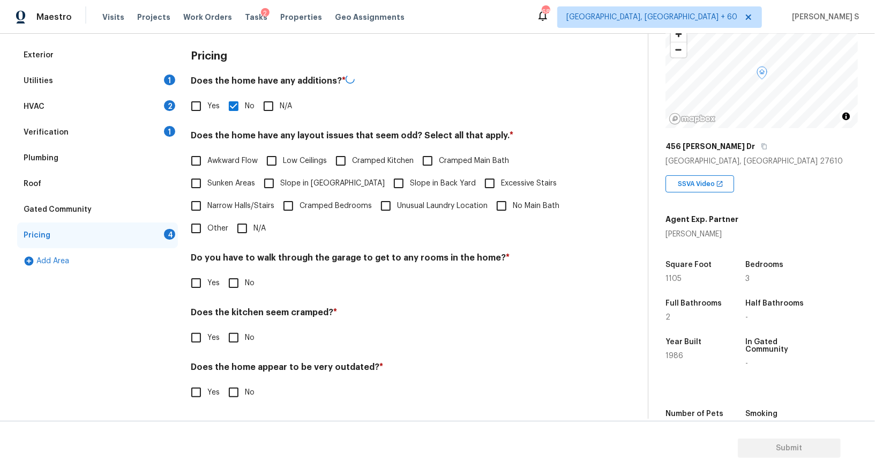
scroll to position [145, 0]
click at [234, 275] on input "No" at bounding box center [233, 283] width 23 height 23
checkbox input "true"
click at [222, 327] on input "No" at bounding box center [233, 338] width 23 height 23
checkbox input "true"
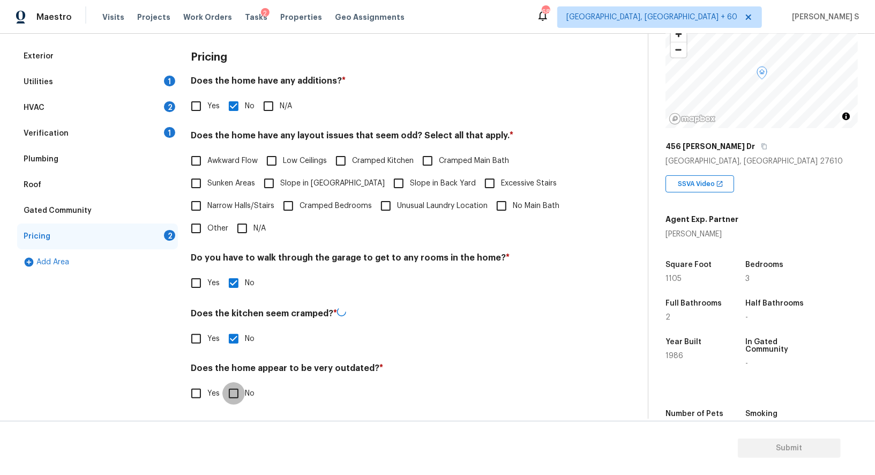
click at [222, 382] on input "No" at bounding box center [233, 393] width 23 height 23
checkbox input "true"
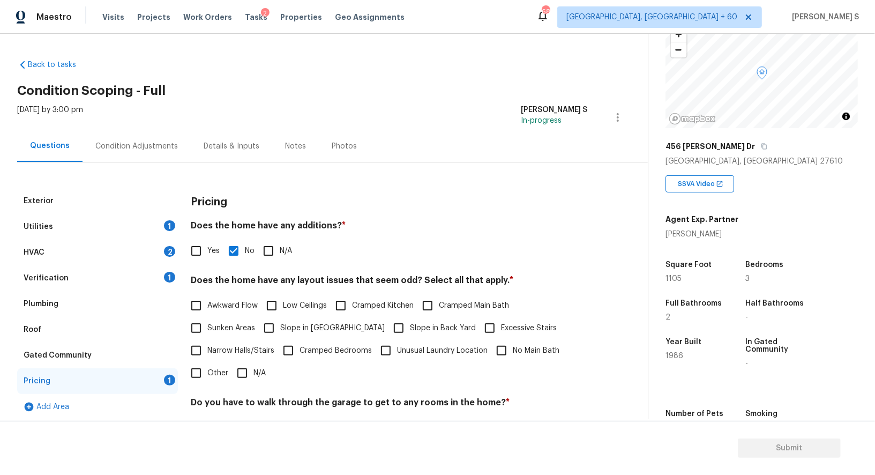
click at [161, 243] on div "HVAC 2" at bounding box center [97, 252] width 161 height 26
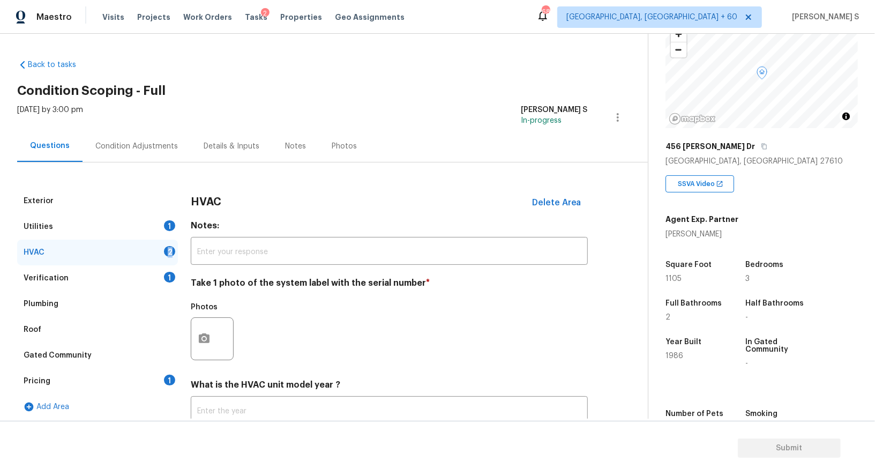
scroll to position [76, 0]
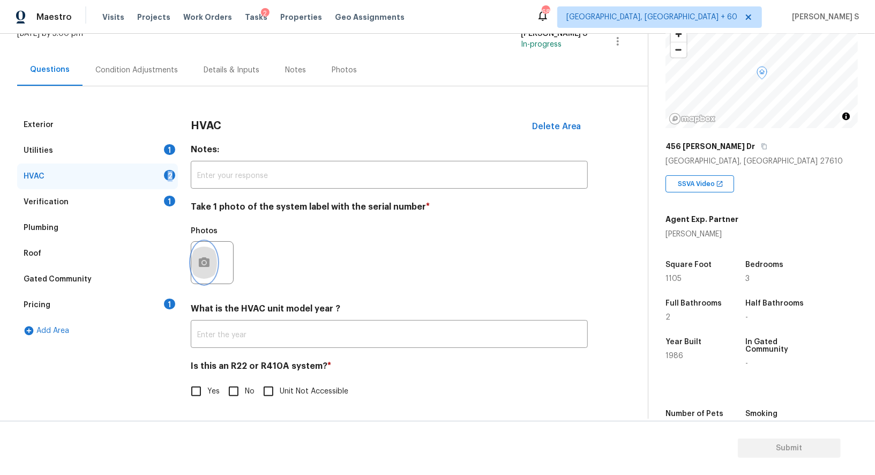
click at [196, 274] on button "button" at bounding box center [204, 263] width 26 height 42
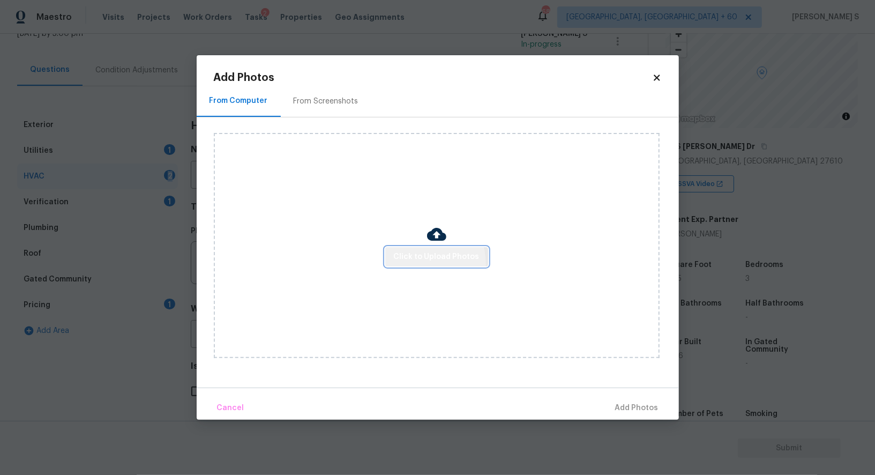
click at [416, 264] on button "Click to Upload Photos" at bounding box center [436, 257] width 103 height 20
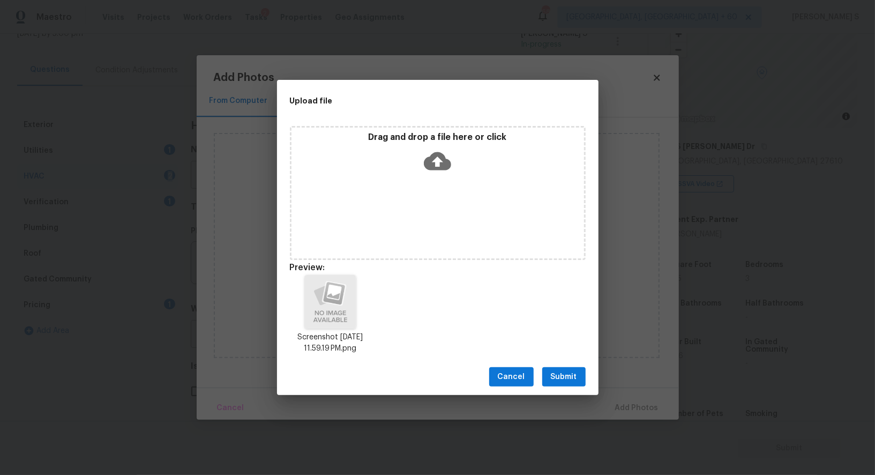
click at [563, 370] on span "Submit" at bounding box center [564, 376] width 26 height 13
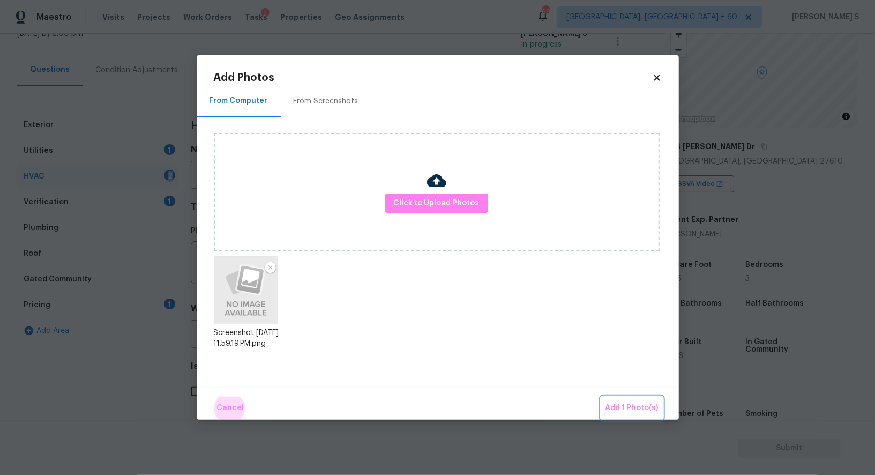
click at [601, 396] on button "Add 1 Photo(s)" at bounding box center [632, 407] width 62 height 23
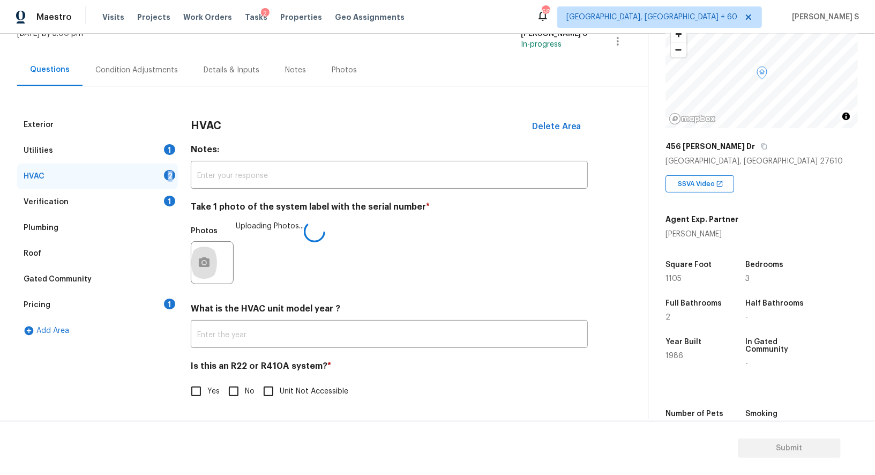
click at [242, 393] on input "No" at bounding box center [233, 391] width 23 height 23
checkbox input "true"
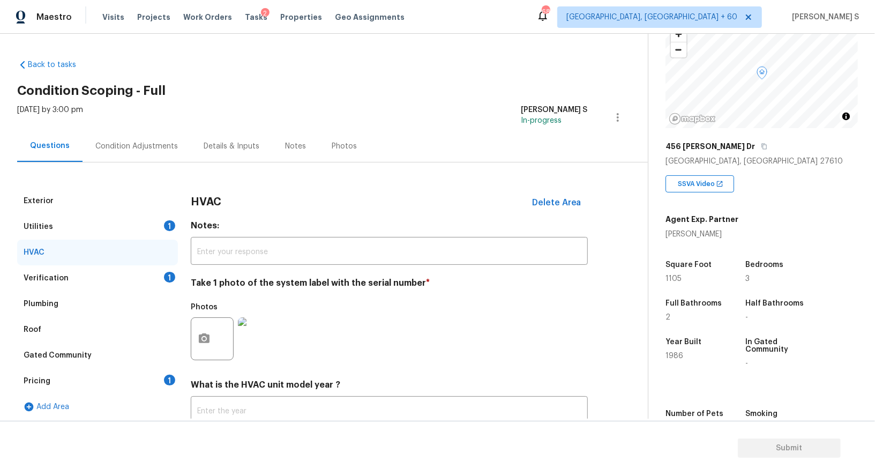
click at [134, 139] on div "Condition Adjustments" at bounding box center [137, 146] width 108 height 32
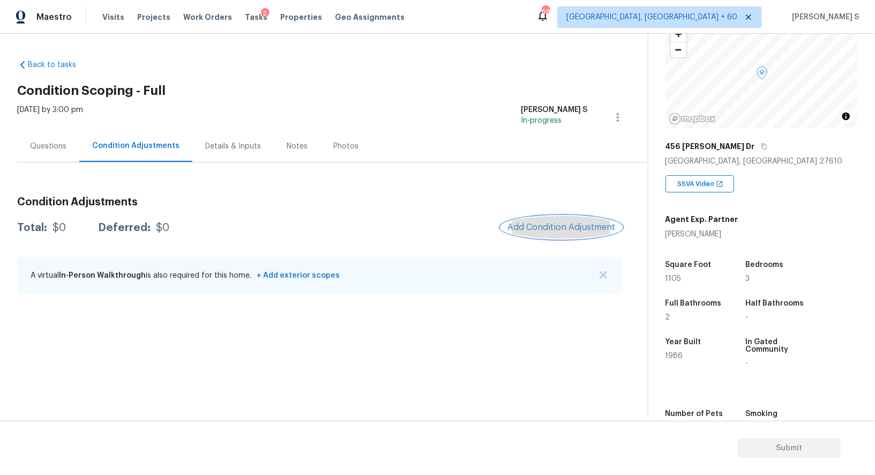
click at [537, 236] on button "Add Condition Adjustment" at bounding box center [561, 227] width 121 height 23
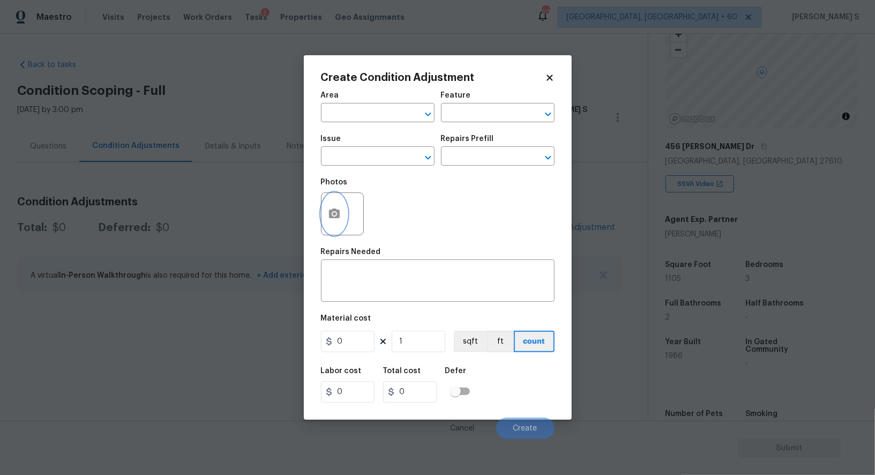
click at [321, 218] on button "button" at bounding box center [334, 214] width 26 height 42
click at [12, 306] on body "Maestro Visits Projects Work Orders Tasks 2 Properties Geo Assignments 688 Albu…" at bounding box center [437, 237] width 875 height 475
click at [382, 163] on input "text" at bounding box center [363, 157] width 84 height 17
type input "Pressure Washing"
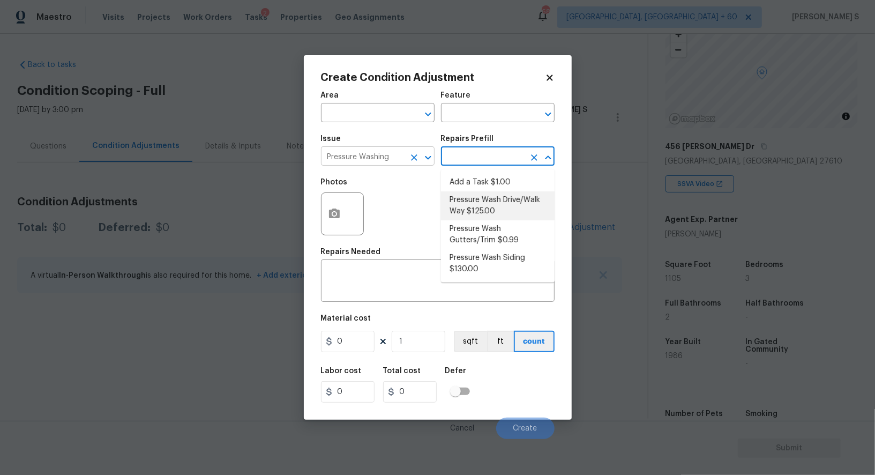
type input "Siding"
type textarea "Pressure wash the driveways/walkways as directed by the PM. Ensure that all deb…"
type input "125"
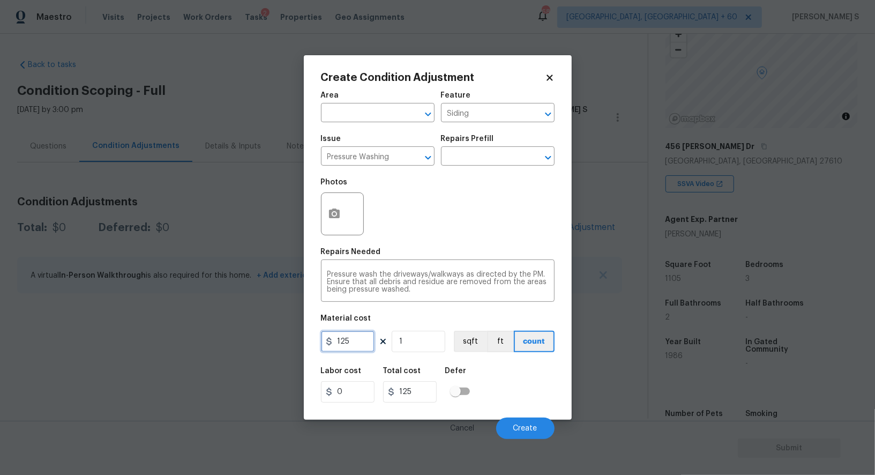
click at [359, 344] on input "125" at bounding box center [348, 341] width 54 height 21
type input "200"
click at [539, 417] on div "Cancel Create" at bounding box center [438, 424] width 234 height 30
click at [537, 419] on button "Create" at bounding box center [525, 427] width 58 height 21
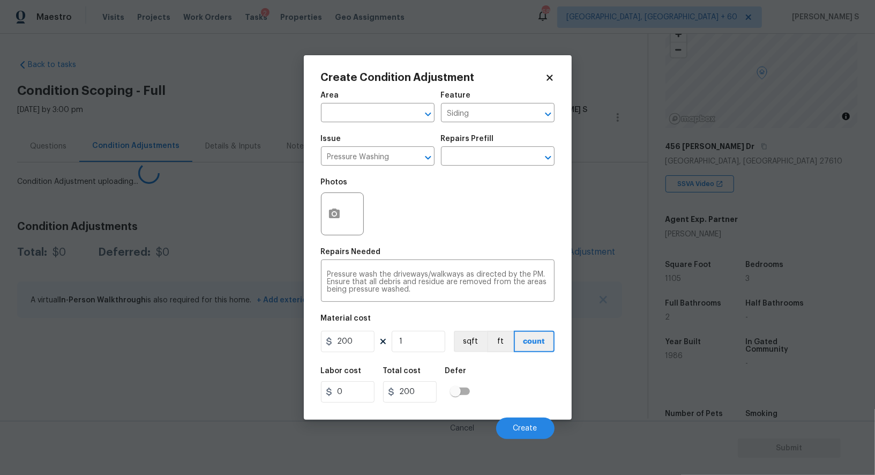
click at [290, 357] on section "Back to tasks Condition Scoping - Full Mon, Sep 29 2025 by 3:00 pm Anbu Jebakum…" at bounding box center [332, 235] width 631 height 368
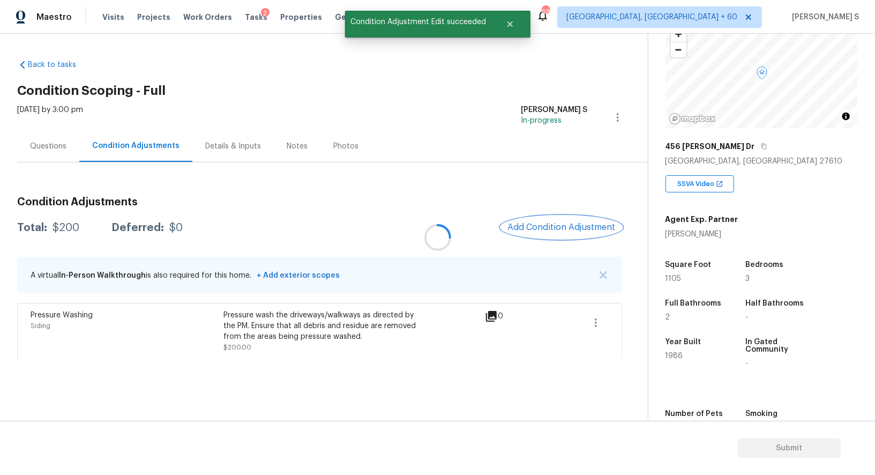
click at [552, 221] on button "Add Condition Adjustment" at bounding box center [561, 227] width 121 height 23
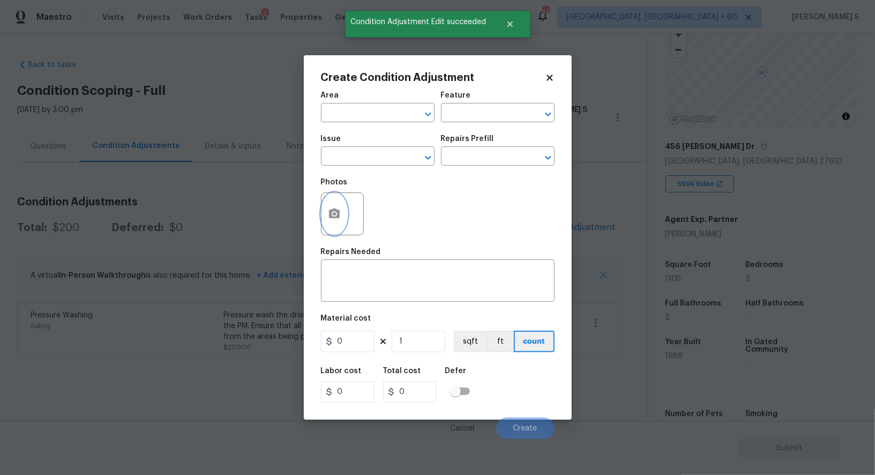
click at [335, 213] on icon "button" at bounding box center [334, 213] width 11 height 10
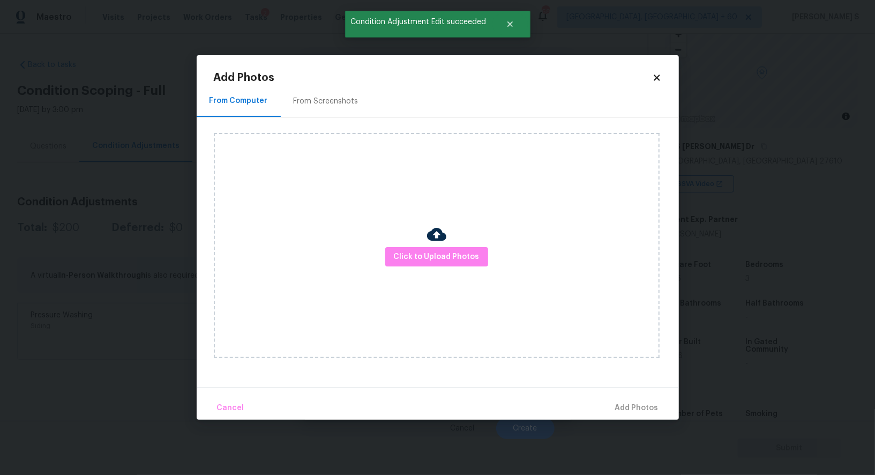
click at [329, 94] on div "From Screenshots" at bounding box center [326, 101] width 91 height 32
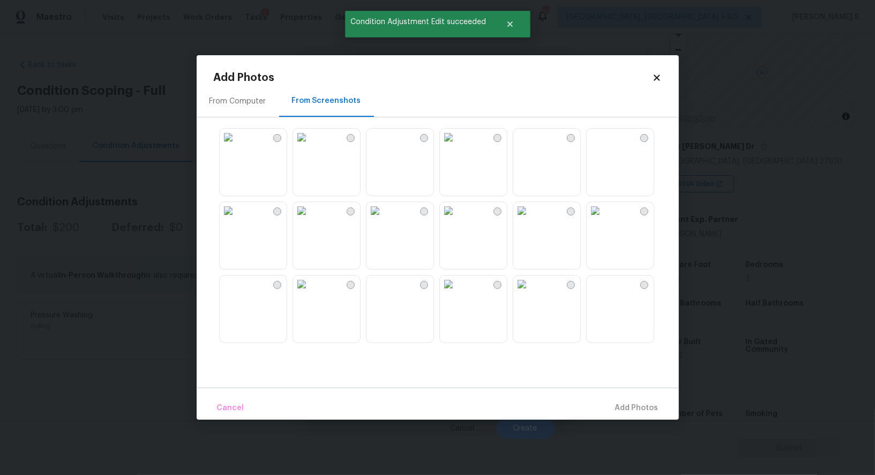
click at [530, 219] on img at bounding box center [521, 210] width 17 height 17
click at [550, 123] on div at bounding box center [446, 235] width 465 height 225
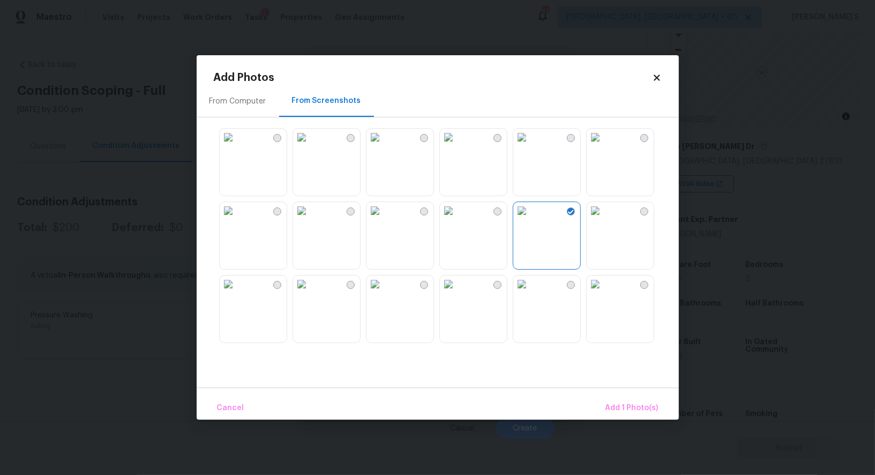
click at [530, 146] on img at bounding box center [521, 137] width 17 height 17
click at [604, 287] on img at bounding box center [595, 283] width 17 height 17
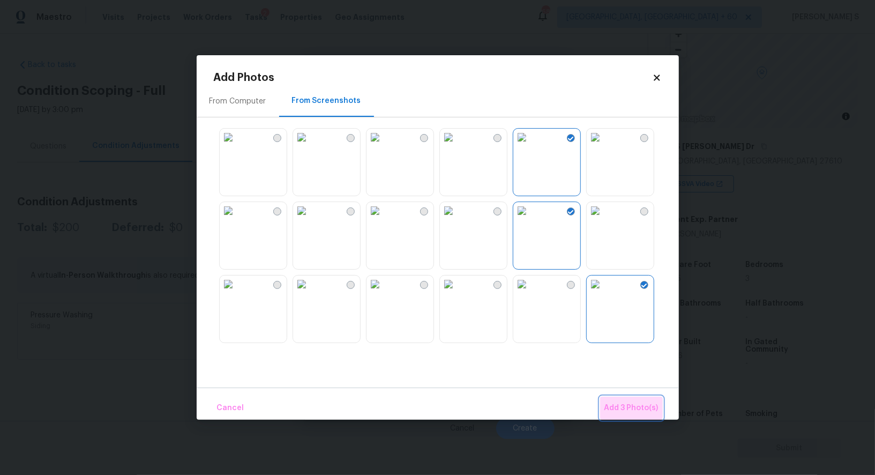
click at [629, 403] on span "Add 3 Photo(s)" at bounding box center [631, 407] width 54 height 13
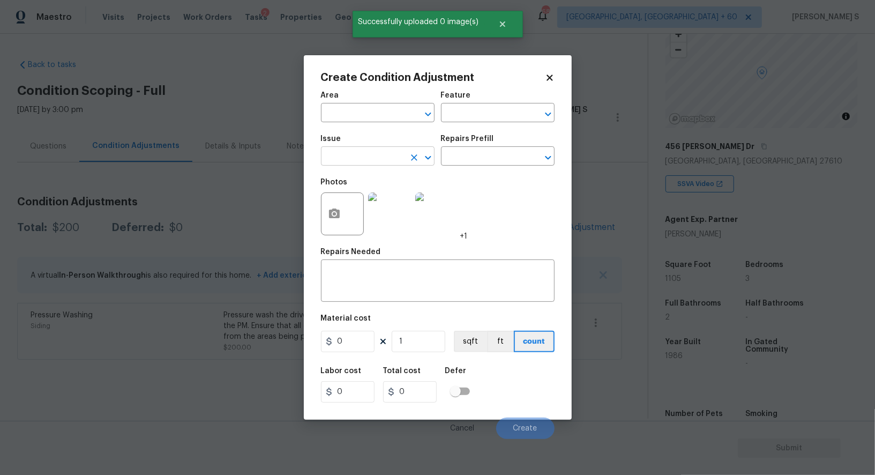
click at [378, 152] on input "text" at bounding box center [363, 157] width 84 height 17
type input "Landscape Package"
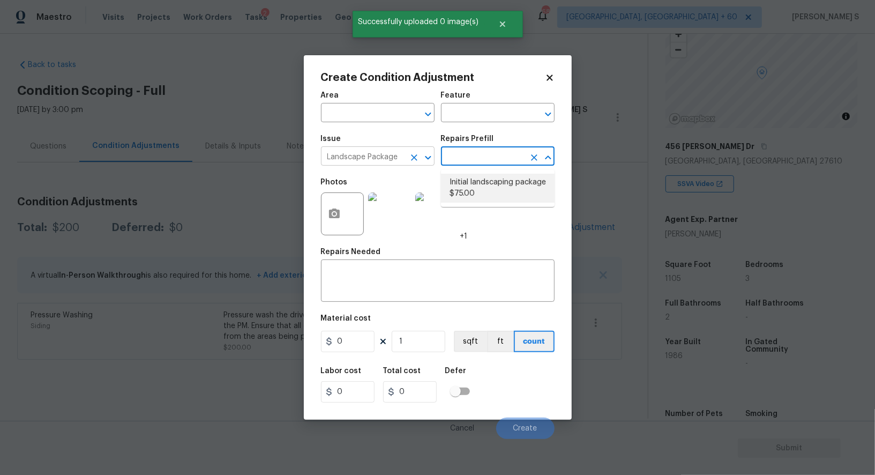
type input "Home Readiness Packages"
type textarea "Mowing of grass up to 6" in height. Mow, edge along driveways & sidewalks, trim…"
type input "75"
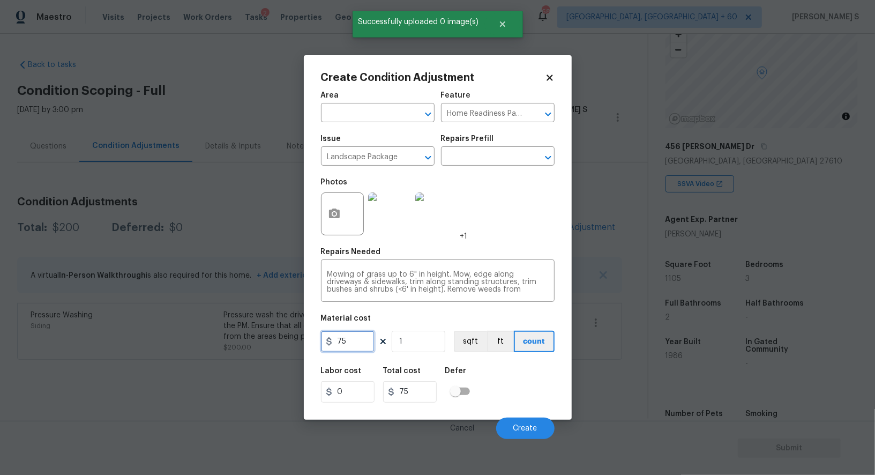
click at [348, 342] on input "75" at bounding box center [348, 341] width 54 height 21
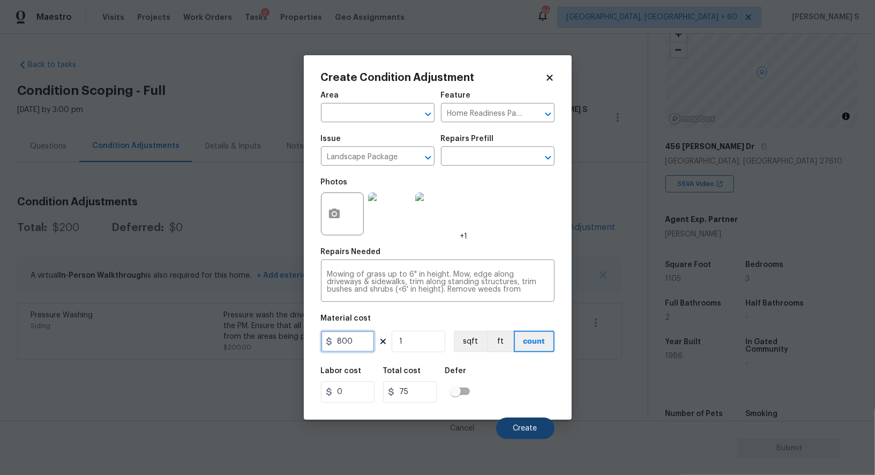
type input "800"
click at [538, 436] on button "Create" at bounding box center [525, 427] width 58 height 21
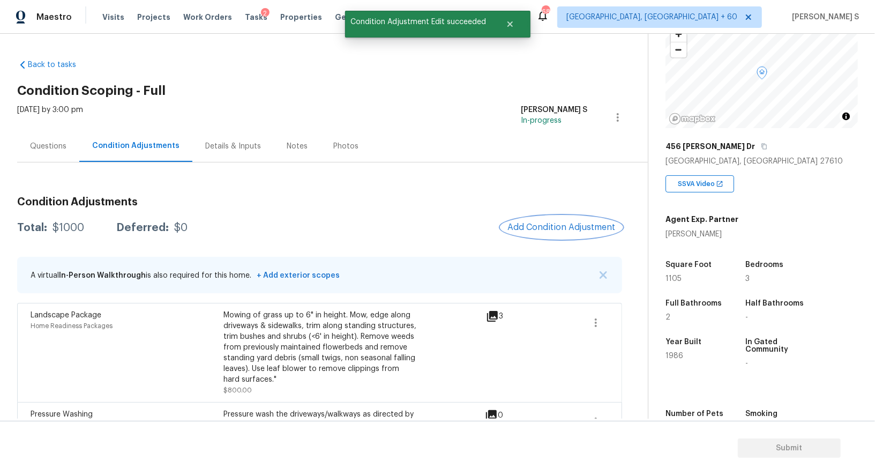
click at [573, 223] on span "Add Condition Adjustment" at bounding box center [561, 227] width 108 height 10
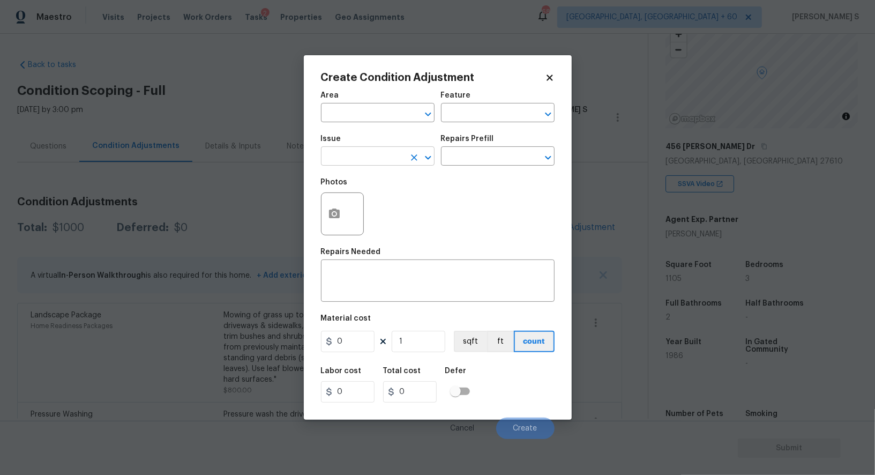
click at [344, 153] on input "text" at bounding box center [363, 157] width 84 height 17
type input "ACQ: Shingle Roof"
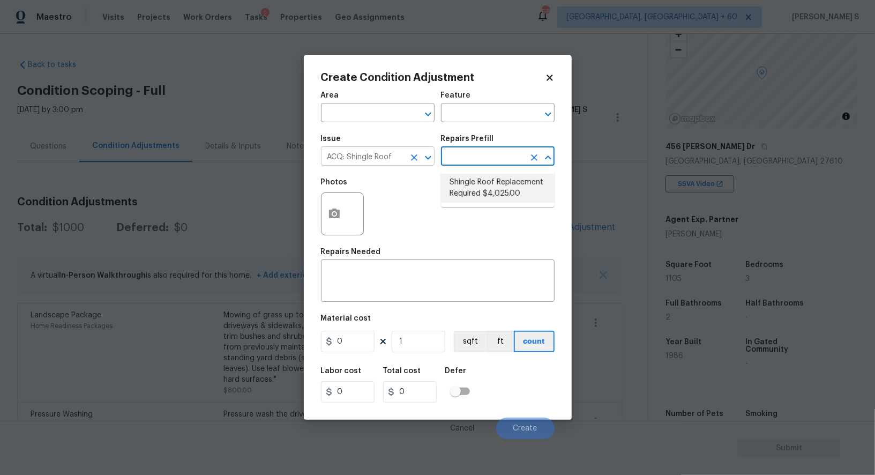
type input "Acquisition"
type textarea "Acquisition Scope: Shingle Roof Replacement required."
type input "4025"
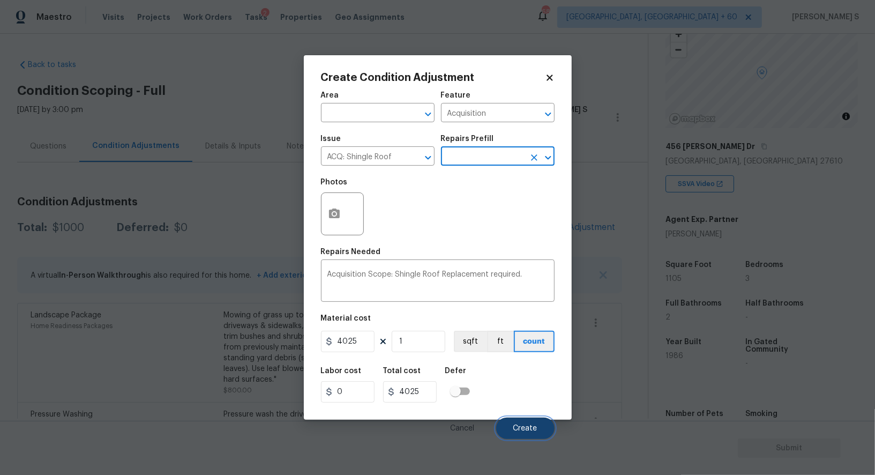
click at [508, 428] on button "Create" at bounding box center [525, 427] width 58 height 21
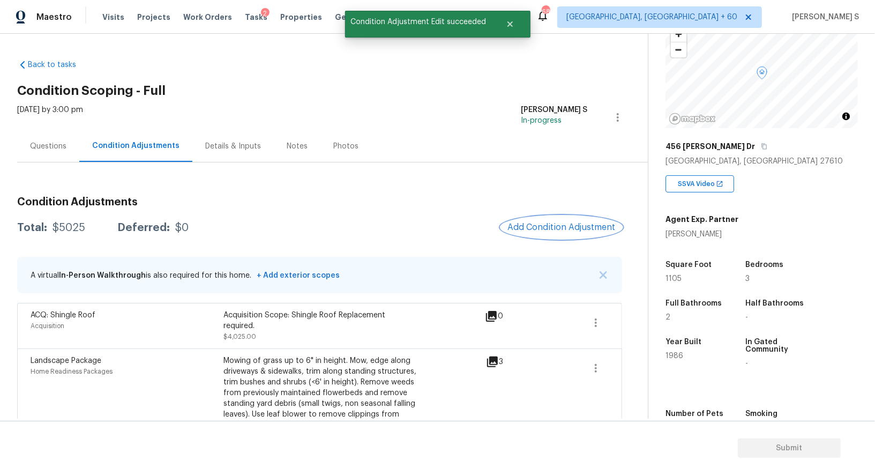
click at [587, 228] on span "Add Condition Adjustment" at bounding box center [561, 227] width 108 height 10
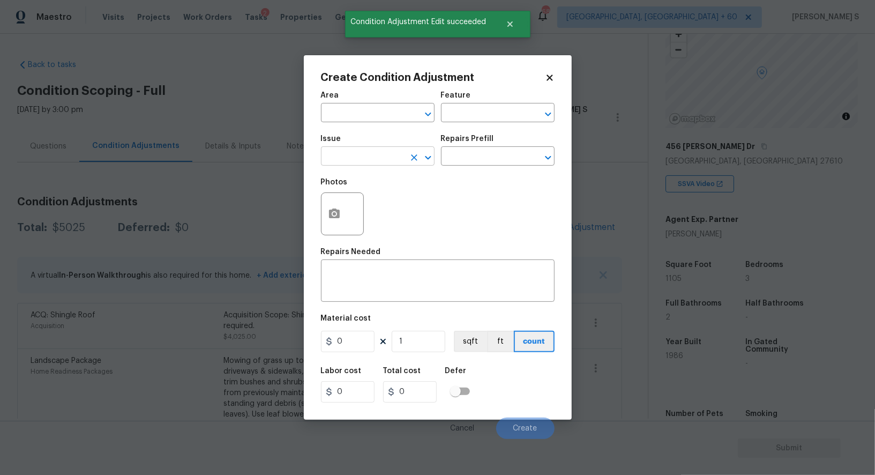
click at [388, 156] on input "text" at bounding box center [363, 157] width 84 height 17
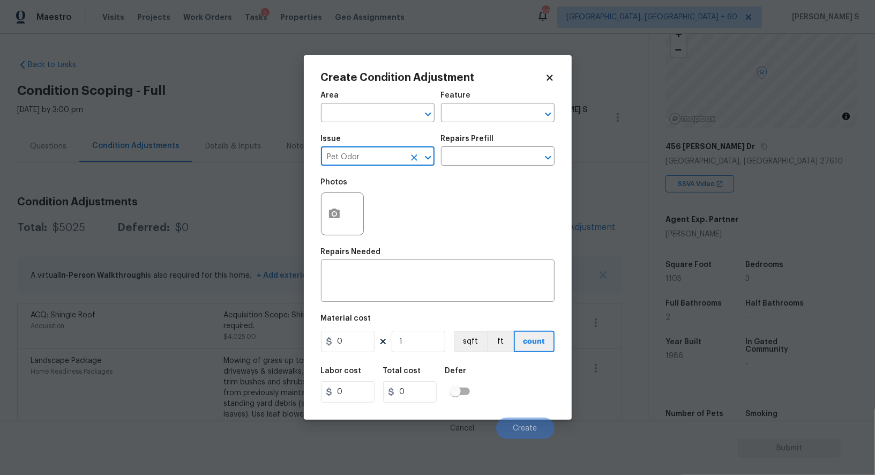
type input "Pet Odor"
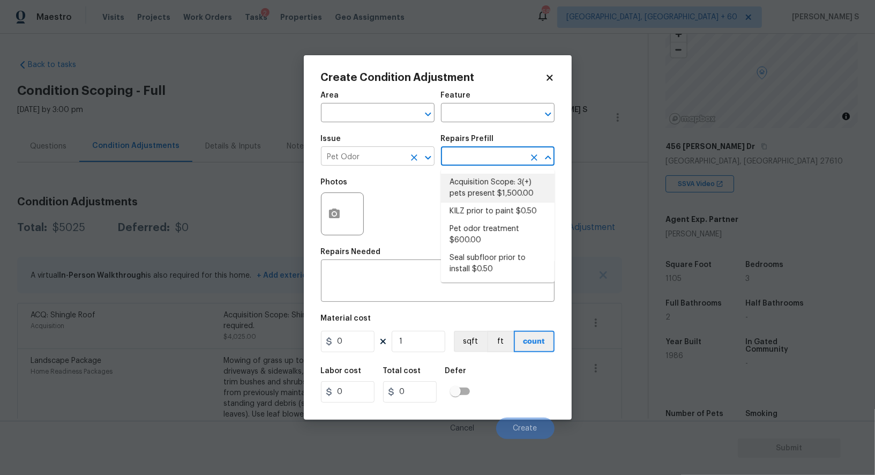
type textarea "Acquisition Scope: 3(+) pets present"
type input "1500"
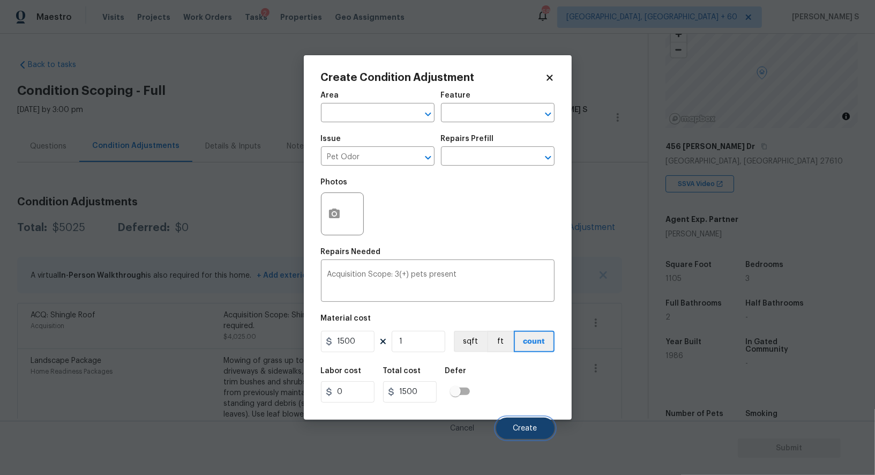
click at [526, 431] on span "Create" at bounding box center [525, 428] width 24 height 8
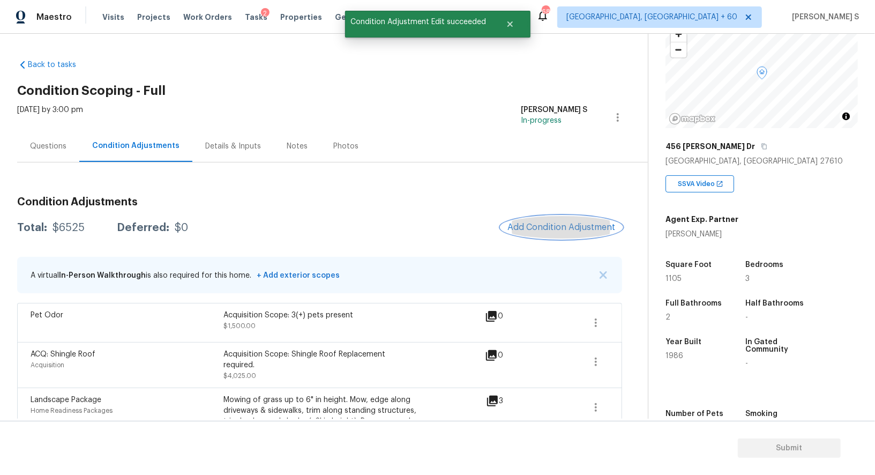
click at [544, 226] on span "Add Condition Adjustment" at bounding box center [561, 227] width 108 height 10
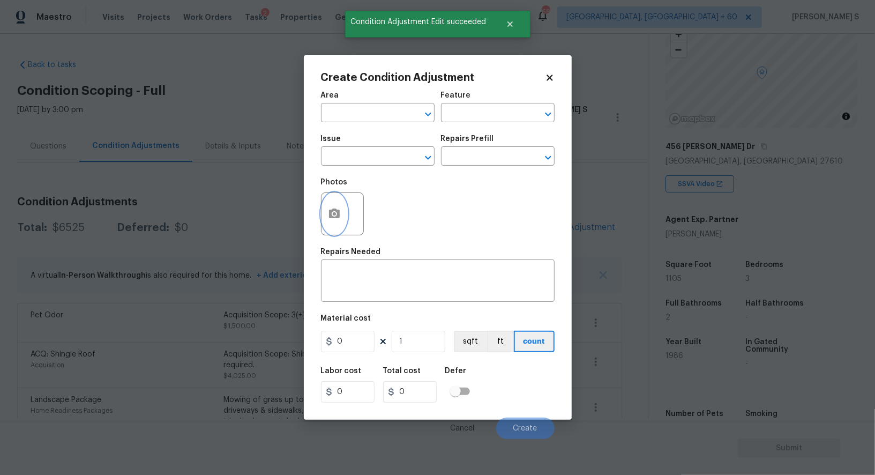
click at [331, 216] on icon "button" at bounding box center [334, 213] width 11 height 10
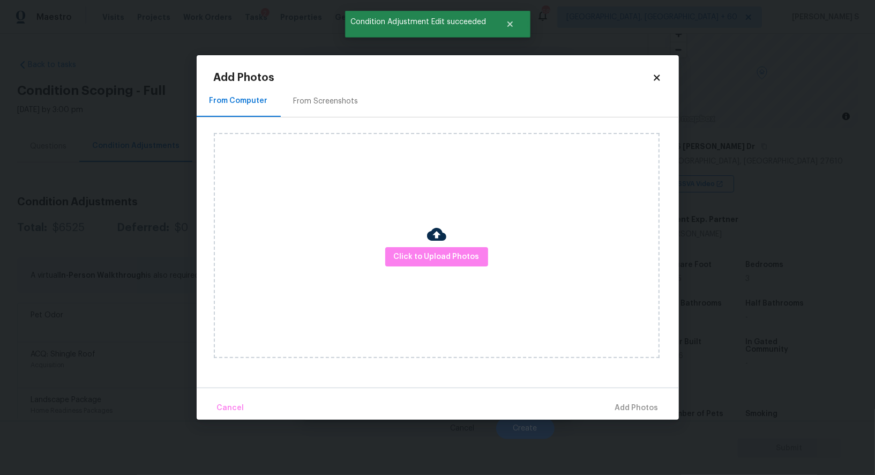
click at [311, 103] on div "From Screenshots" at bounding box center [326, 101] width 65 height 11
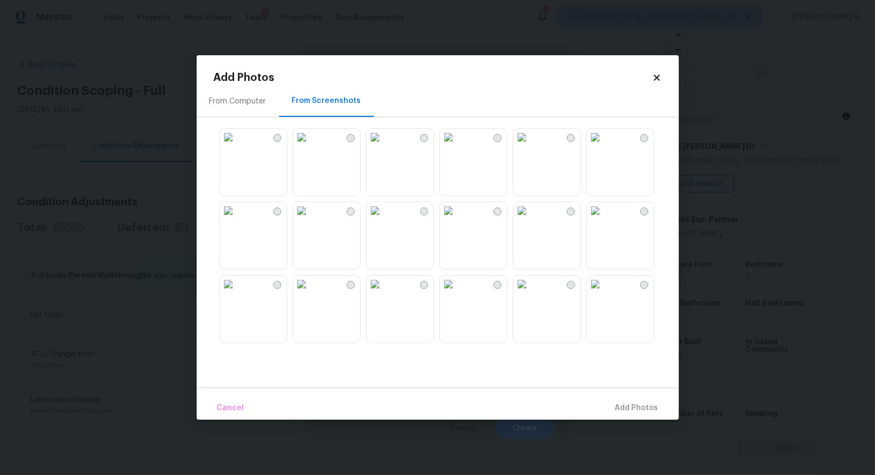
click at [384, 146] on img at bounding box center [374, 137] width 17 height 17
click at [310, 146] on img at bounding box center [301, 137] width 17 height 17
click at [237, 146] on img at bounding box center [228, 137] width 17 height 17
click at [237, 219] on img at bounding box center [228, 210] width 17 height 17
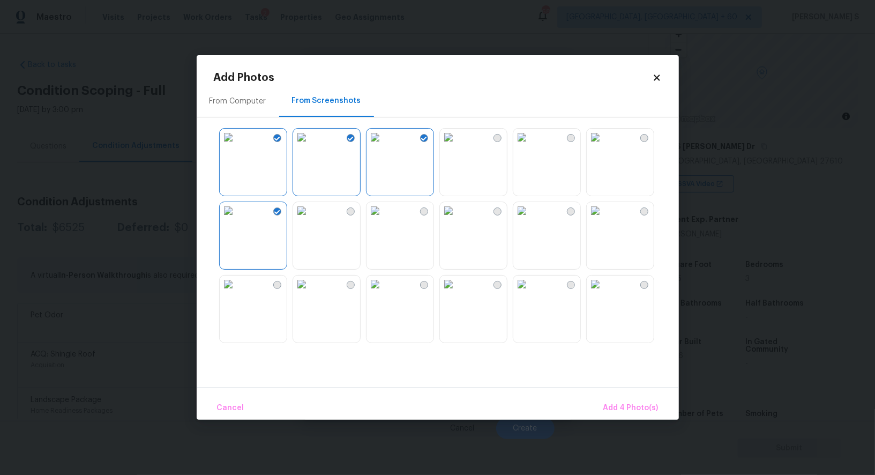
click at [374, 219] on img at bounding box center [374, 210] width 17 height 17
click at [384, 293] on img at bounding box center [374, 283] width 17 height 17
click at [310, 293] on img at bounding box center [301, 283] width 17 height 17
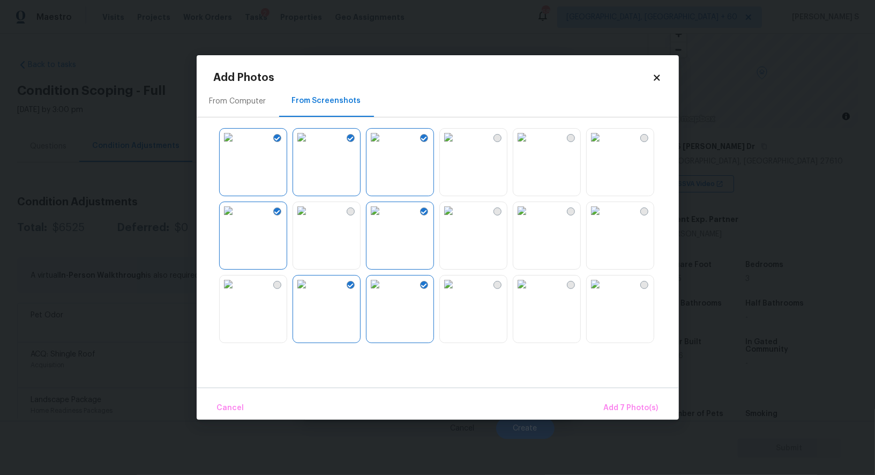
click at [310, 219] on img at bounding box center [301, 210] width 17 height 17
click at [237, 293] on img at bounding box center [228, 283] width 17 height 17
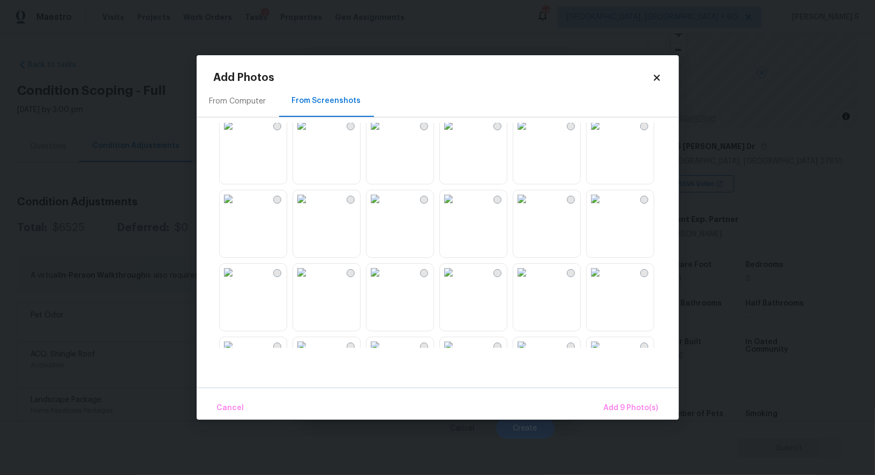
scroll to position [666, 0]
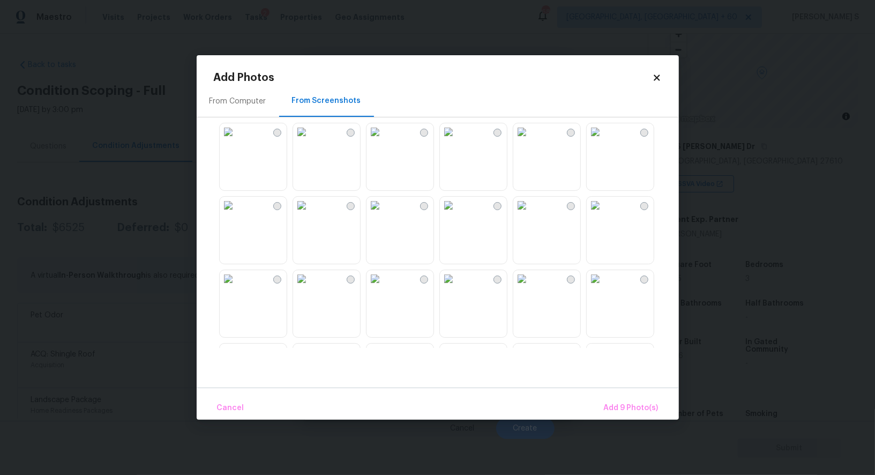
drag, startPoint x: 392, startPoint y: 218, endPoint x: 327, endPoint y: 218, distance: 64.8
click at [384, 214] on img at bounding box center [374, 205] width 17 height 17
click at [310, 214] on img at bounding box center [301, 205] width 17 height 17
click at [237, 214] on img at bounding box center [228, 205] width 17 height 17
click at [237, 140] on img at bounding box center [228, 131] width 17 height 17
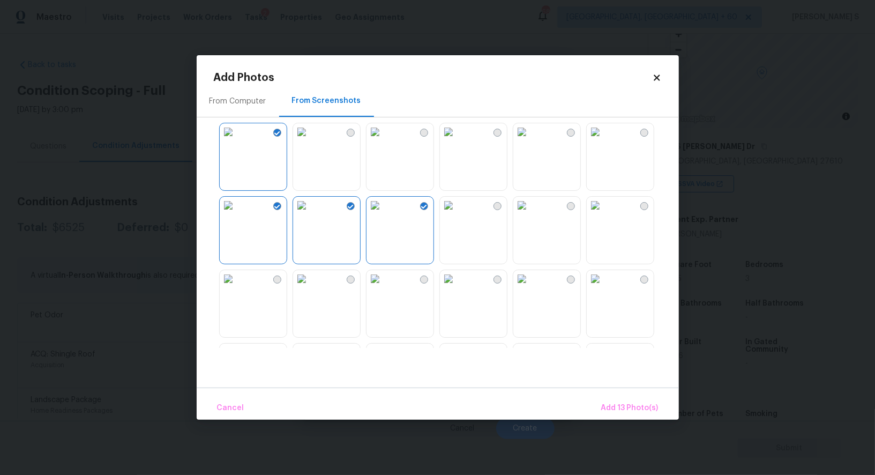
click at [372, 140] on img at bounding box center [374, 131] width 17 height 17
click at [310, 140] on img at bounding box center [301, 131] width 17 height 17
click at [626, 406] on span "Add 15 Photo(s)" at bounding box center [629, 407] width 57 height 13
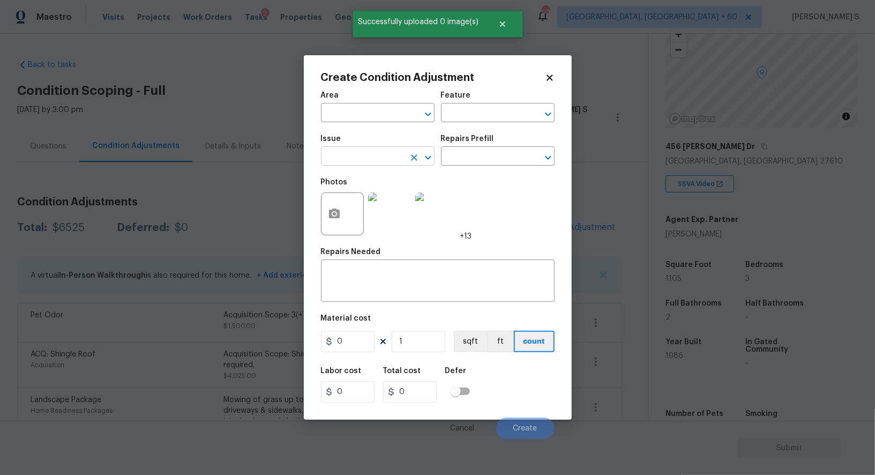
click at [378, 163] on input "text" at bounding box center [363, 157] width 84 height 17
type input "ACQ: Paint"
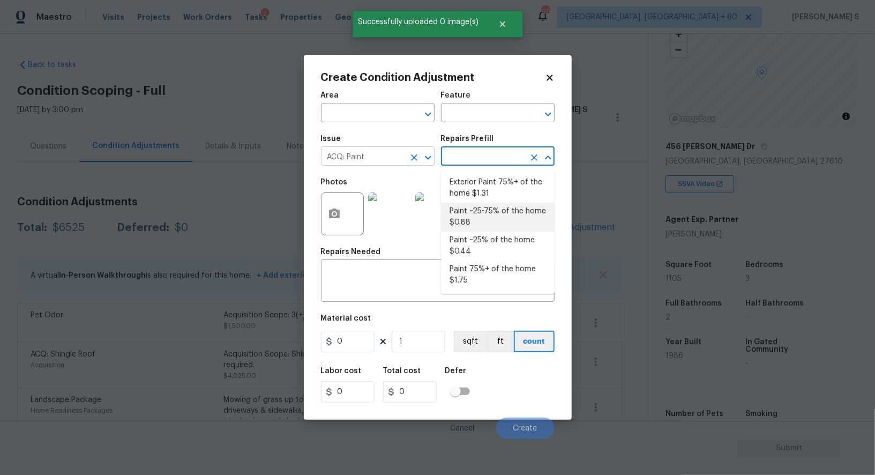
type input "Acquisition"
type textarea "Acquisition Scope: ~25 - 75% of the home needs interior paint"
type input "0.88"
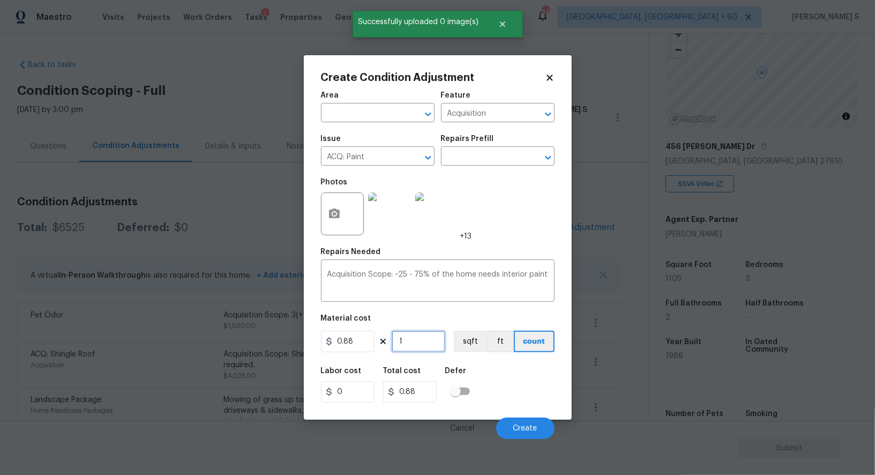
click at [404, 336] on input "1" at bounding box center [419, 341] width 54 height 21
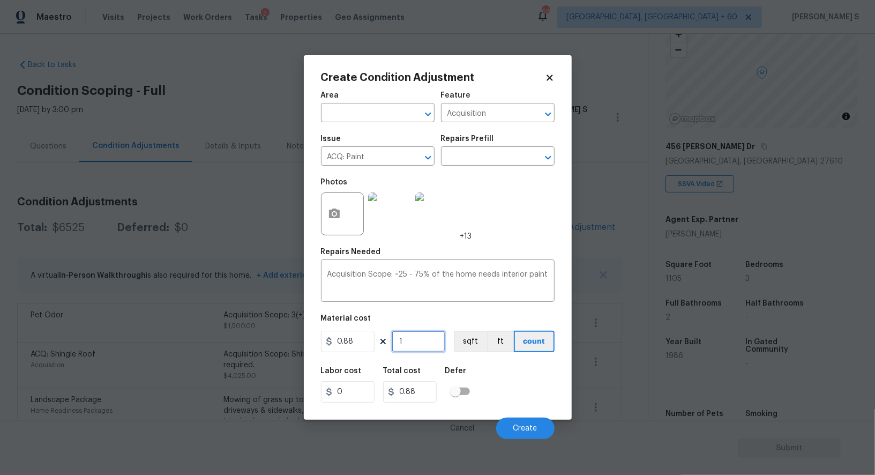
type input "11"
type input "9.68"
type input "110"
type input "96.8"
type input "1105"
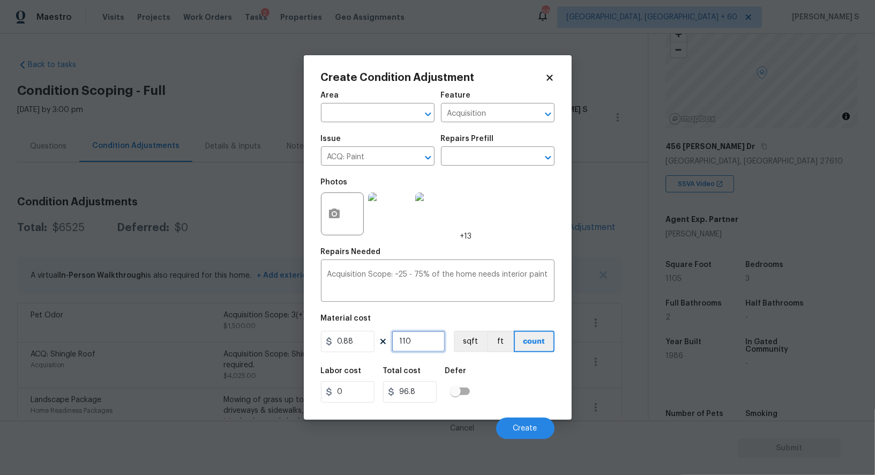
type input "972.4"
type input "1105"
click at [460, 344] on button "sqft" at bounding box center [470, 341] width 33 height 21
click at [481, 400] on div "Labor cost 0 Total cost 972.4 Defer" at bounding box center [438, 385] width 234 height 48
click at [526, 426] on span "Create" at bounding box center [525, 428] width 24 height 8
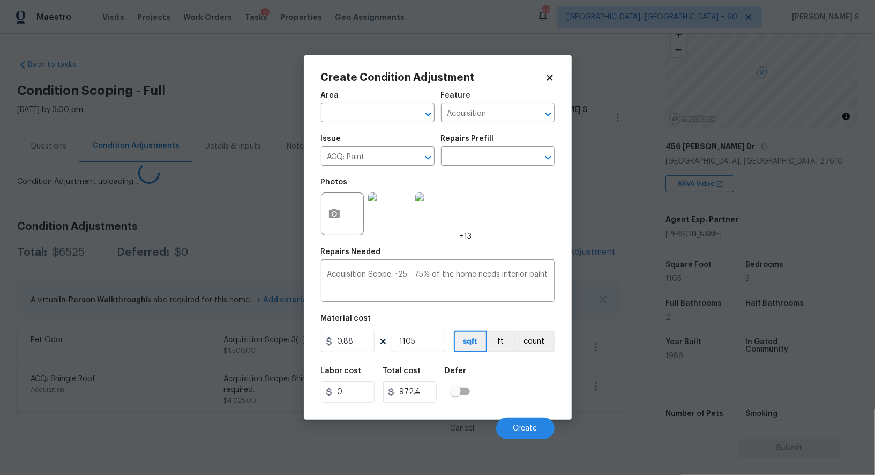
click at [128, 358] on body "Maestro Visits Projects Work Orders Tasks 2 Properties Geo Assignments 687 Albu…" at bounding box center [437, 237] width 875 height 475
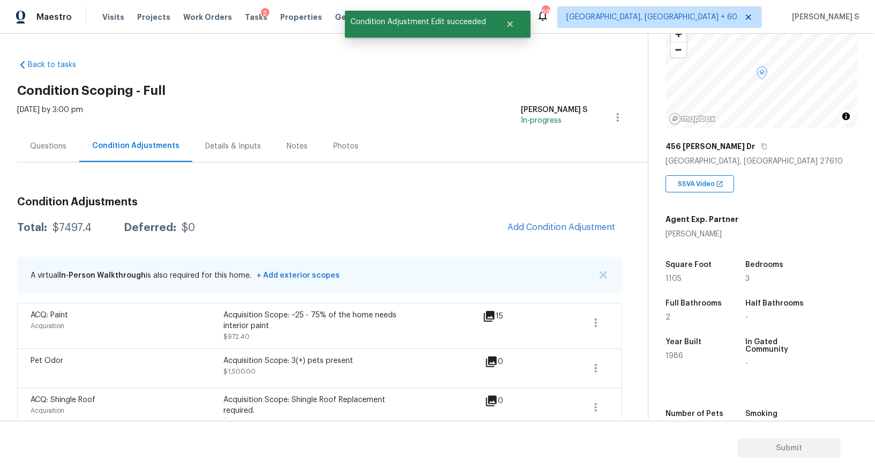
click at [571, 212] on div "Condition Adjustments Total: $7497.4 Deferred: $0 Add Condition Adjustment A vi…" at bounding box center [319, 388] width 605 height 401
click at [546, 221] on button "Add Condition Adjustment" at bounding box center [561, 227] width 121 height 23
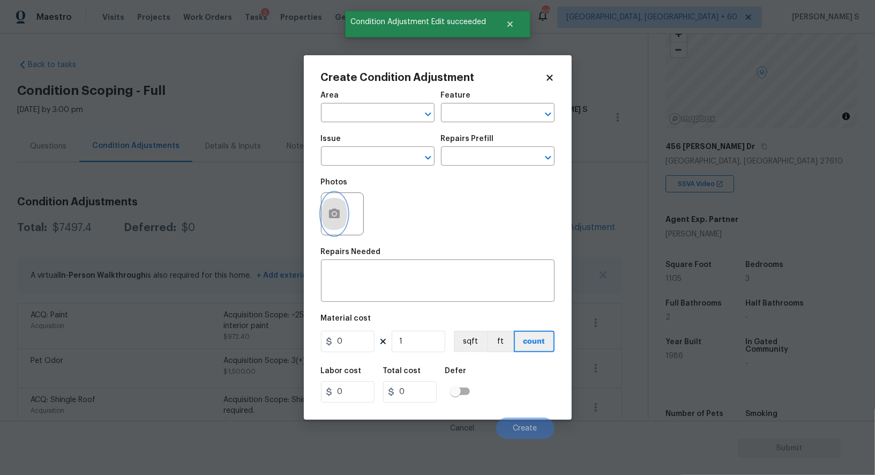
click at [341, 204] on button "button" at bounding box center [334, 214] width 26 height 42
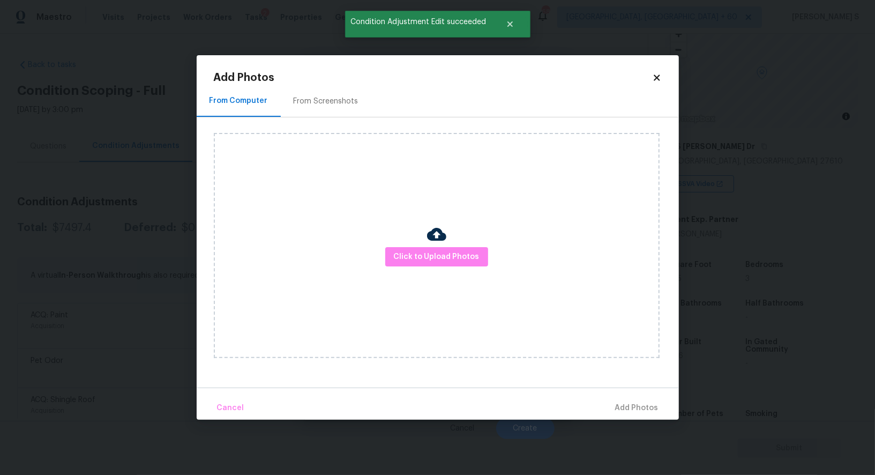
click at [329, 89] on div "From Screenshots" at bounding box center [326, 101] width 91 height 32
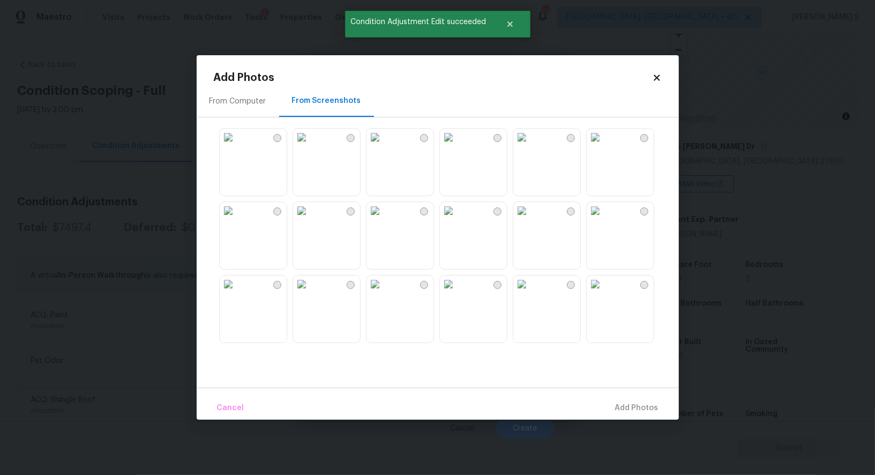
click at [384, 219] on img at bounding box center [374, 210] width 17 height 17
click at [304, 219] on img at bounding box center [301, 210] width 17 height 17
click at [237, 219] on img at bounding box center [228, 210] width 17 height 17
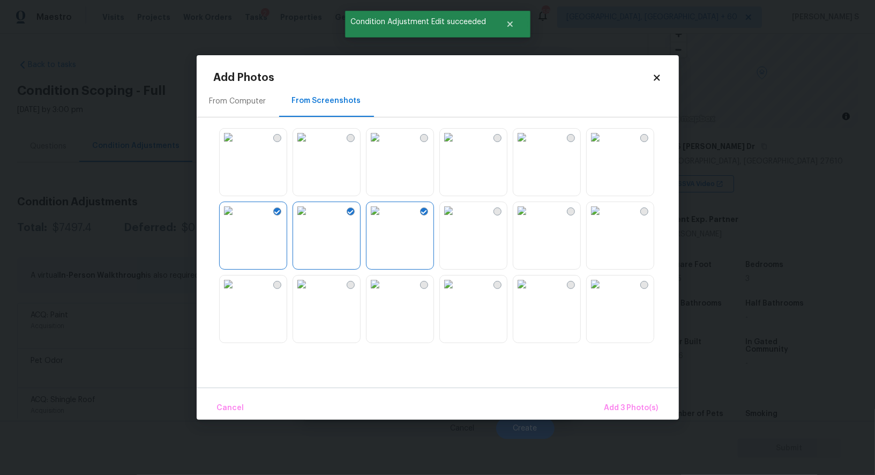
click at [237, 284] on img at bounding box center [228, 283] width 17 height 17
click at [310, 276] on img at bounding box center [301, 283] width 17 height 17
click at [384, 293] on img at bounding box center [374, 283] width 17 height 17
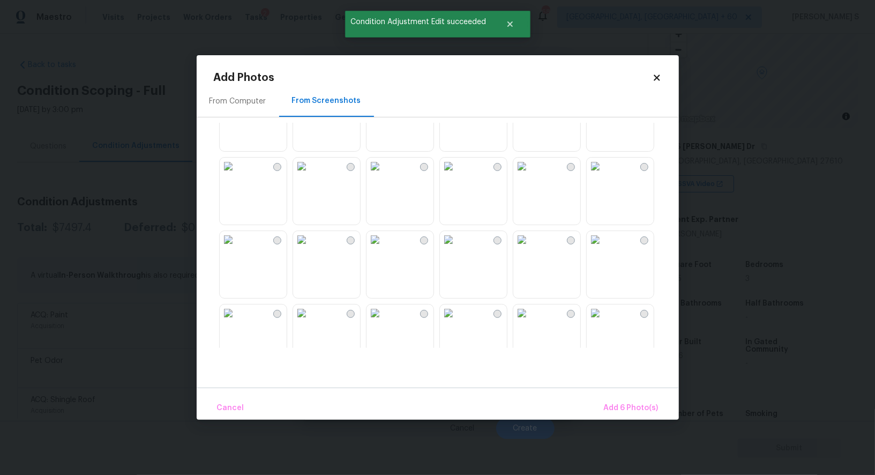
scroll to position [512, 0]
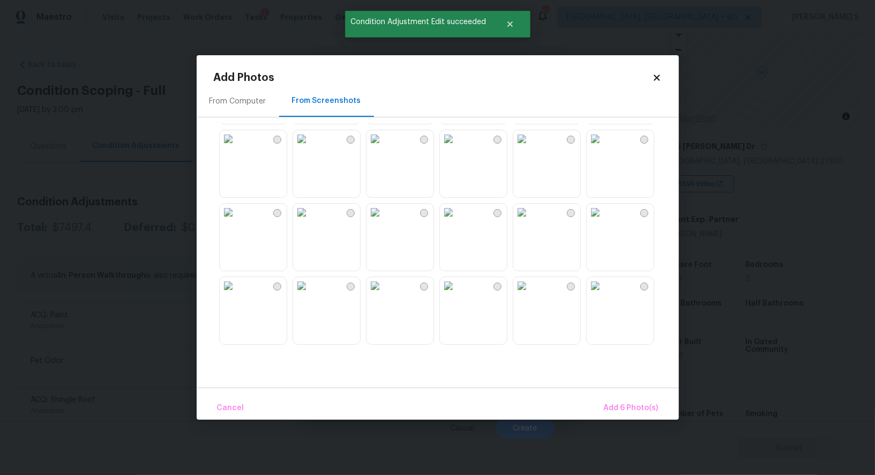
click at [373, 221] on img at bounding box center [374, 212] width 17 height 17
click at [310, 221] on img at bounding box center [301, 212] width 17 height 17
click at [310, 147] on img at bounding box center [301, 138] width 17 height 17
click at [237, 147] on img at bounding box center [228, 138] width 17 height 17
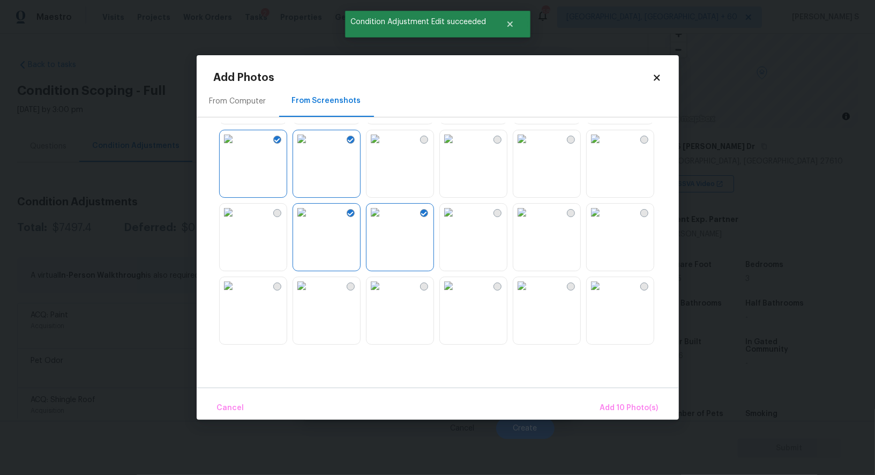
click at [237, 221] on img at bounding box center [228, 212] width 17 height 17
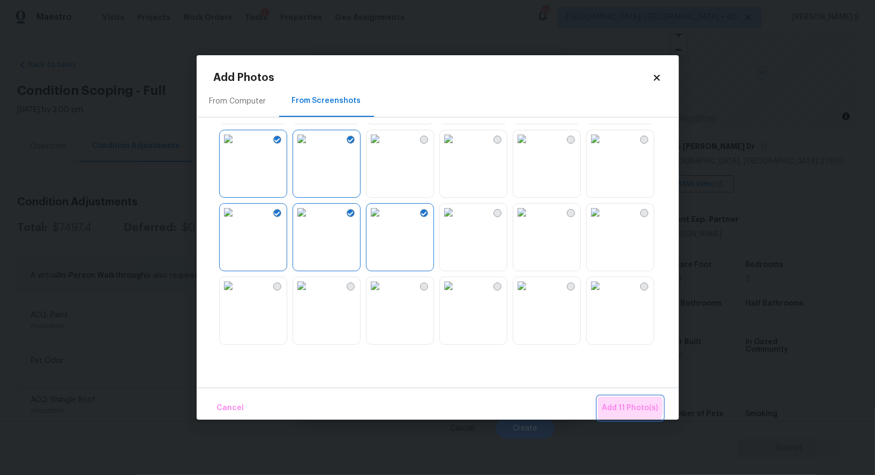
click at [631, 407] on span "Add 11 Photo(s)" at bounding box center [630, 407] width 56 height 13
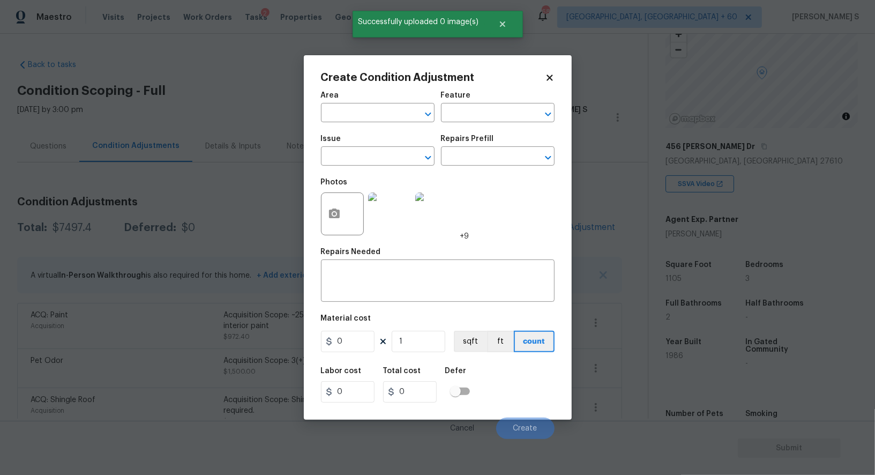
click at [391, 148] on div "Issue" at bounding box center [378, 142] width 114 height 14
click at [391, 152] on input "text" at bounding box center [363, 157] width 84 height 17
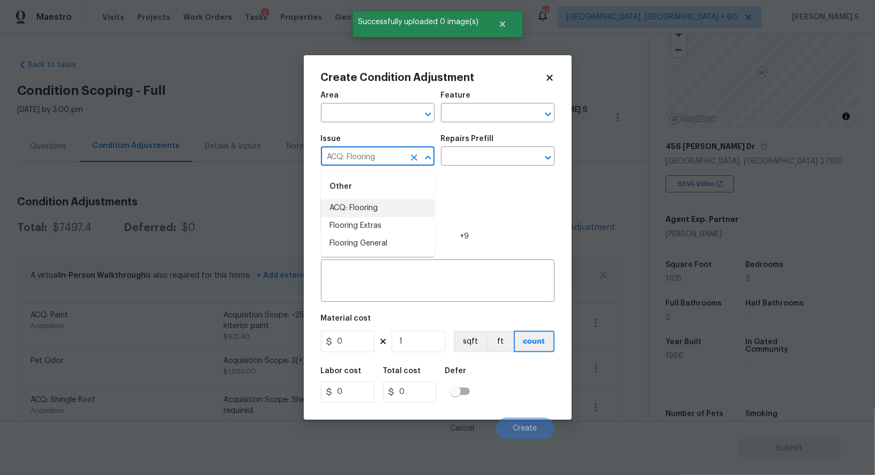
type input "ACQ: Flooring"
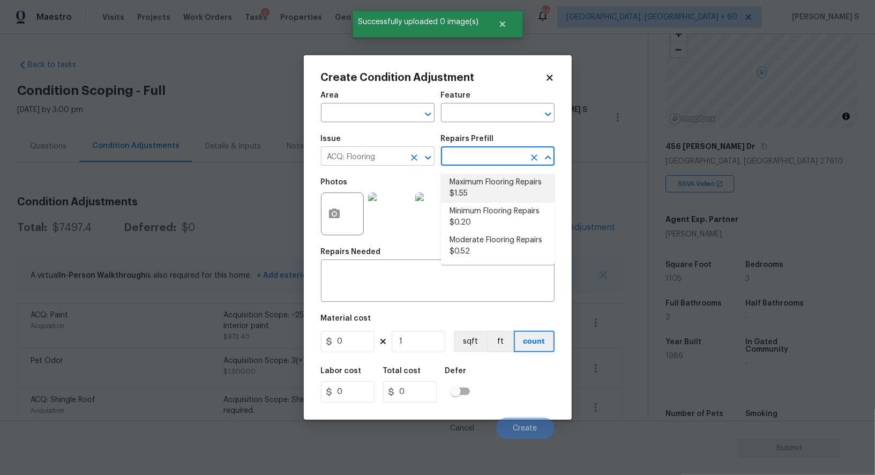
type input "Acquisition"
type textarea "Acquisition Scope: Maximum flooring repairs"
type input "1.55"
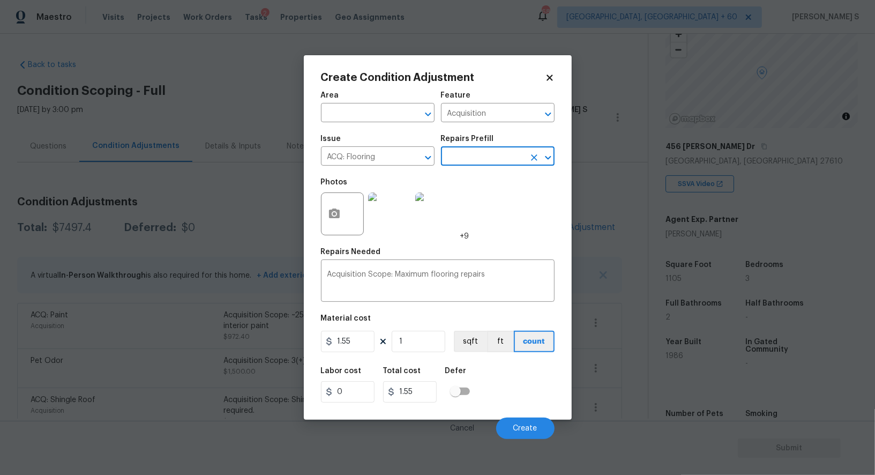
click at [476, 162] on input "text" at bounding box center [483, 157] width 84 height 17
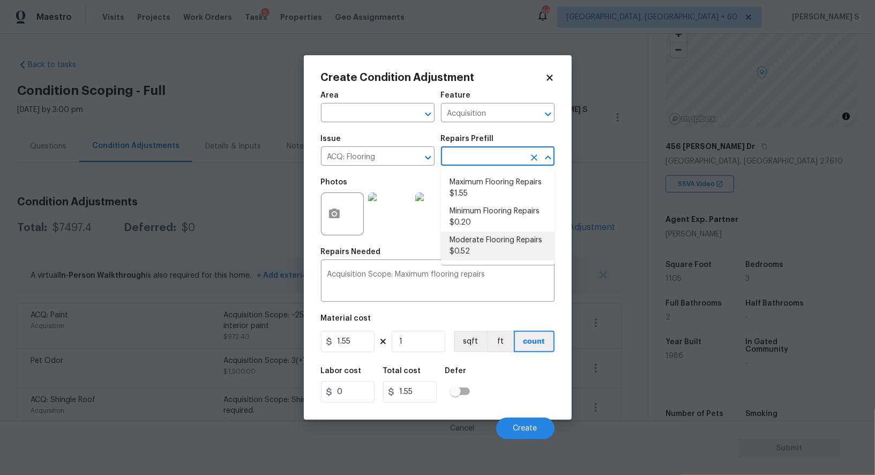
click at [481, 241] on li "Moderate Flooring Repairs $0.52" at bounding box center [498, 245] width 114 height 29
type textarea "Acquisition Scope: Moderate flooring repairs"
type input "0.52"
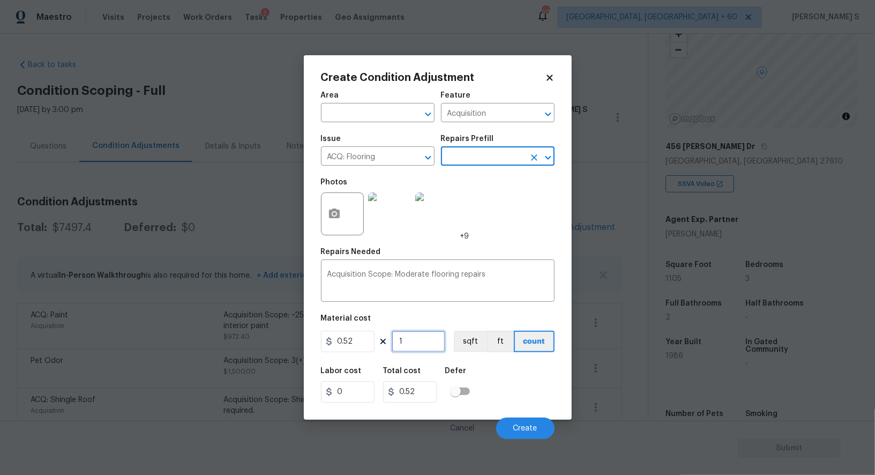
click at [444, 343] on input "1" at bounding box center [419, 341] width 54 height 21
paste input "105"
type input "1105"
type input "574.6"
type input "1105"
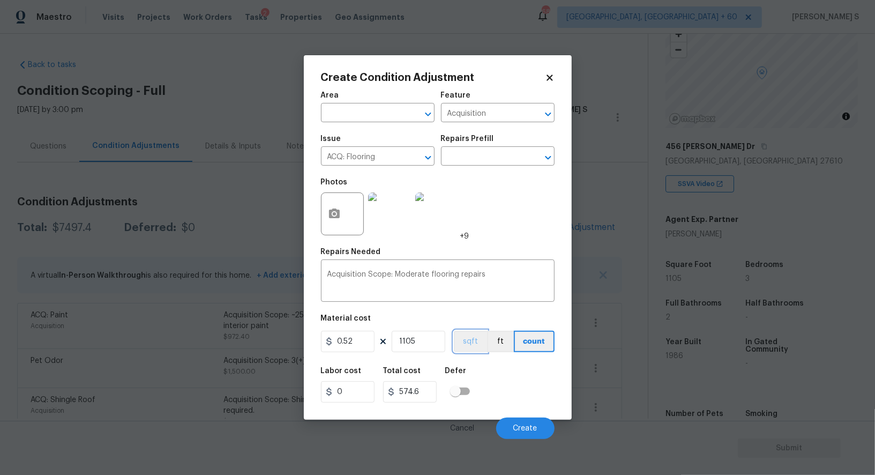
click at [468, 342] on button "sqft" at bounding box center [470, 341] width 33 height 21
click at [471, 373] on div "Defer" at bounding box center [460, 374] width 31 height 14
click at [526, 432] on span "Create" at bounding box center [525, 428] width 24 height 8
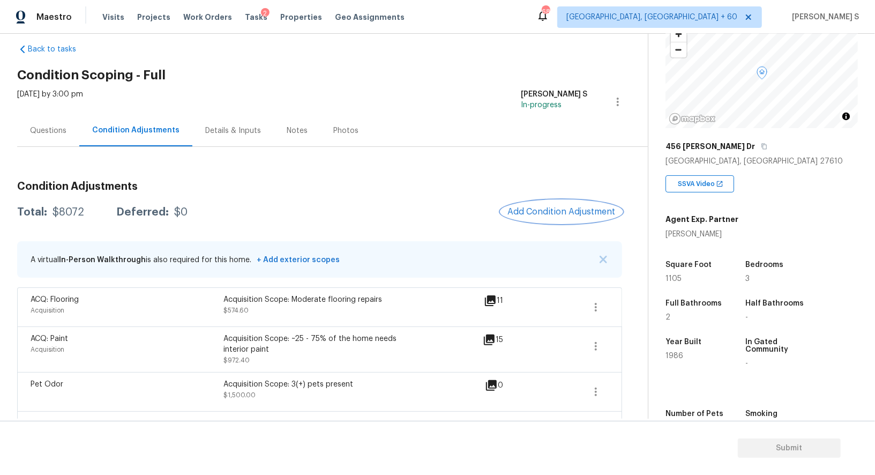
scroll to position [0, 0]
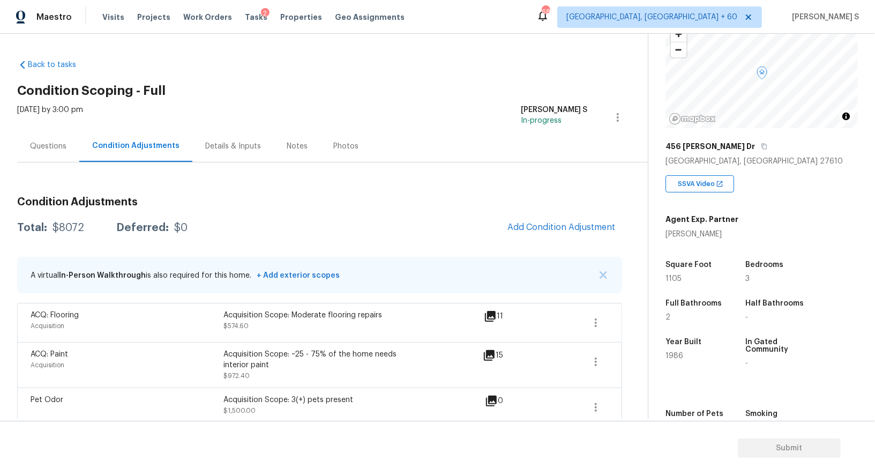
click at [43, 151] on div "Questions" at bounding box center [48, 146] width 62 height 32
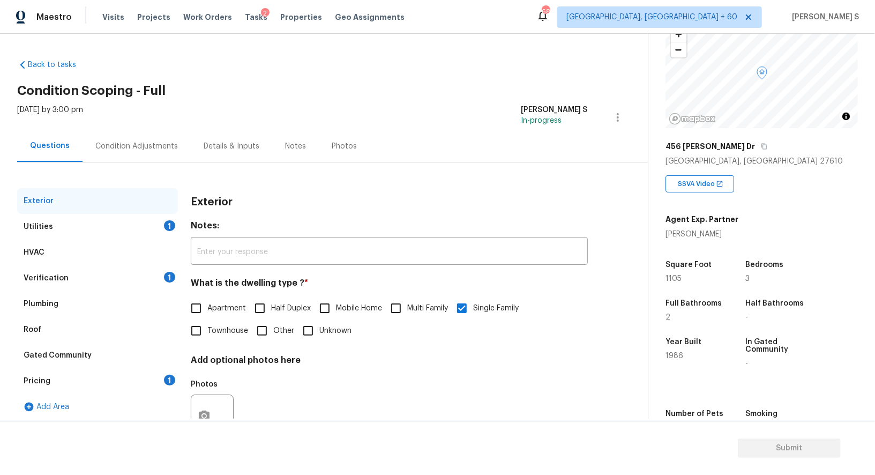
scroll to position [41, 0]
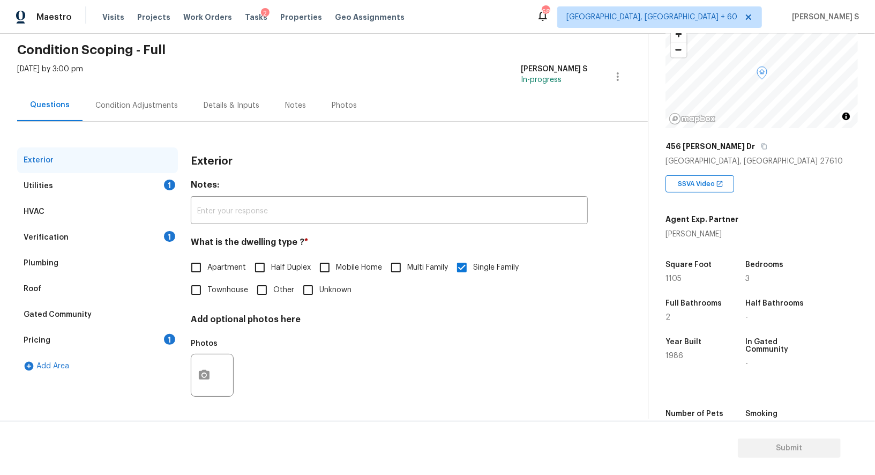
click at [134, 333] on div "Pricing 1" at bounding box center [97, 340] width 161 height 26
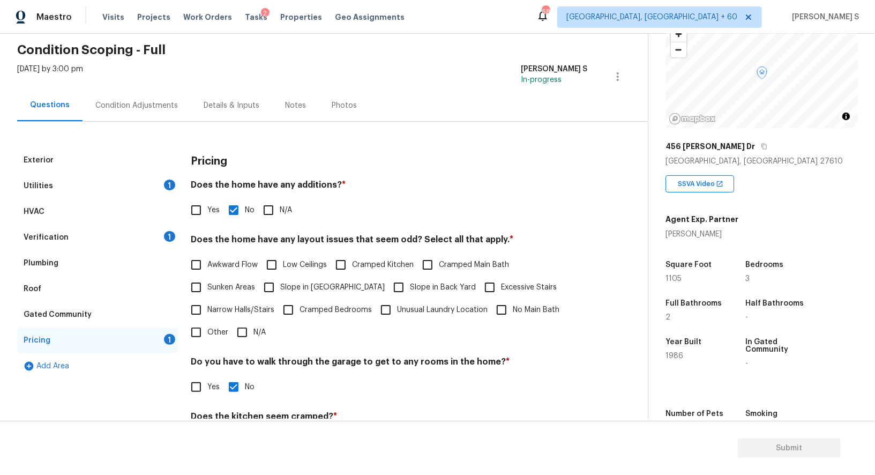
click at [278, 295] on input "Slope in Front Yard" at bounding box center [269, 287] width 23 height 23
checkbox input "true"
click at [410, 291] on span "Slope in Back Yard" at bounding box center [443, 288] width 66 height 11
click at [387, 291] on input "Slope in Back Yard" at bounding box center [398, 288] width 23 height 23
checkbox input "true"
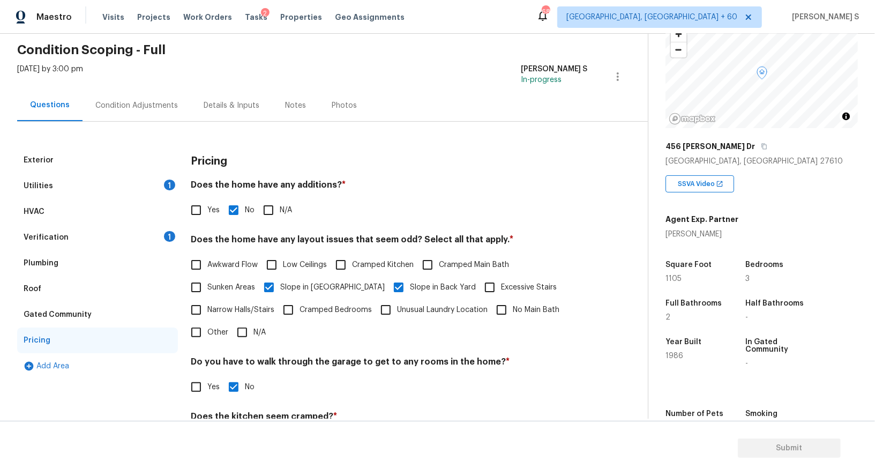
click at [125, 106] on div "Condition Adjustments" at bounding box center [136, 105] width 83 height 11
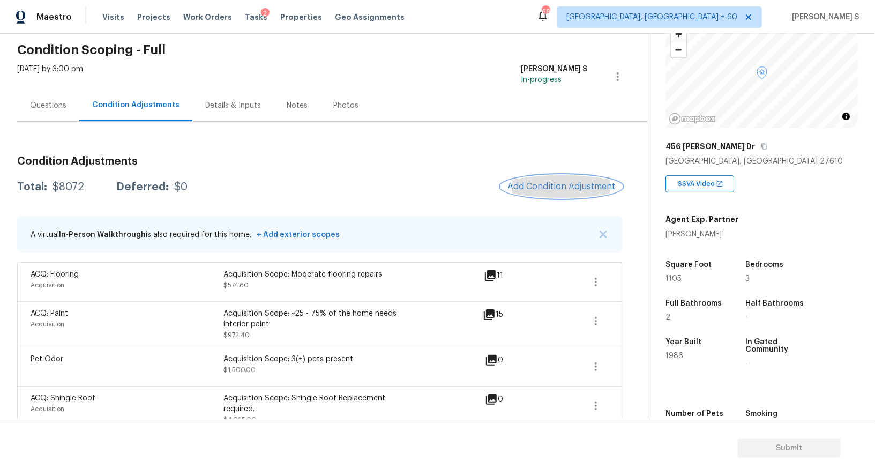
click at [578, 190] on span "Add Condition Adjustment" at bounding box center [561, 187] width 108 height 10
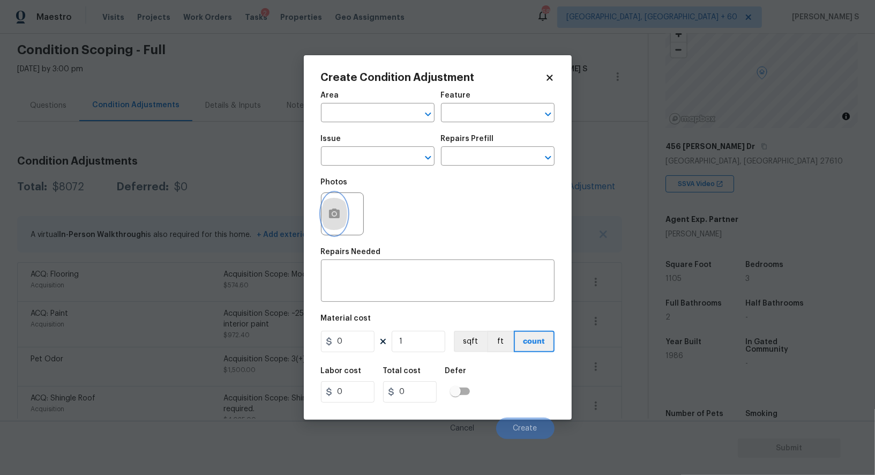
click at [339, 213] on icon "button" at bounding box center [334, 213] width 11 height 10
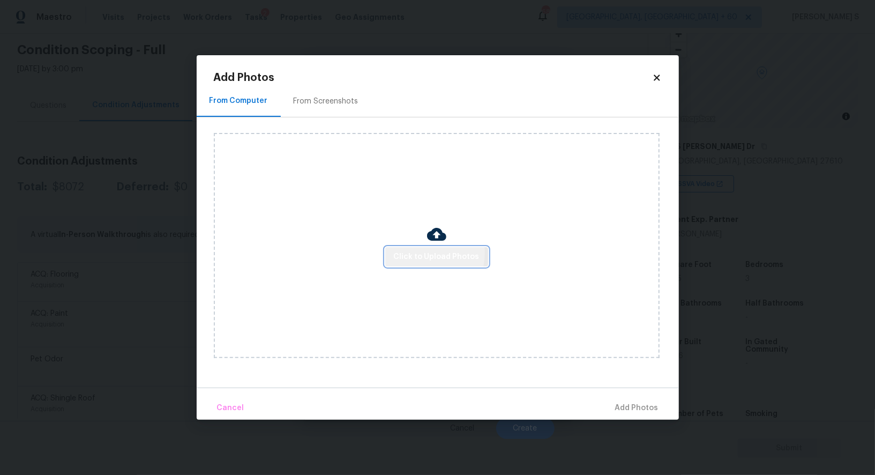
click at [417, 253] on span "Click to Upload Photos" at bounding box center [437, 256] width 86 height 13
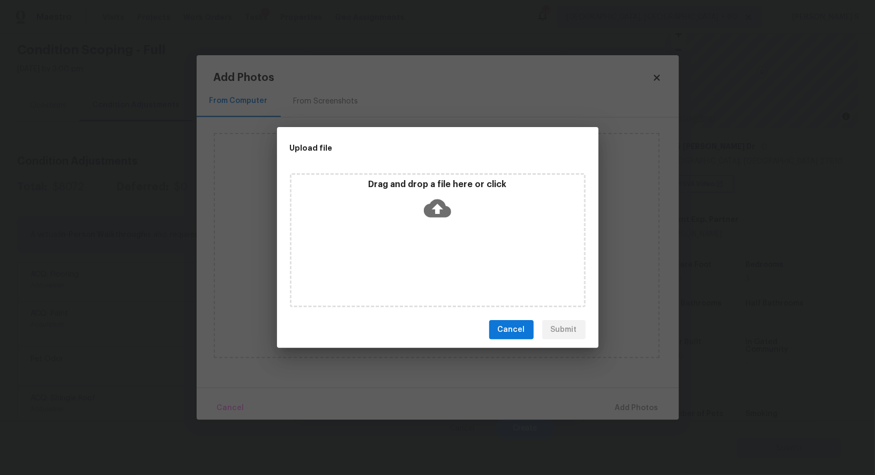
click at [417, 253] on div "Drag and drop a file here or click" at bounding box center [438, 240] width 296 height 134
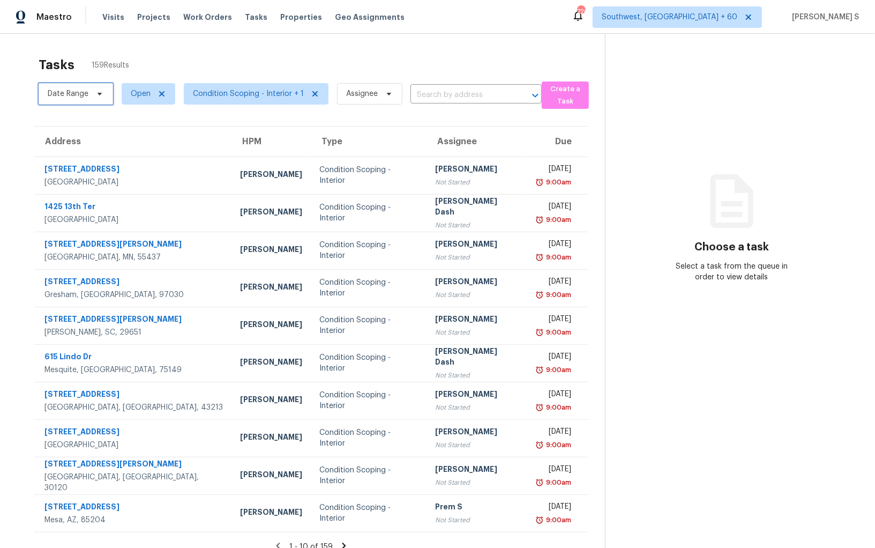
click at [55, 88] on span "Date Range" at bounding box center [68, 93] width 41 height 11
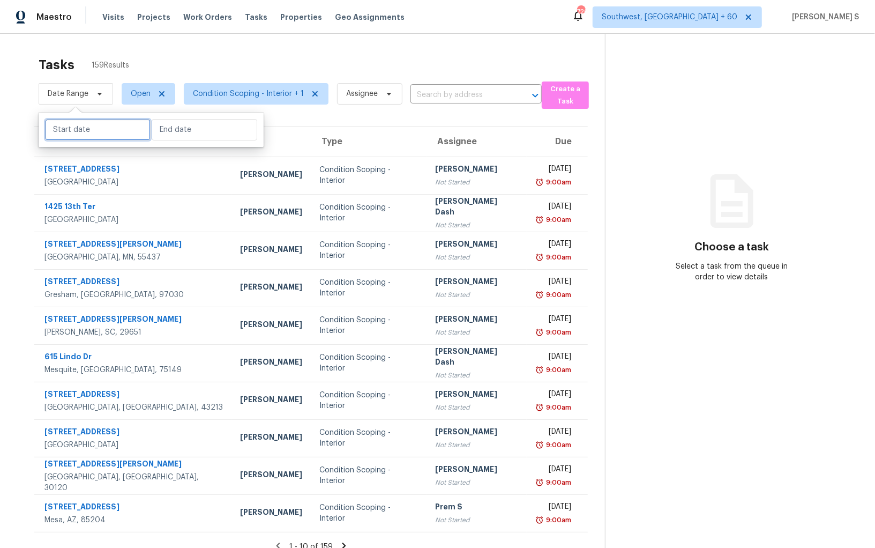
click at [114, 136] on input "text" at bounding box center [98, 129] width 106 height 21
select select "8"
select select "2025"
select select "9"
select select "2025"
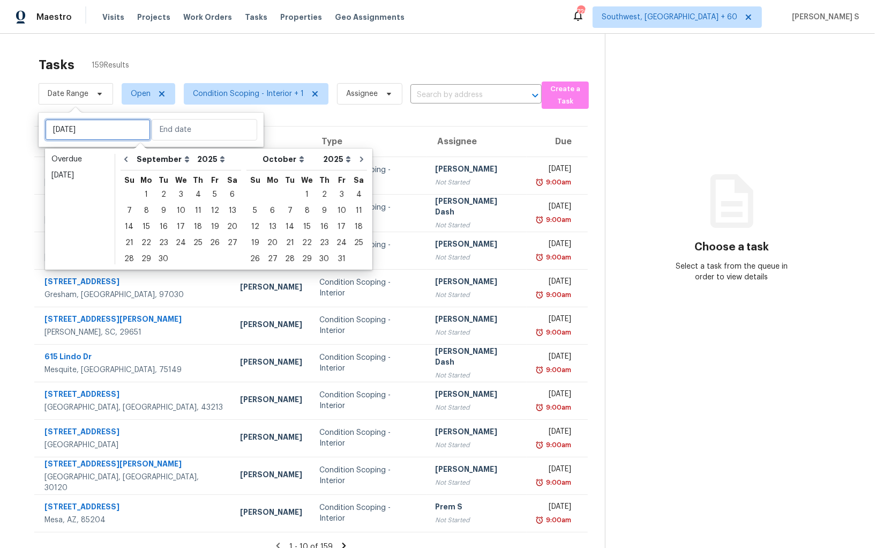
type input "[DATE]"
click at [147, 261] on div "29" at bounding box center [146, 258] width 17 height 15
type input "[DATE]"
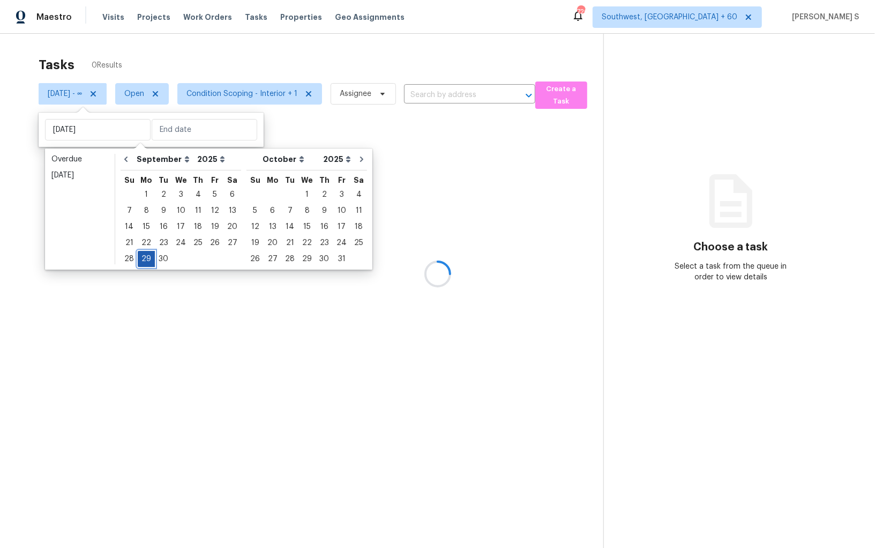
click at [147, 261] on div "29" at bounding box center [146, 258] width 17 height 15
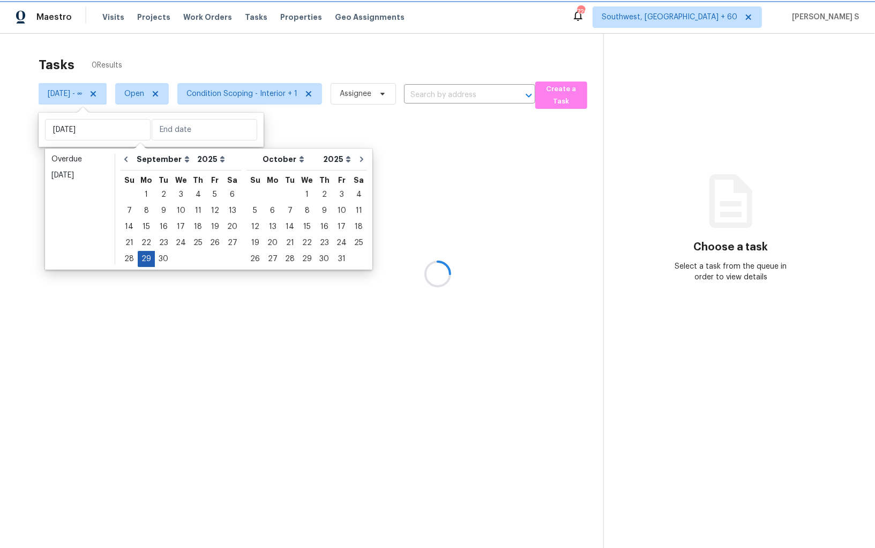
type input "[DATE]"
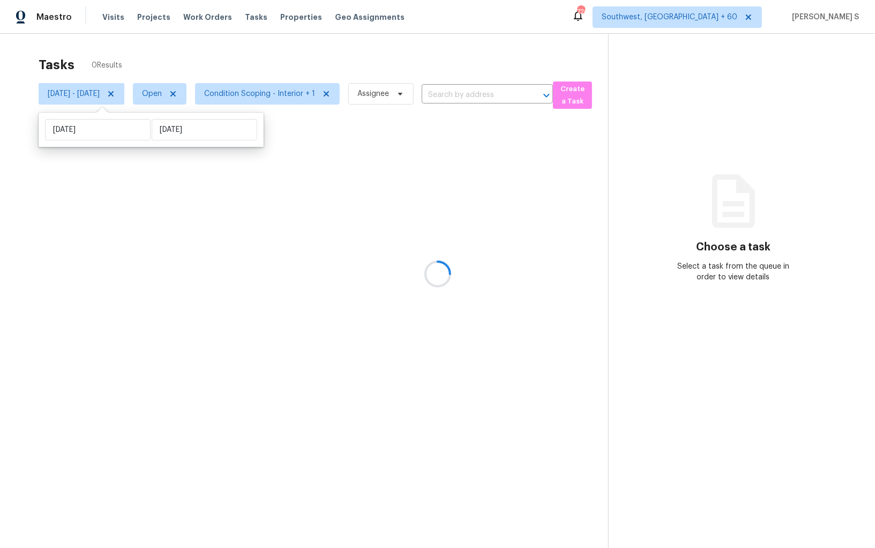
click at [281, 362] on div at bounding box center [437, 274] width 875 height 548
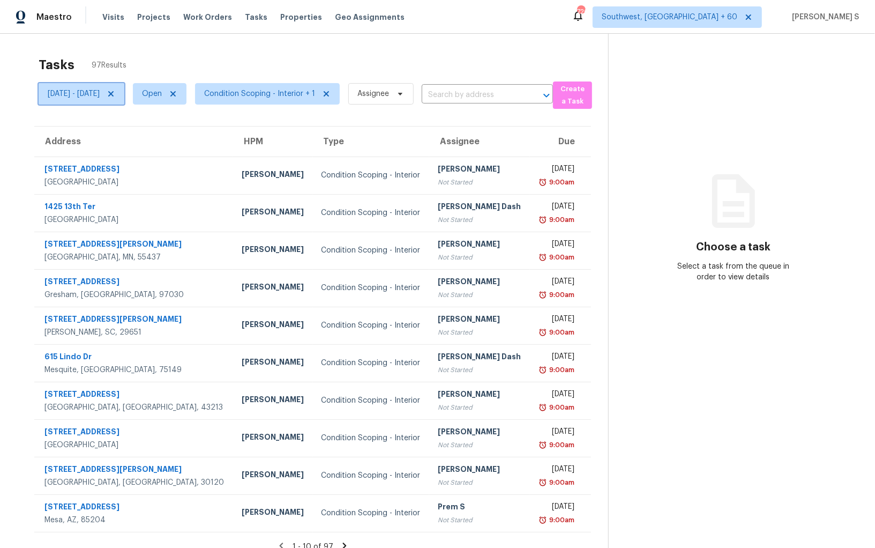
click at [95, 93] on span "[DATE] - [DATE]" at bounding box center [74, 93] width 52 height 11
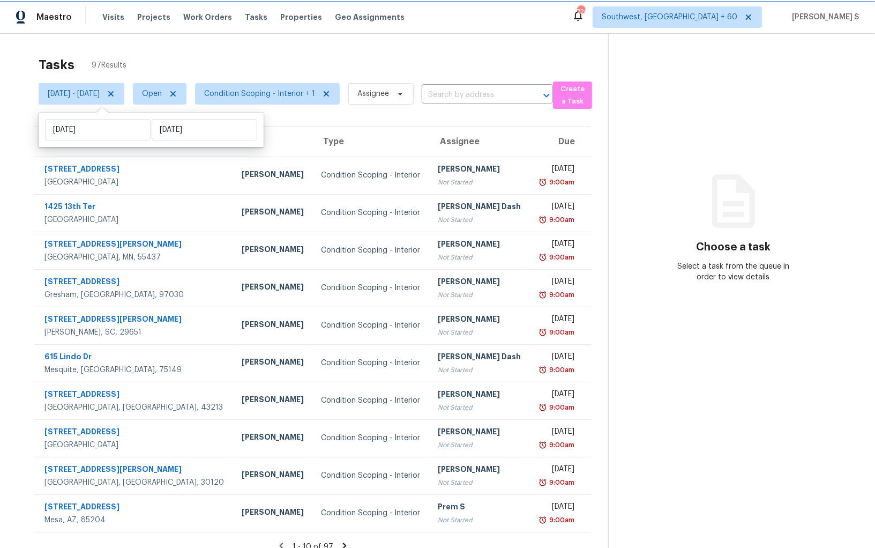
click at [124, 92] on span "[DATE] - [DATE]" at bounding box center [82, 93] width 86 height 21
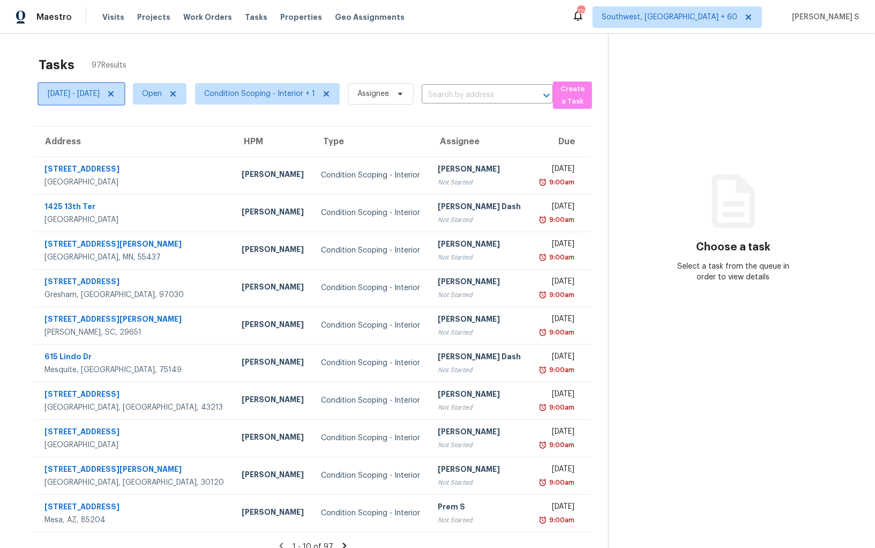
click at [124, 94] on span "[DATE] - [DATE]" at bounding box center [82, 93] width 86 height 21
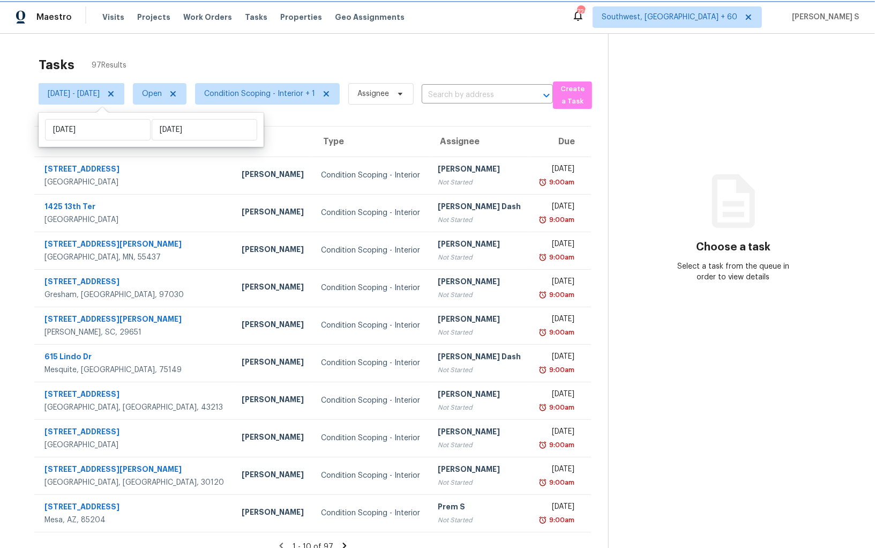
click at [115, 94] on icon at bounding box center [111, 93] width 9 height 9
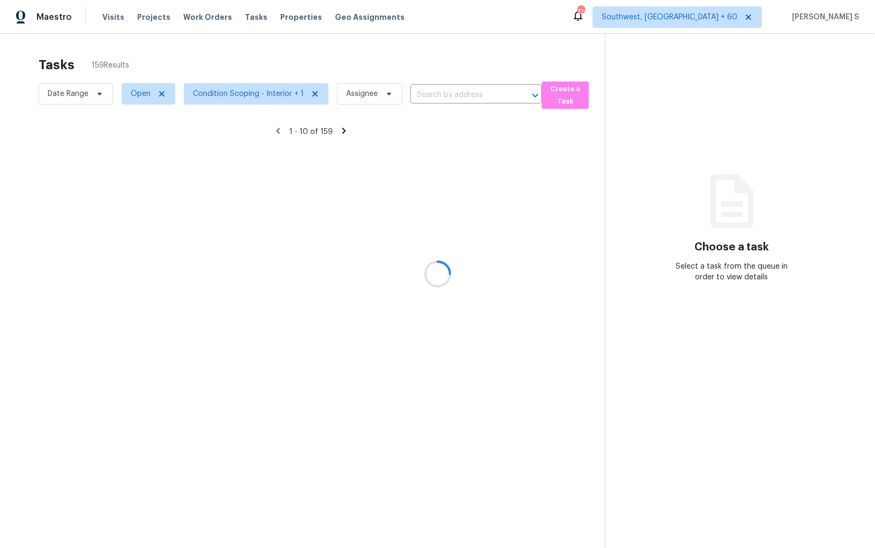
click at [72, 99] on div at bounding box center [437, 274] width 875 height 548
drag, startPoint x: 75, startPoint y: 93, endPoint x: 100, endPoint y: 92, distance: 24.7
click at [75, 92] on div at bounding box center [437, 274] width 875 height 548
